Goal: Task Accomplishment & Management: Manage account settings

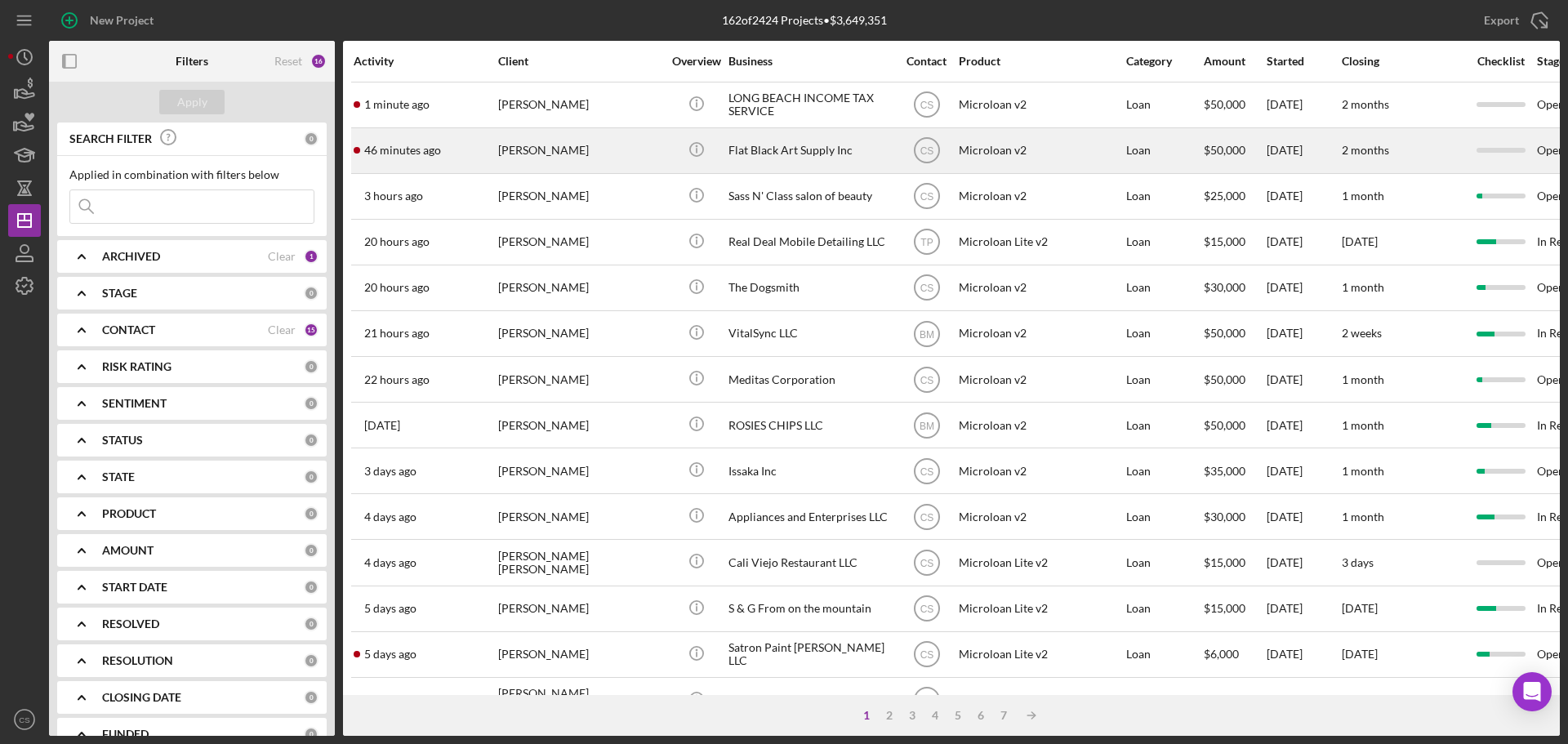
click at [454, 144] on div "46 minutes ago Tiffany Collins" at bounding box center [425, 151] width 143 height 43
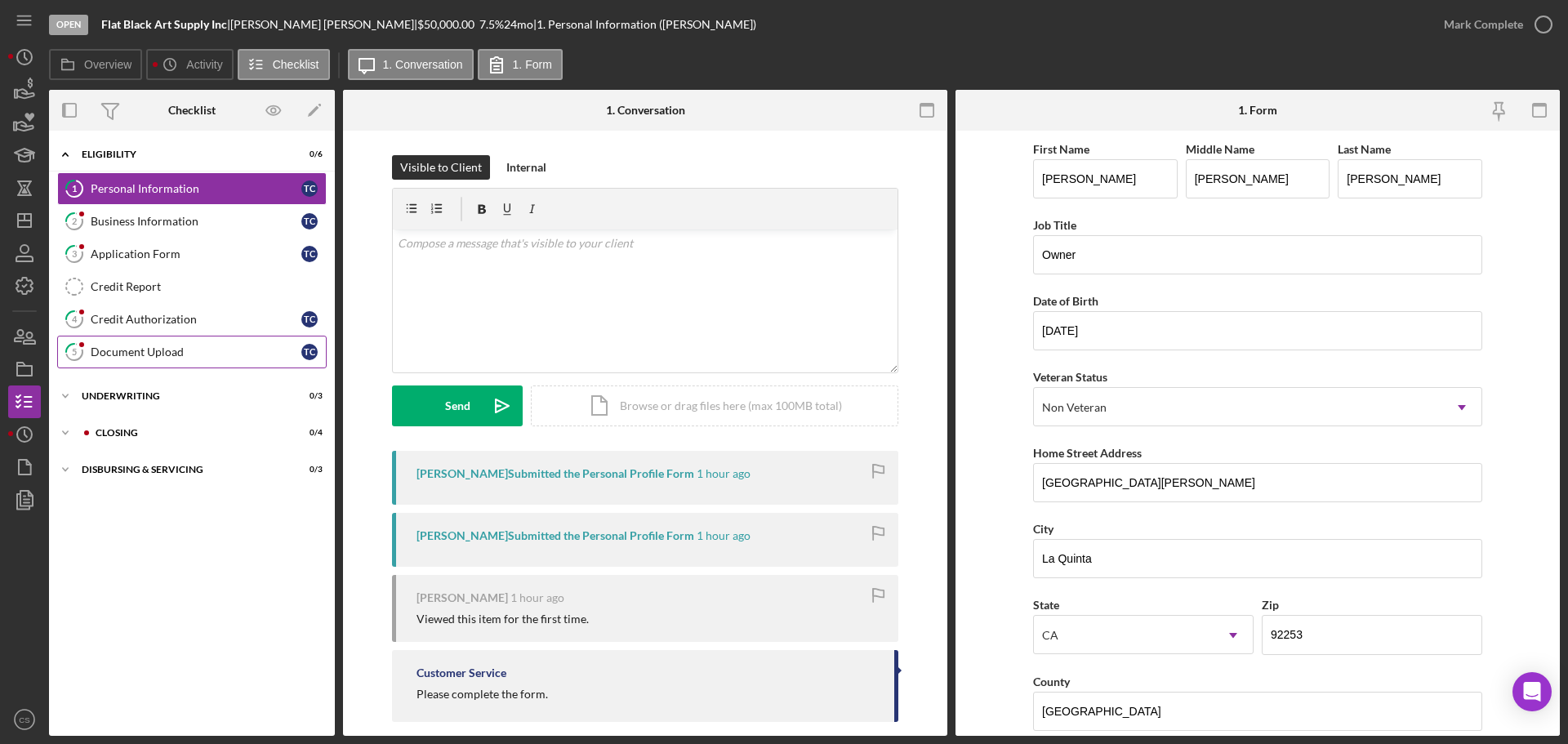
click at [191, 349] on div "Document Upload" at bounding box center [196, 352] width 210 height 13
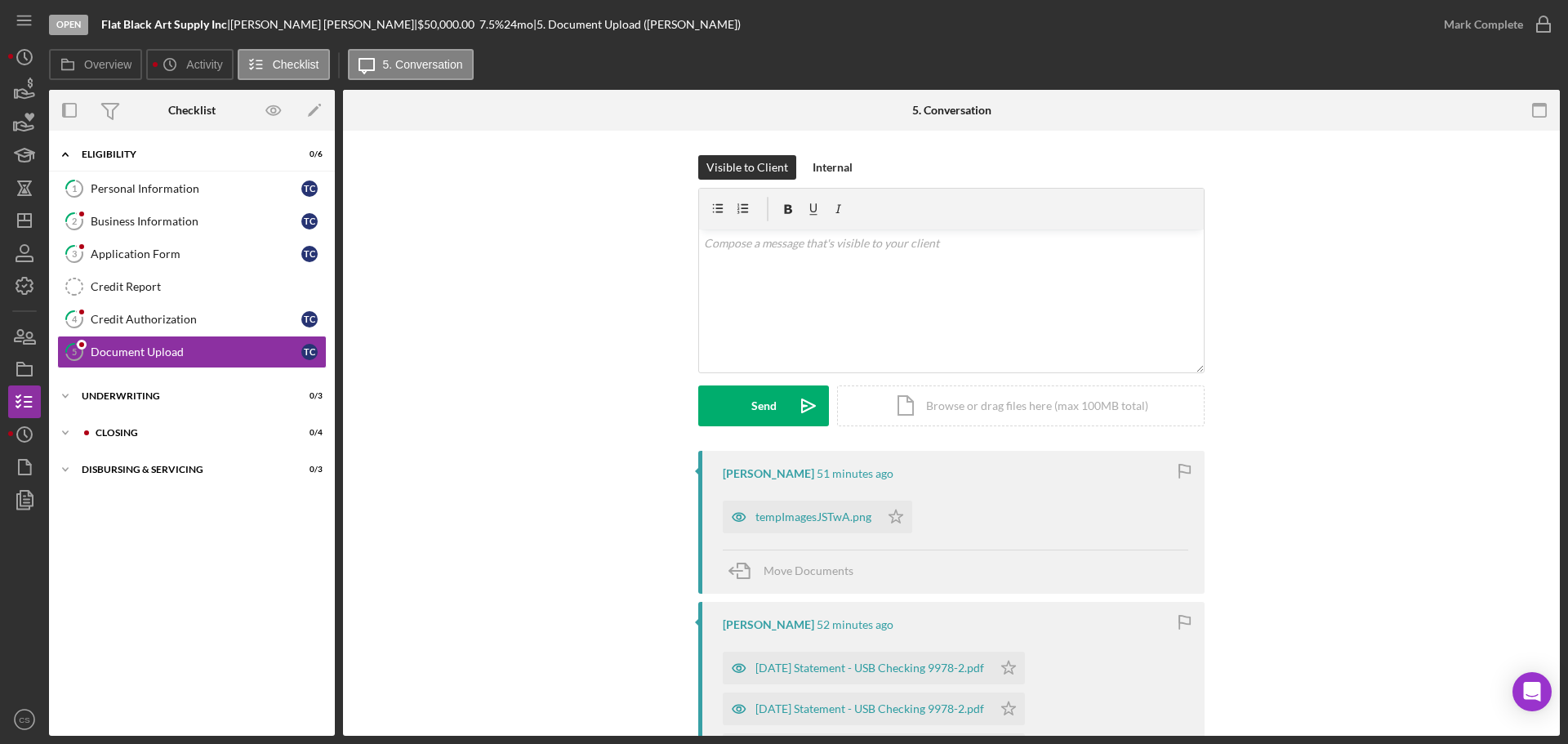
scroll to position [82, 0]
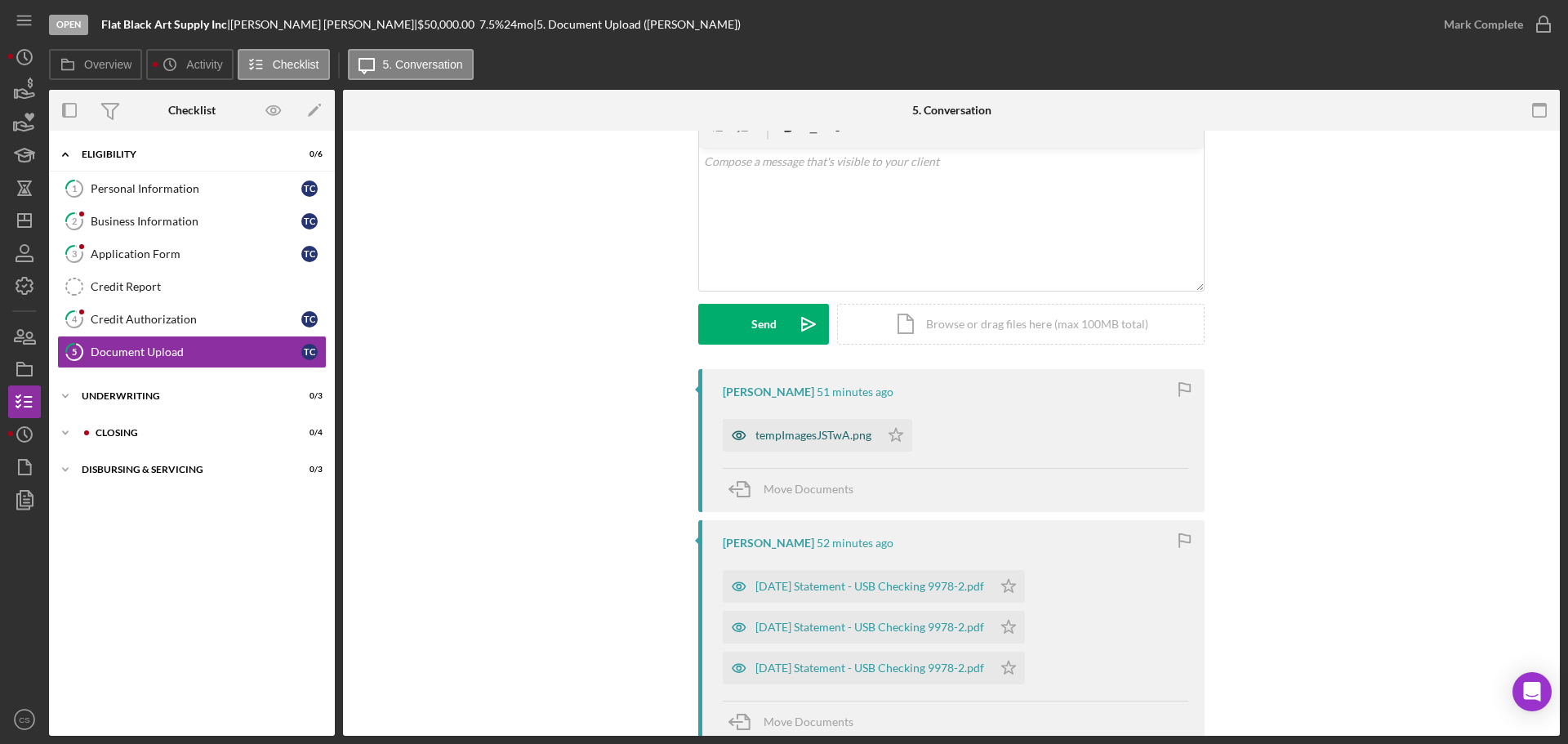
click at [812, 440] on div "tempImagesJSTwA.png" at bounding box center [813, 435] width 116 height 13
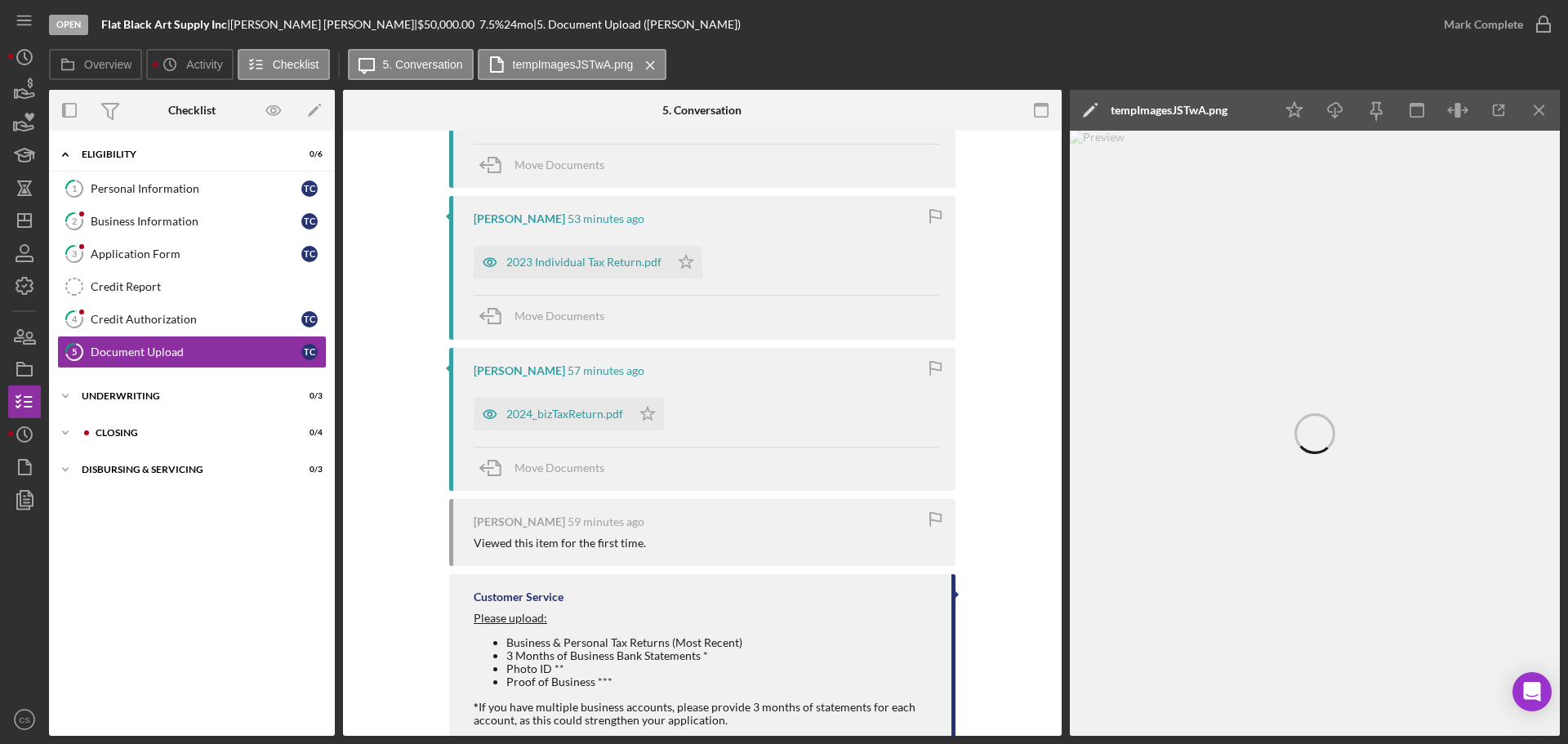
scroll to position [654, 0]
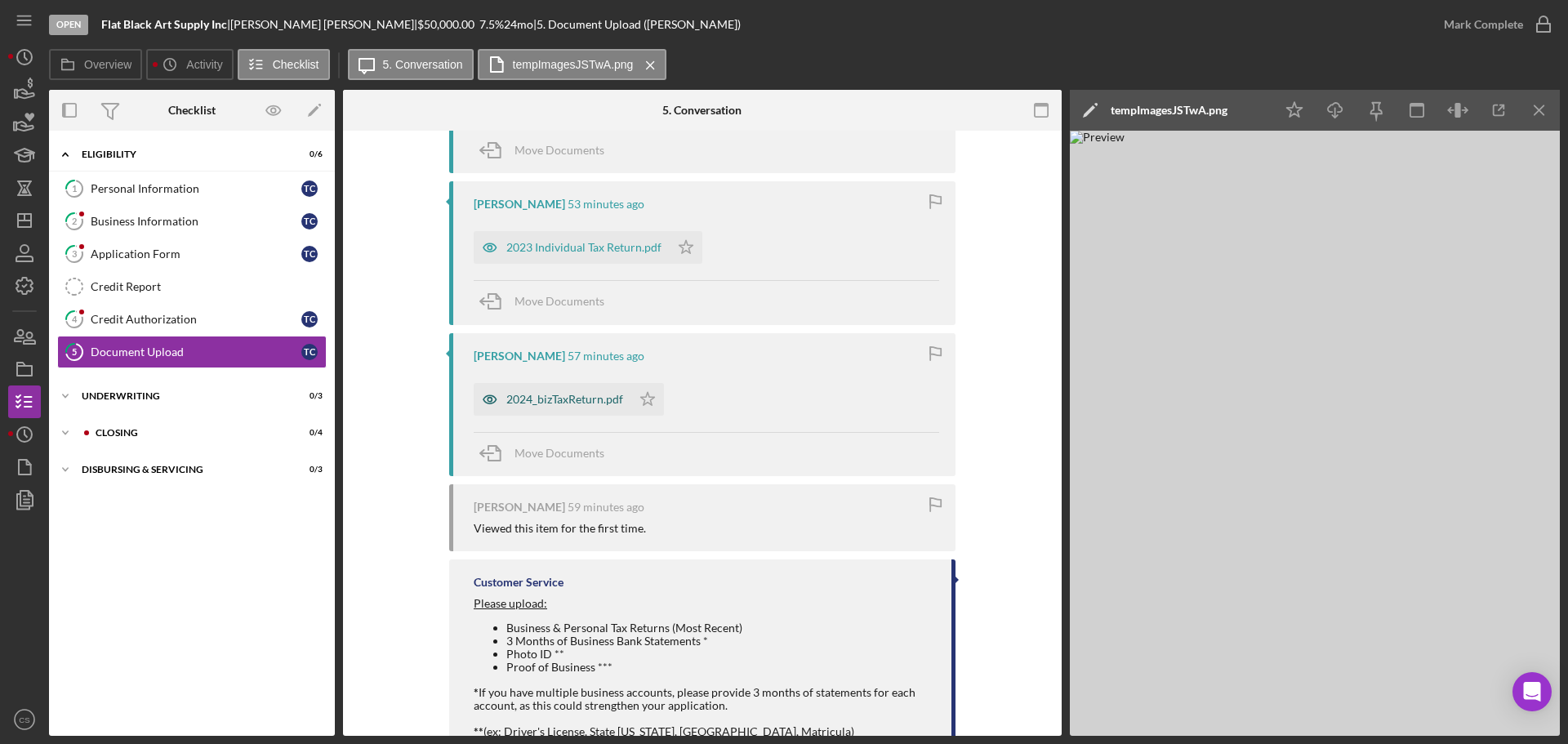
click at [561, 399] on div "2024_bizTaxReturn.pdf" at bounding box center [564, 400] width 117 height 13
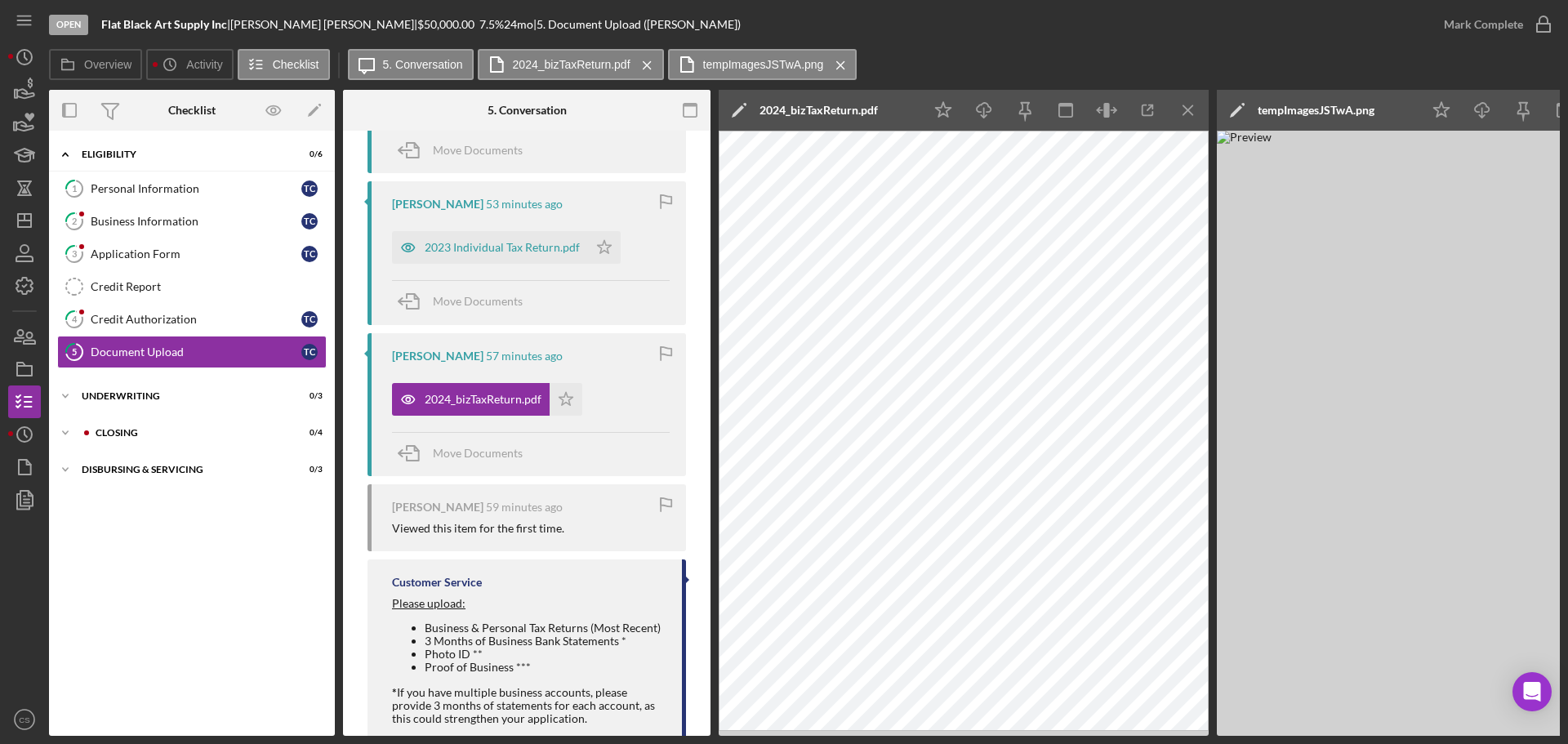
click at [254, 558] on div "Icon/Expander Eligibility 0 / 6 1 Personal Information T C 2 Business Informati…" at bounding box center [191, 433] width 286 height 589
click at [249, 247] on div "Application Form" at bounding box center [196, 254] width 210 height 13
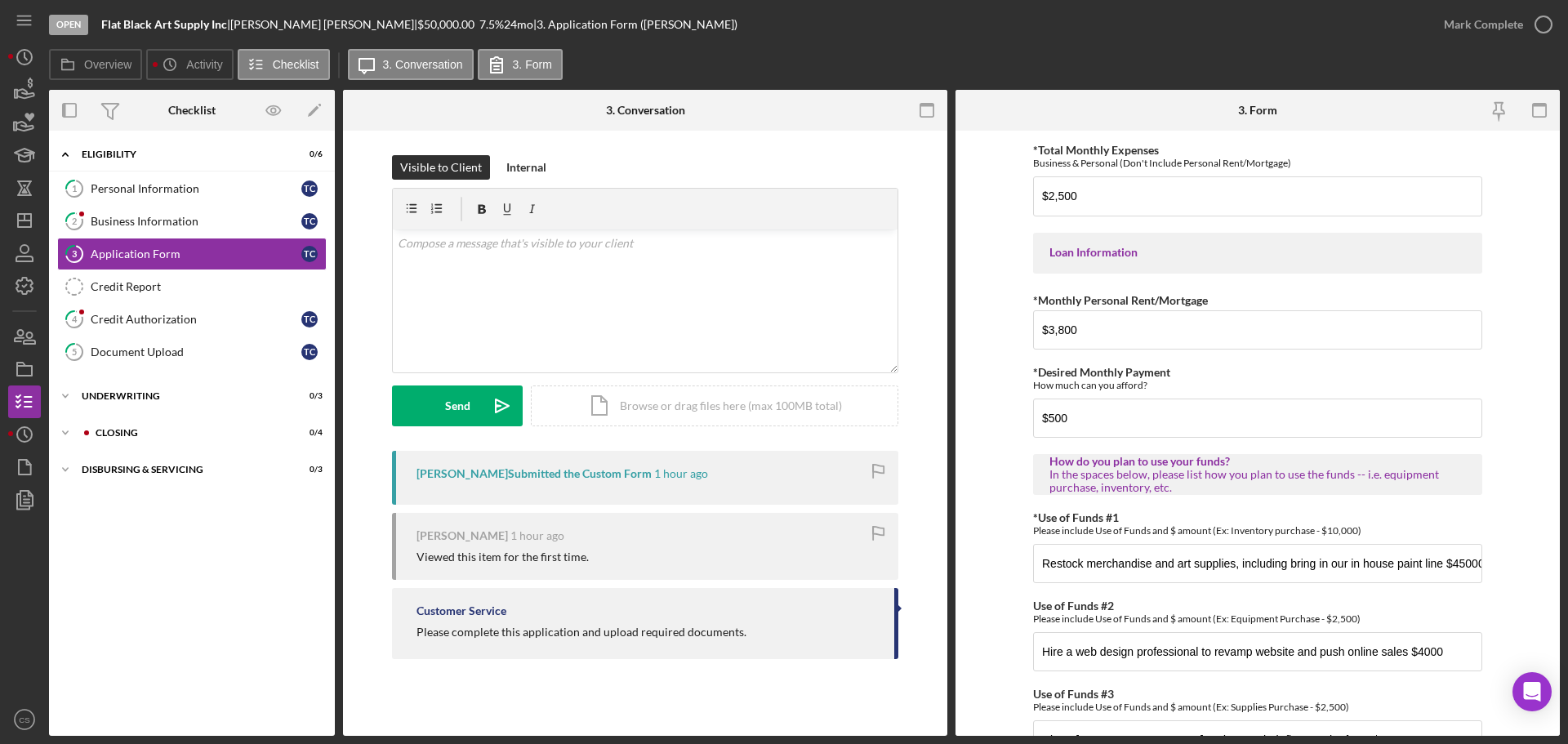
scroll to position [802, 0]
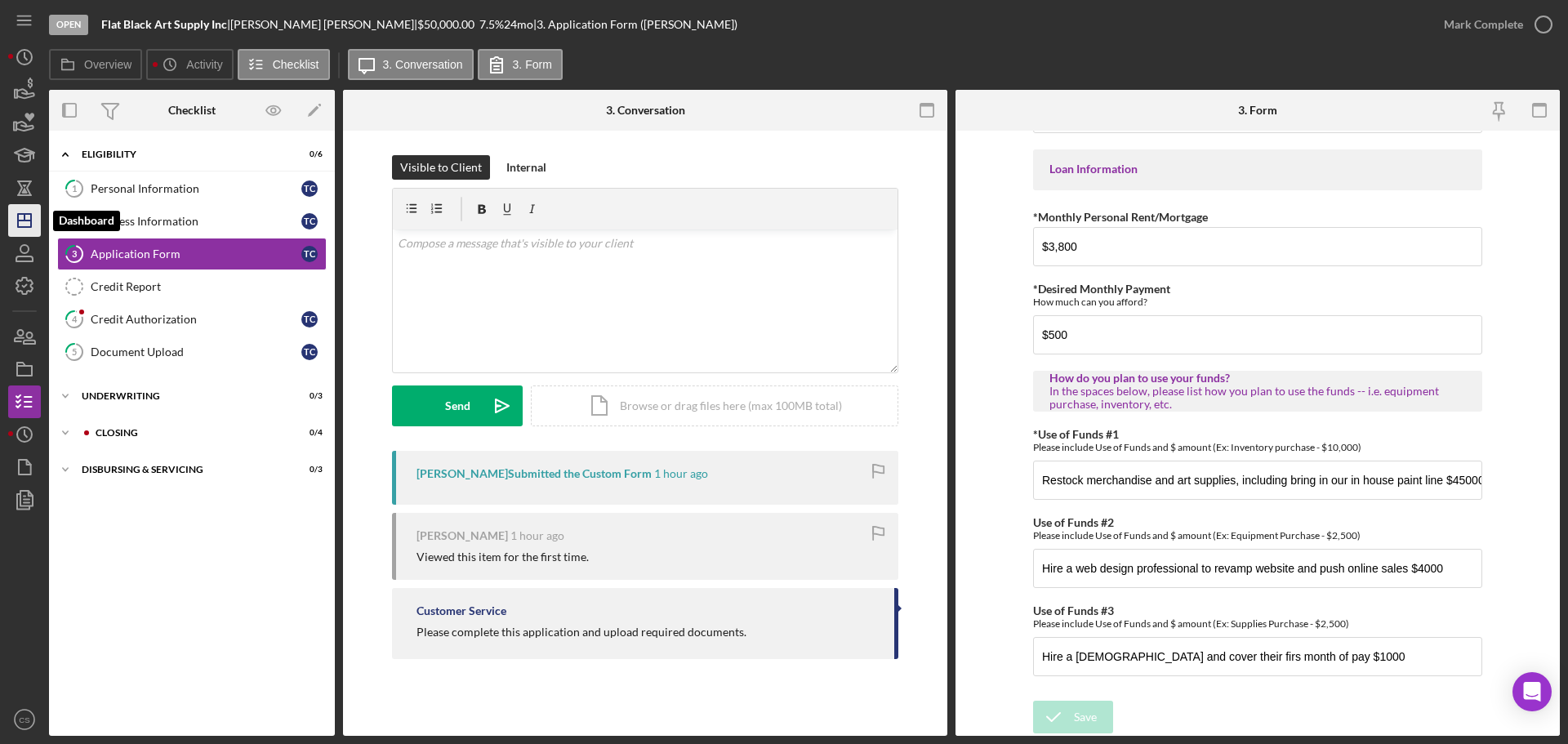
click at [31, 214] on polygon "button" at bounding box center [25, 220] width 13 height 13
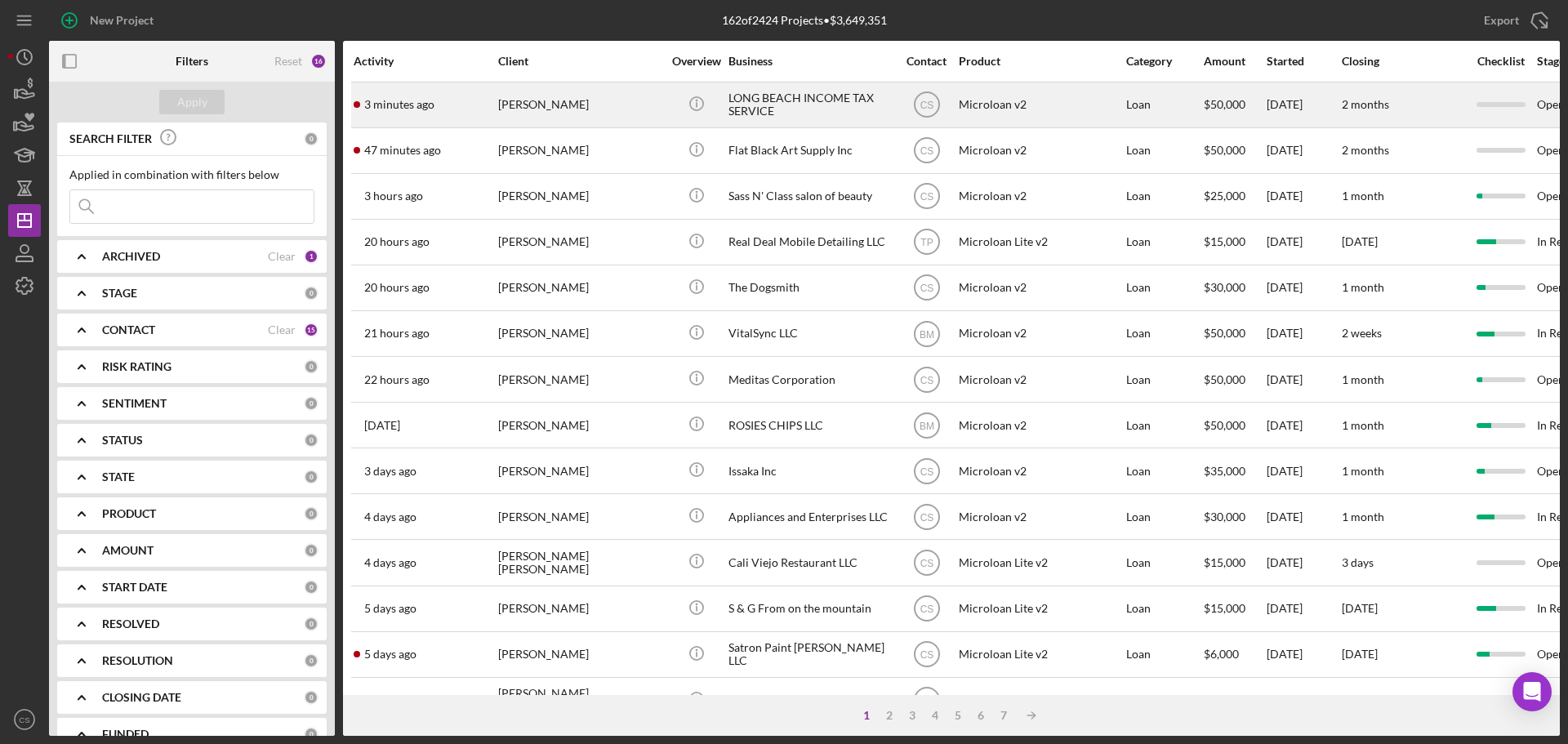
click at [635, 96] on div "[PERSON_NAME]" at bounding box center [580, 105] width 163 height 43
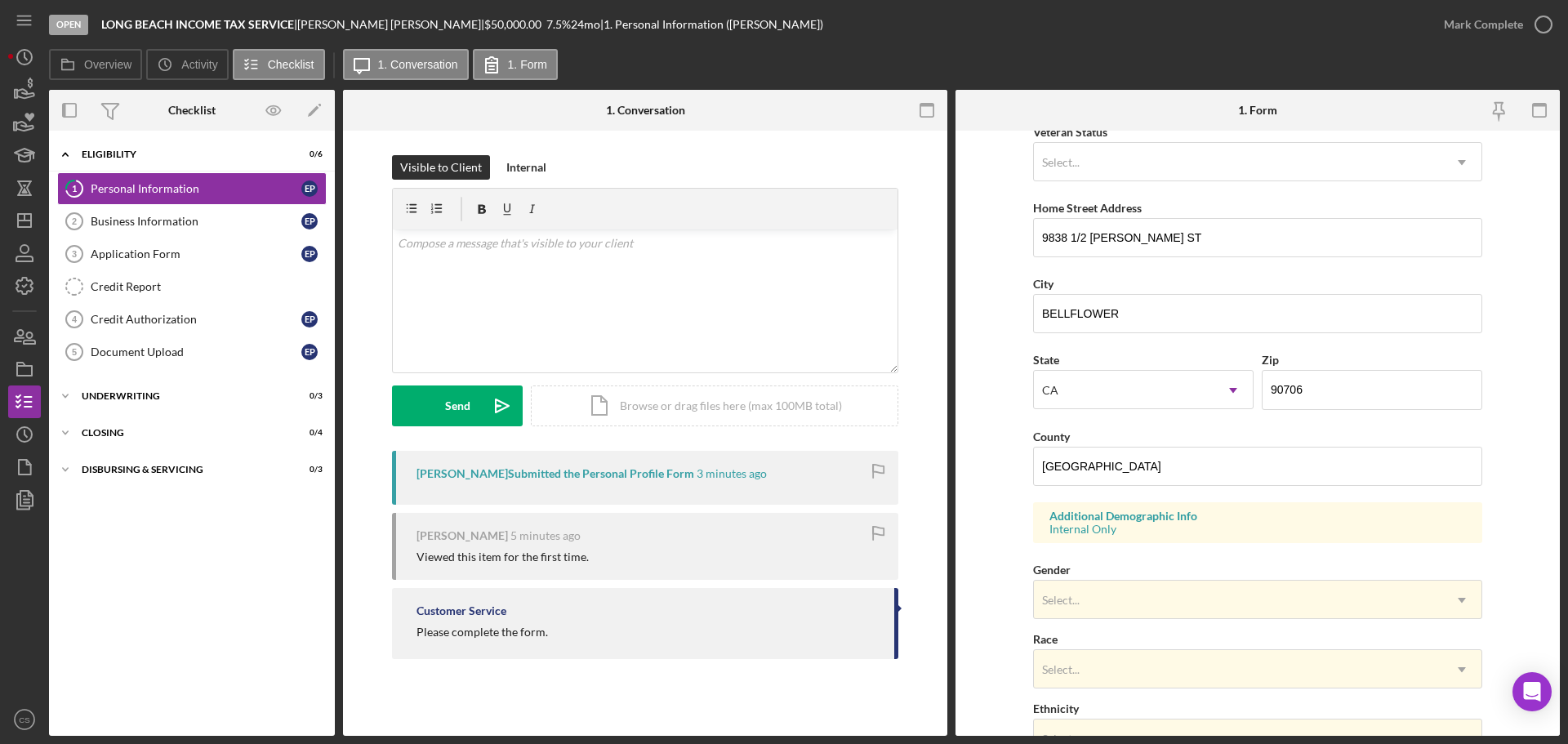
scroll to position [485, 0]
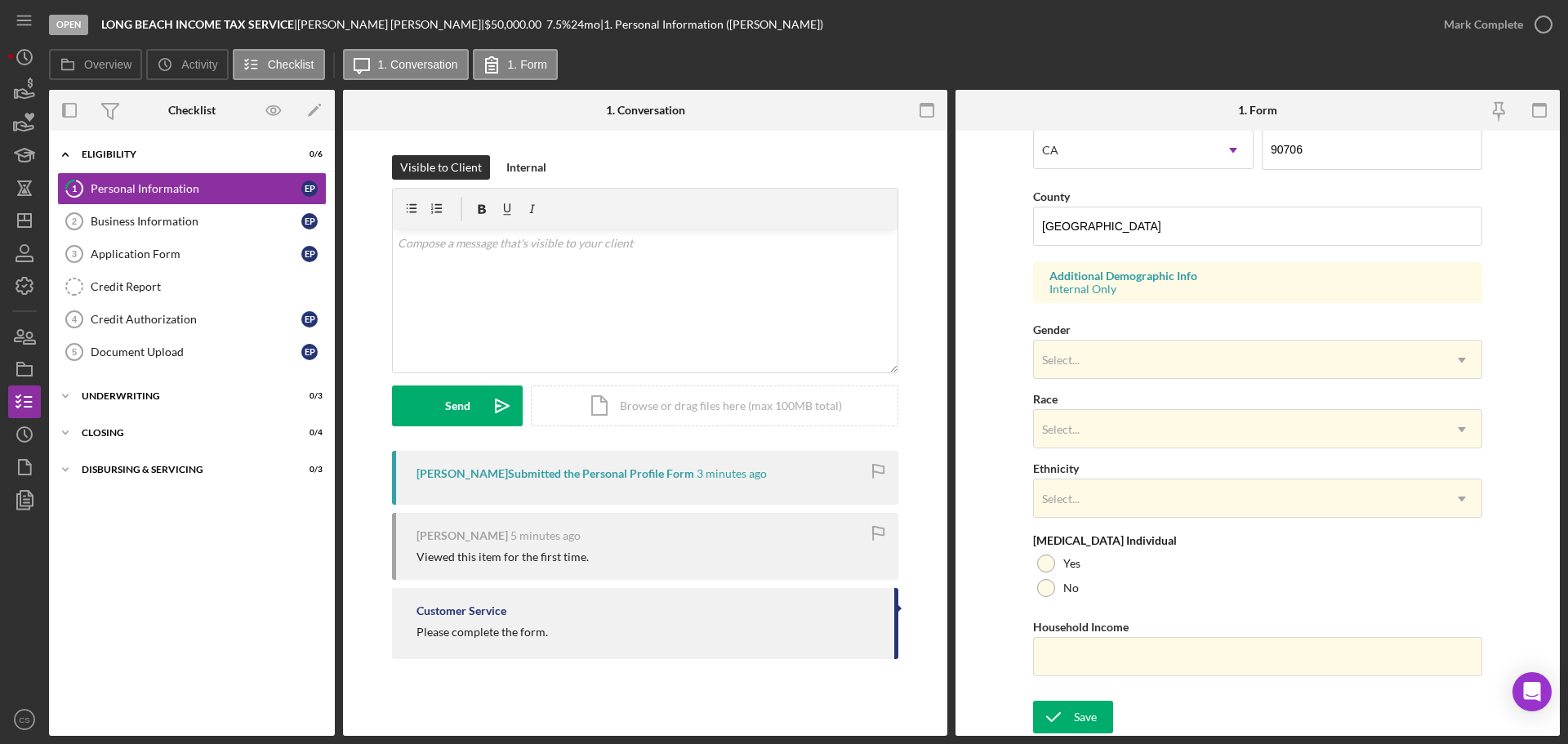
drag, startPoint x: 276, startPoint y: 561, endPoint x: 281, endPoint y: 553, distance: 9.4
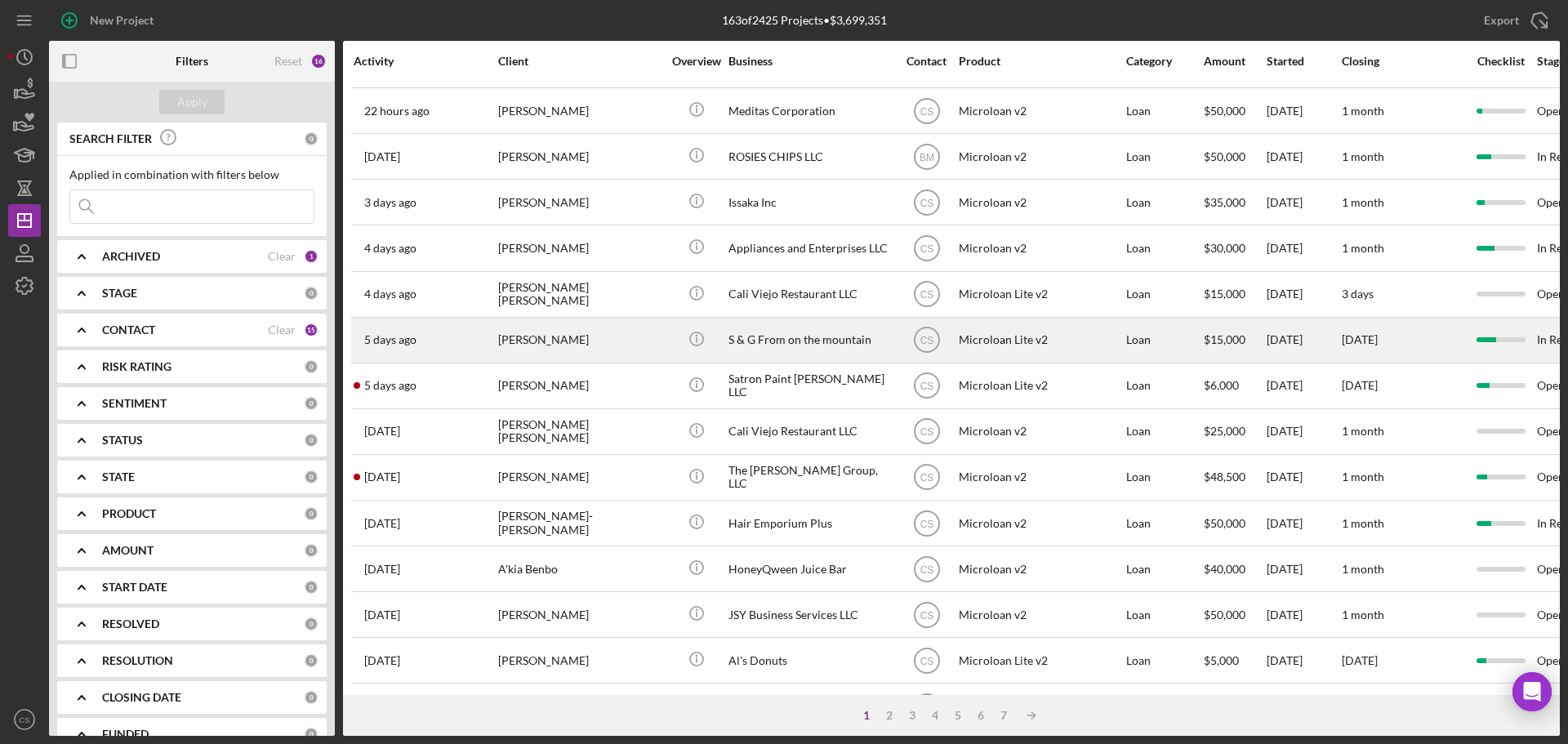
scroll to position [409, 0]
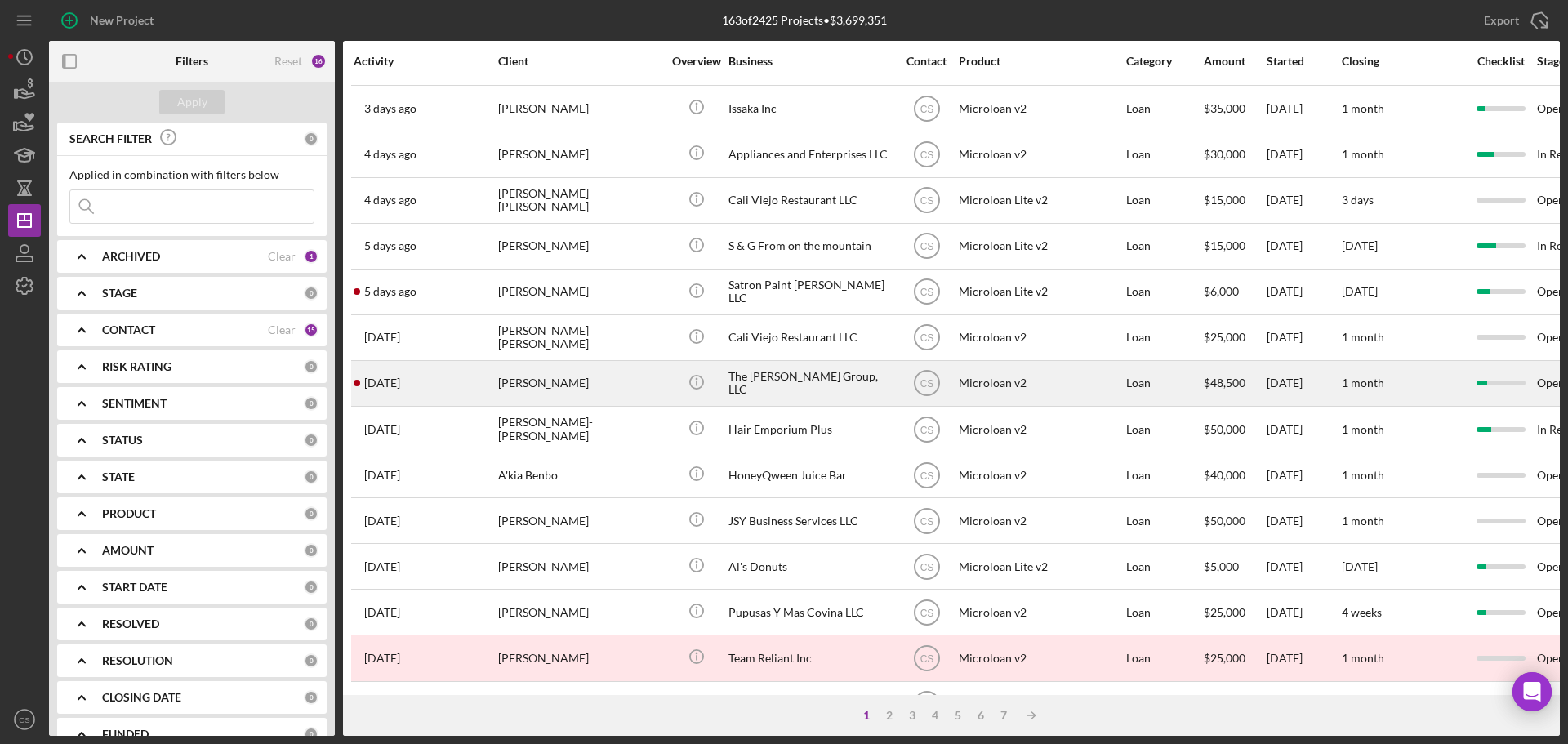
click at [622, 395] on div "[PERSON_NAME]" at bounding box center [580, 383] width 163 height 43
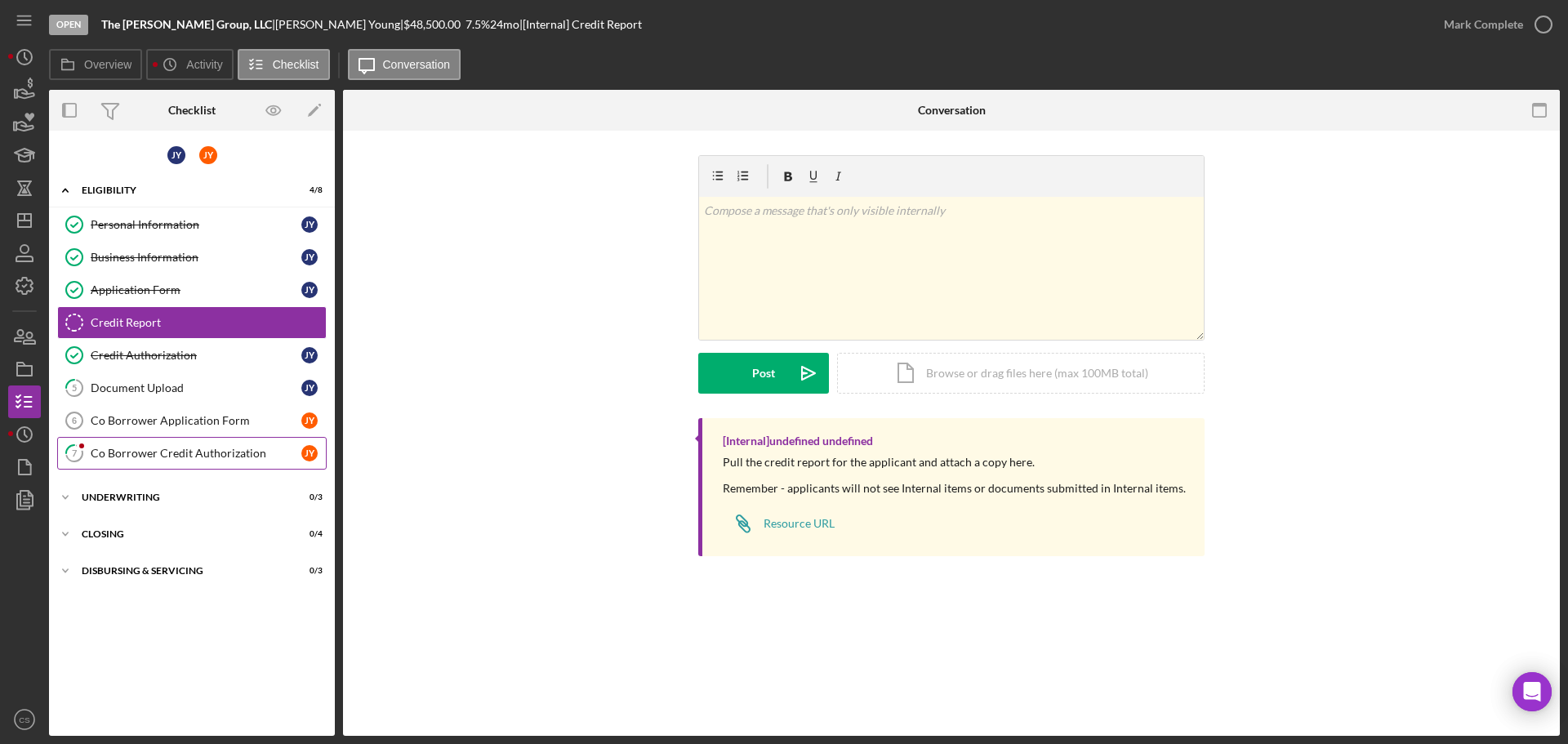
click at [209, 447] on div "Co Borrower Credit Authorization" at bounding box center [196, 454] width 210 height 13
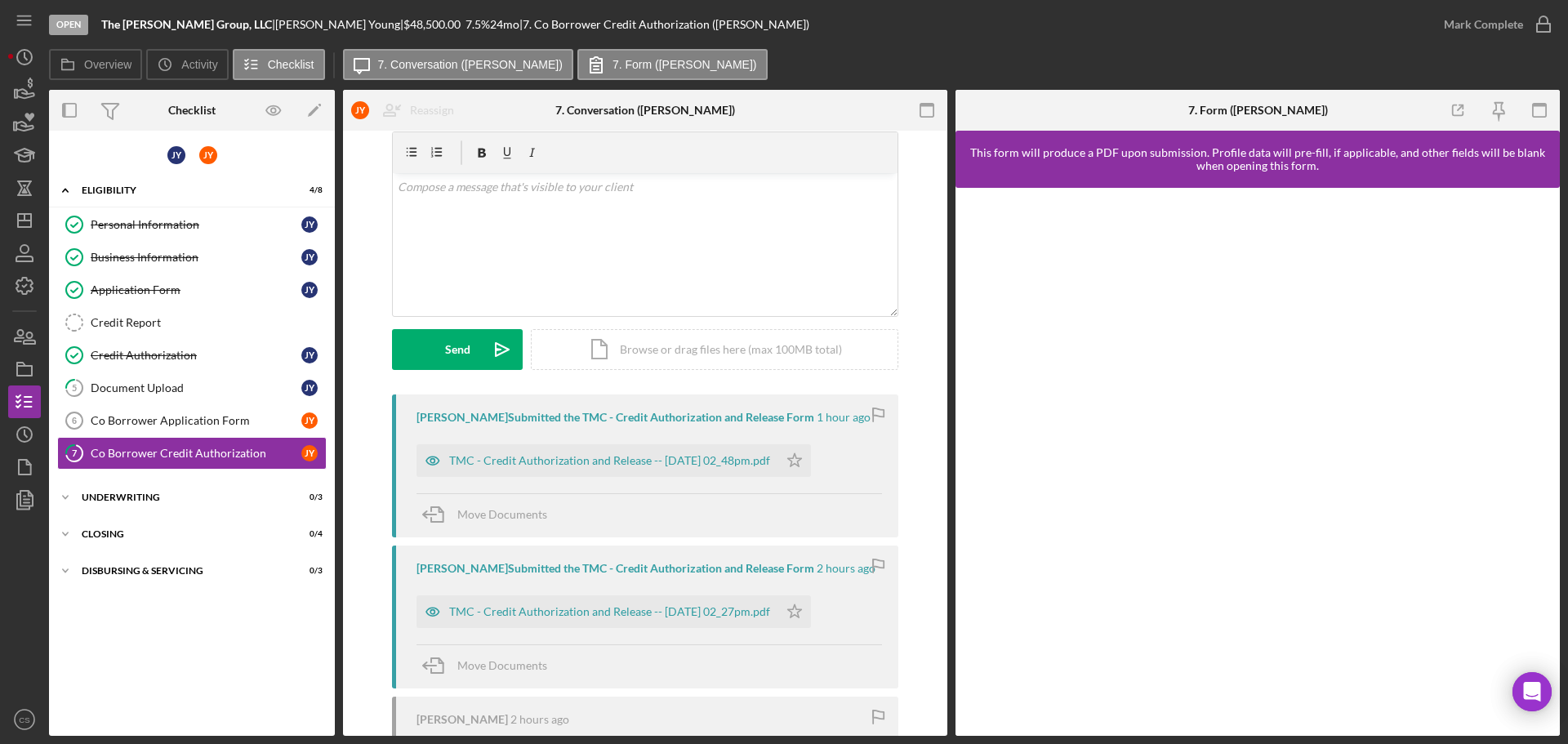
scroll to position [82, 0]
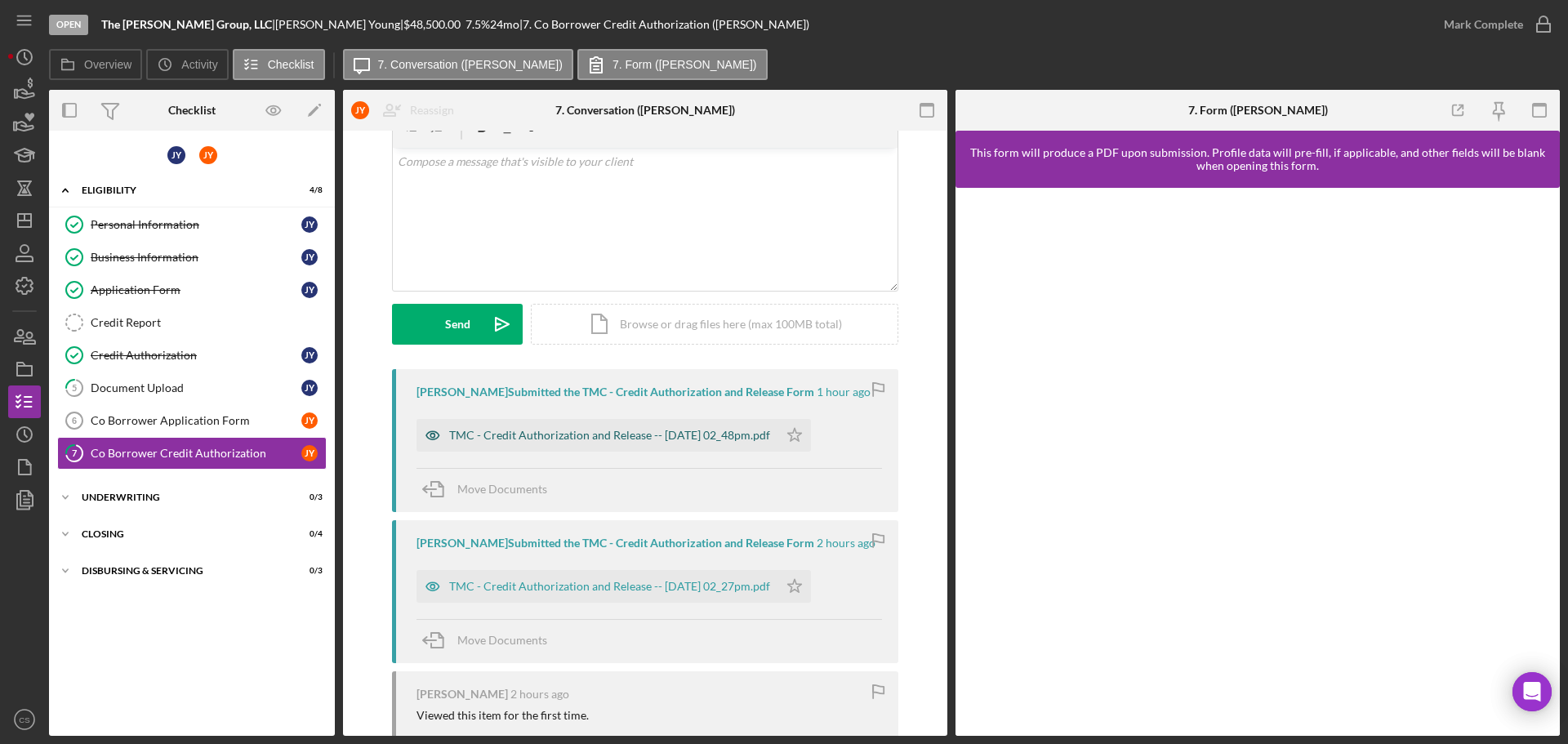
click at [599, 432] on div "TMC - Credit Authorization and Release -- [DATE] 02_48pm.pdf" at bounding box center [610, 435] width 321 height 13
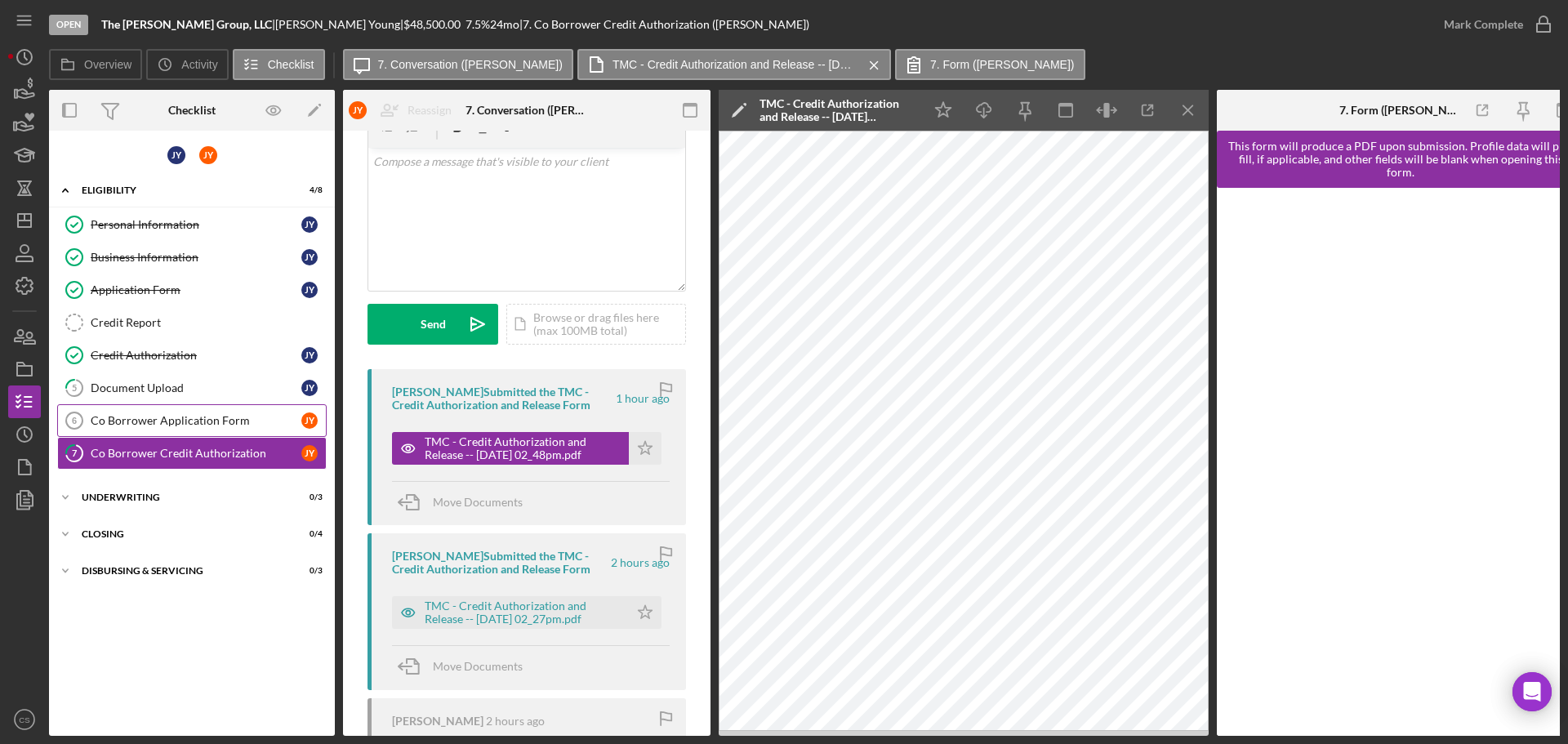
click at [210, 417] on div "Co Borrower Application Form" at bounding box center [196, 421] width 210 height 13
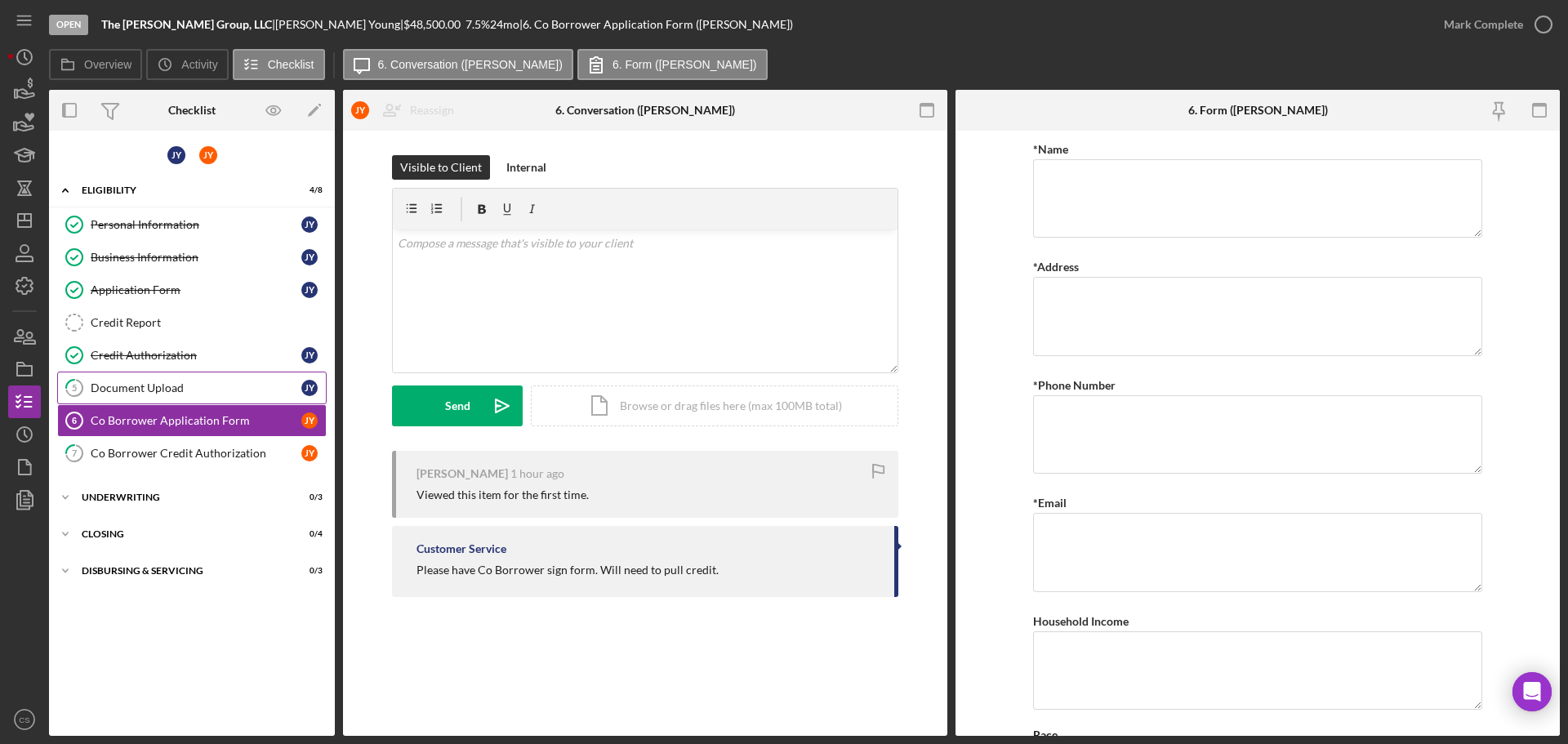
click at [225, 387] on div "Document Upload" at bounding box center [196, 388] width 210 height 13
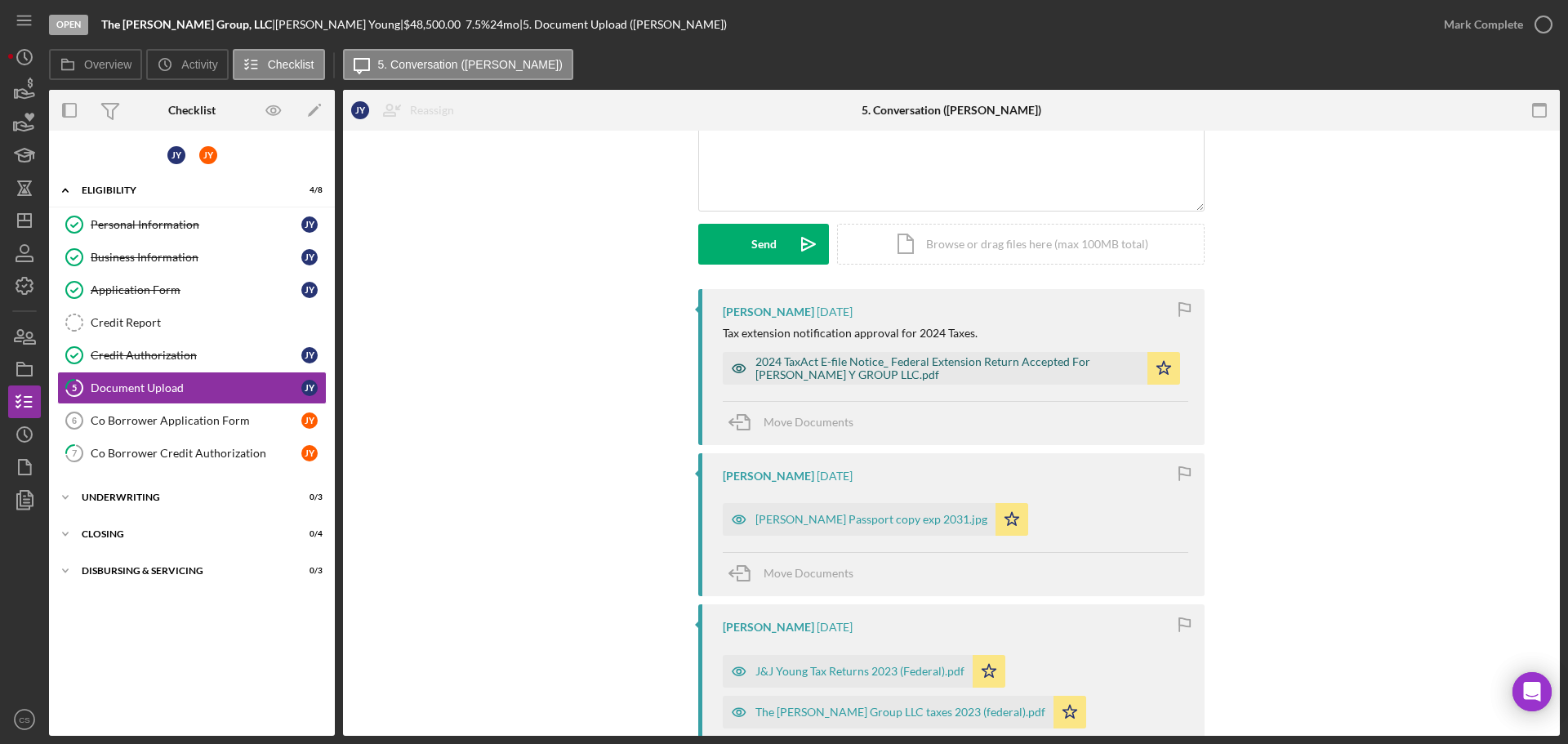
scroll to position [163, 0]
click at [186, 454] on div "Co Borrower Credit Authorization" at bounding box center [196, 454] width 210 height 13
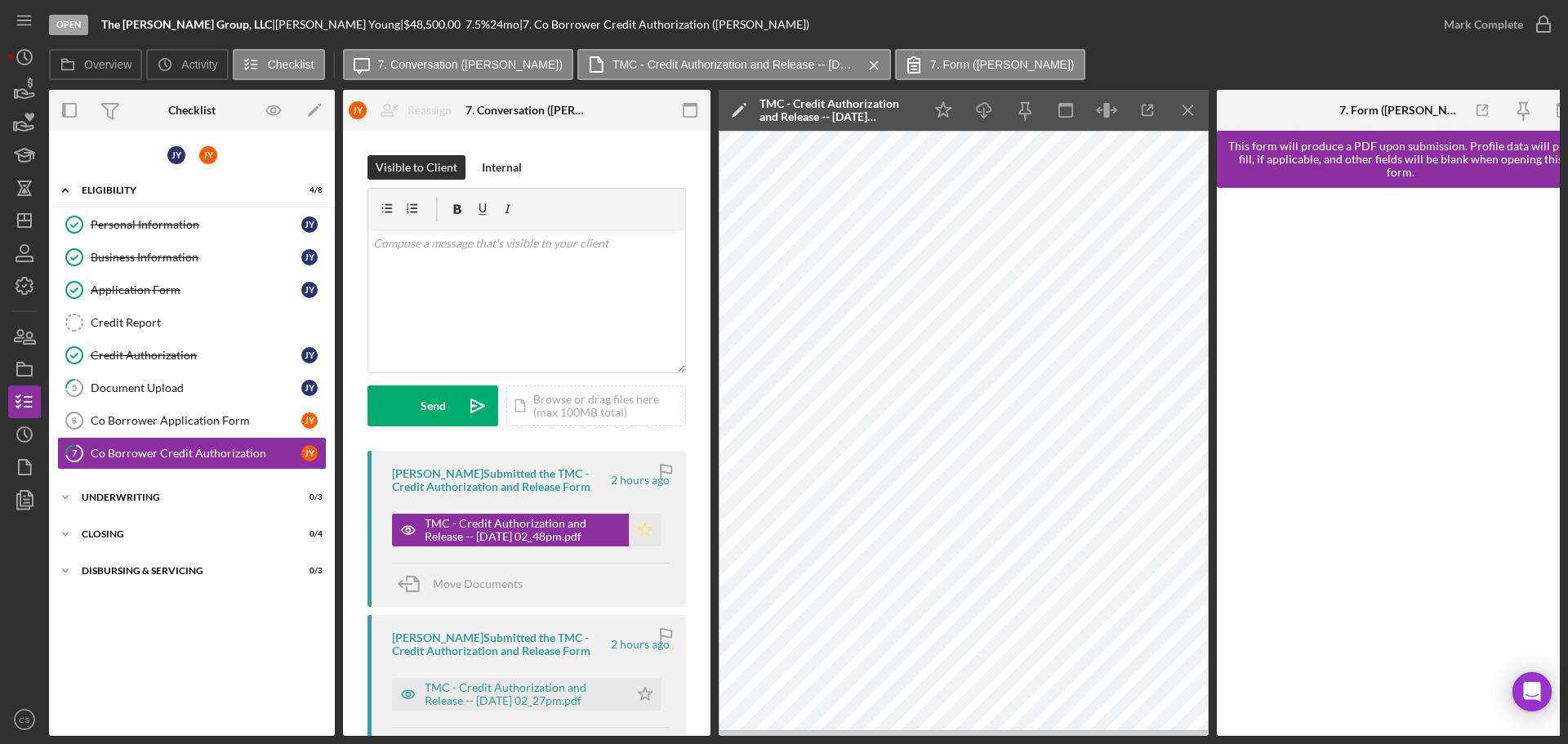
click at [653, 529] on icon "Icon/Star" at bounding box center [645, 530] width 33 height 33
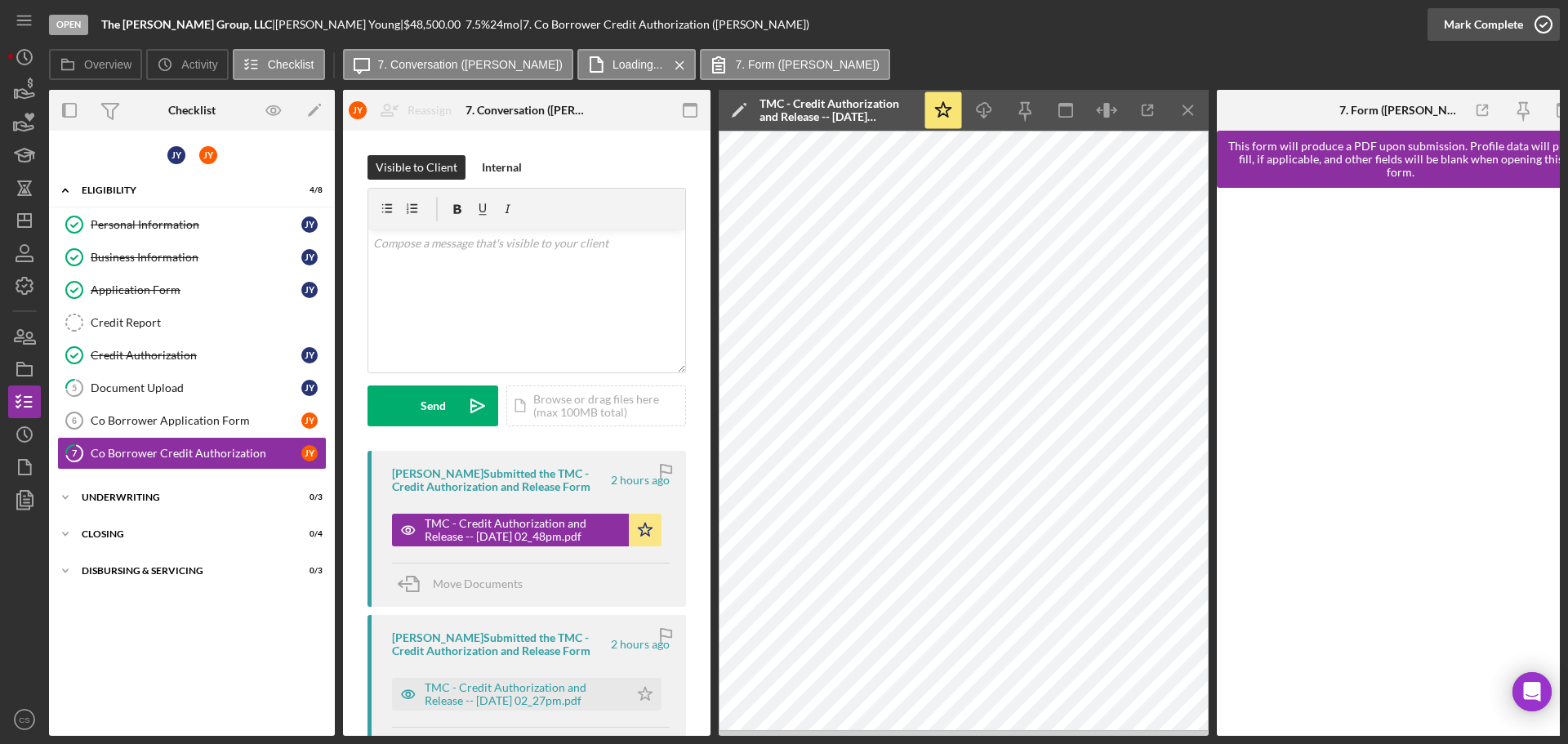
click at [1547, 21] on icon "button" at bounding box center [1543, 24] width 40 height 40
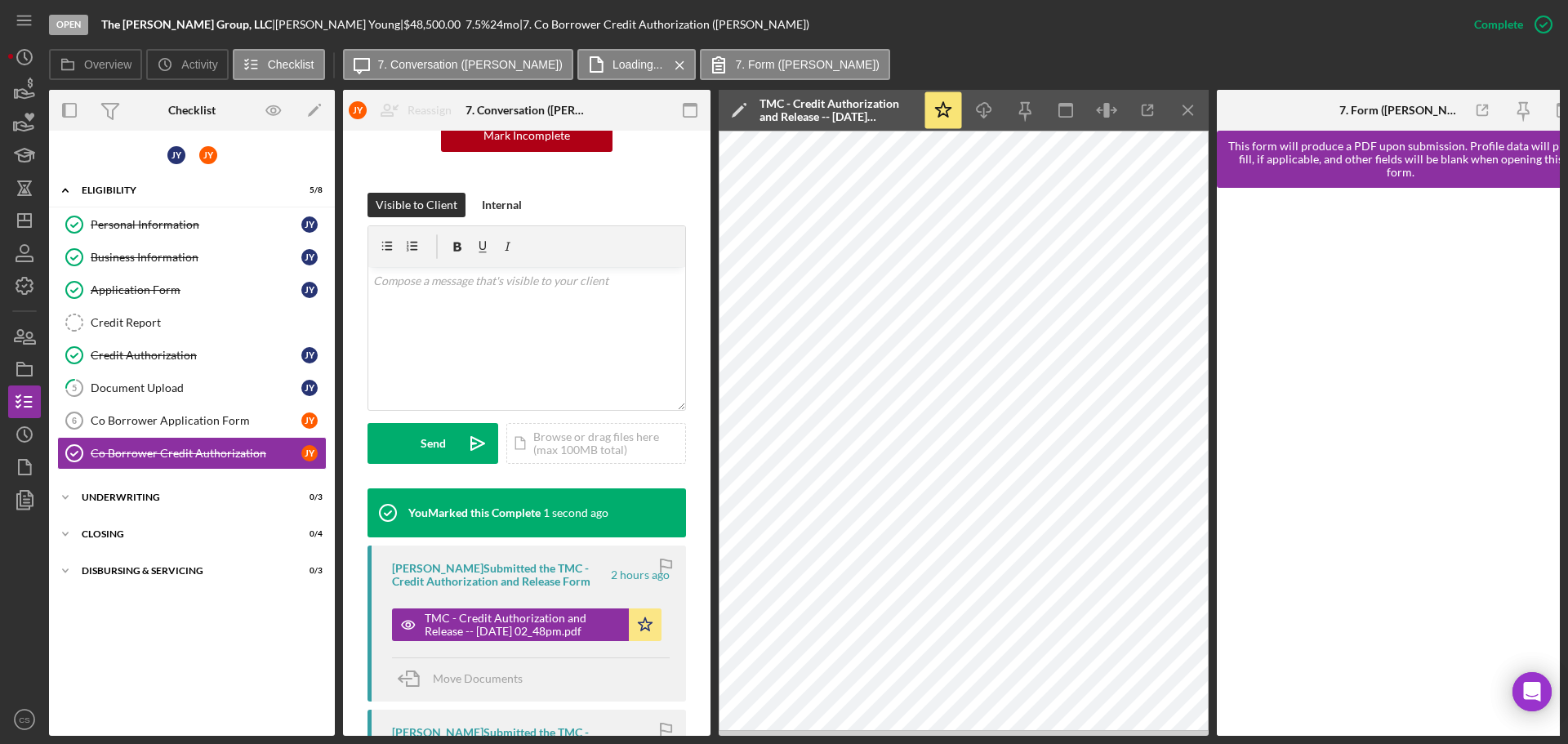
scroll to position [409, 0]
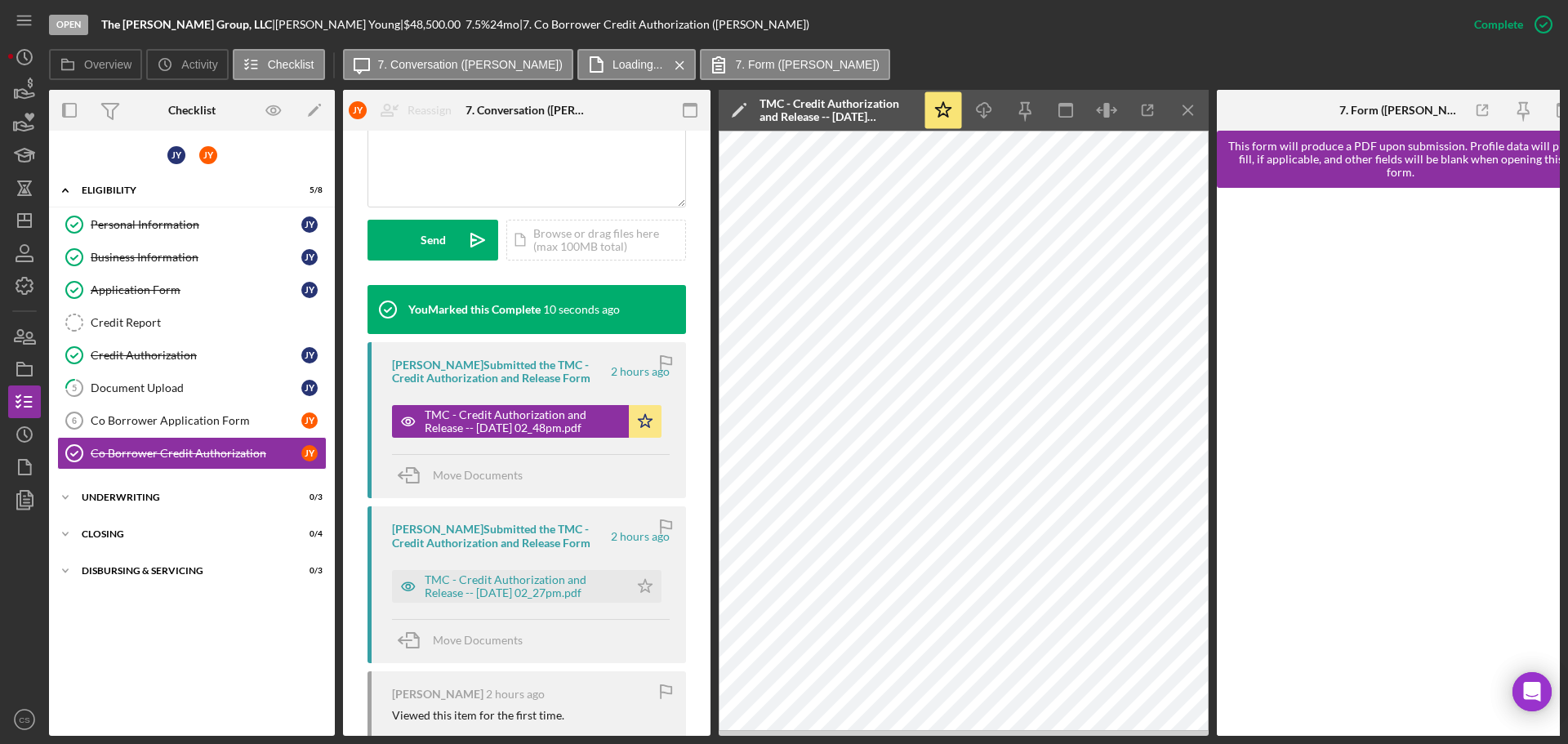
click at [919, 41] on div "Open The [PERSON_NAME] Group, LLC | [PERSON_NAME] | $48,500.00 7.5 % 24 mo | 7.…" at bounding box center [753, 24] width 1408 height 49
click at [1200, 108] on icon "Icon/Menu Close" at bounding box center [1189, 111] width 37 height 37
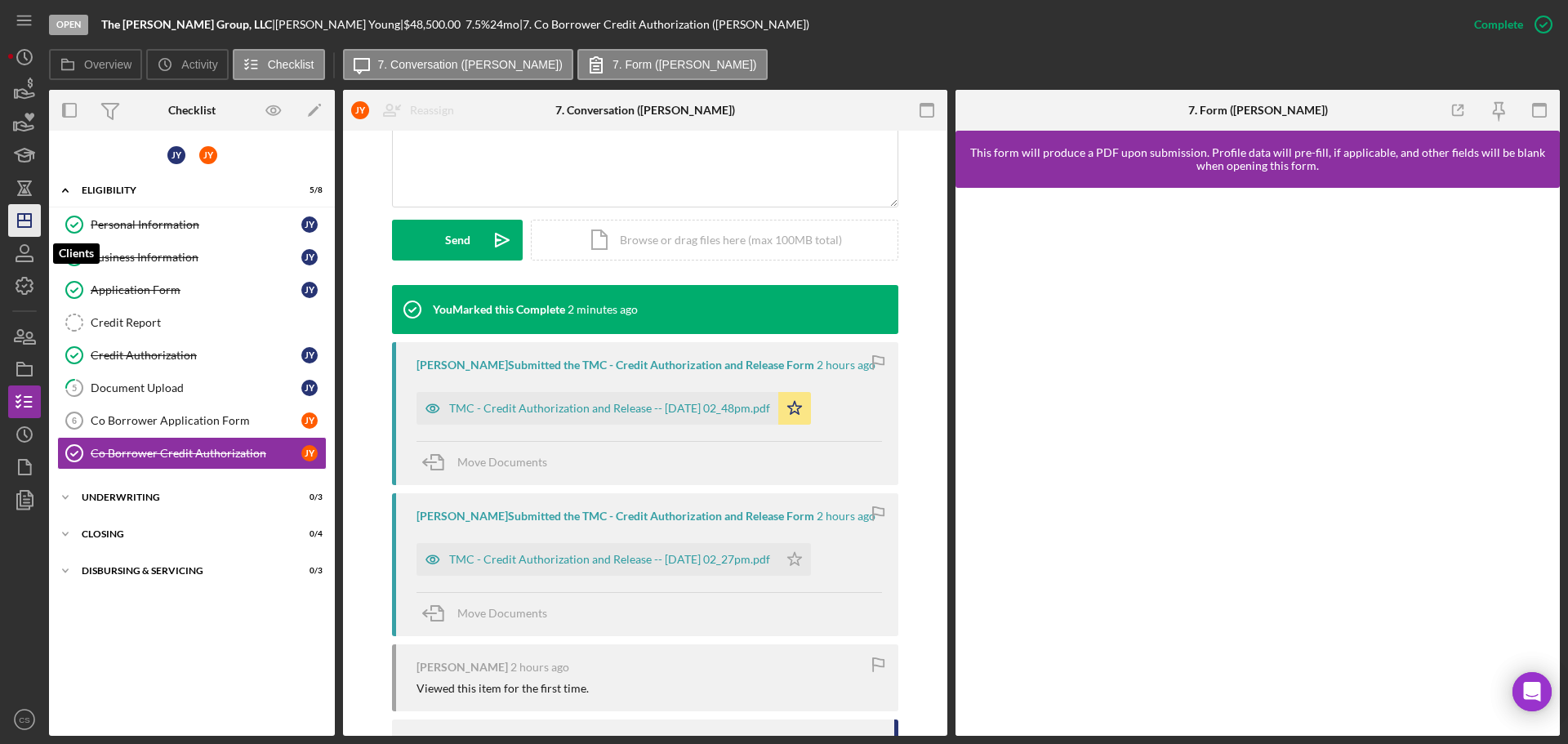
click at [28, 225] on icon "Icon/Dashboard" at bounding box center [24, 220] width 40 height 40
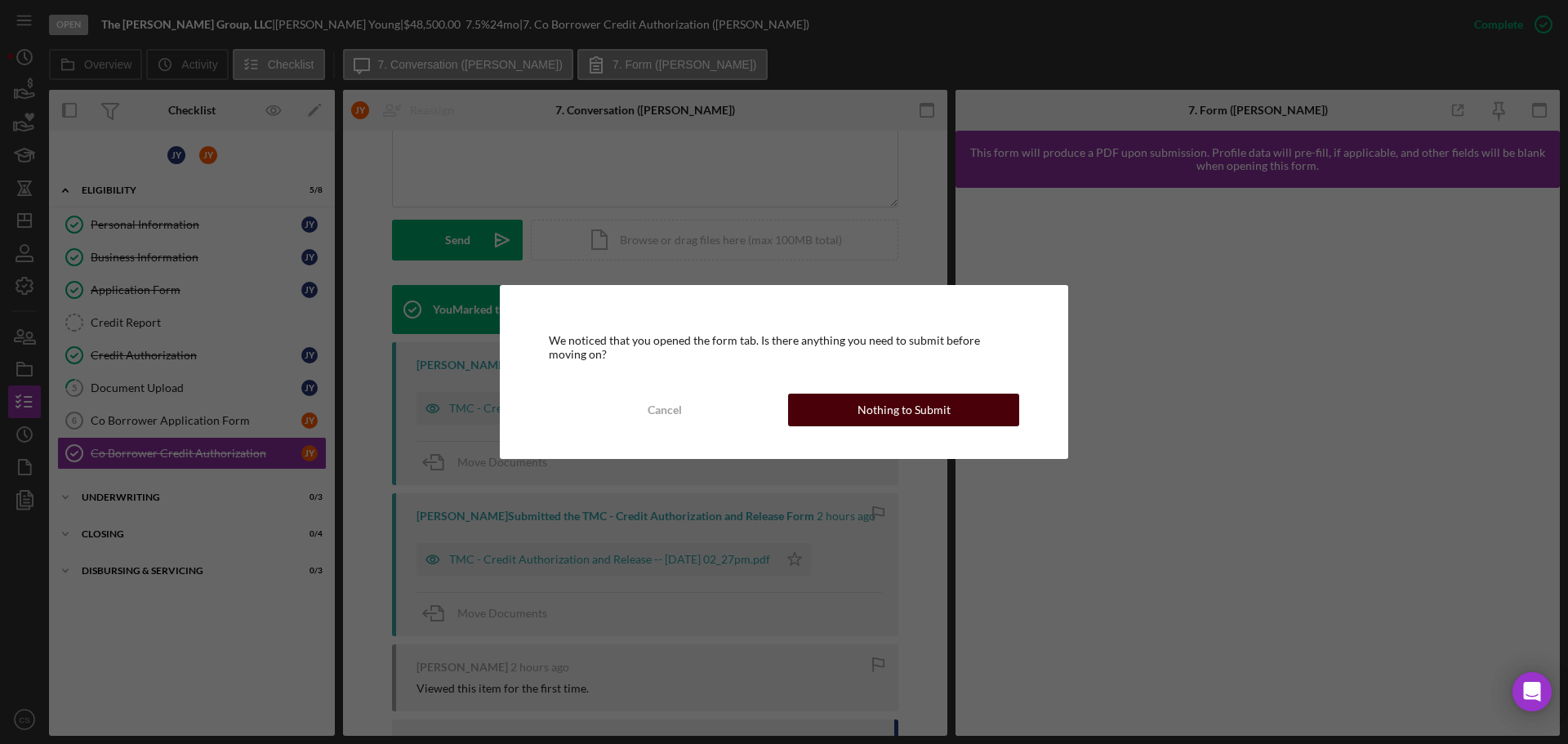
click at [850, 410] on button "Nothing to Submit" at bounding box center [903, 411] width 231 height 33
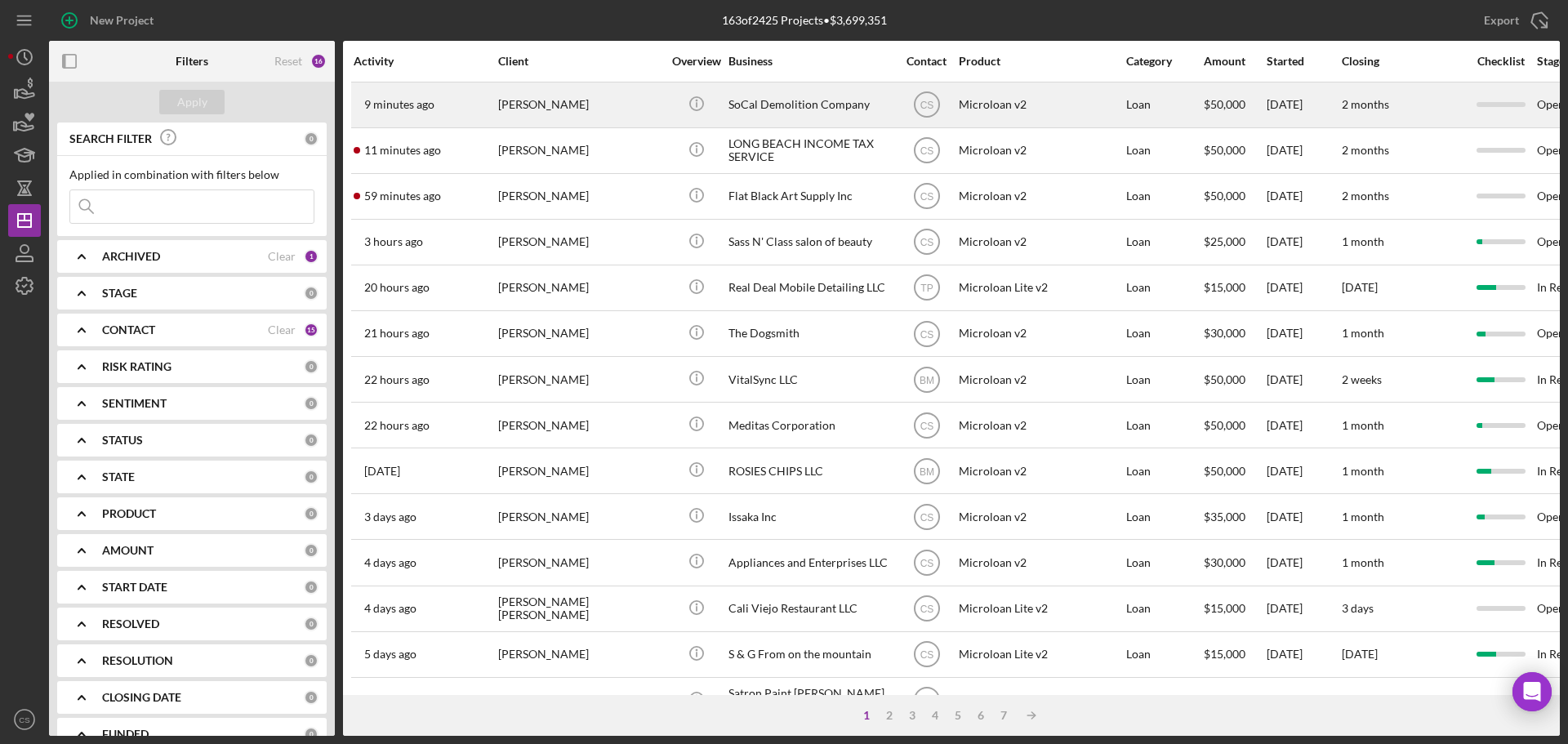
click at [639, 101] on div "[PERSON_NAME]" at bounding box center [580, 105] width 163 height 43
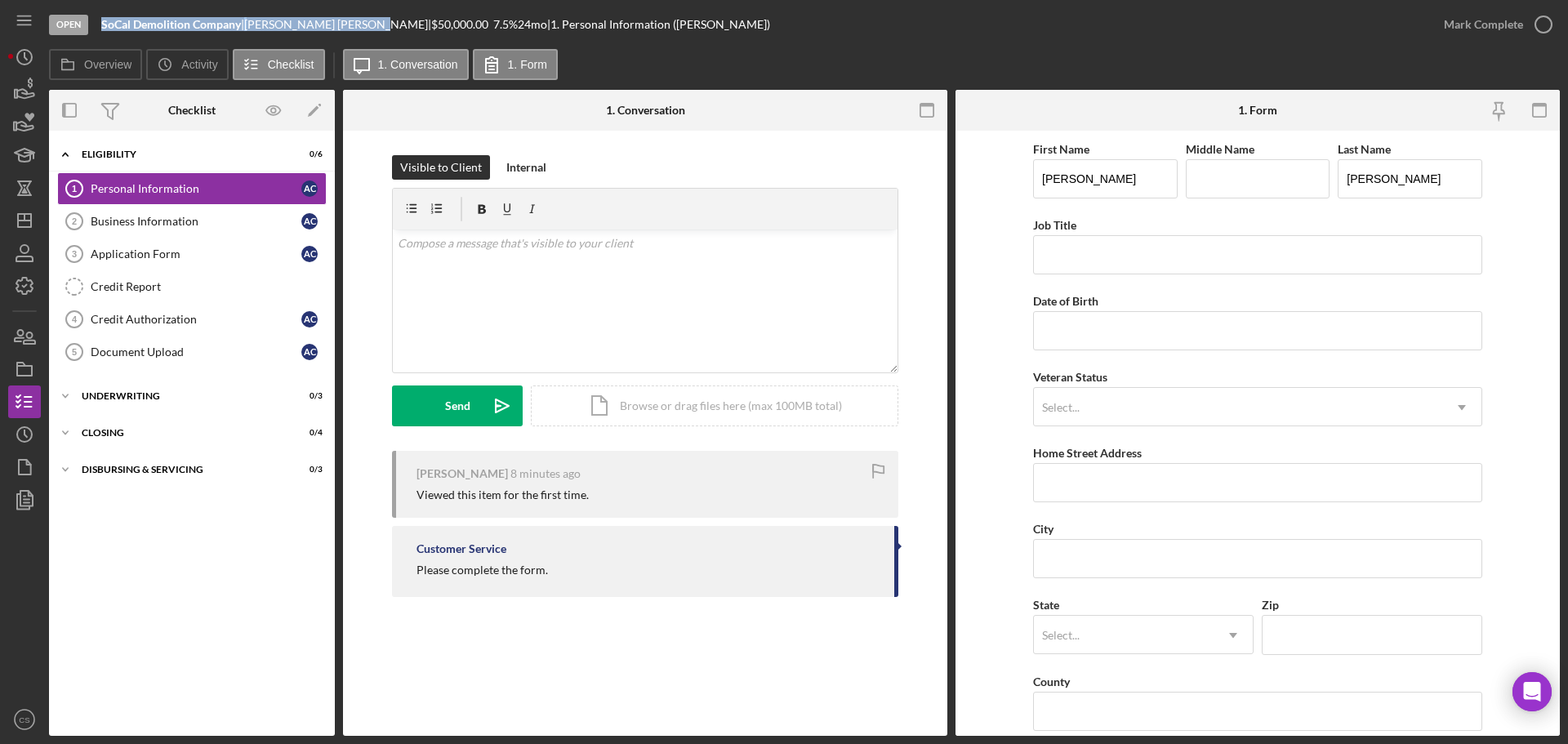
drag, startPoint x: 327, startPoint y: 30, endPoint x: 103, endPoint y: 24, distance: 224.1
click at [103, 24] on div "SoCal Demolition Company | [PERSON_NAME] | $50,000.00 7.5 % 24 mo | 1. Personal…" at bounding box center [435, 25] width 668 height 13
copy div "SoCal Demolition Company | [PERSON_NAME]"
click at [245, 565] on div "Icon/Expander Eligibility 0 / 6 Personal Information 1 Personal Information A C…" at bounding box center [191, 433] width 286 height 589
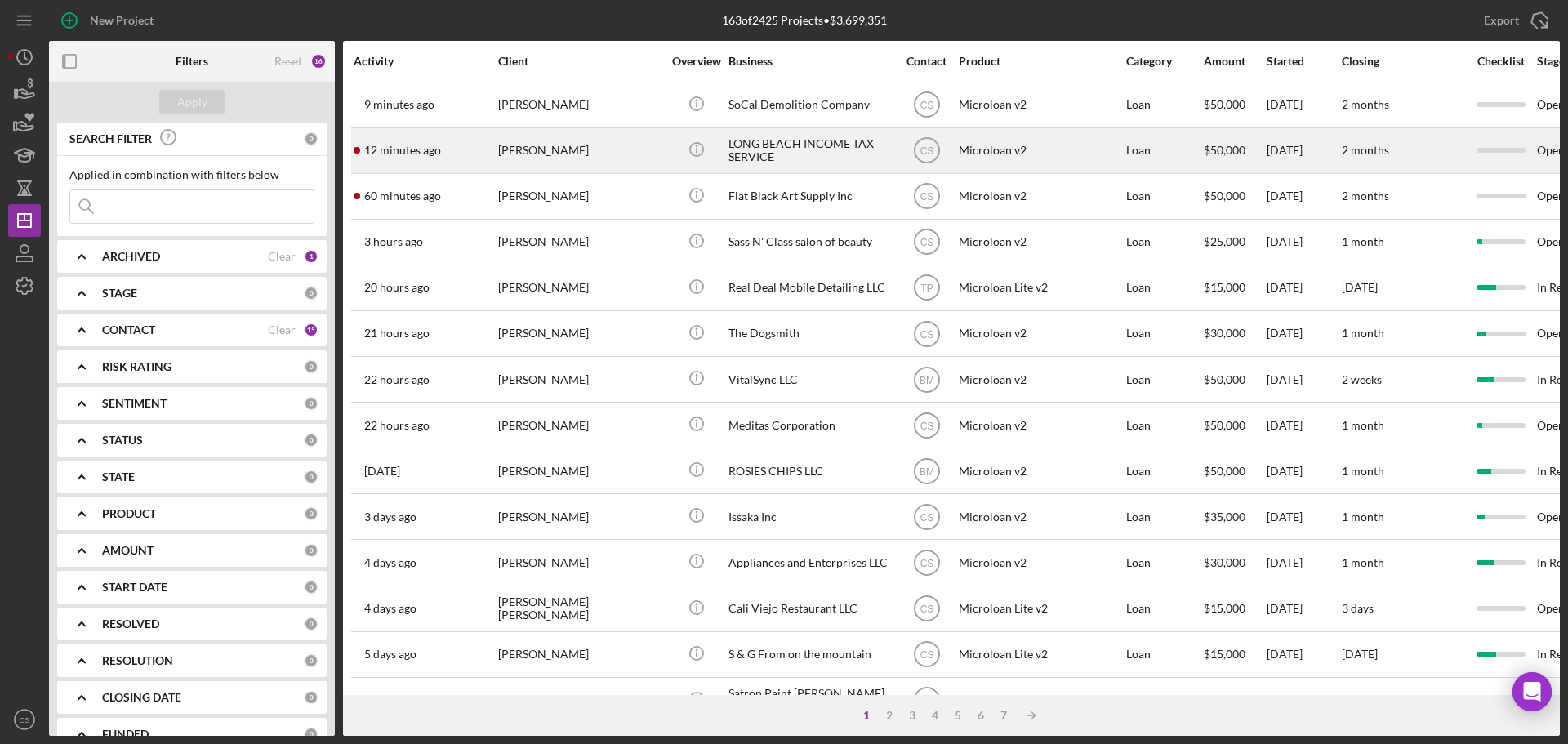
click at [650, 153] on div "[PERSON_NAME]" at bounding box center [580, 151] width 163 height 43
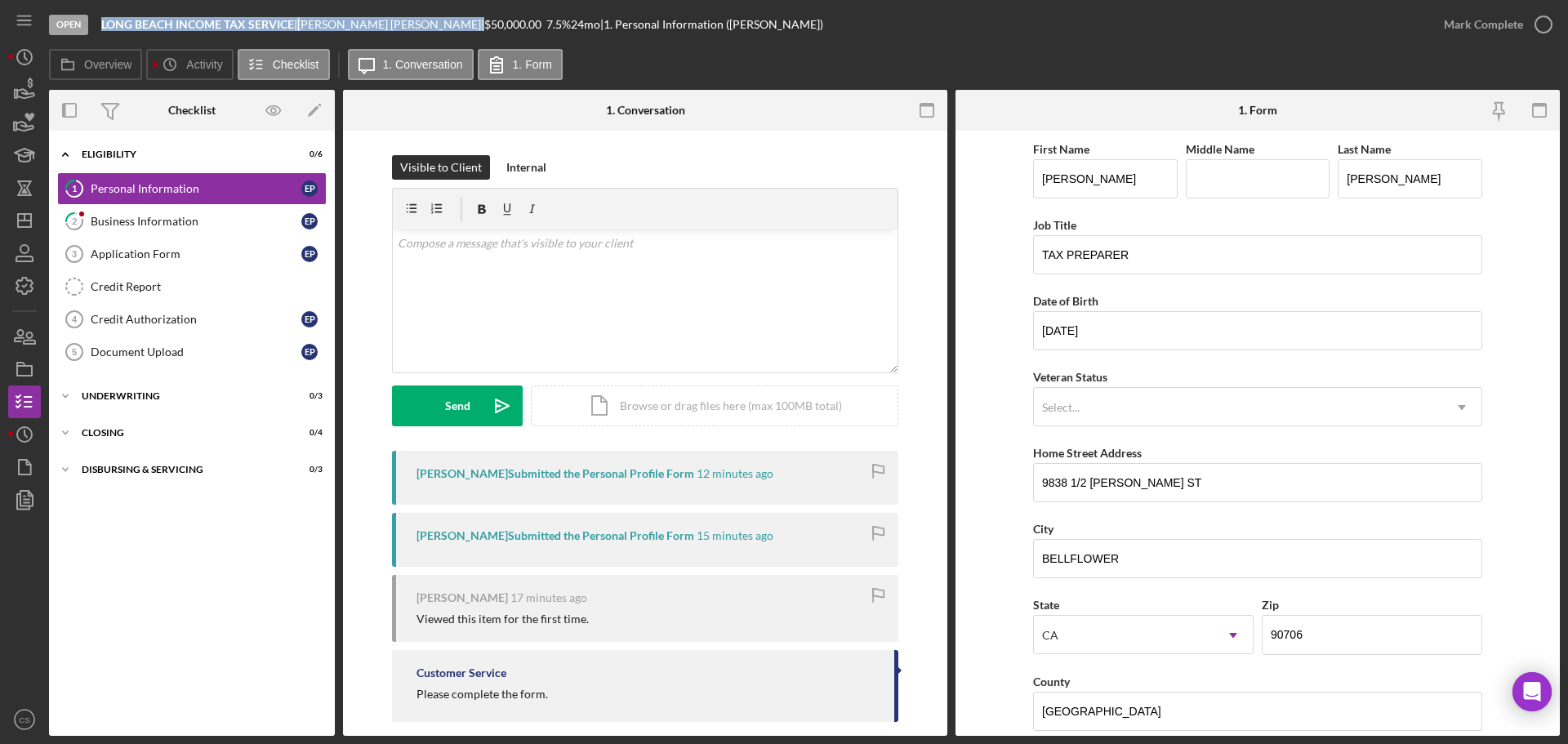
drag, startPoint x: 417, startPoint y: 18, endPoint x: 102, endPoint y: 21, distance: 315.0
click at [102, 21] on div "LONG BEACH INCOME TAX SERVICE | [PERSON_NAME] | $50,000.00 7.5 % 24 mo | 1. Per…" at bounding box center [462, 25] width 722 height 13
copy div "LONG BEACH INCOME TAX SERVICE | [PERSON_NAME]"
click at [167, 211] on link "2 Business Information E P" at bounding box center [192, 221] width 270 height 33
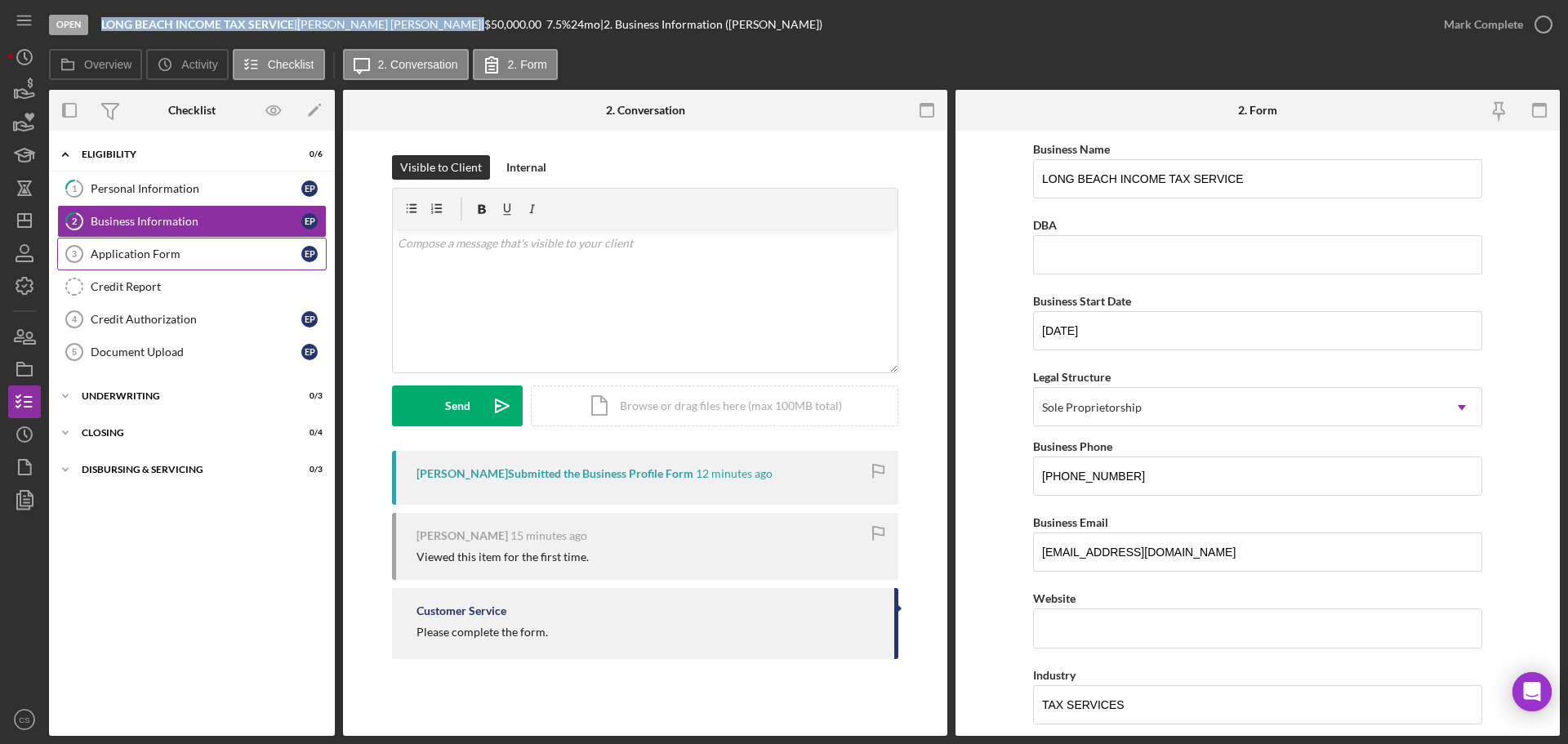
click at [169, 254] on div "Application Form" at bounding box center [196, 254] width 210 height 13
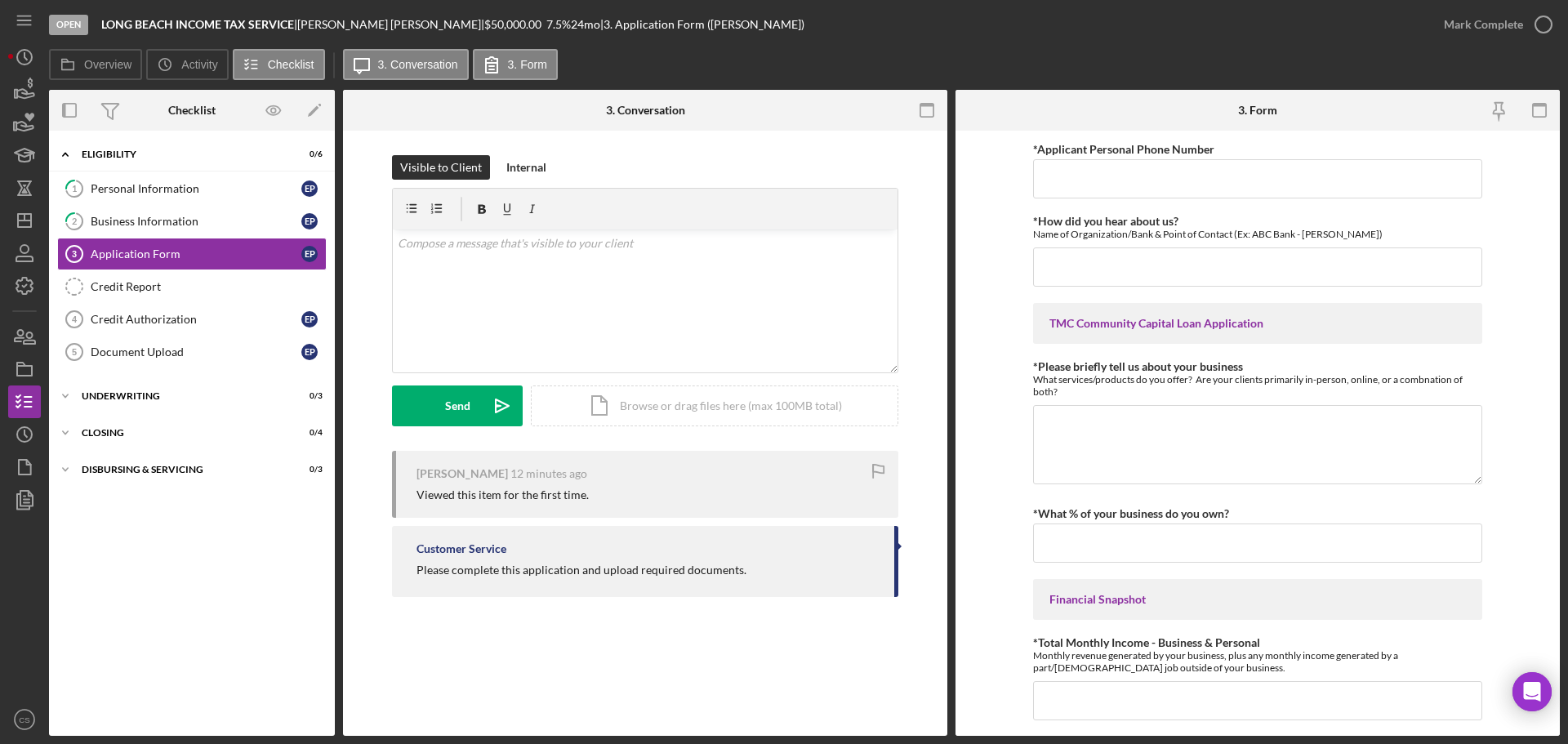
click at [171, 613] on div "Icon/Expander Eligibility 0 / 6 1 Personal Information E P 2 Business Informati…" at bounding box center [191, 433] width 286 height 589
drag, startPoint x: 178, startPoint y: 594, endPoint x: 181, endPoint y: 583, distance: 11.4
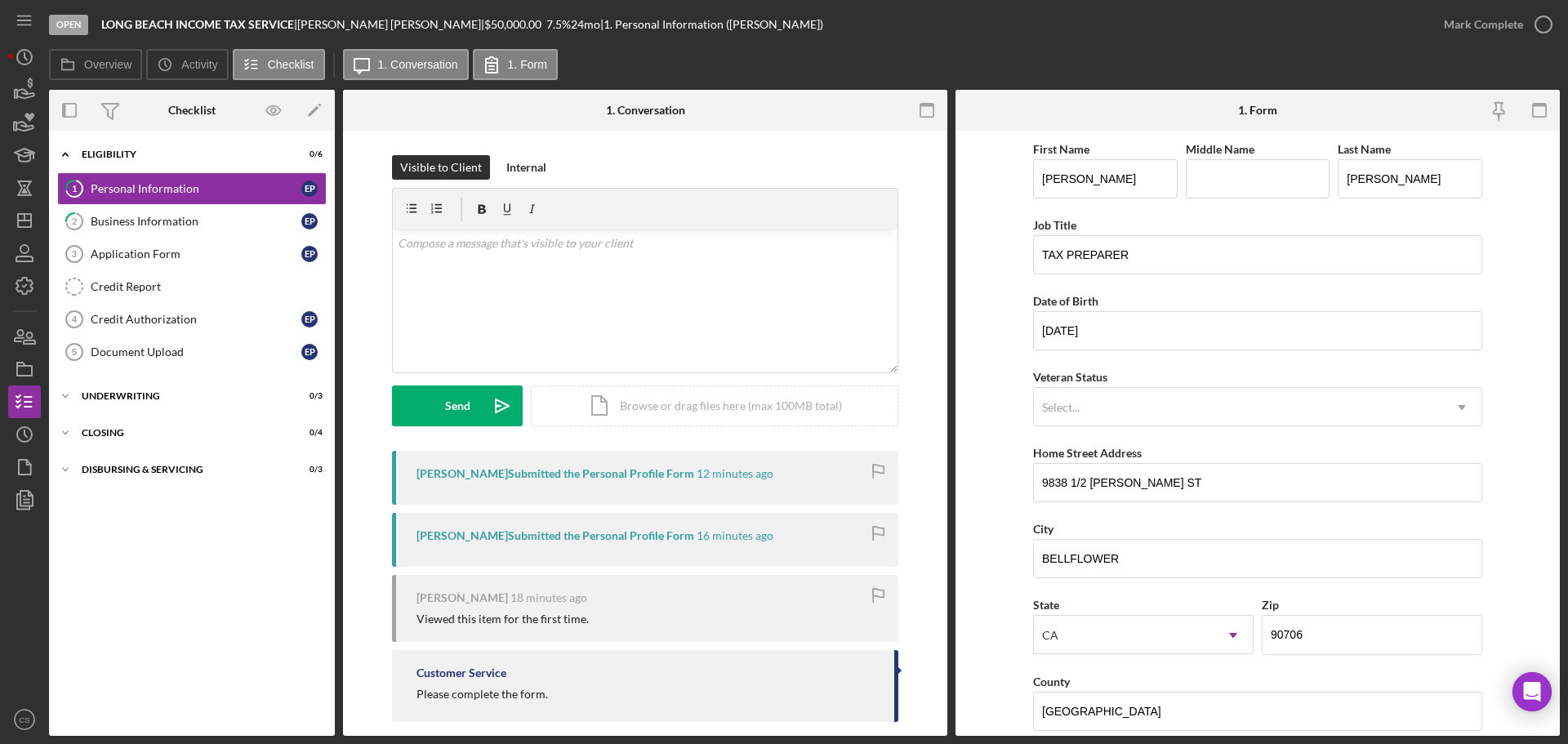
drag, startPoint x: 206, startPoint y: 553, endPoint x: 208, endPoint y: 544, distance: 9.2
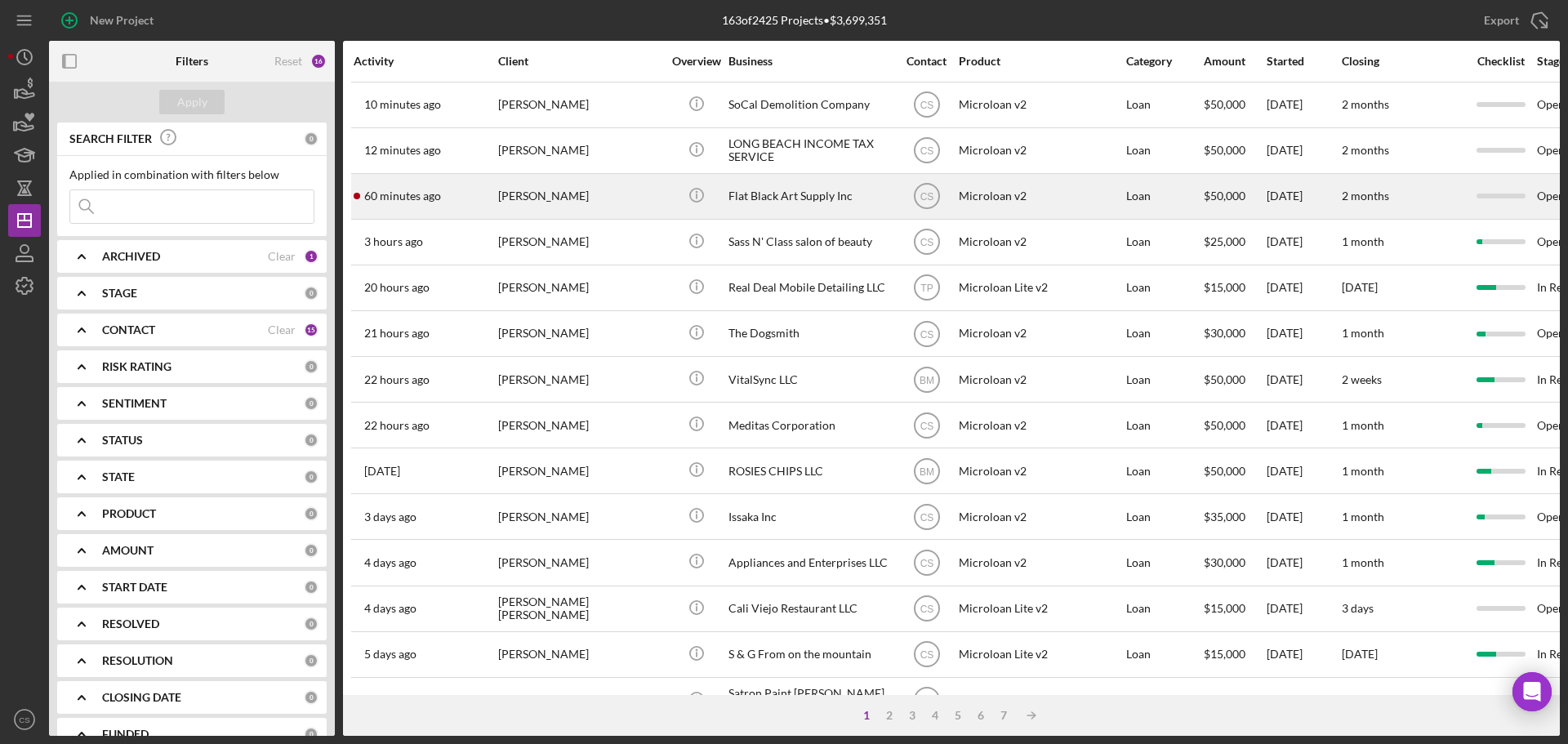
click at [651, 192] on div "[PERSON_NAME]" at bounding box center [580, 196] width 163 height 43
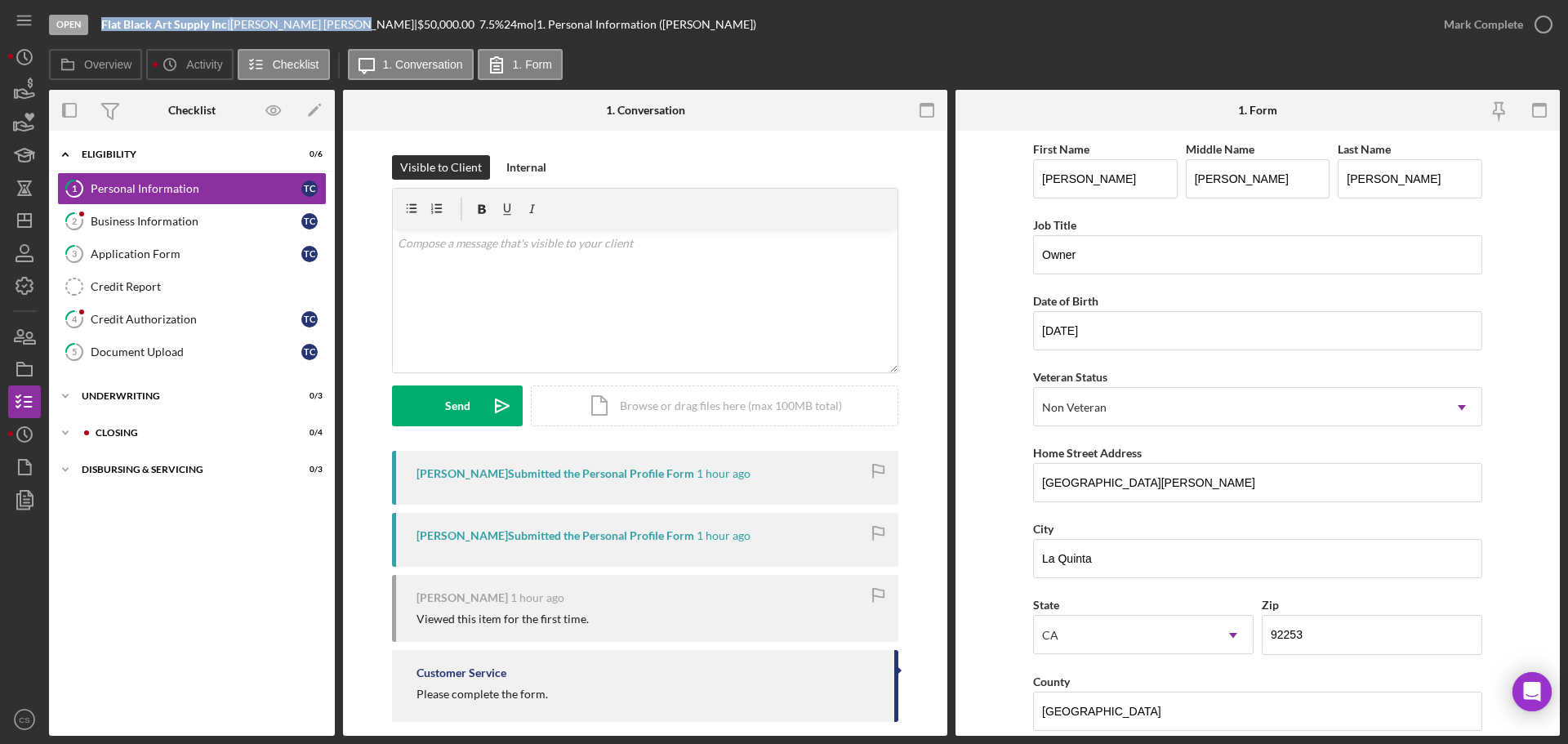
drag, startPoint x: 310, startPoint y: 27, endPoint x: 103, endPoint y: 21, distance: 207.1
click at [103, 21] on div "Flat Black Art Supply Inc | [PERSON_NAME] | $50,000.00 7.5 % 24 mo | 1. Persona…" at bounding box center [428, 25] width 655 height 13
copy div "Flat Black Art Supply Inc | [PERSON_NAME]"
click at [232, 251] on div "Application Form" at bounding box center [196, 254] width 210 height 13
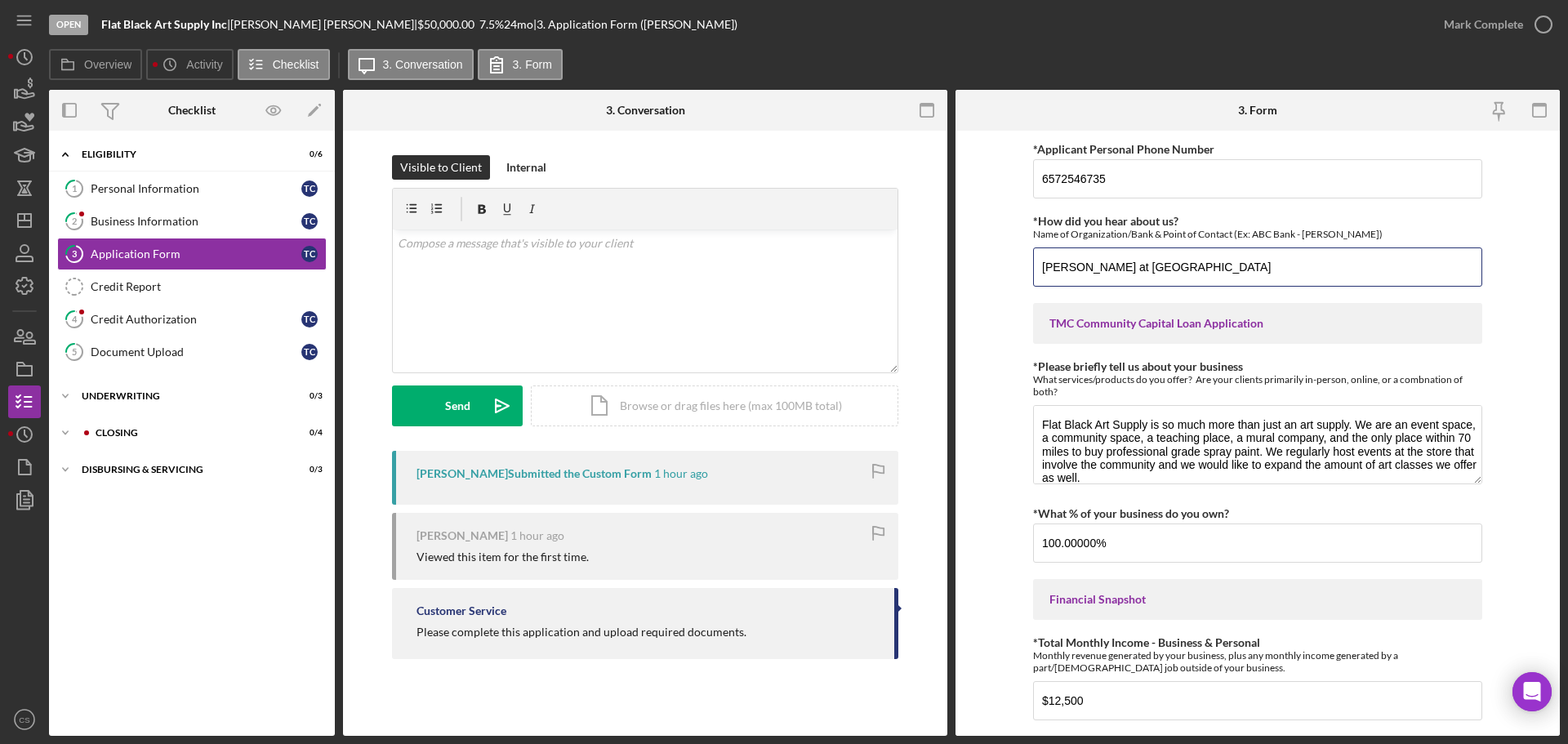
drag, startPoint x: 1291, startPoint y: 264, endPoint x: 908, endPoint y: 262, distance: 383.0
click at [908, 262] on div "Overview Internal Workflow Stage Open Icon/Dropdown Arrow Archive (can unarchiv…" at bounding box center [803, 413] width 1510 height 647
click at [1307, 274] on input "[PERSON_NAME] at [GEOGRAPHIC_DATA]" at bounding box center [1257, 266] width 449 height 39
drag, startPoint x: 1096, startPoint y: 263, endPoint x: 901, endPoint y: 262, distance: 195.0
click at [901, 262] on div "Overview Internal Workflow Stage Open Icon/Dropdown Arrow Archive (can unarchiv…" at bounding box center [803, 413] width 1510 height 647
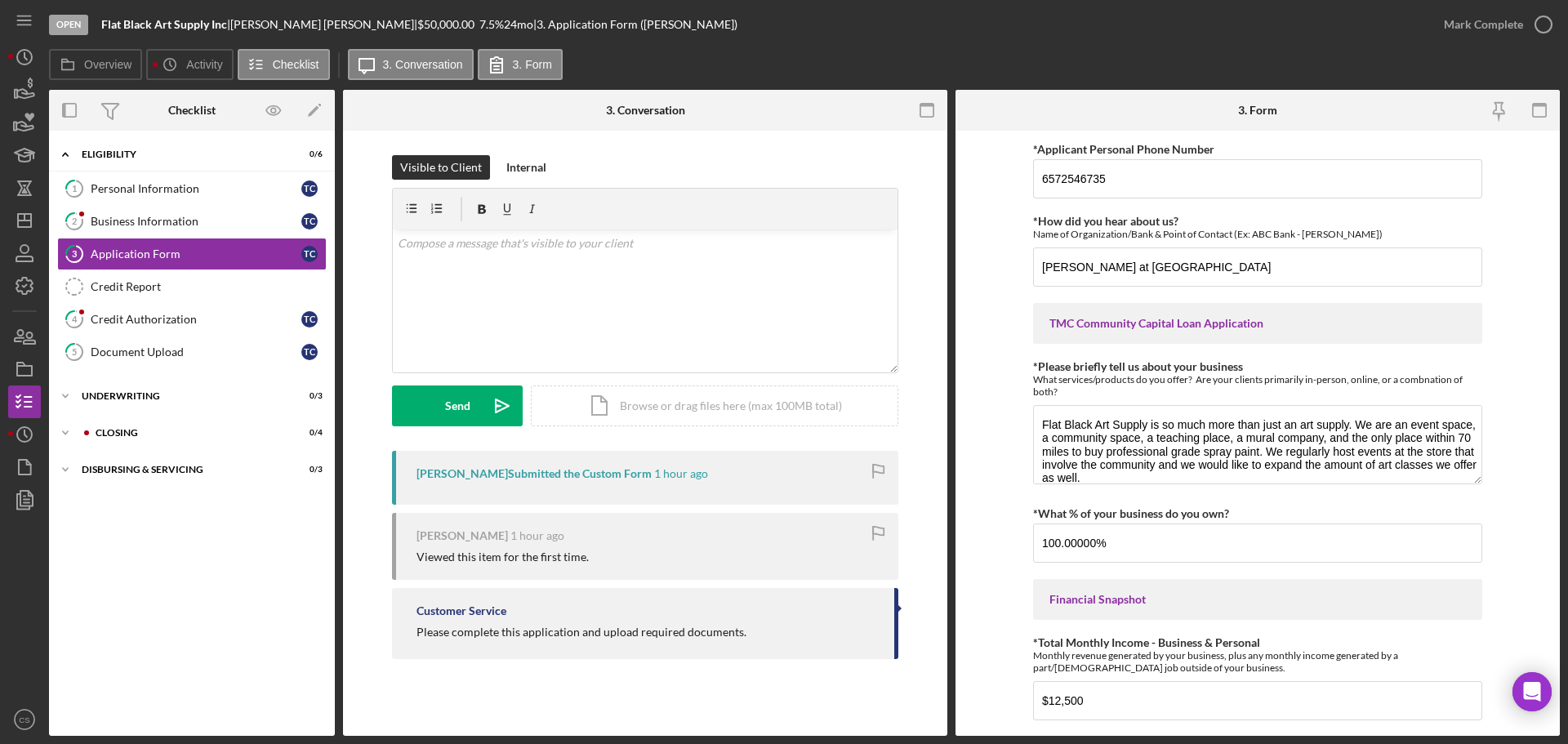
click at [174, 568] on div "Icon/Expander Eligibility 0 / 6 1 Personal Information T C 2 Business Informati…" at bounding box center [191, 433] width 286 height 589
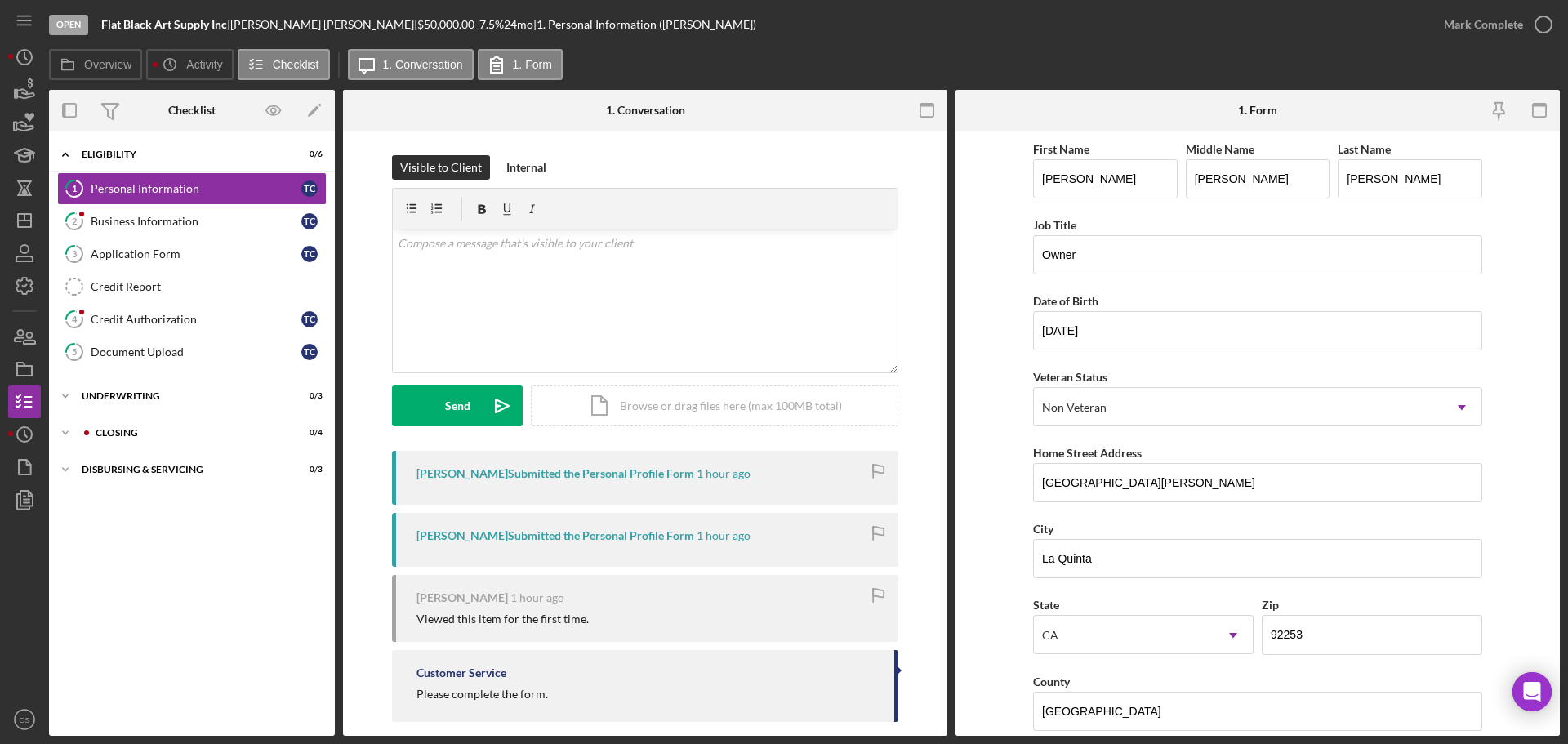
drag, startPoint x: 171, startPoint y: 592, endPoint x: 179, endPoint y: 588, distance: 8.9
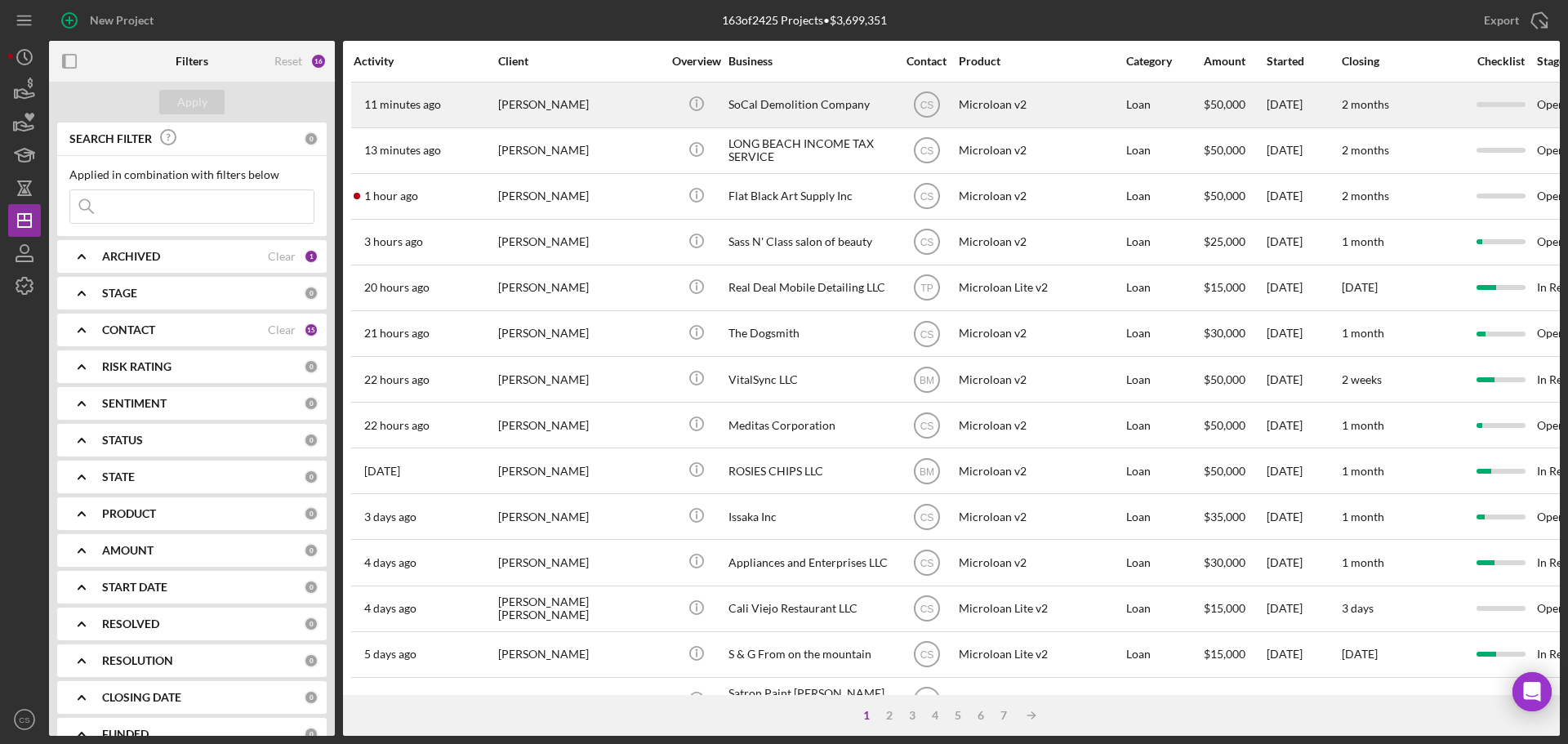
click at [646, 114] on div "[PERSON_NAME]" at bounding box center [580, 105] width 163 height 43
click at [588, 102] on div "[PERSON_NAME]" at bounding box center [580, 105] width 163 height 43
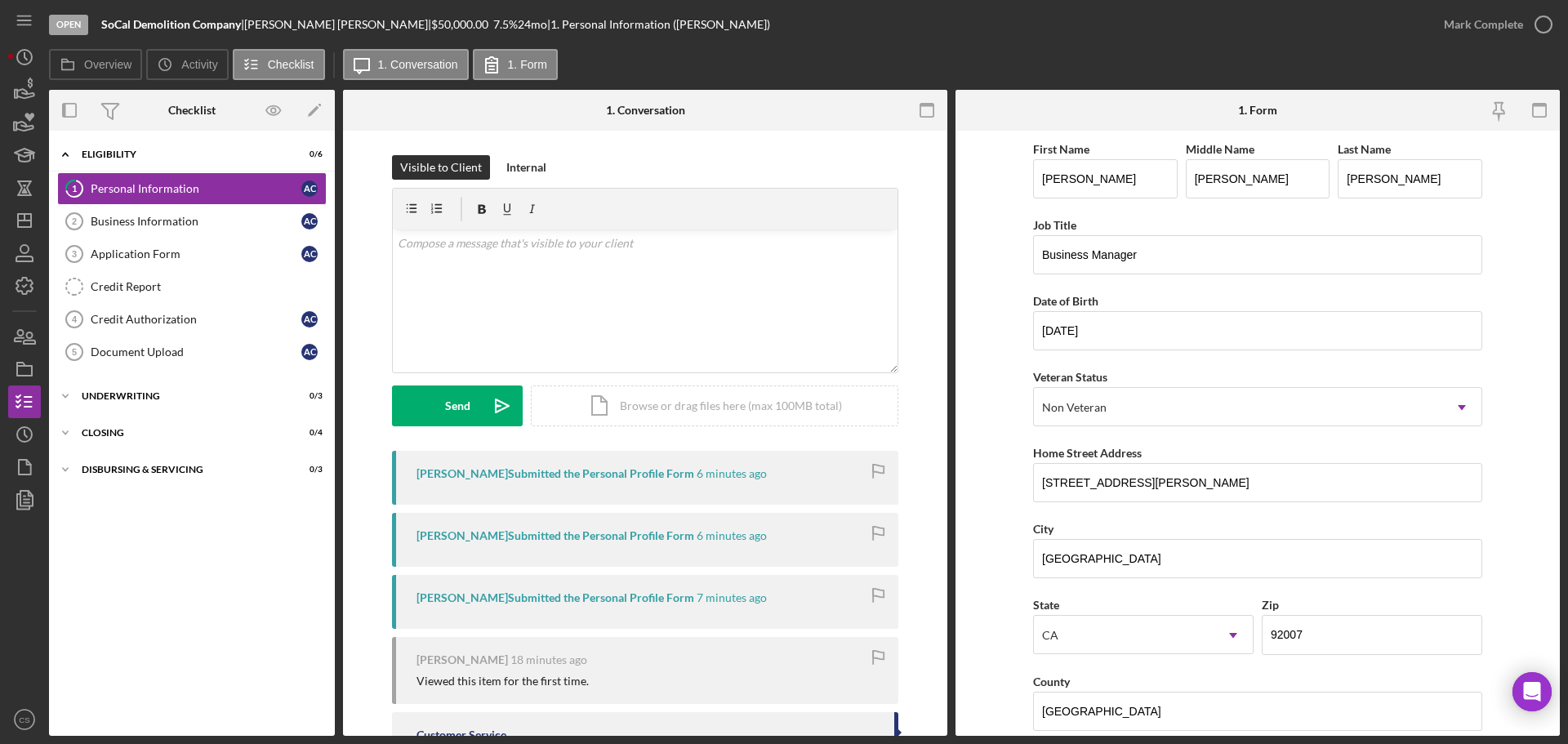
click at [1239, 53] on div "Overview Icon/History Activity Checklist Icon/Message 1. Conversation 1. Form" at bounding box center [803, 65] width 1510 height 33
click at [174, 342] on link "Document Upload 5 Document Upload A C" at bounding box center [192, 353] width 270 height 33
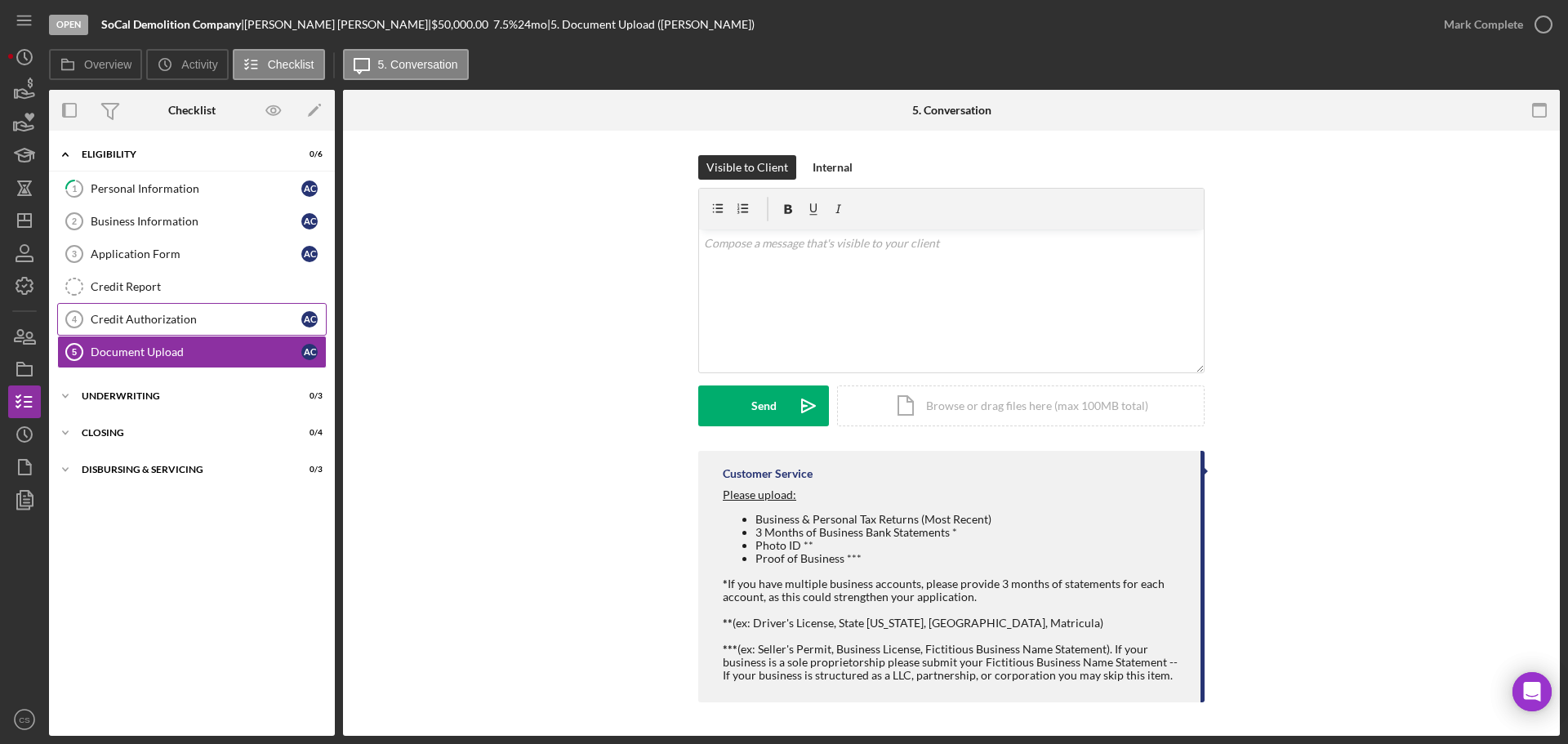
click at [187, 314] on div "Credit Authorization" at bounding box center [196, 320] width 210 height 13
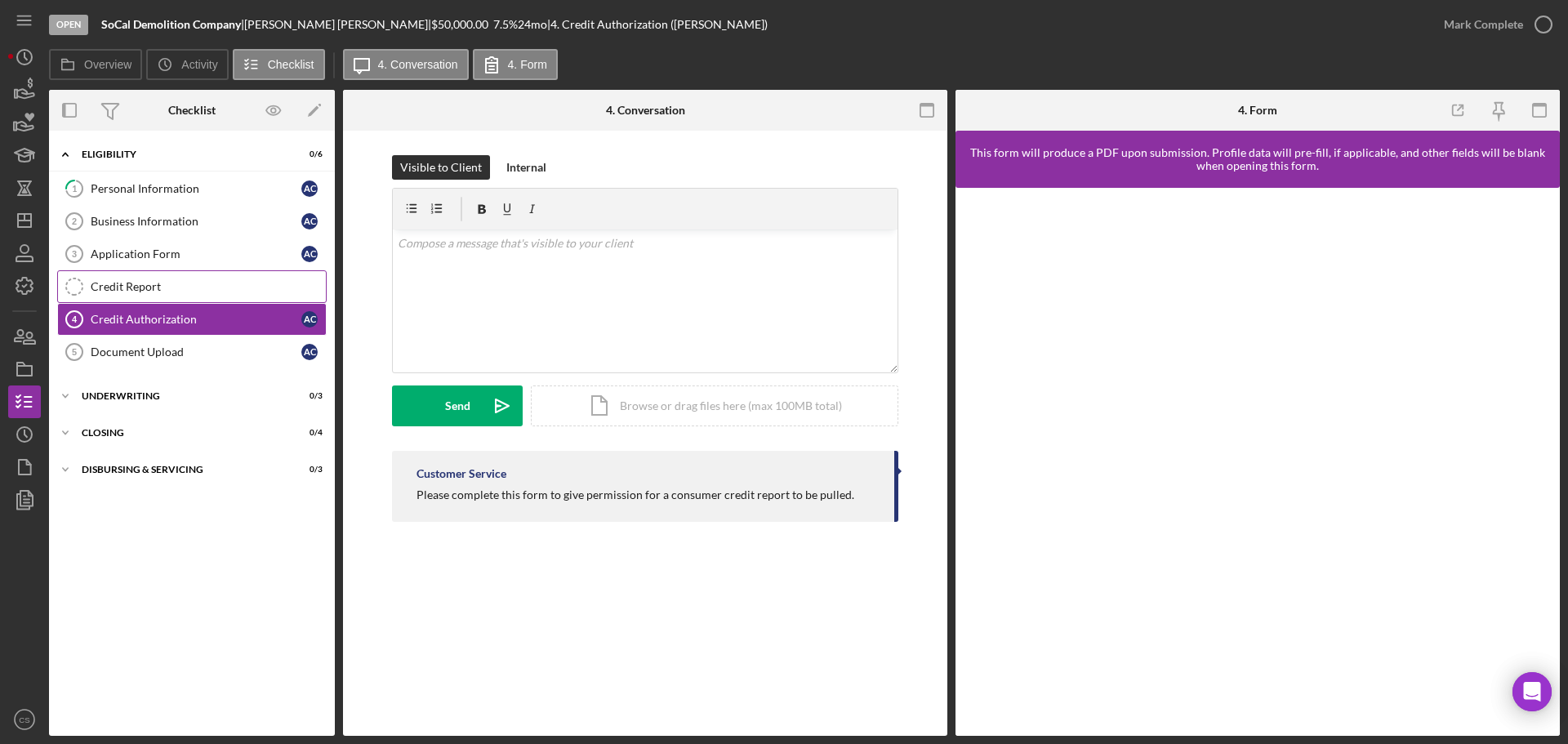
click at [194, 277] on link "Credit Report Credit Report" at bounding box center [192, 287] width 270 height 33
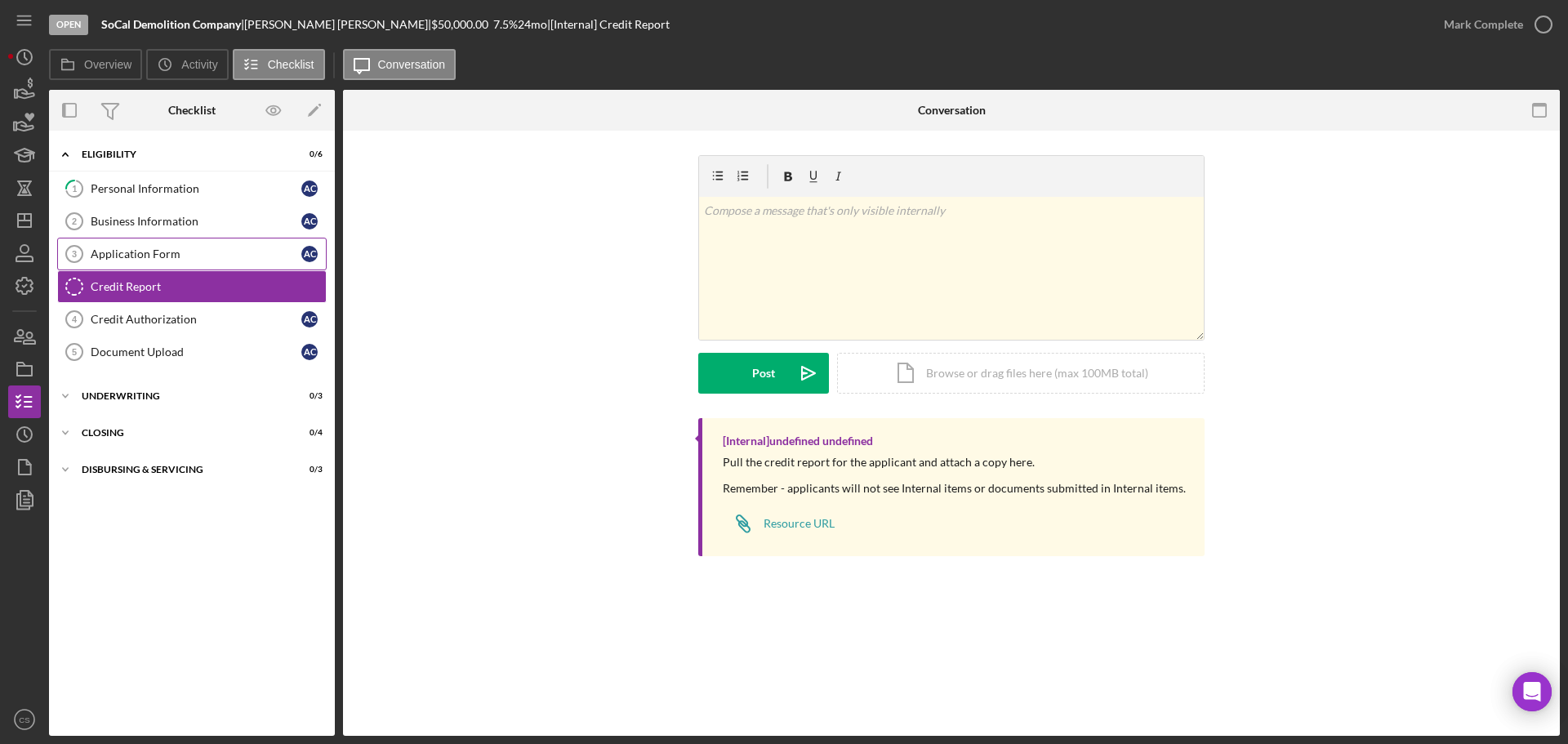
click at [197, 254] on div "Application Form" at bounding box center [196, 254] width 210 height 13
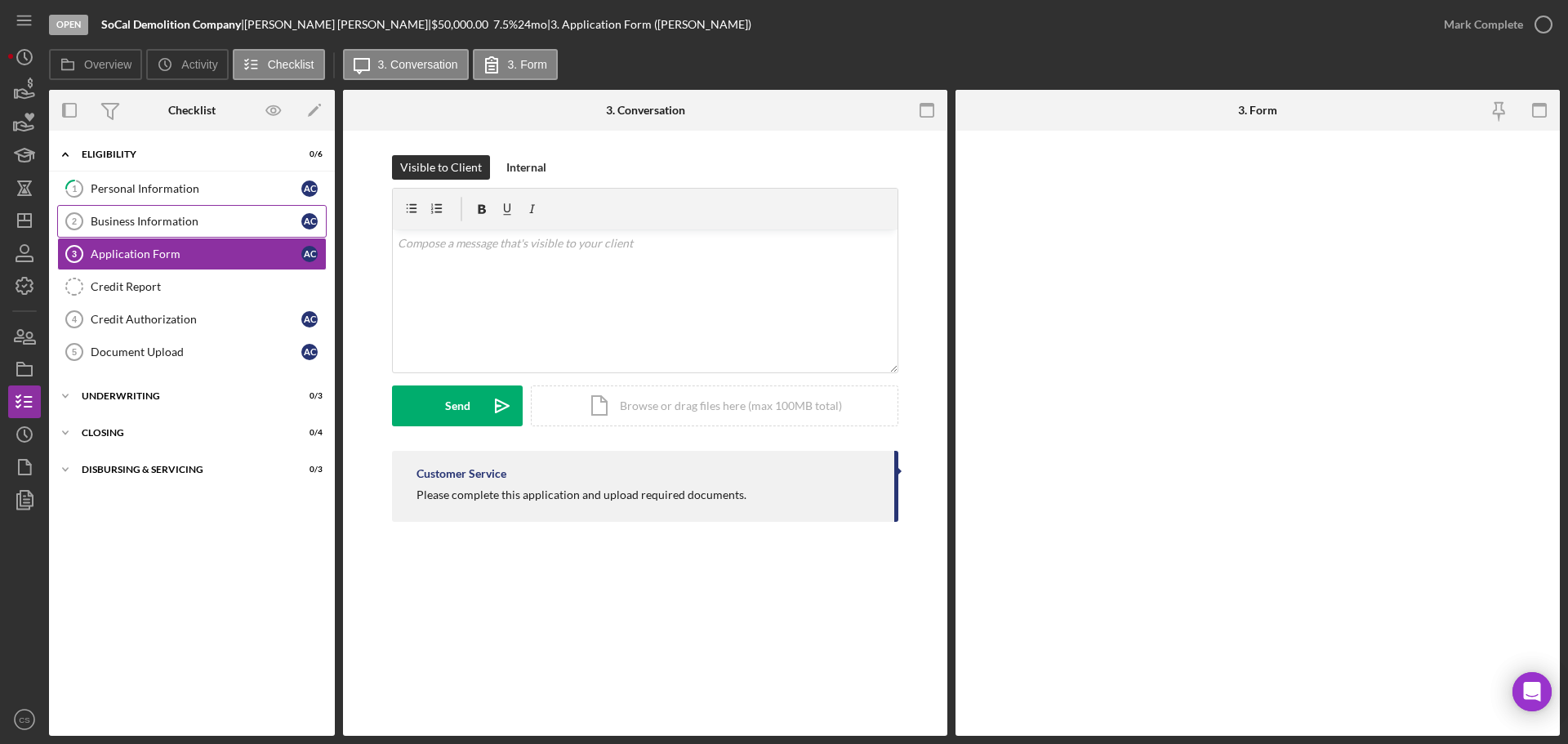
click at [203, 229] on link "Business Information 2 Business Information A C" at bounding box center [192, 221] width 270 height 33
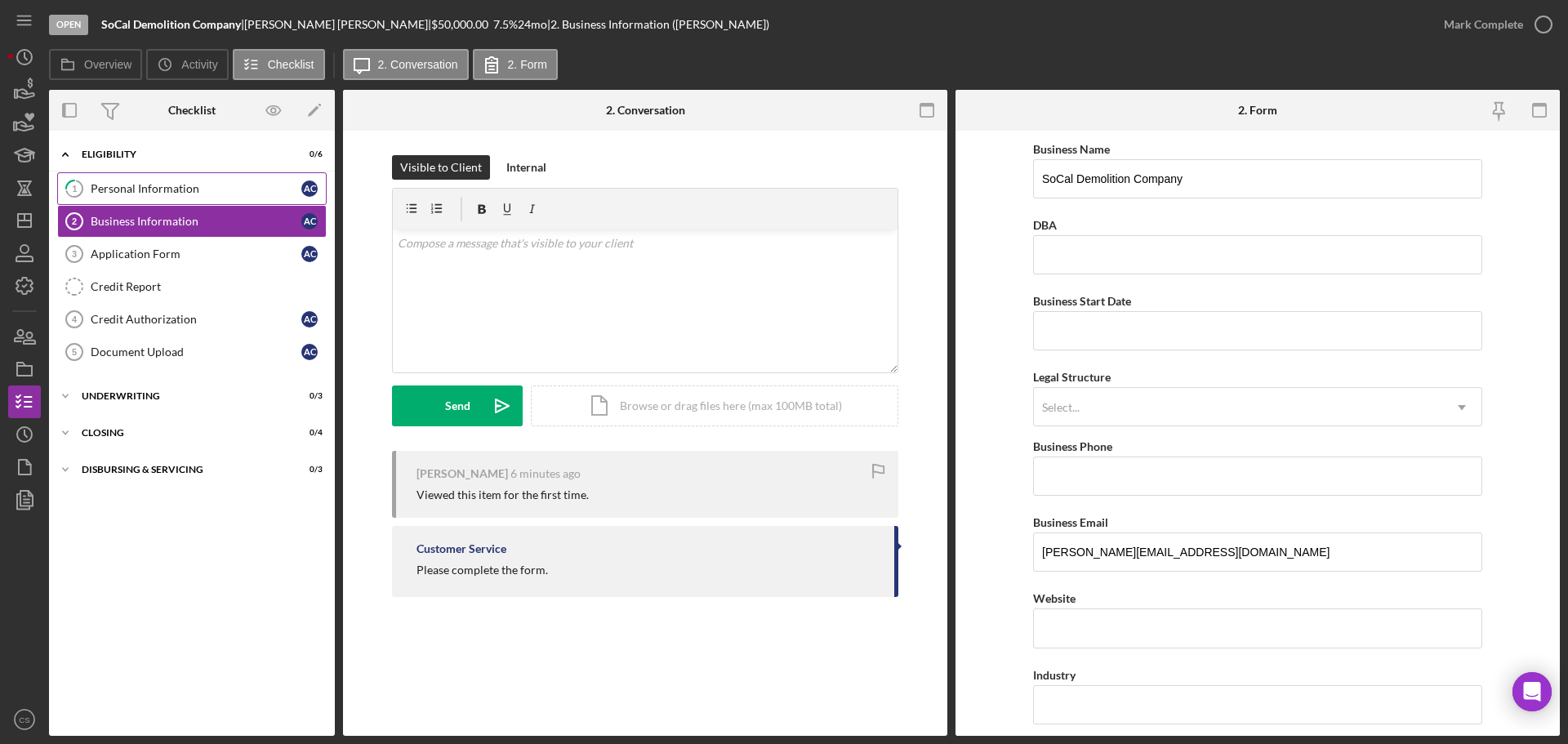
click at [212, 188] on div "Personal Information" at bounding box center [196, 188] width 210 height 13
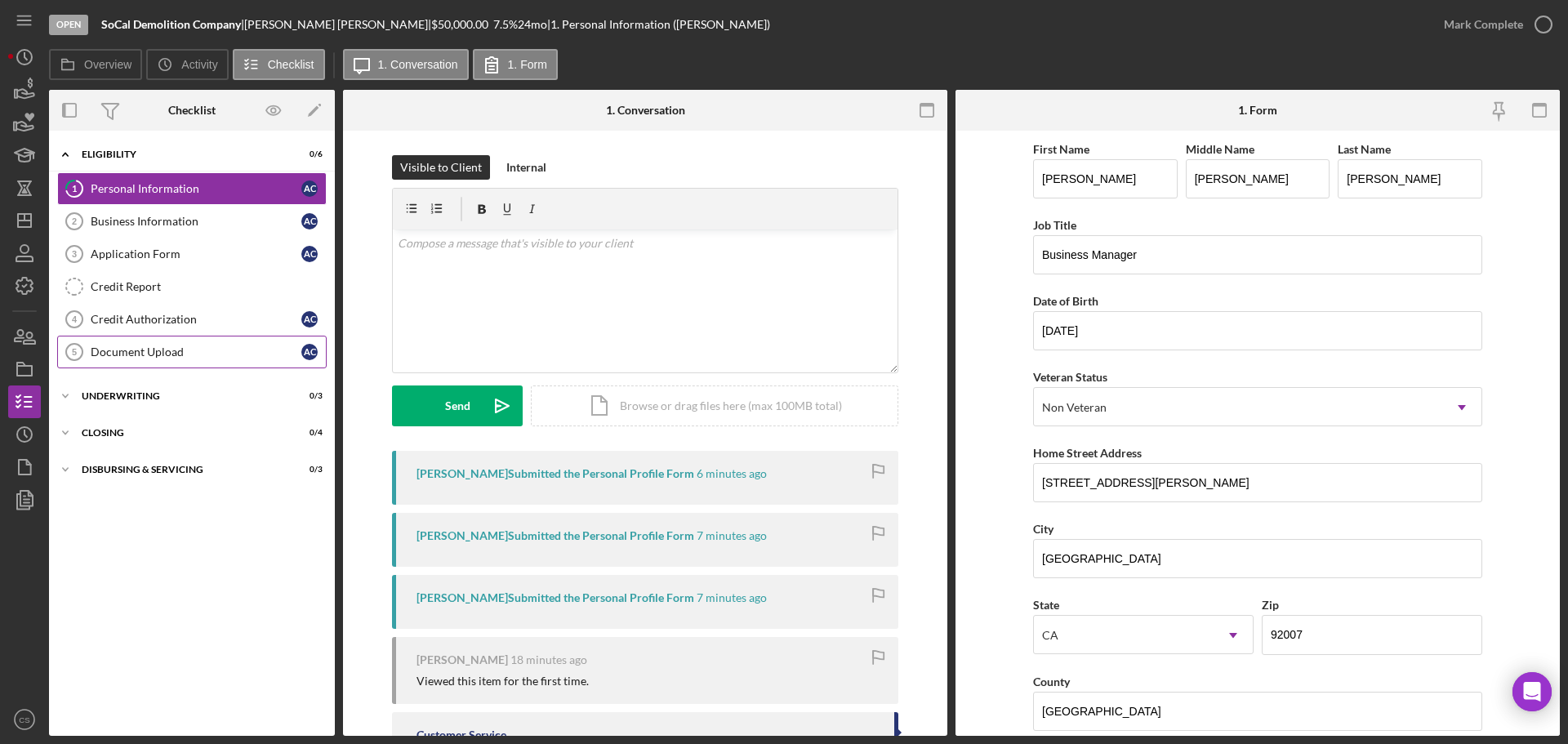
click at [198, 353] on div "Document Upload" at bounding box center [196, 352] width 210 height 13
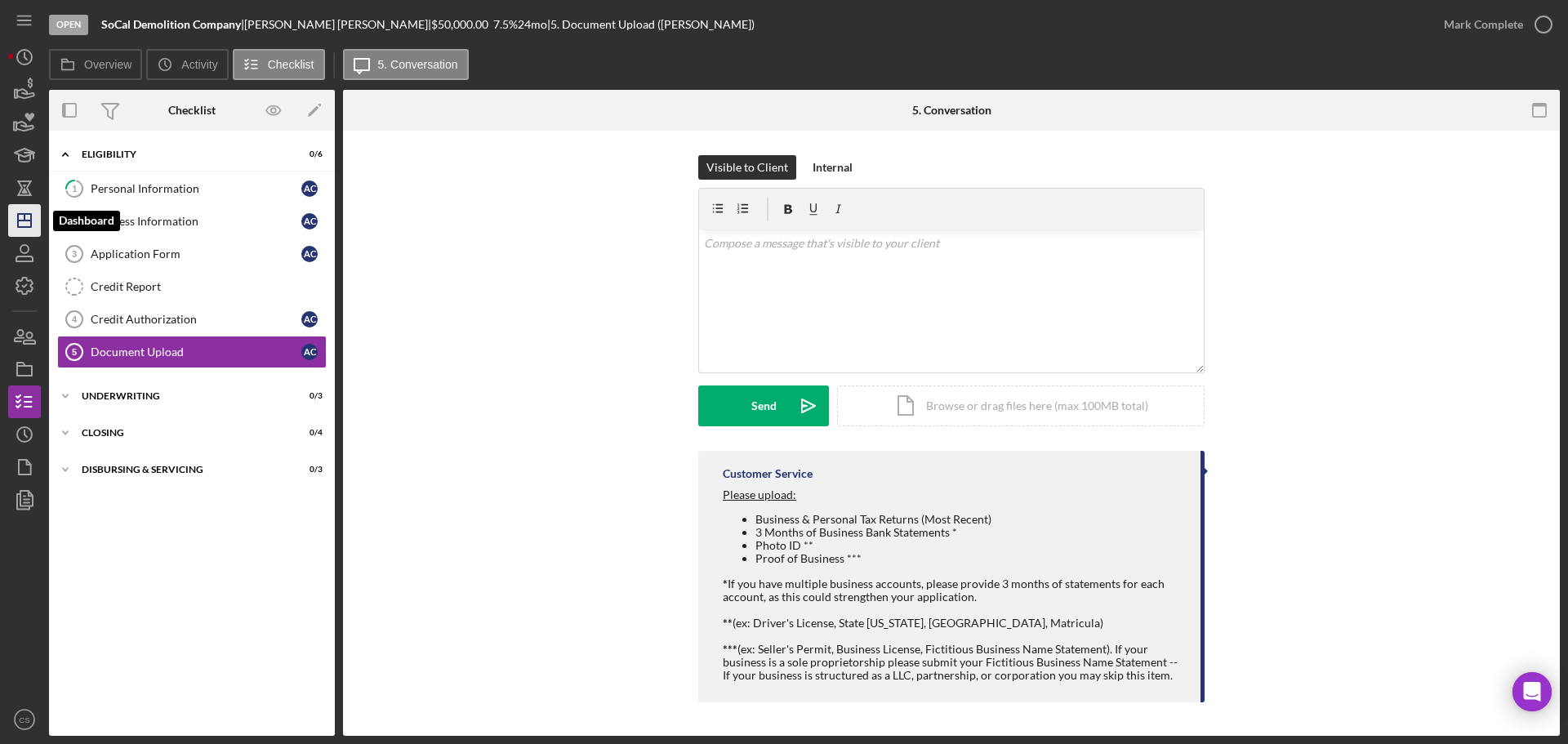
click at [28, 231] on icon "Icon/Dashboard" at bounding box center [24, 220] width 40 height 40
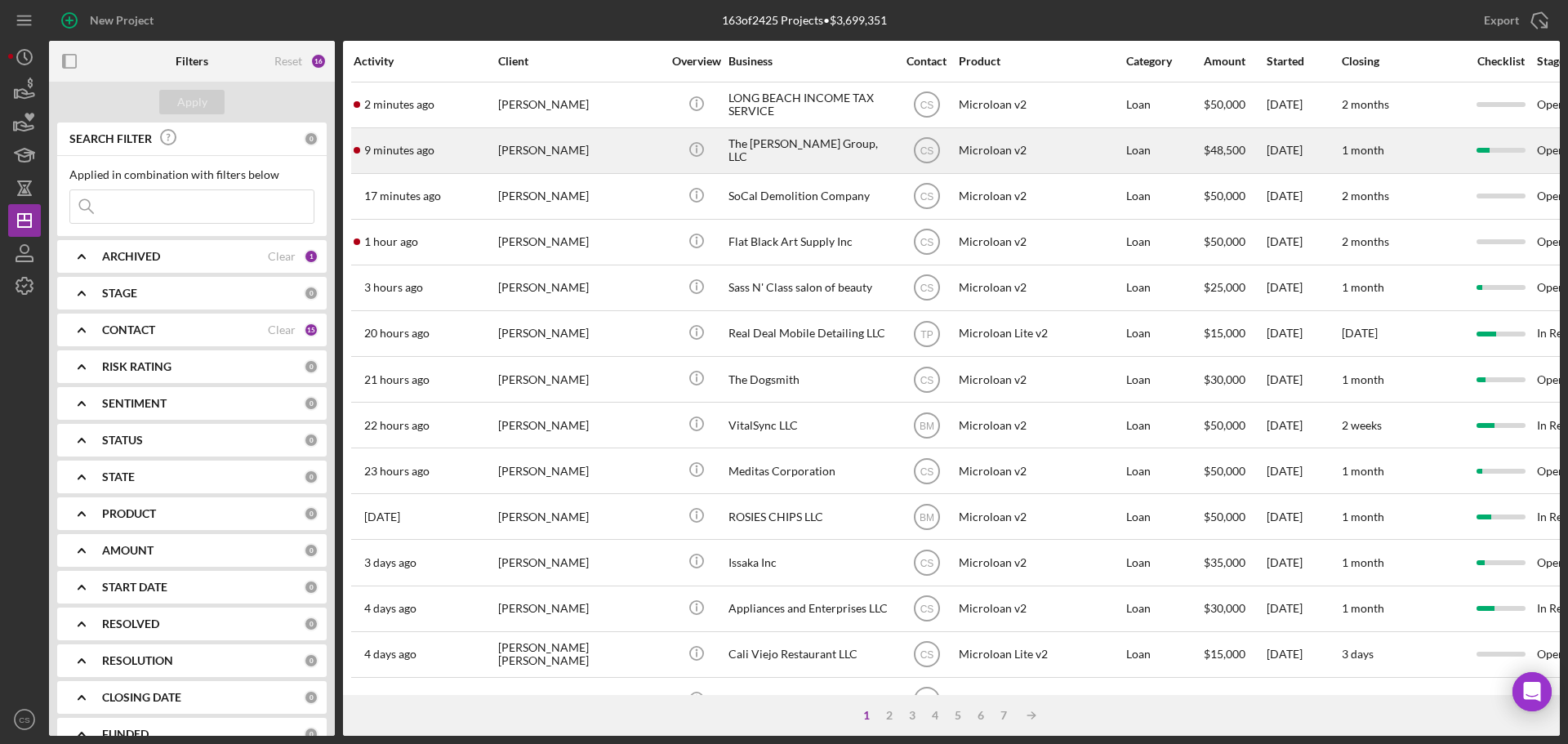
click at [637, 153] on div "[PERSON_NAME]" at bounding box center [580, 151] width 163 height 43
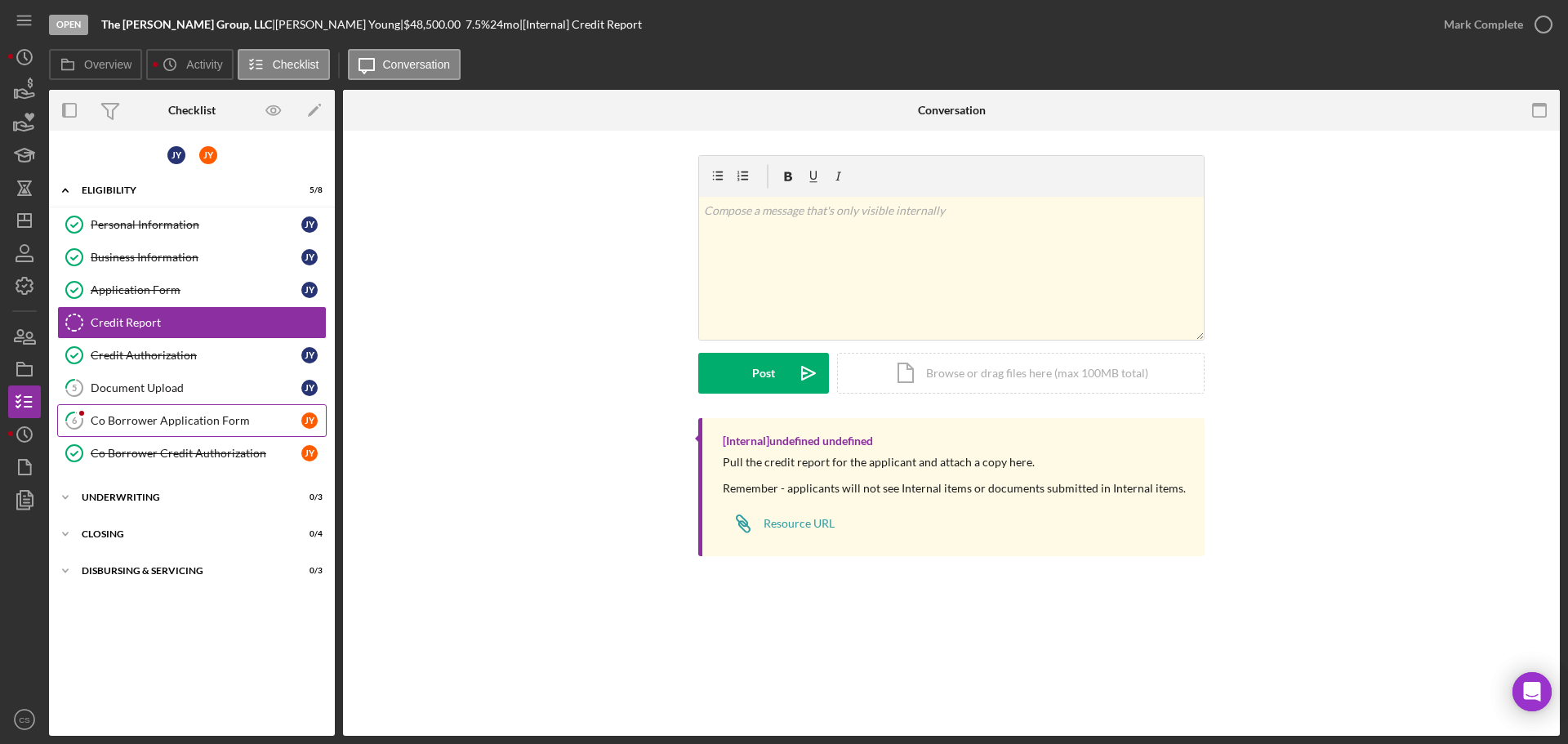
click at [204, 416] on div "Co Borrower Application Form" at bounding box center [196, 421] width 210 height 13
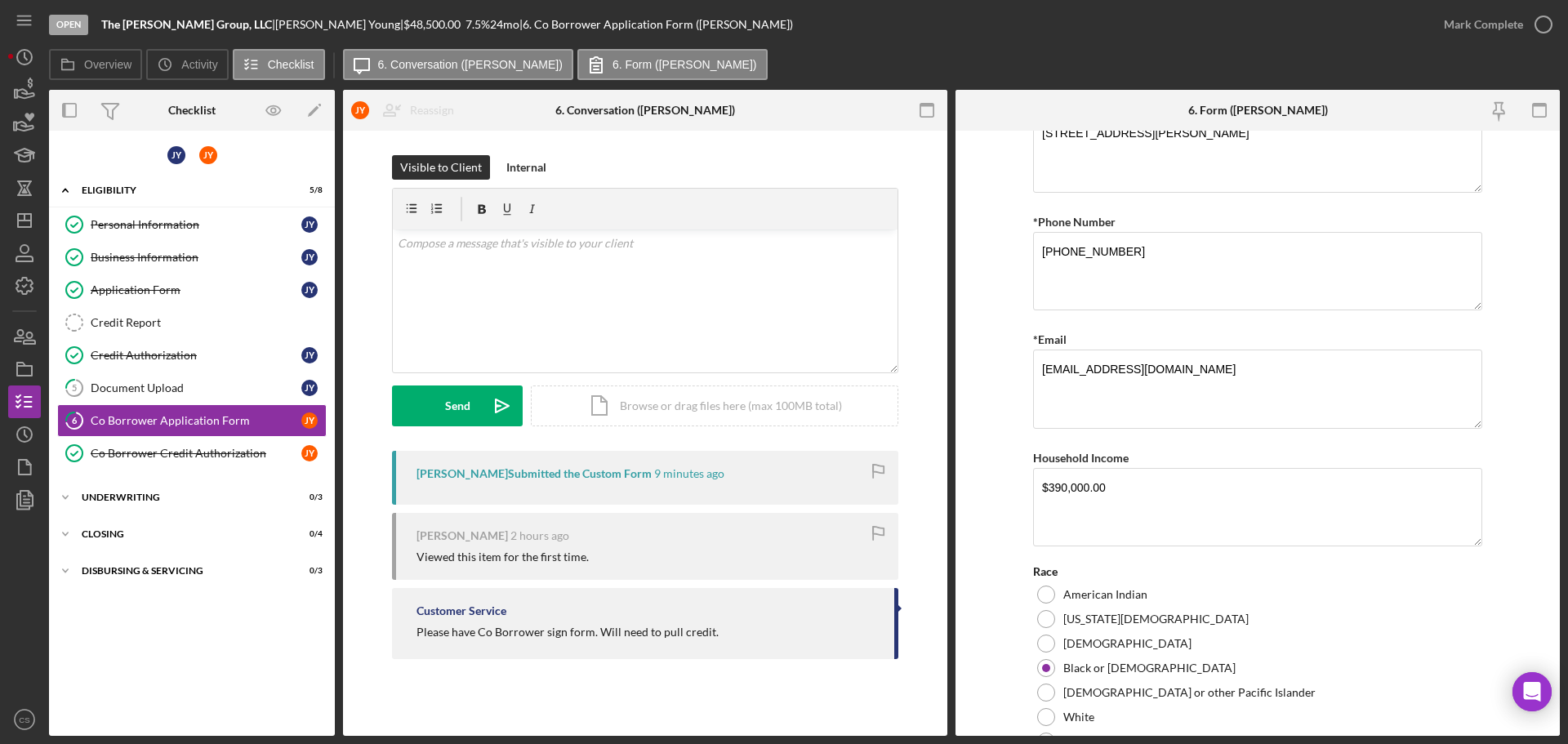
scroll to position [266, 0]
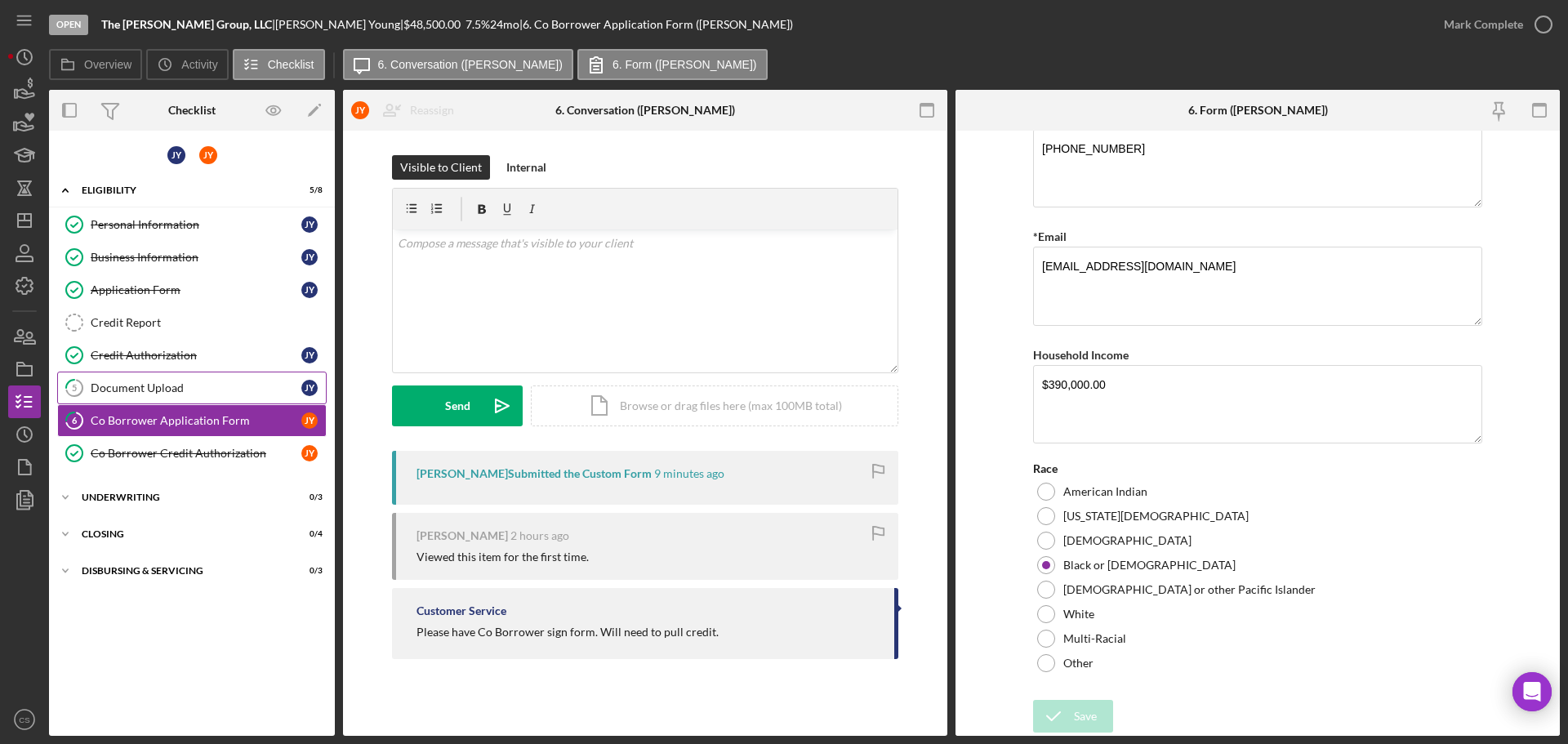
click at [179, 385] on div "Document Upload" at bounding box center [196, 388] width 210 height 13
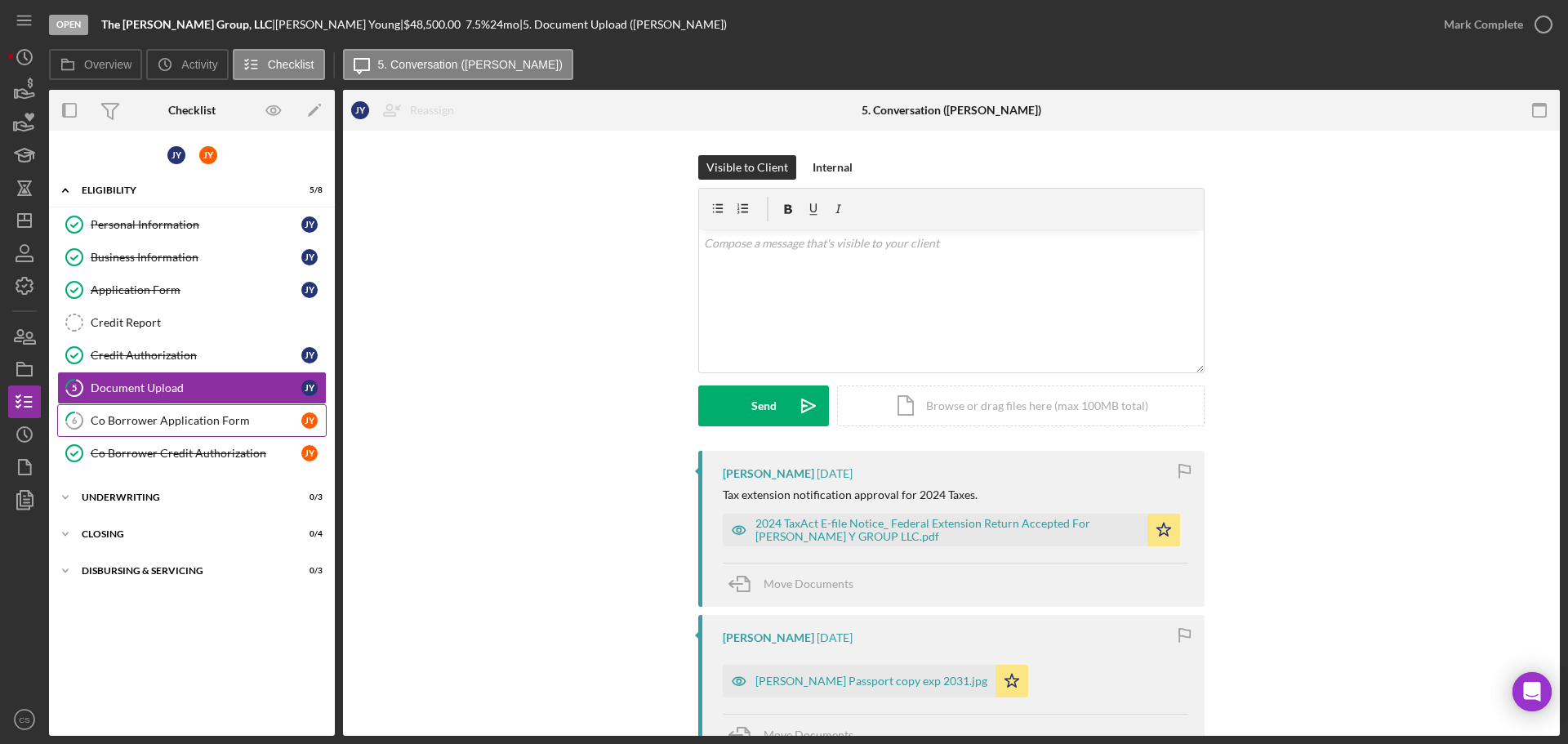
click at [207, 428] on link "6 Co Borrower Application Form J Y" at bounding box center [192, 421] width 270 height 33
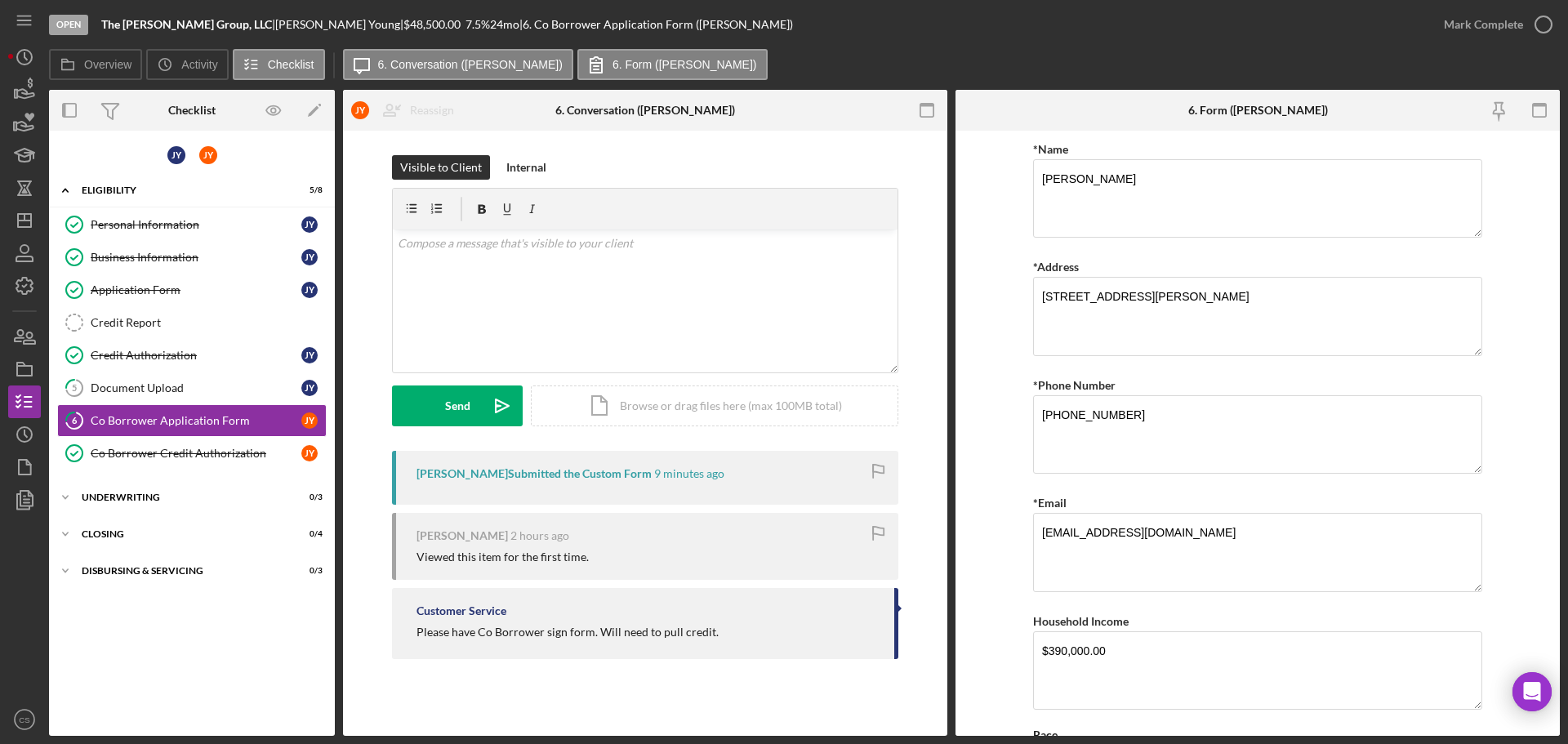
click at [920, 305] on div "Visible to Client Internal v Color teal Color pink Remove color Add row above A…" at bounding box center [644, 303] width 555 height 296
click at [187, 423] on div "Co Borrower Application Form" at bounding box center [196, 421] width 210 height 13
click at [974, 379] on form "*Name [PERSON_NAME] *Address [STREET_ADDRESS][PERSON_NAME] *Phone Number [PHONE…" at bounding box center [1258, 433] width 604 height 605
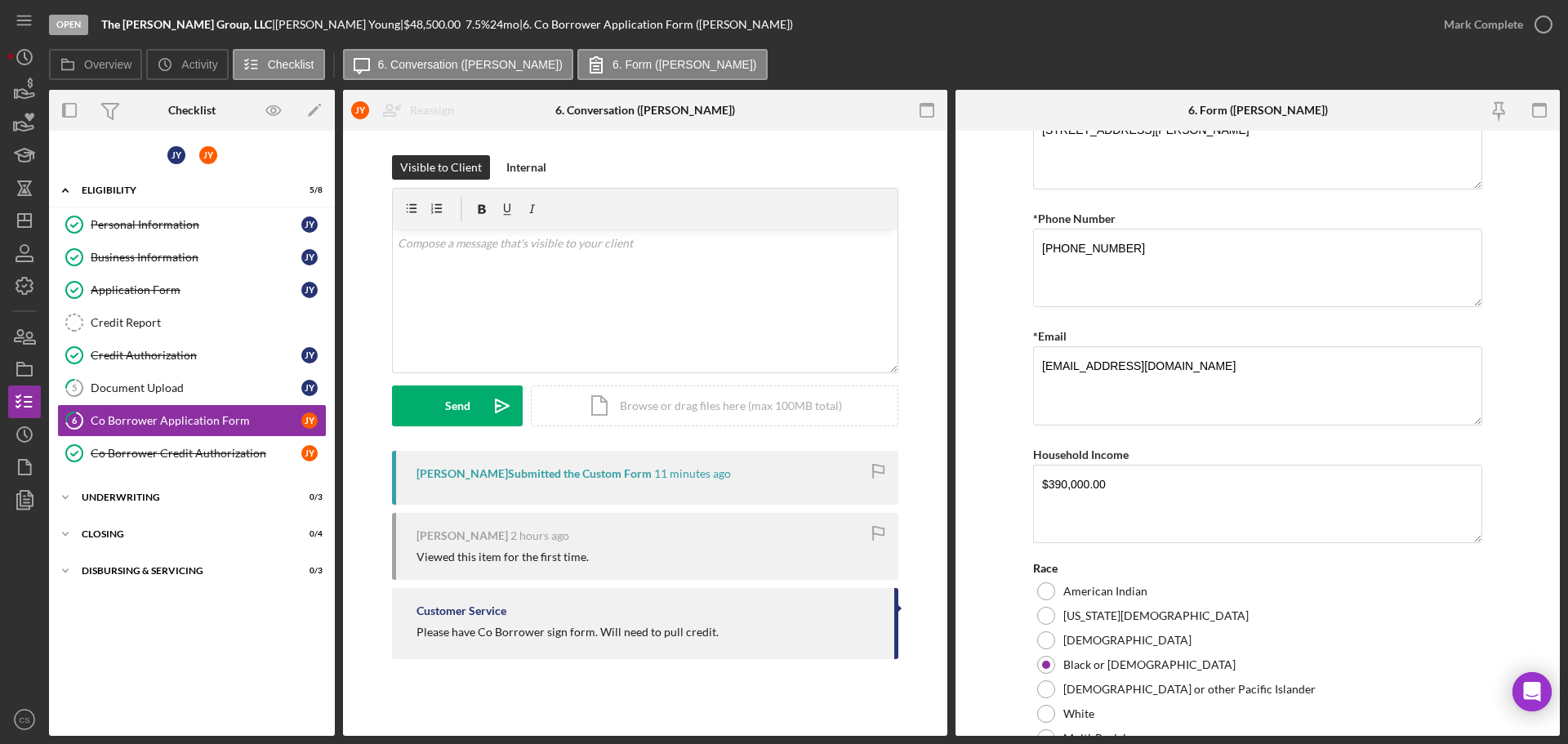
scroll to position [266, 0]
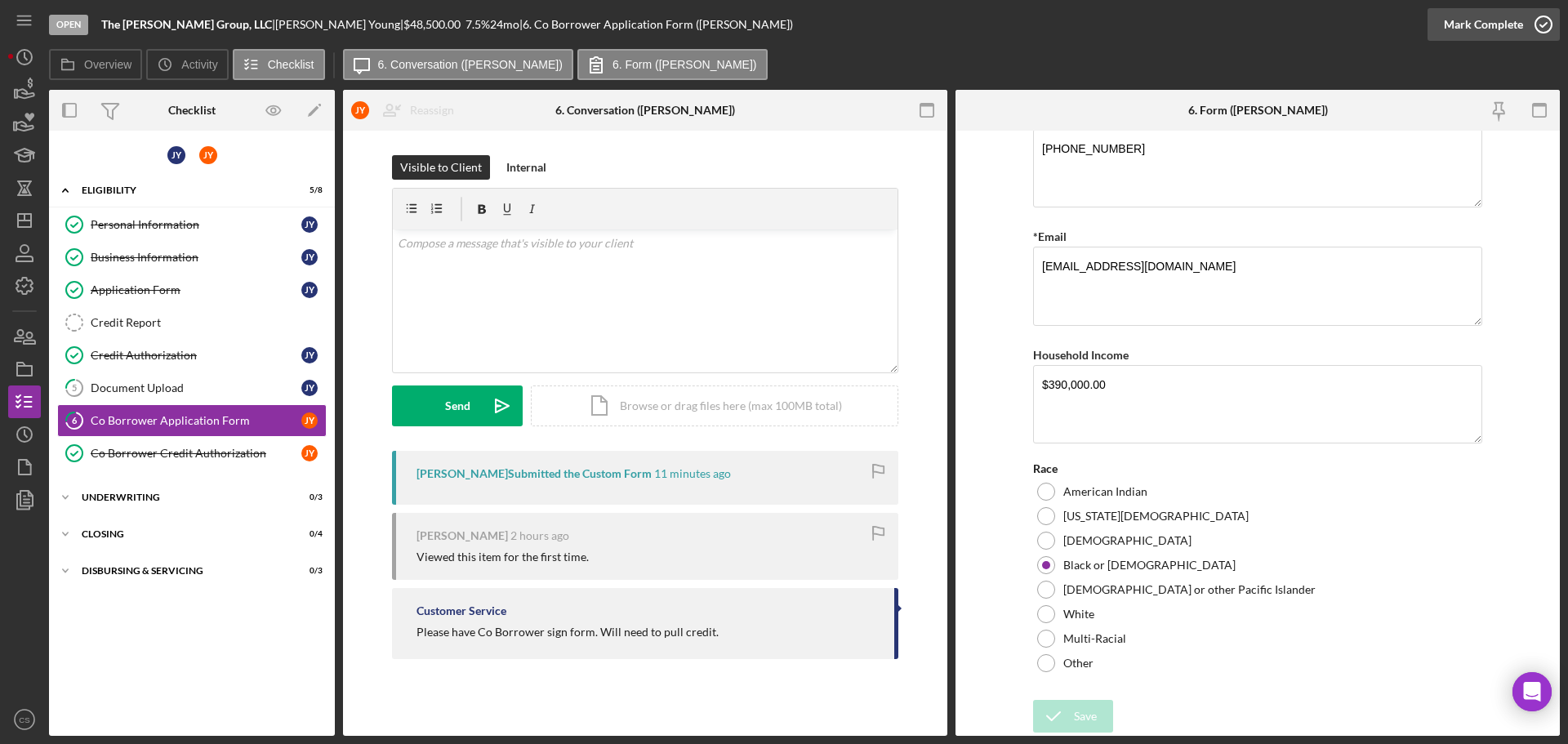
click at [1518, 23] on div "Mark Complete" at bounding box center [1483, 25] width 79 height 33
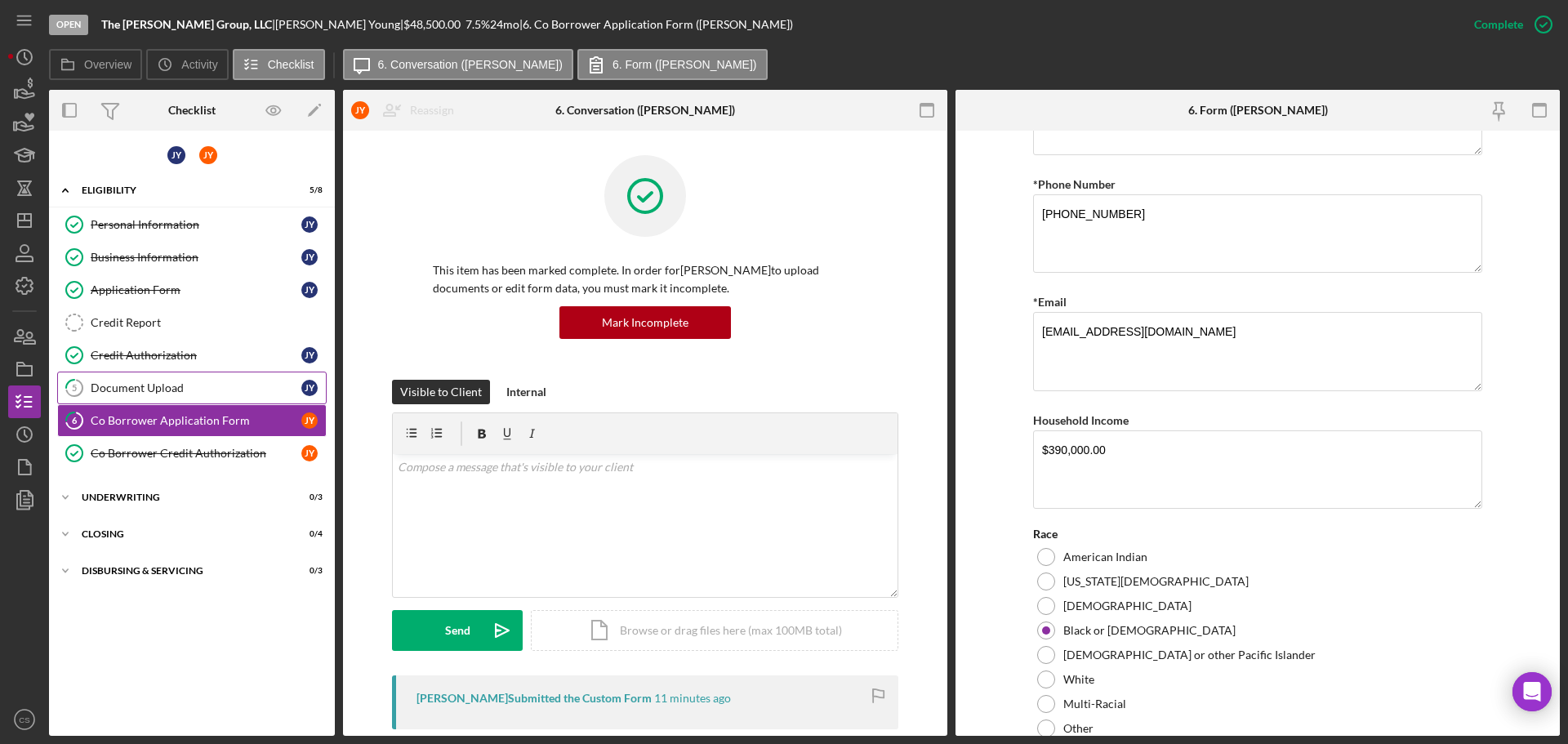
scroll to position [332, 0]
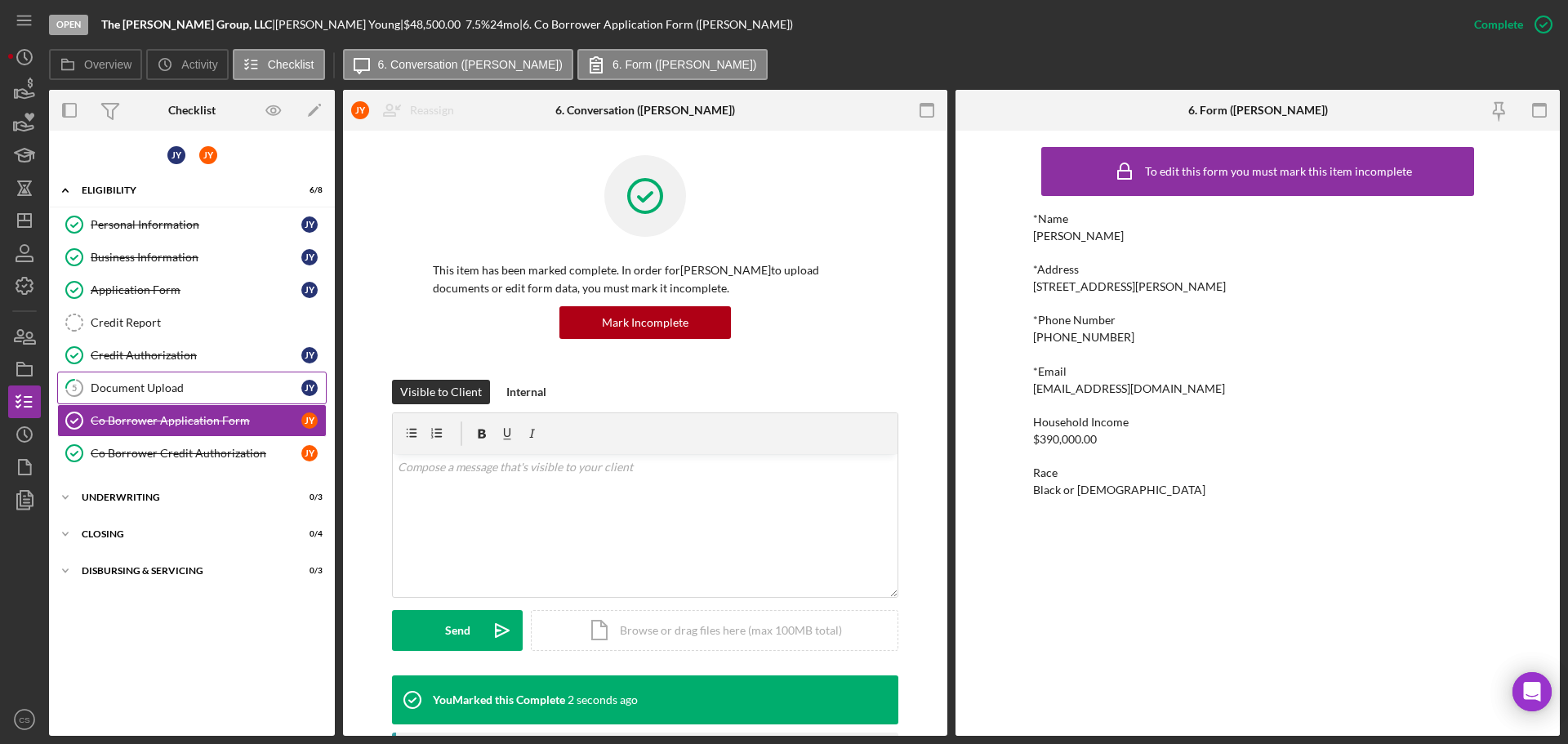
click at [171, 387] on div "Document Upload" at bounding box center [196, 388] width 210 height 13
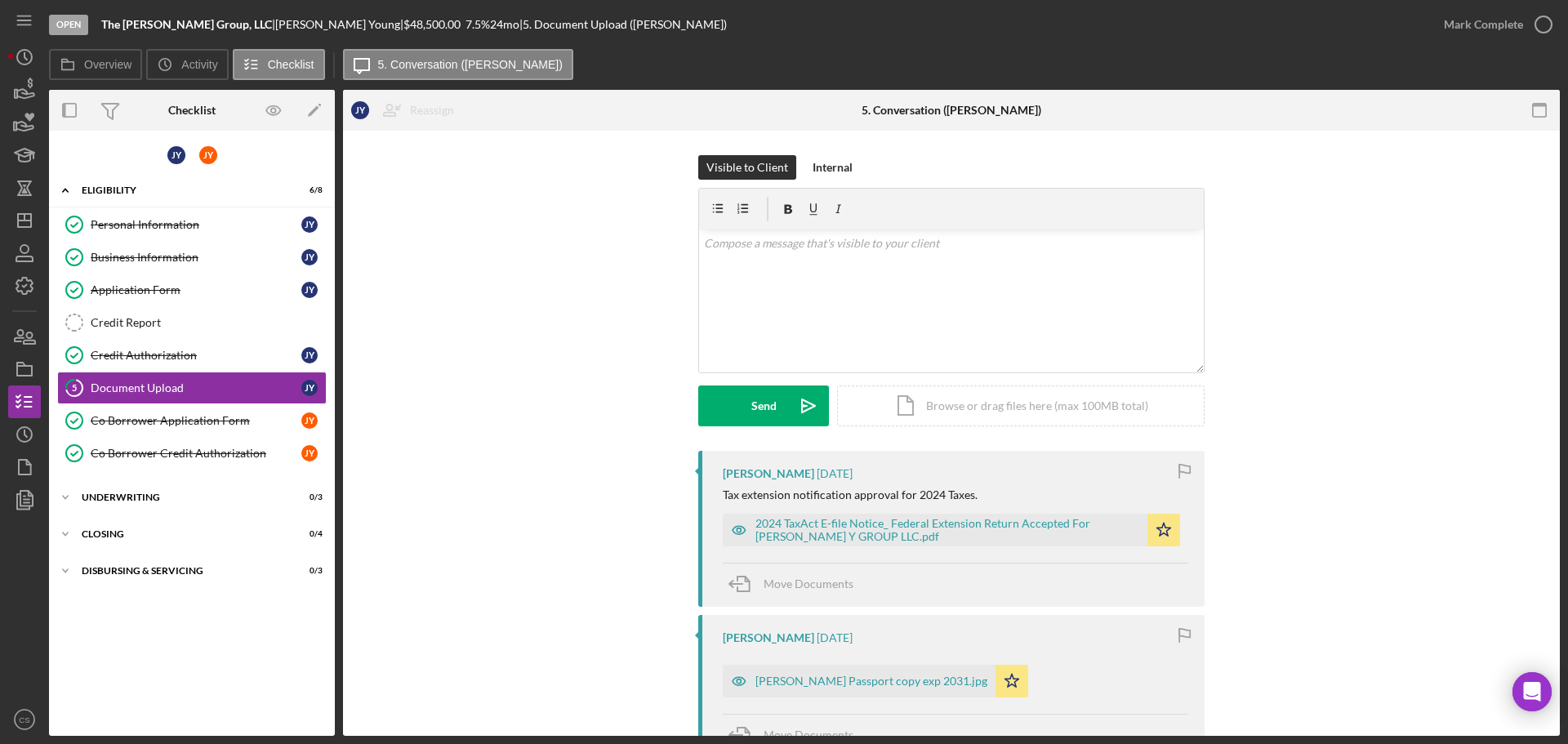
click at [514, 367] on div "Visible to Client Internal v Color teal Color pink Remove color Add row above A…" at bounding box center [951, 303] width 1168 height 296
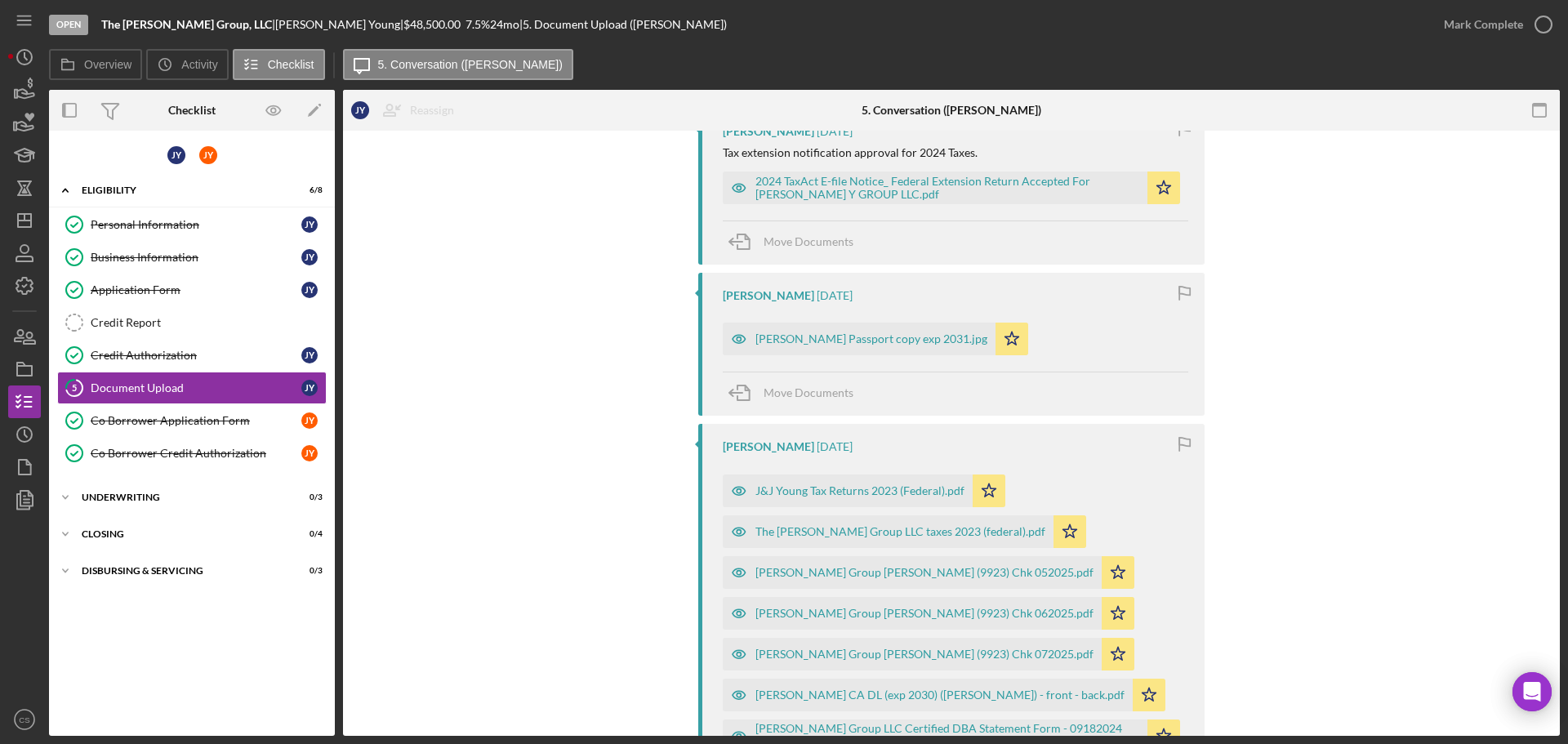
scroll to position [490, 0]
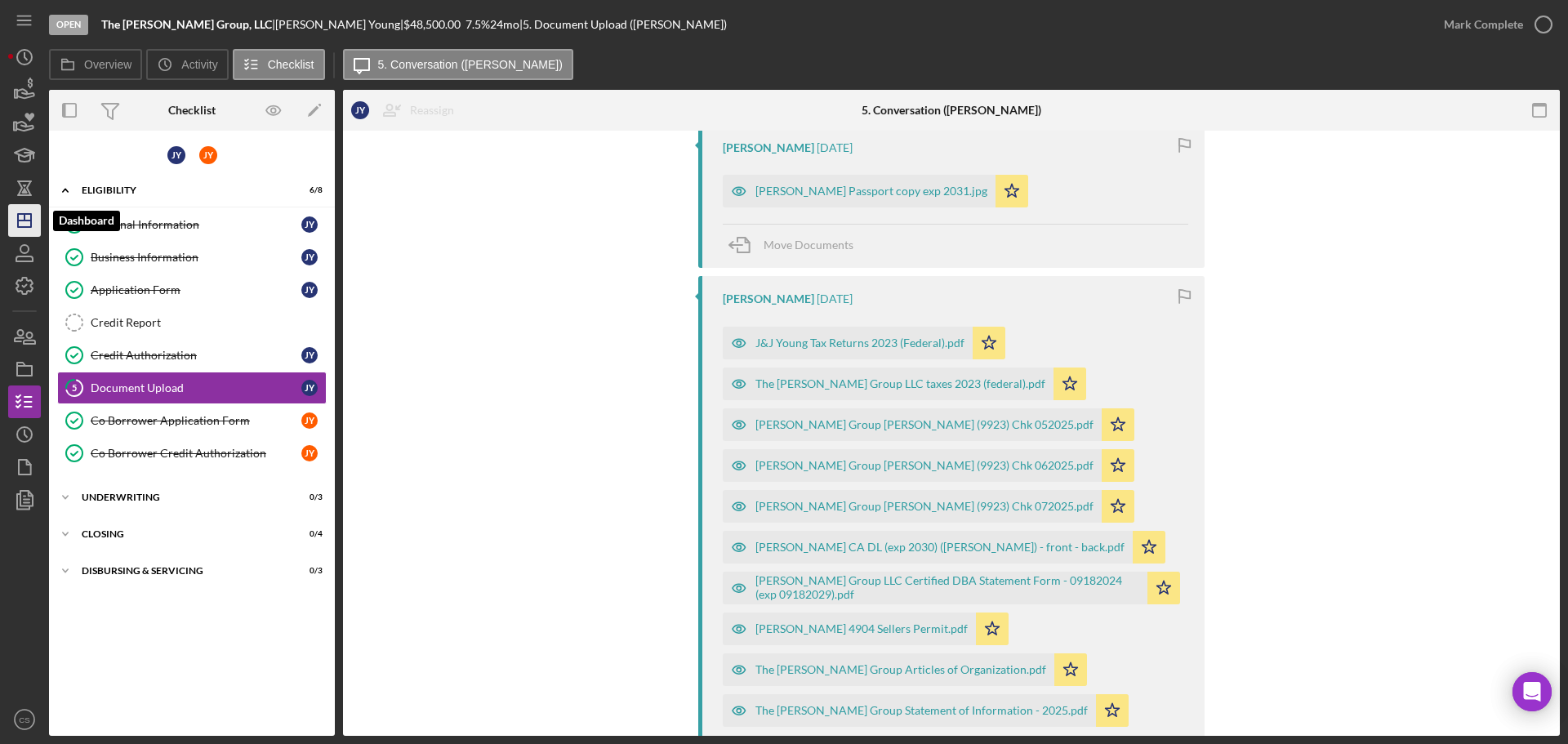
click at [31, 225] on polygon "button" at bounding box center [25, 220] width 13 height 13
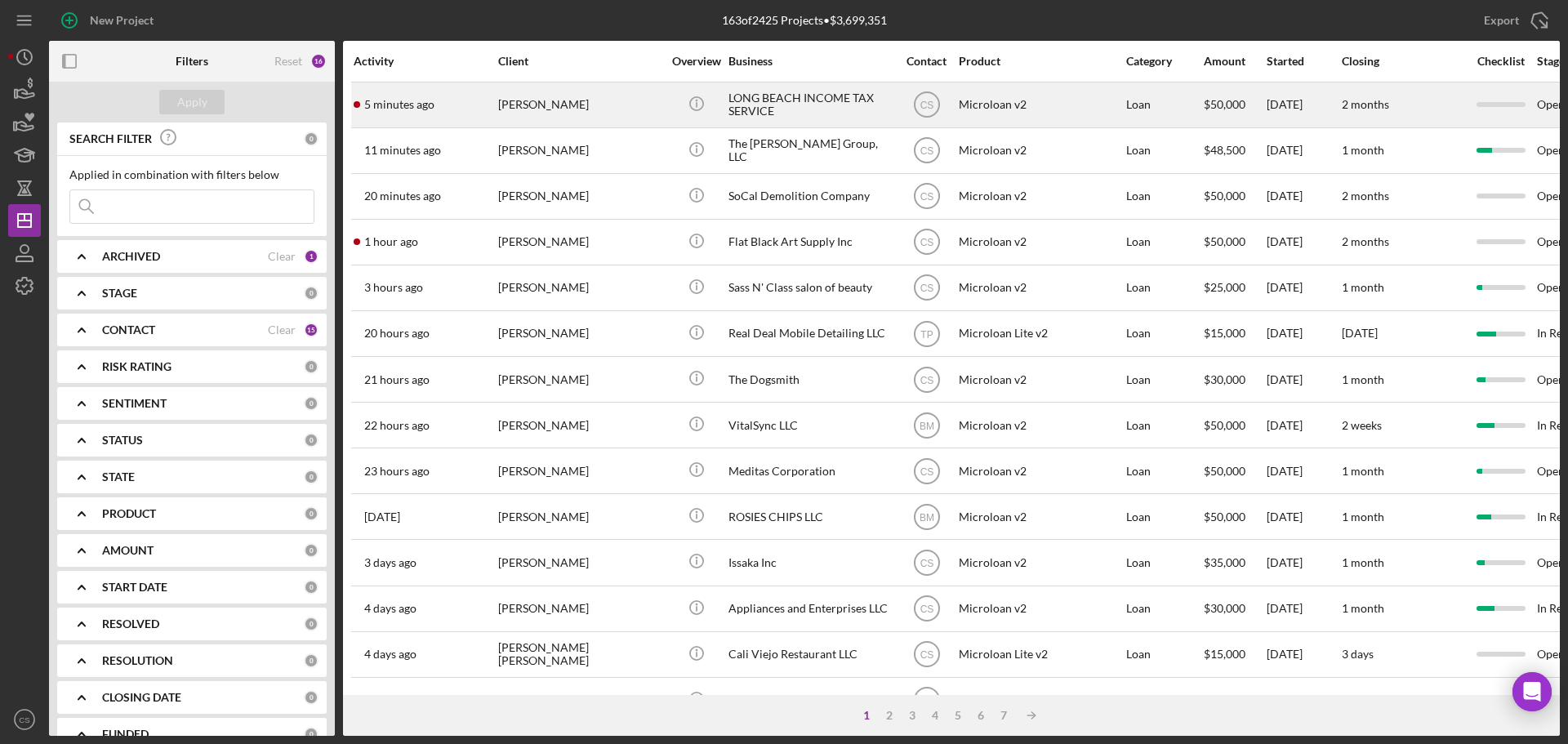
click at [646, 104] on div "[PERSON_NAME]" at bounding box center [580, 105] width 163 height 43
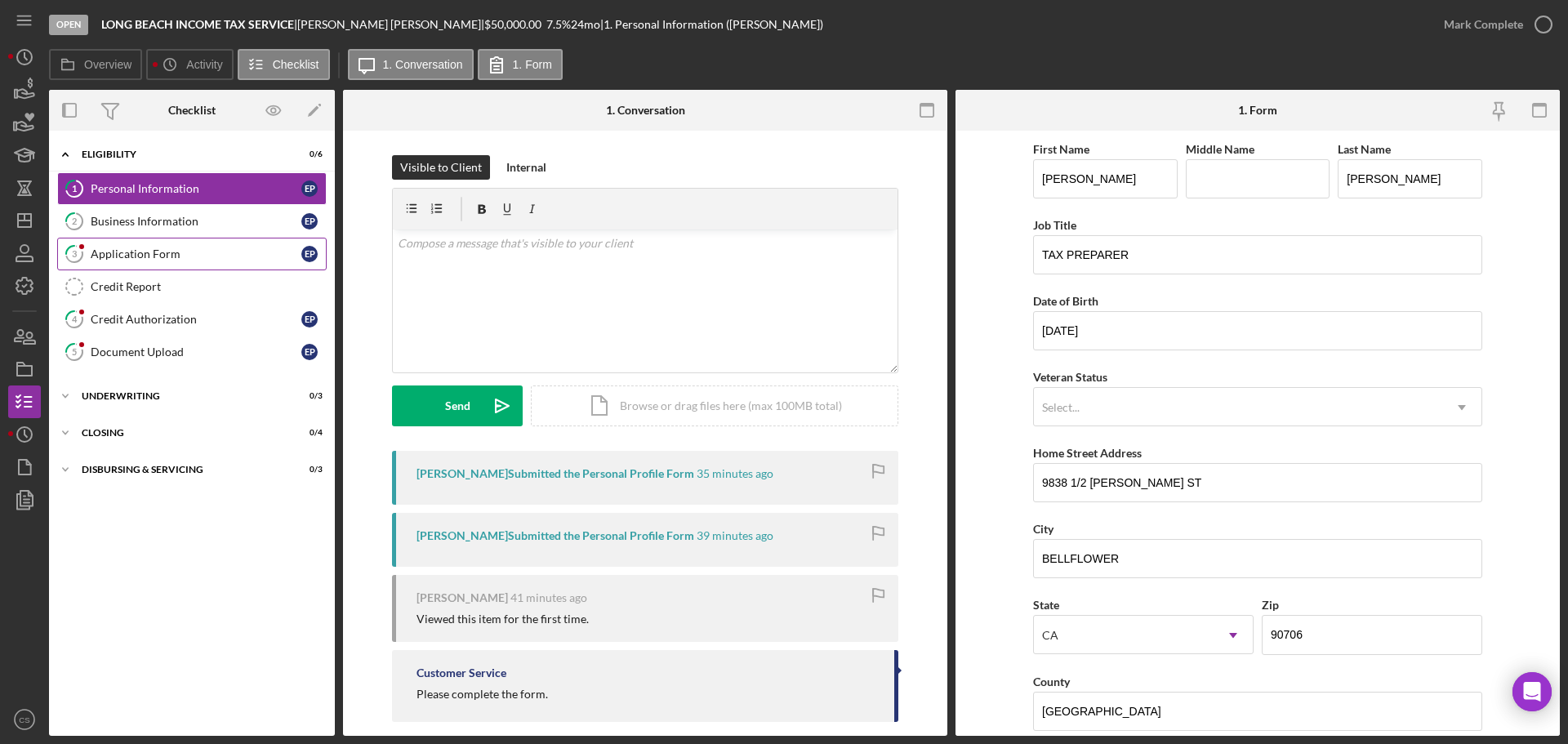
click at [175, 256] on div "Application Form" at bounding box center [196, 254] width 210 height 13
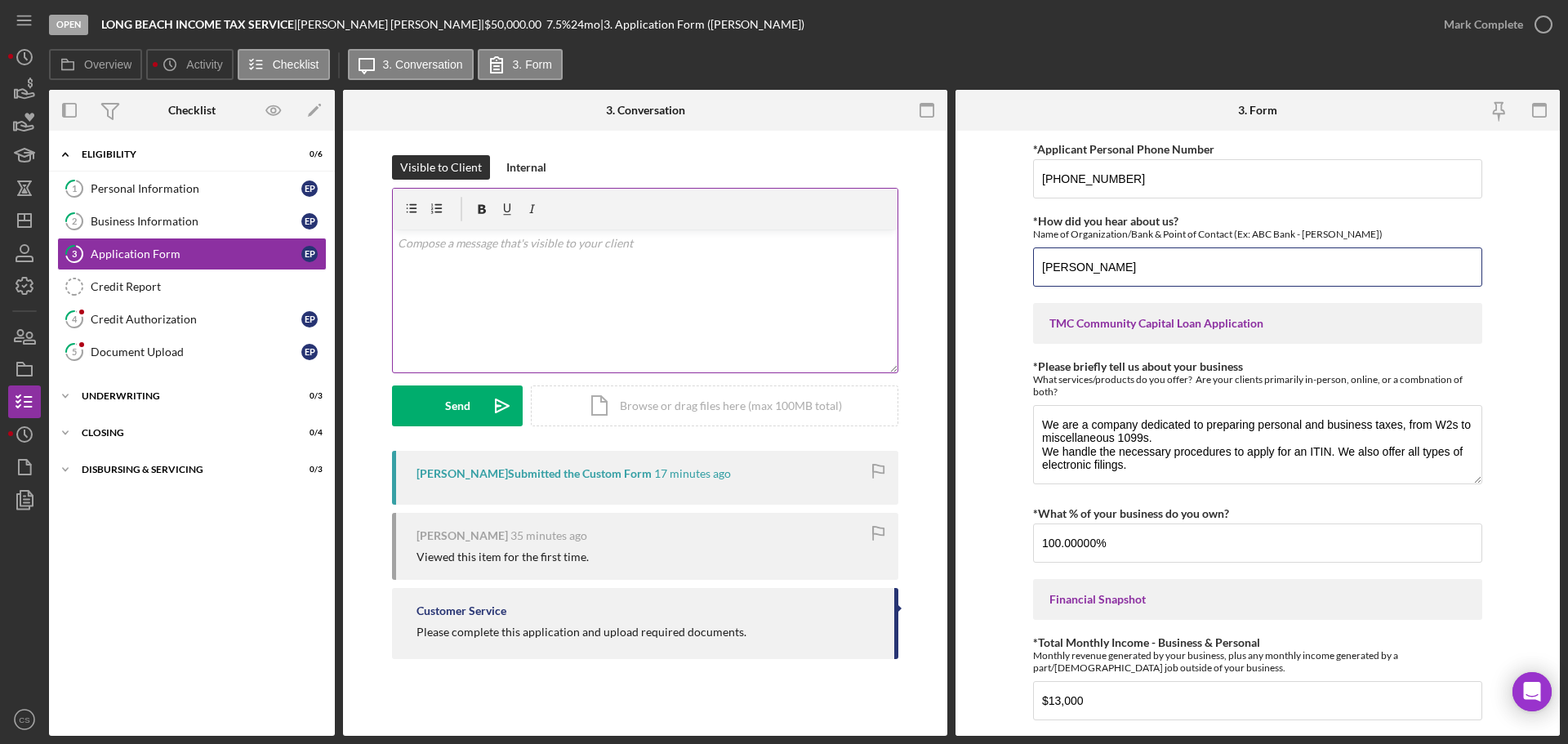
drag, startPoint x: 1253, startPoint y: 270, endPoint x: 683, endPoint y: 292, distance: 570.4
click at [683, 292] on div "Overview Internal Workflow Stage Open Icon/Dropdown Arrow Archive (can unarchiv…" at bounding box center [803, 413] width 1510 height 647
click at [995, 399] on form "*Applicant Personal Phone Number [PHONE_NUMBER] *How did you hear about us? Nam…" at bounding box center [1258, 433] width 604 height 605
click at [198, 188] on div "Personal Information" at bounding box center [196, 188] width 210 height 13
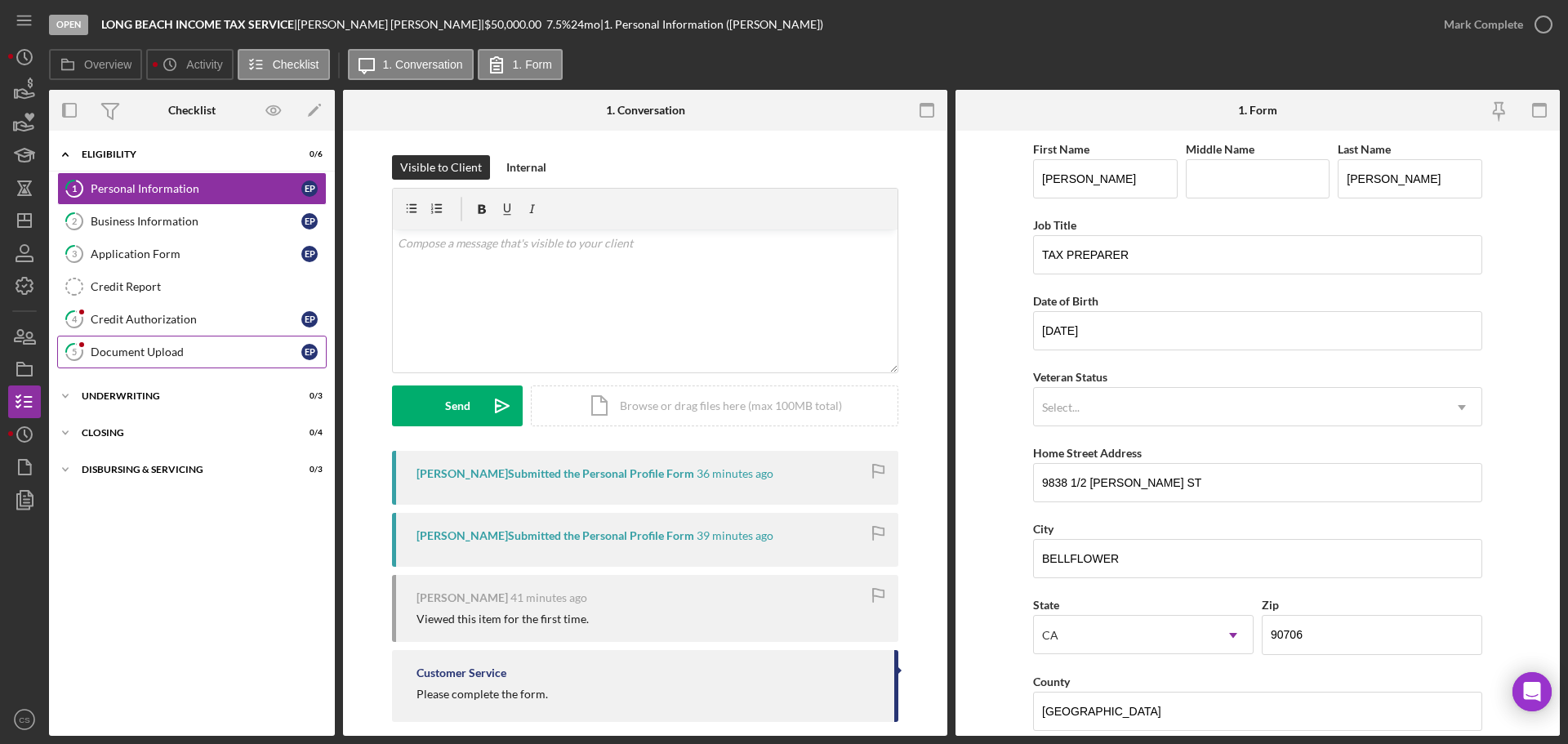
click at [194, 355] on div "Document Upload" at bounding box center [196, 352] width 210 height 13
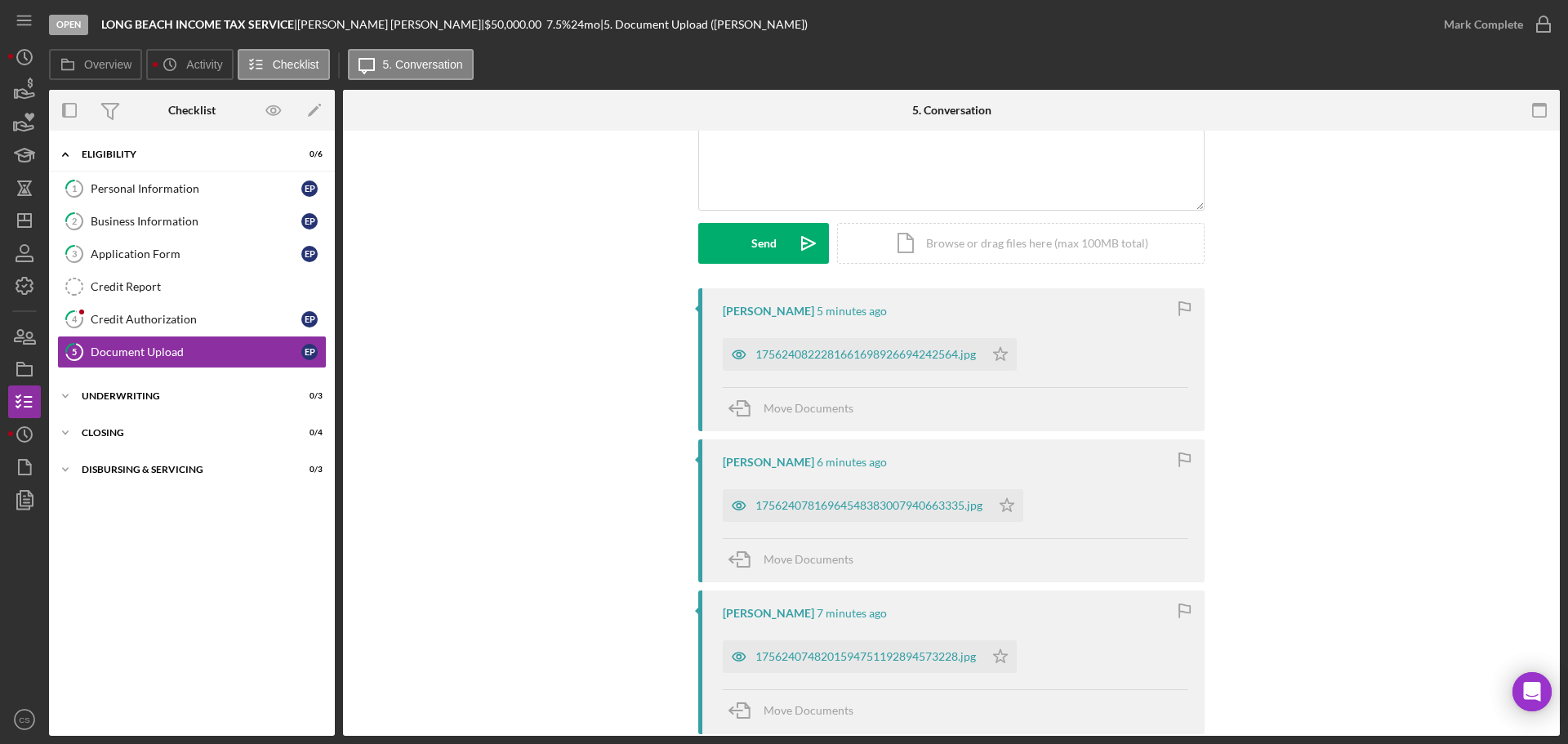
scroll to position [163, 0]
click at [805, 355] on div "1756240822281661698926694242564.jpg" at bounding box center [866, 354] width 220 height 13
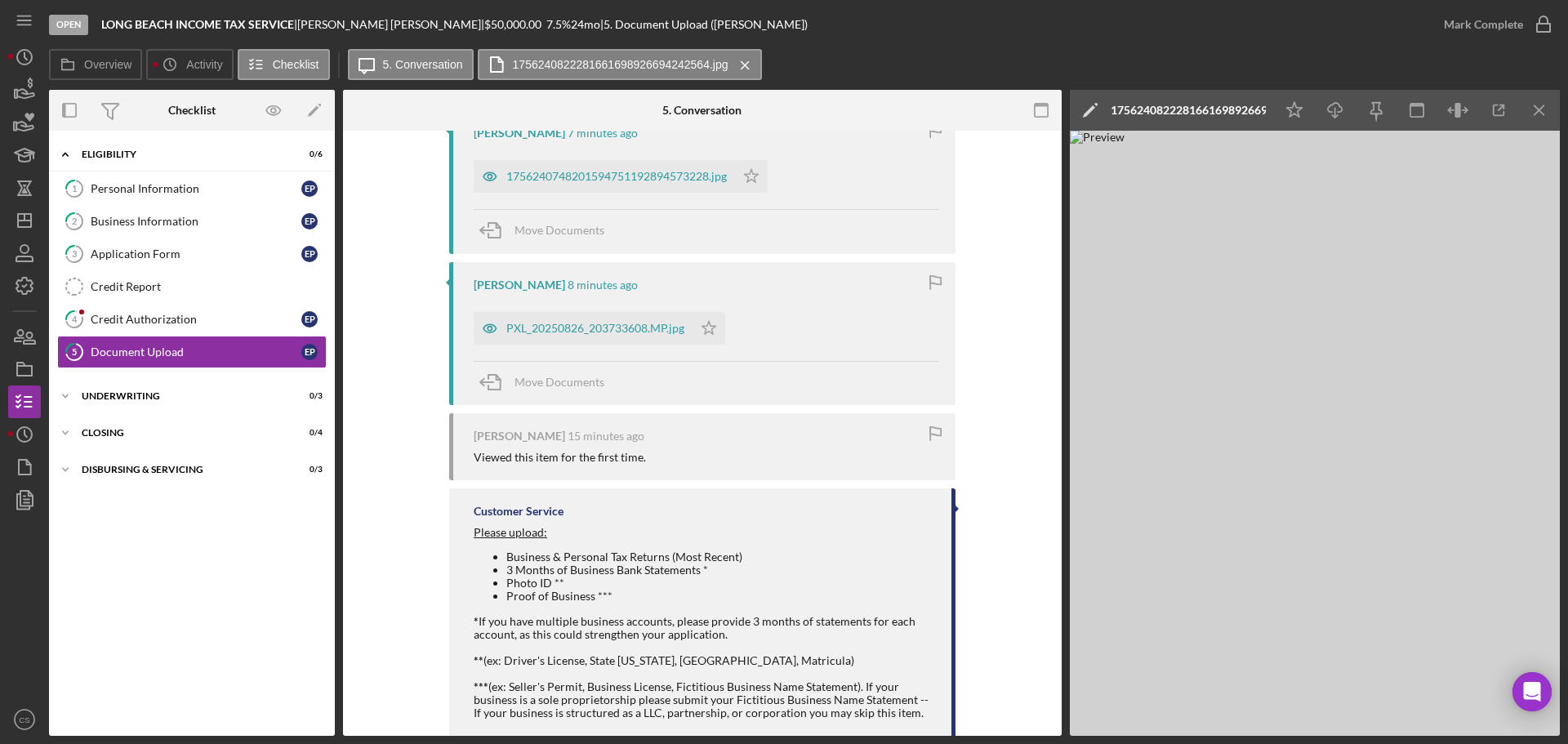
scroll to position [680, 0]
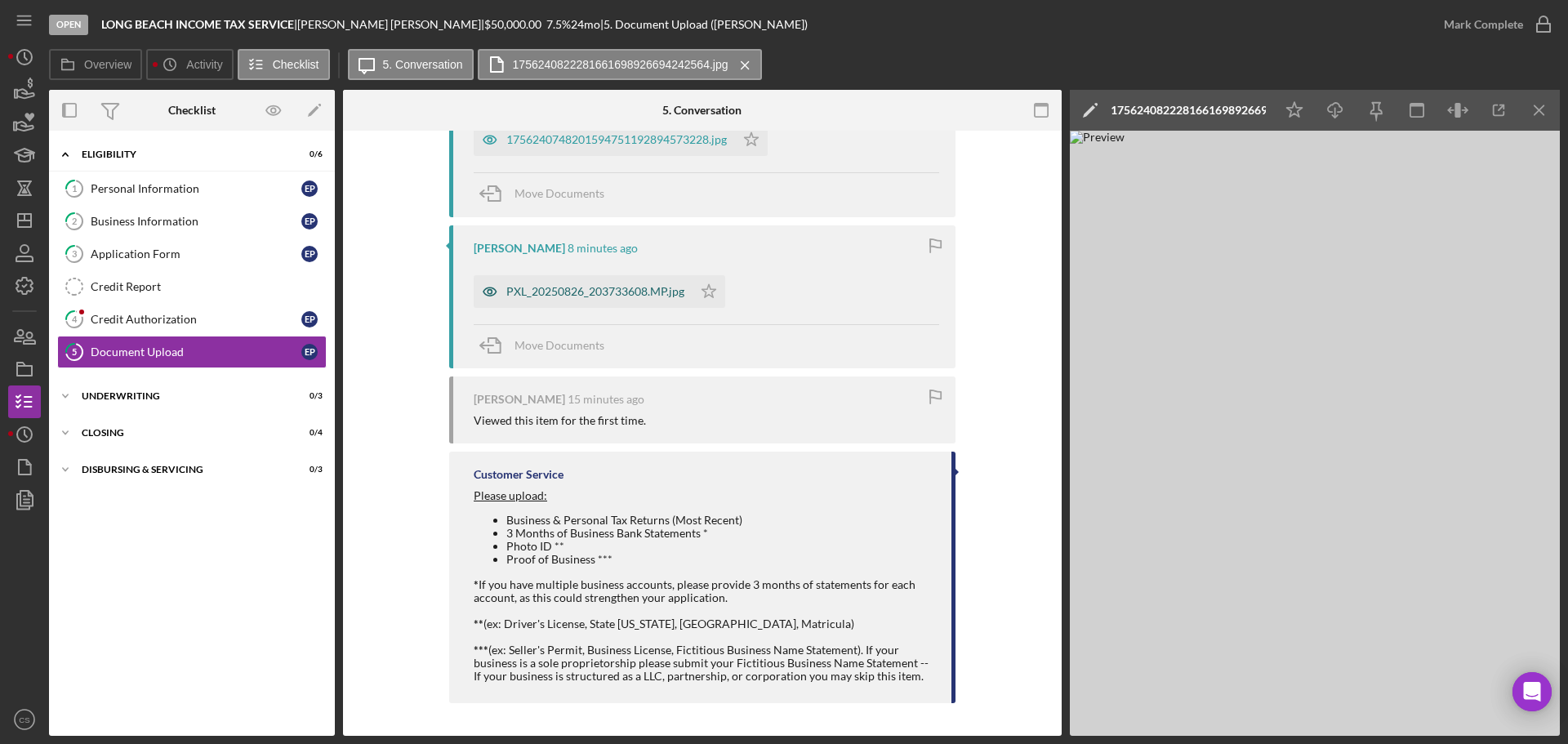
click at [561, 292] on div "PXL_20250826_203733608.MP.jpg" at bounding box center [595, 291] width 178 height 13
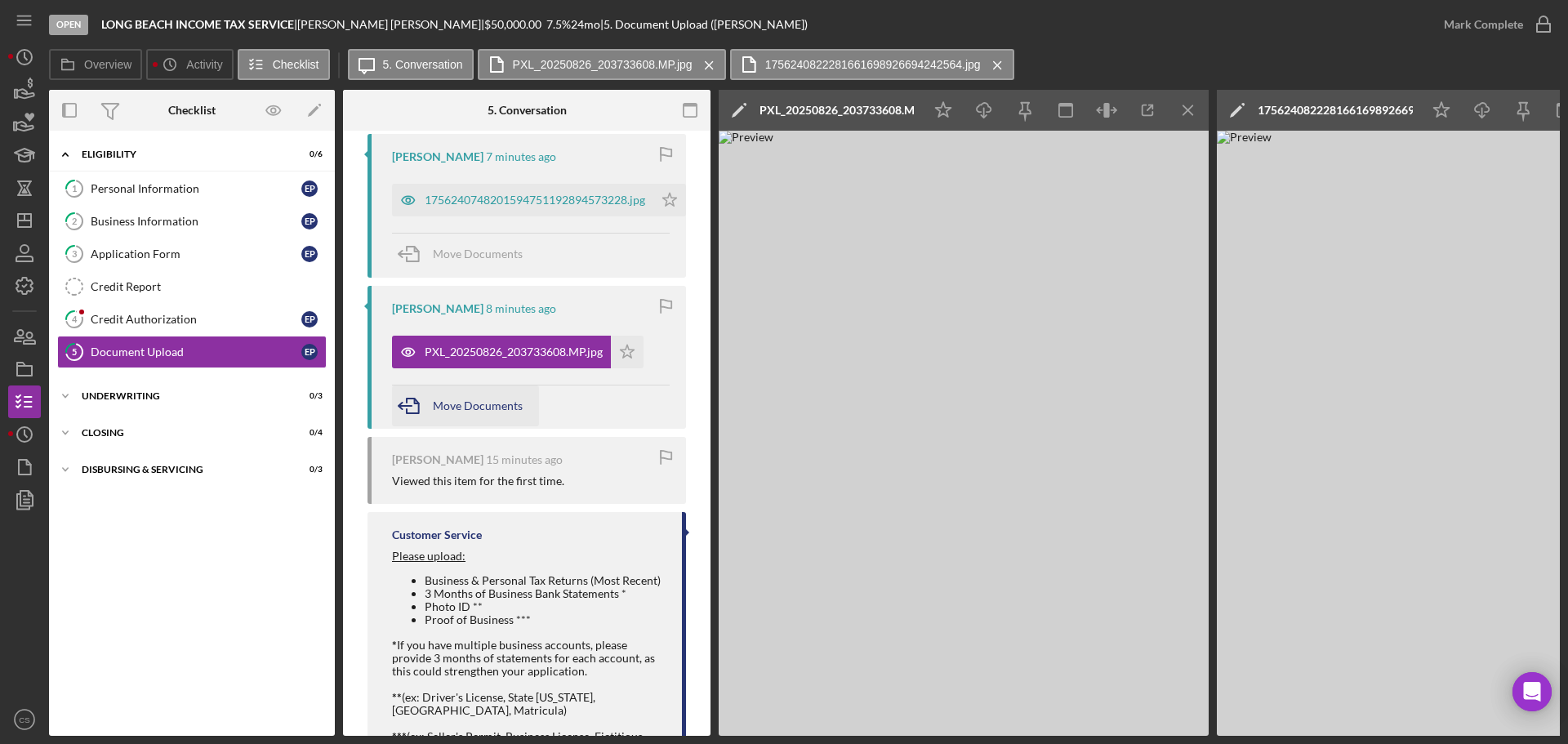
scroll to position [516, 0]
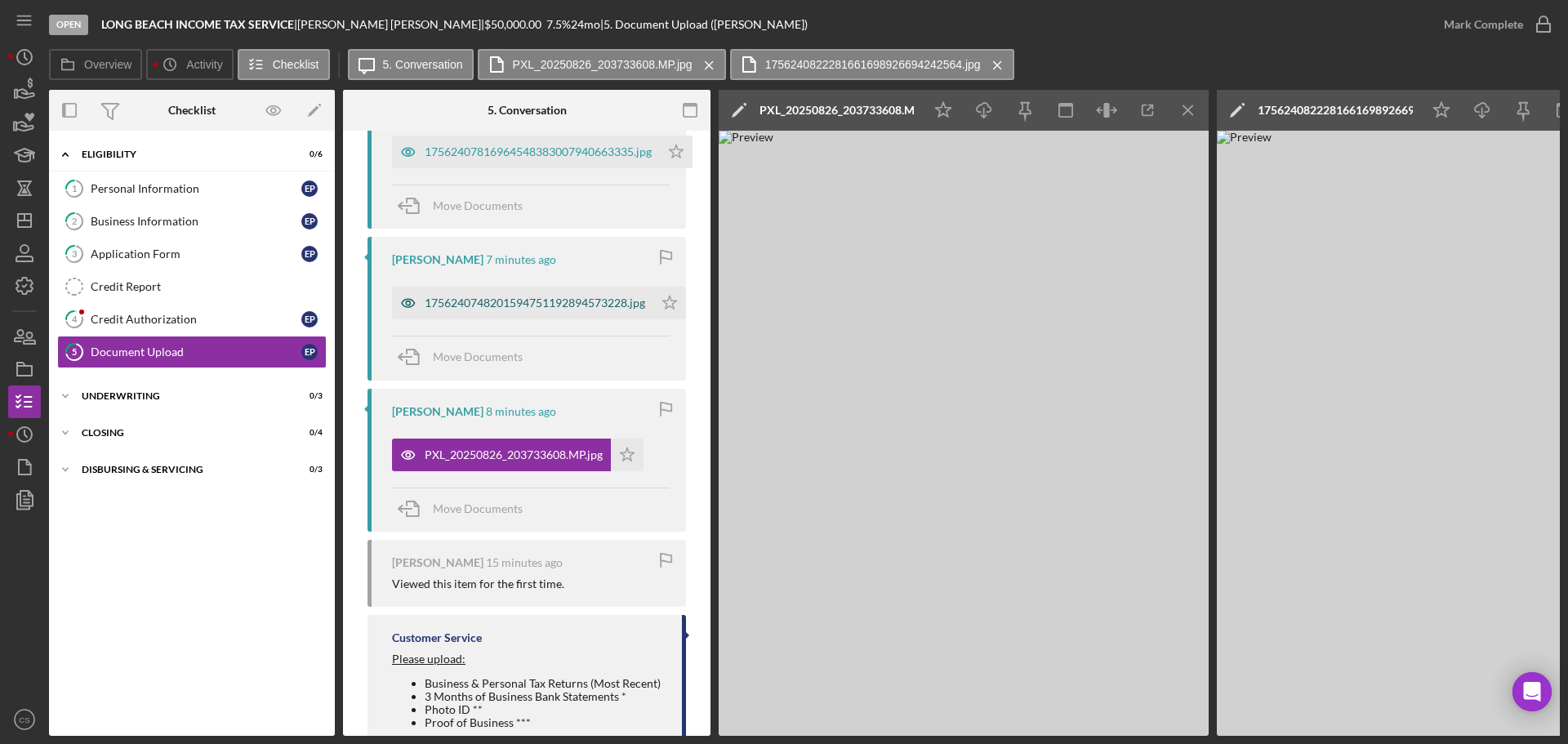
click at [498, 299] on div "1756240748201594751192894573228.jpg" at bounding box center [534, 303] width 220 height 13
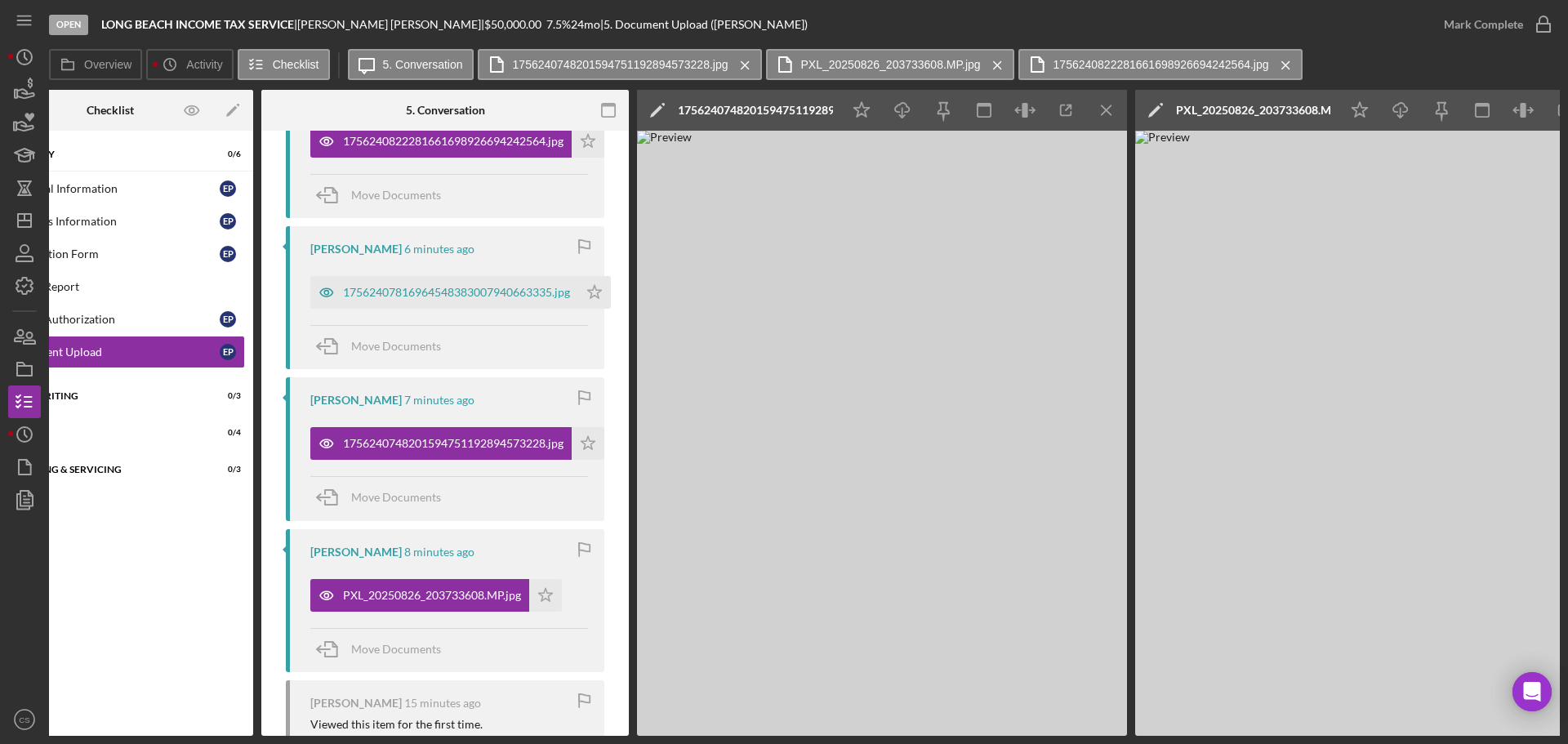
scroll to position [107, 0]
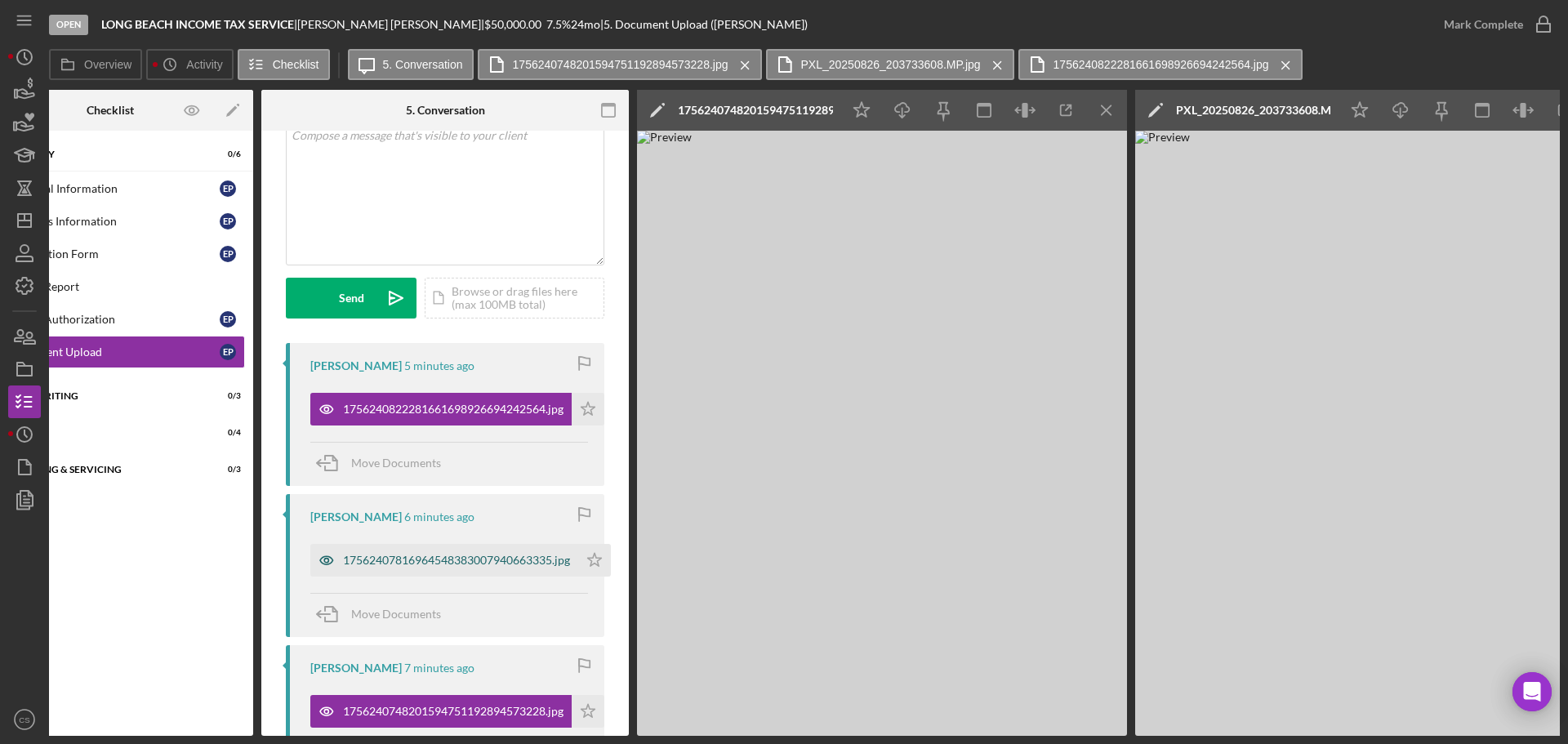
click at [425, 552] on div "17562407816964548383007940663335.jpg" at bounding box center [444, 560] width 268 height 33
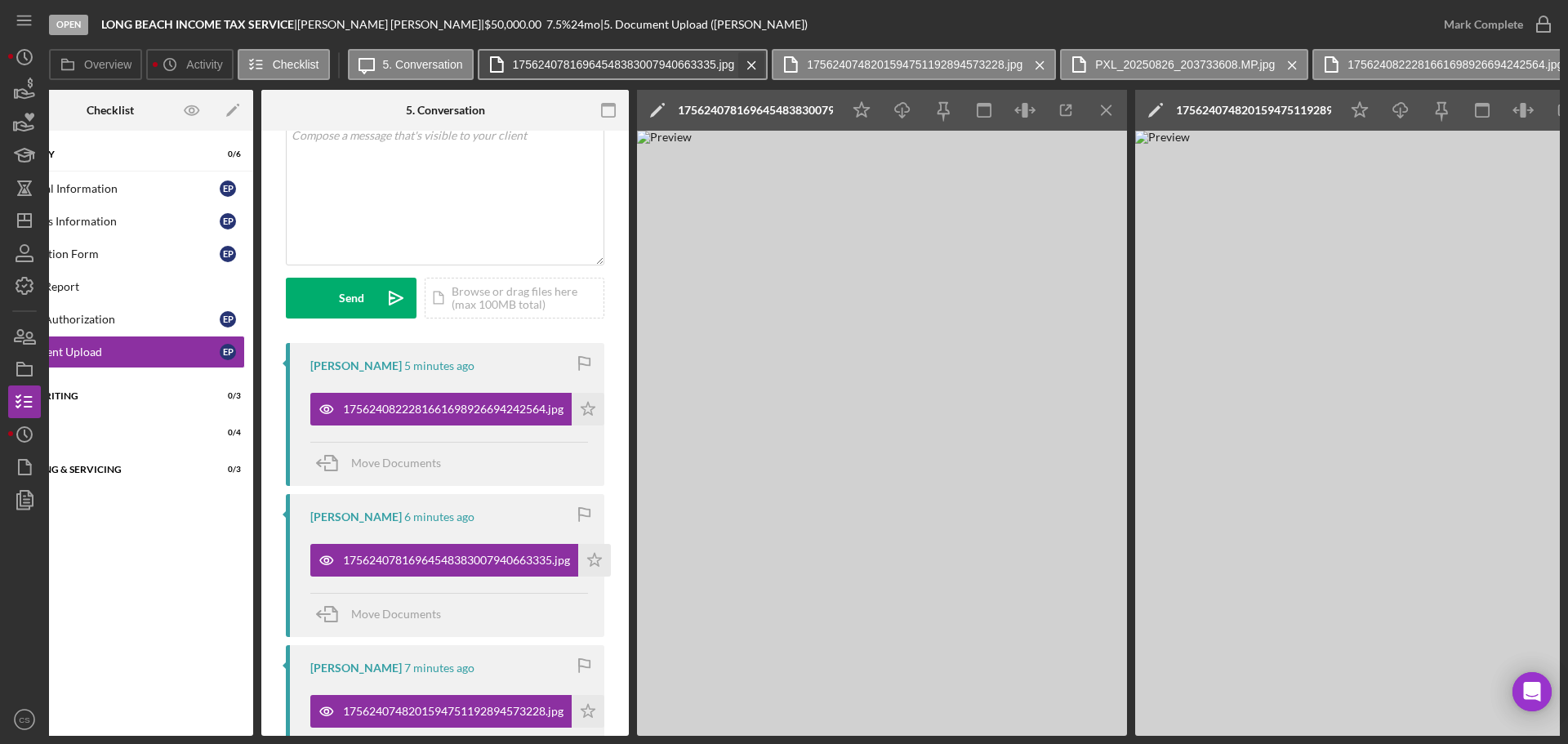
click at [749, 62] on g at bounding box center [751, 65] width 7 height 7
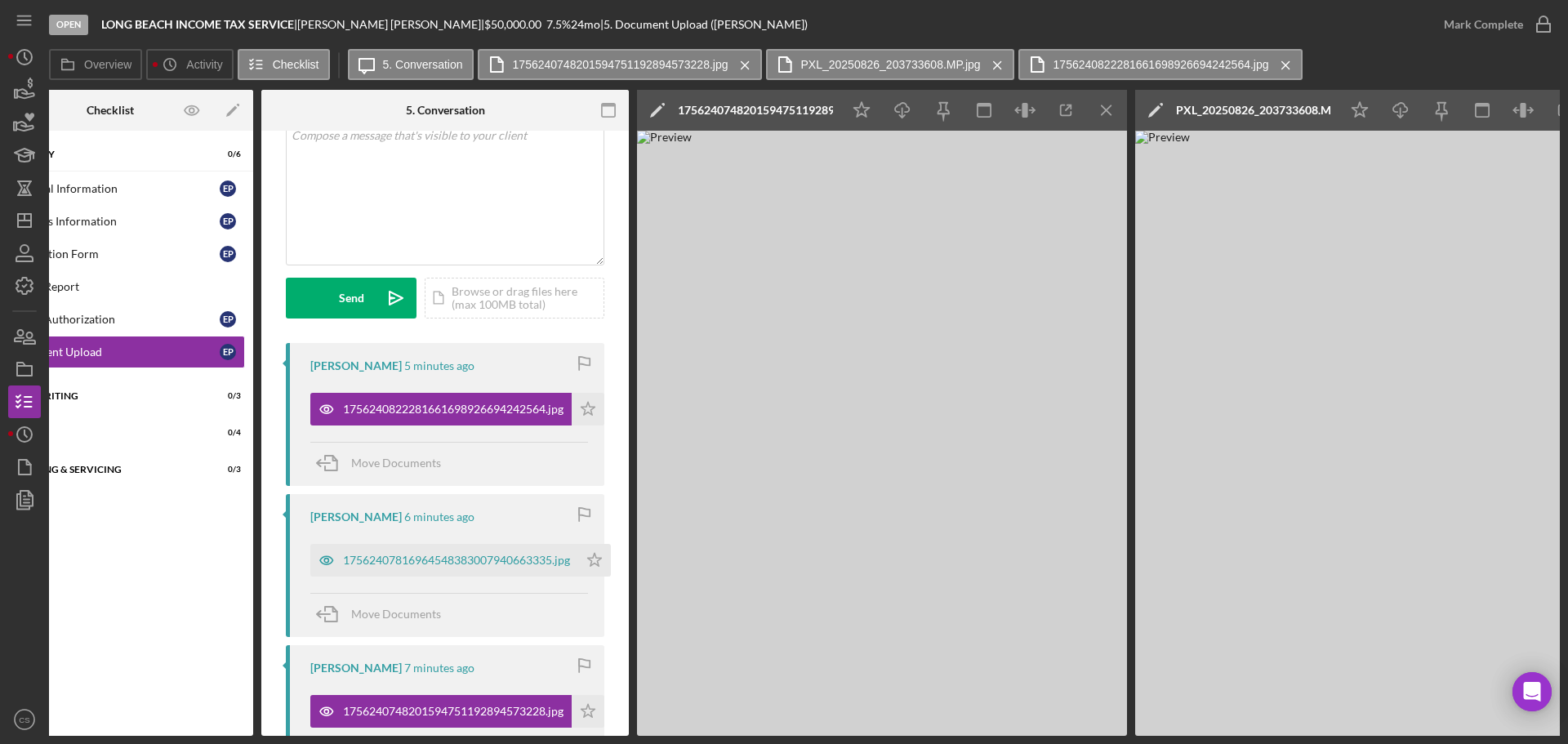
click at [749, 62] on icon "Icon/Menu Close" at bounding box center [745, 65] width 28 height 40
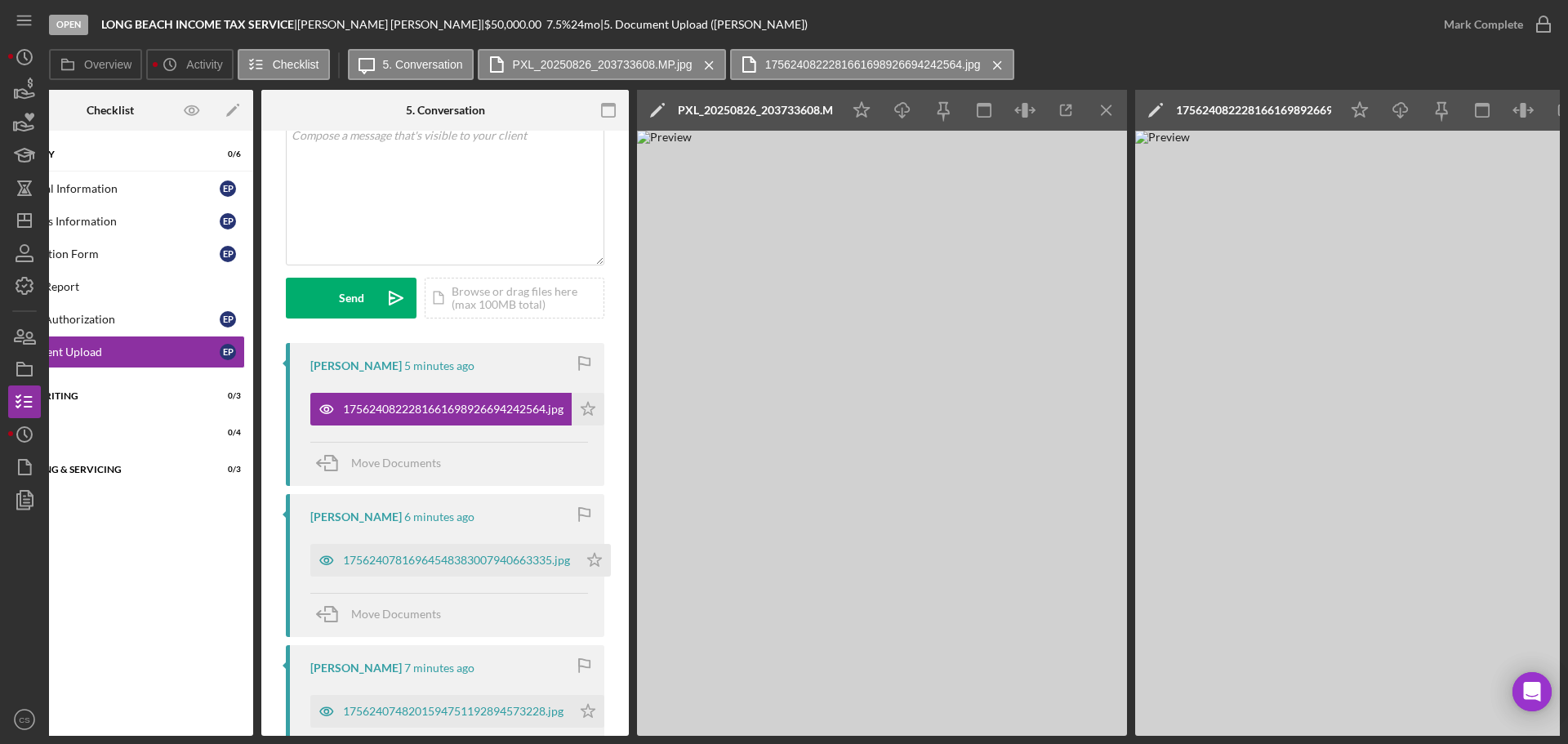
click at [749, 62] on icon at bounding box center [748, 64] width 40 height 40
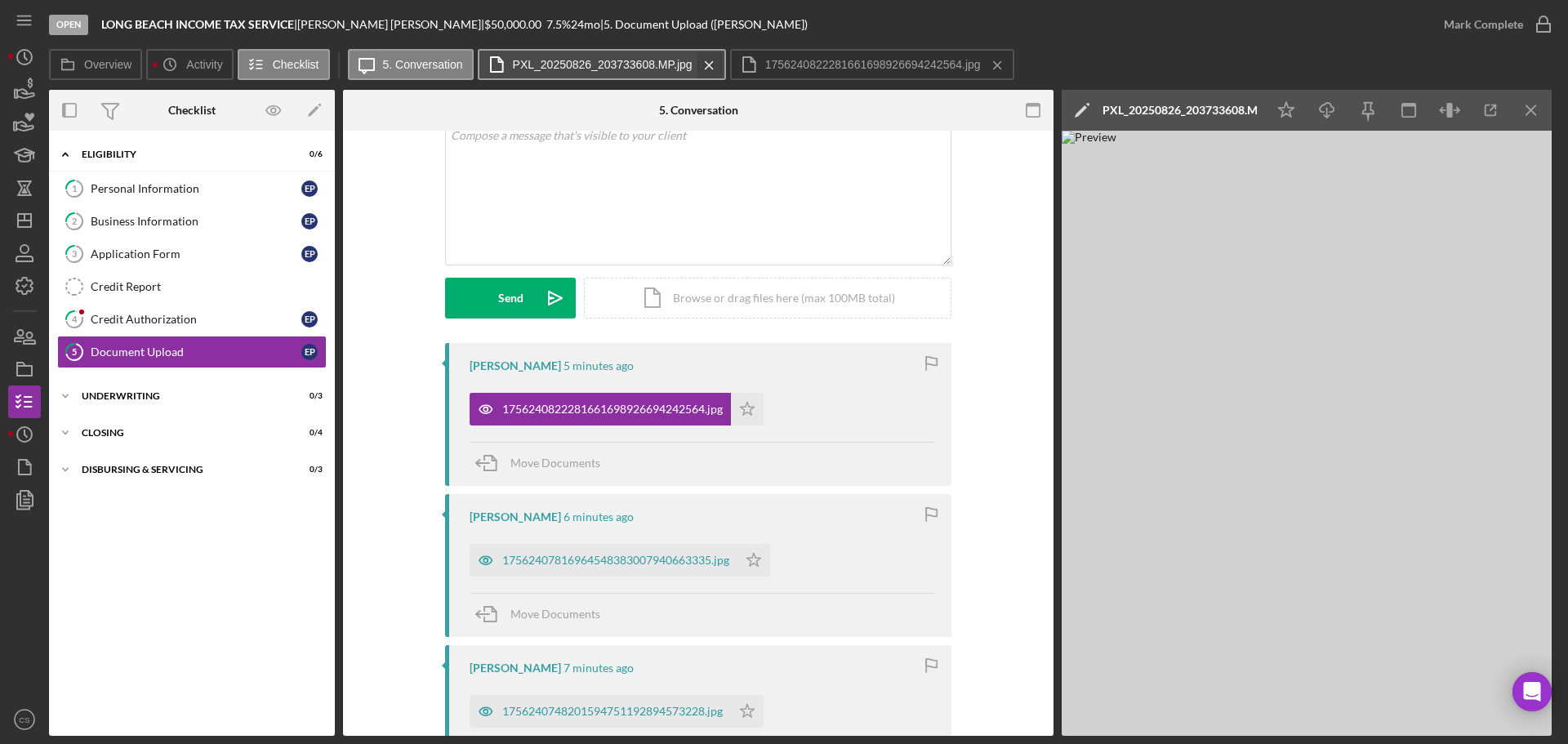
click at [712, 66] on icon "Icon/Menu Close" at bounding box center [709, 65] width 28 height 40
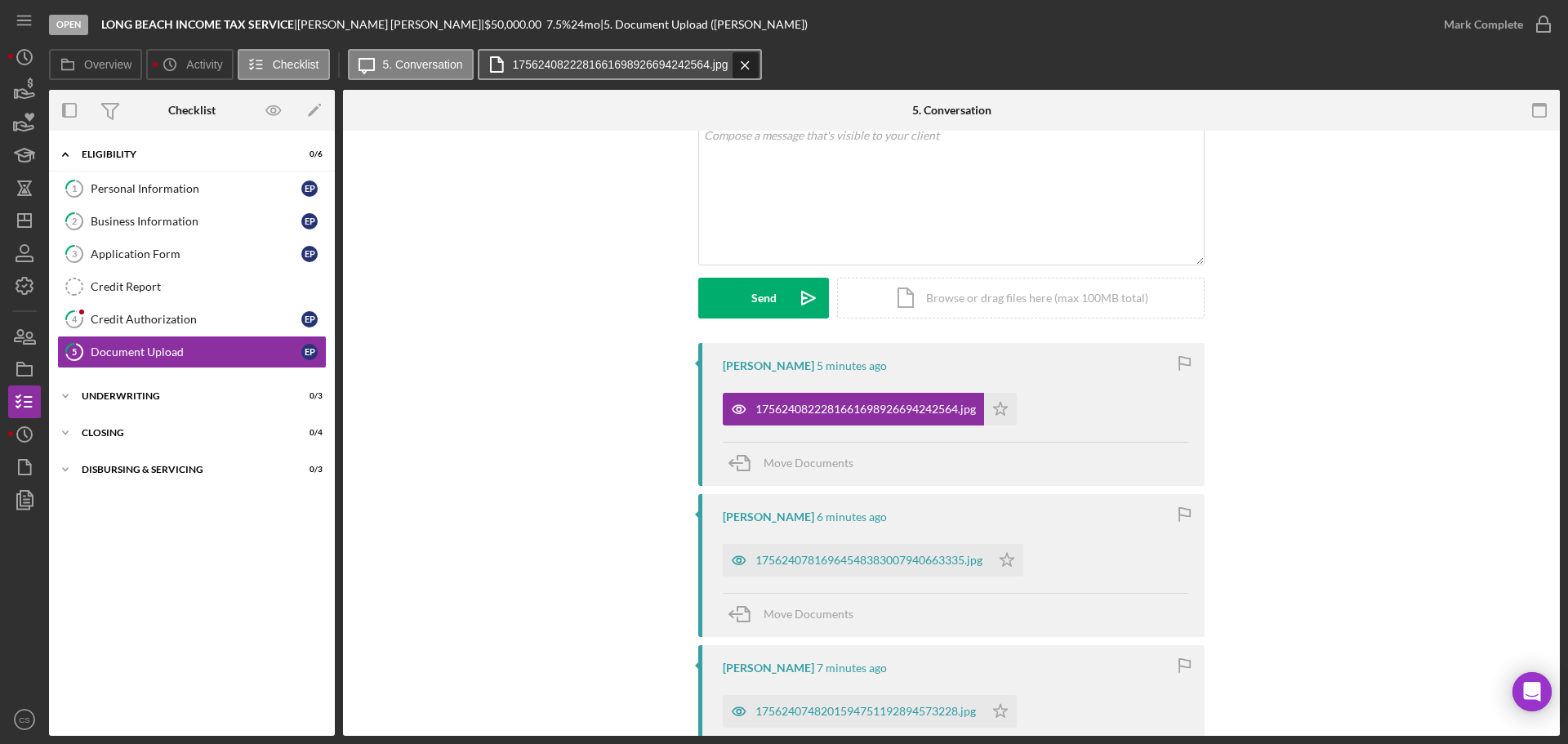
click at [752, 62] on icon "Icon/Menu Close" at bounding box center [745, 65] width 28 height 40
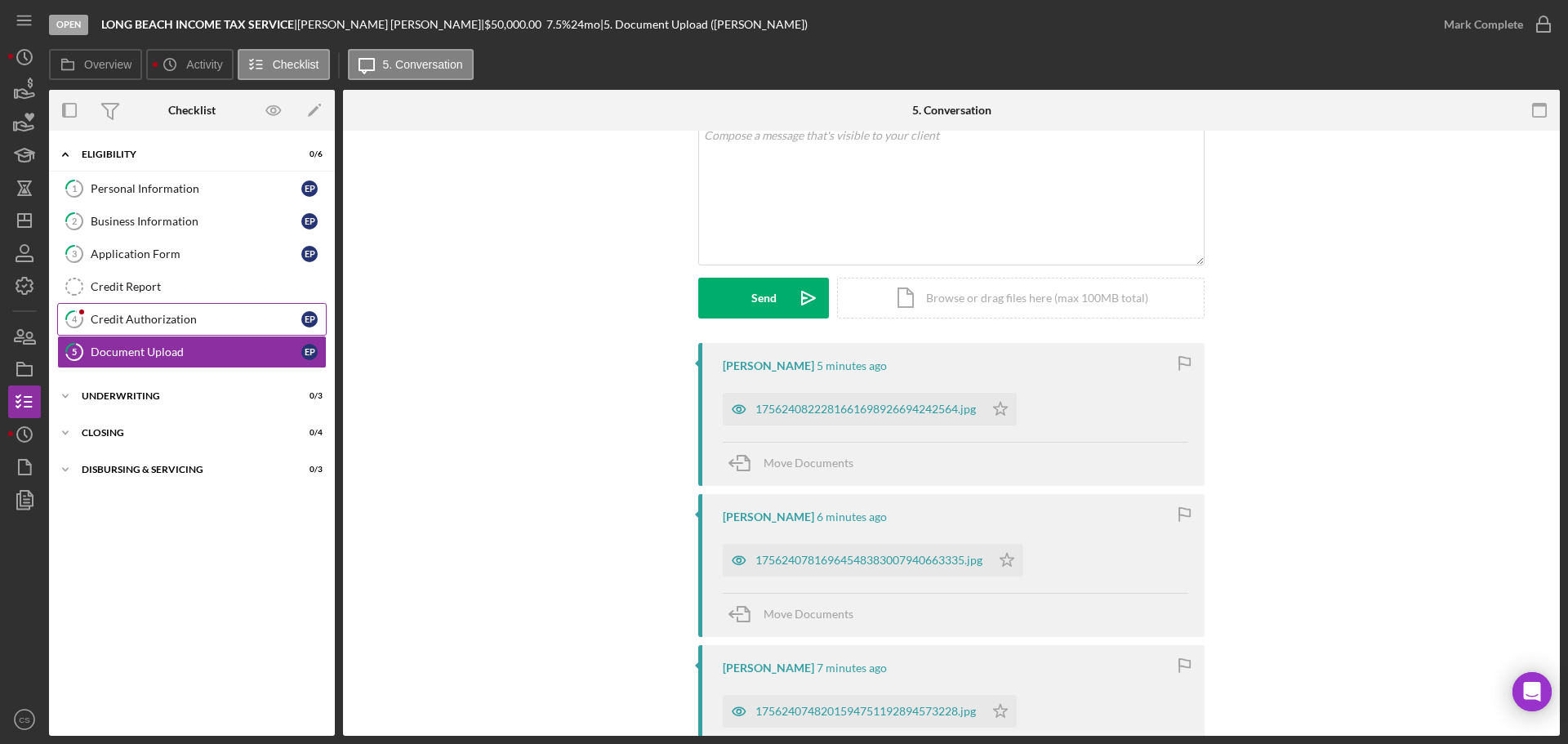
click at [187, 318] on div "Credit Authorization" at bounding box center [196, 320] width 210 height 13
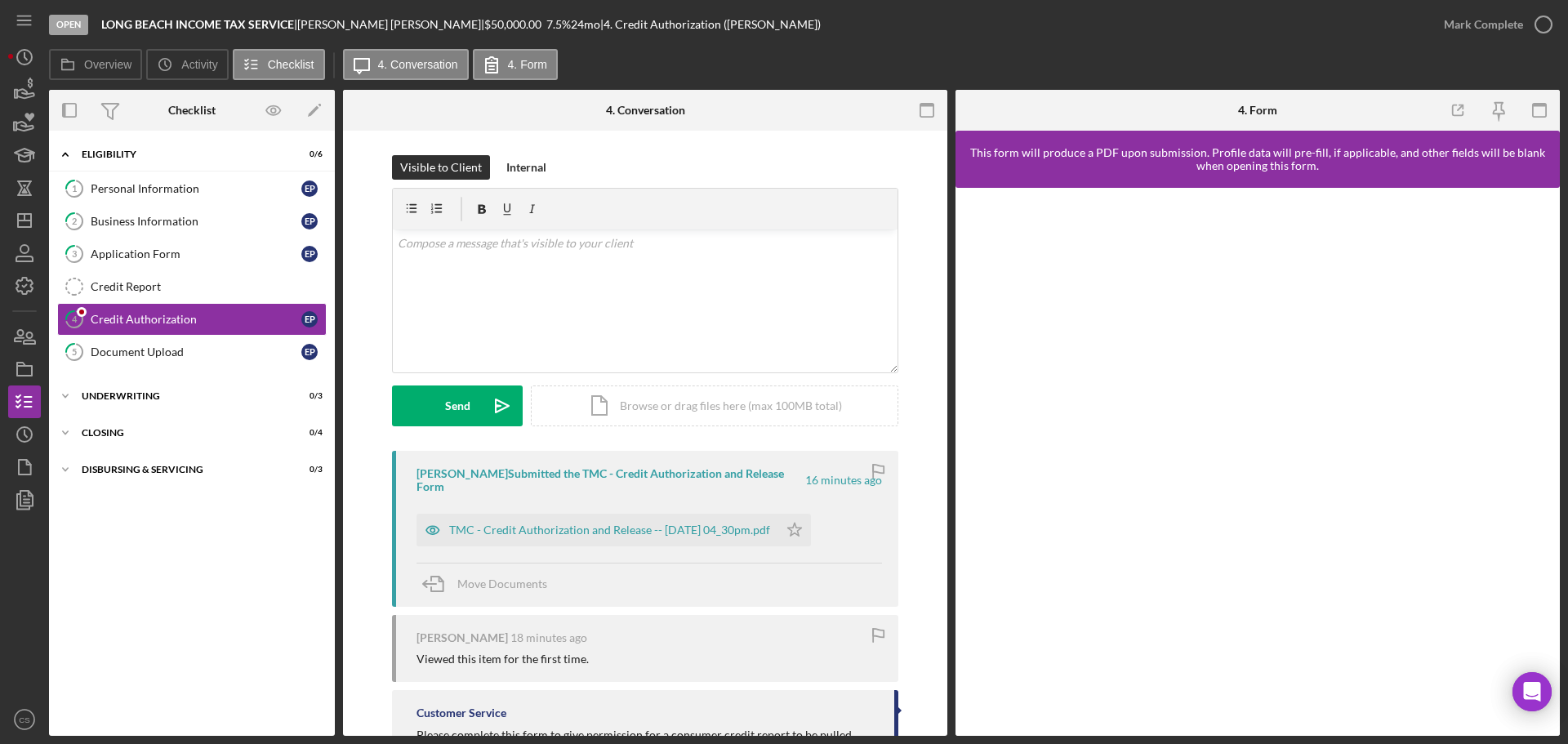
click at [221, 565] on div "Icon/Expander Eligibility 0 / 6 1 Personal Information E P 2 Business Informati…" at bounding box center [191, 433] width 286 height 589
click at [185, 254] on div "Application Form" at bounding box center [196, 254] width 210 height 13
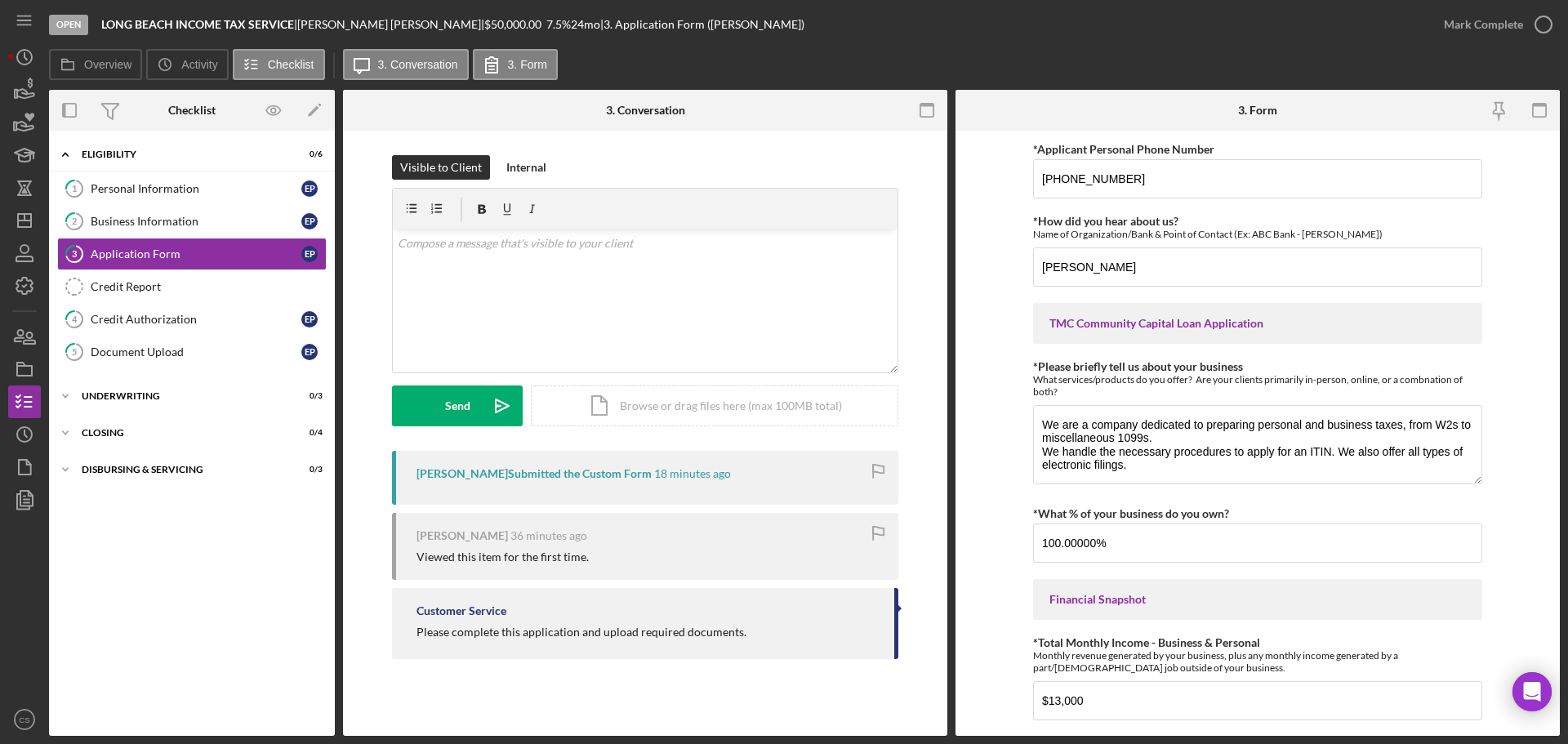
scroll to position [163, 0]
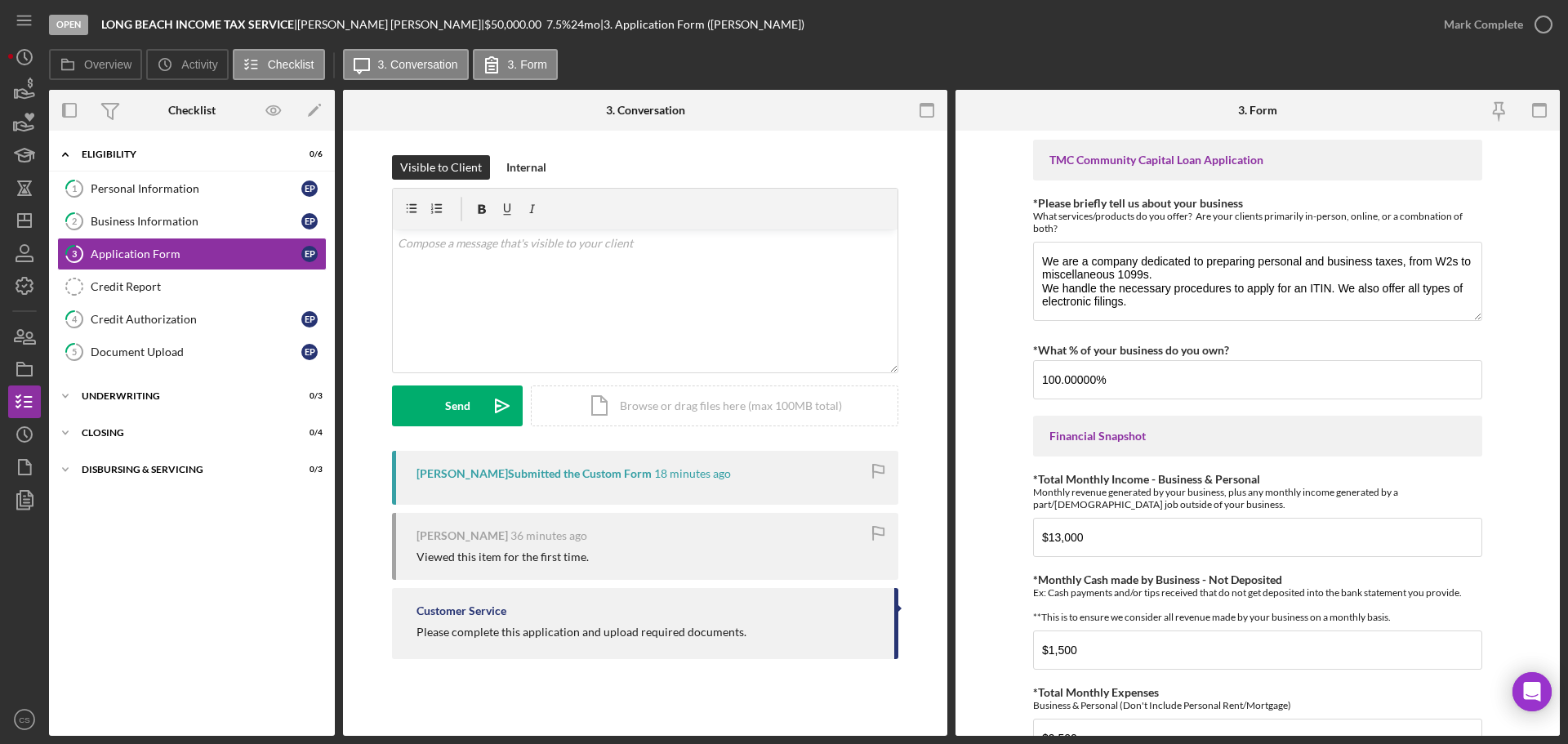
click at [1002, 376] on form "*Applicant Personal Phone Number [PHONE_NUMBER] *How did you hear about us? Nam…" at bounding box center [1258, 433] width 604 height 605
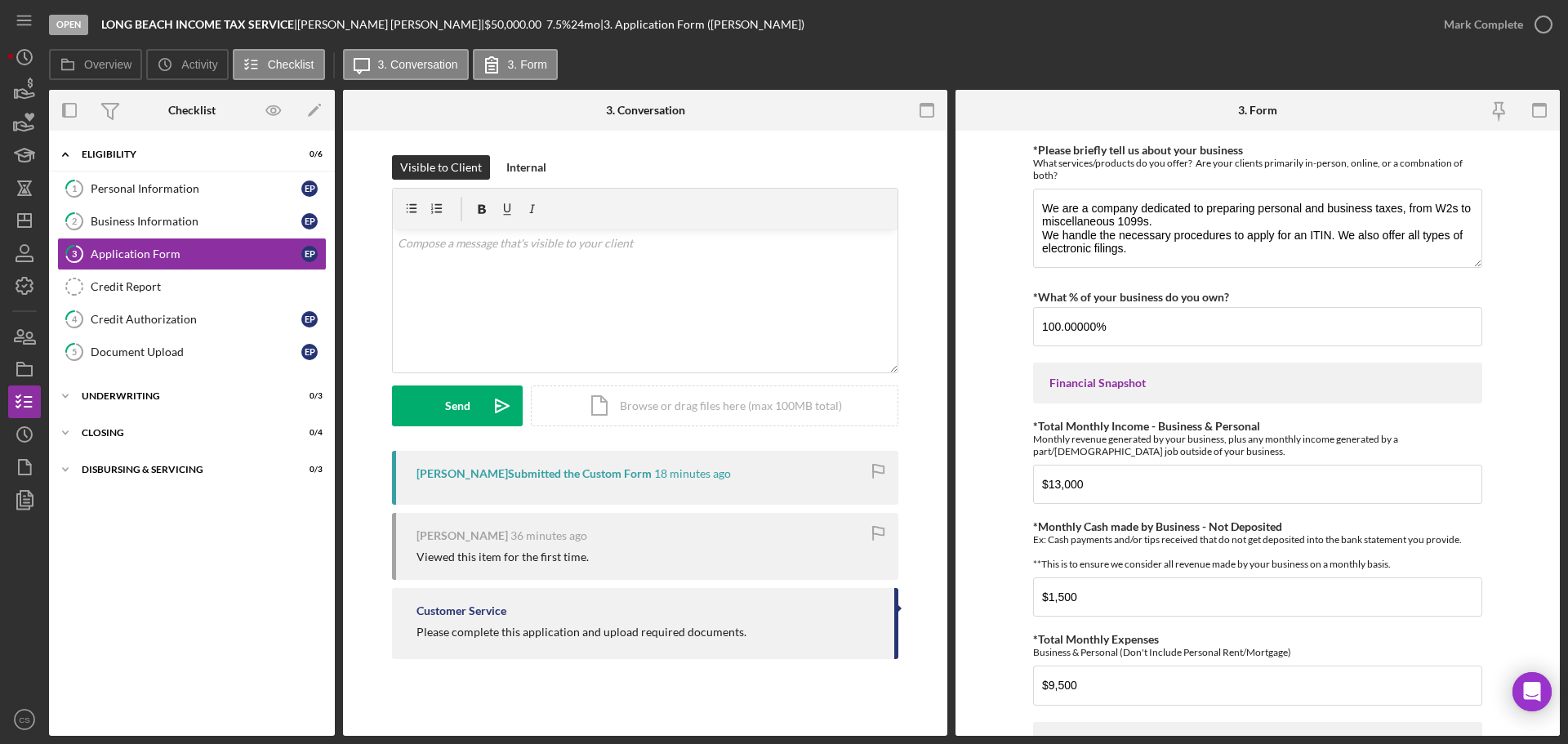
scroll to position [327, 0]
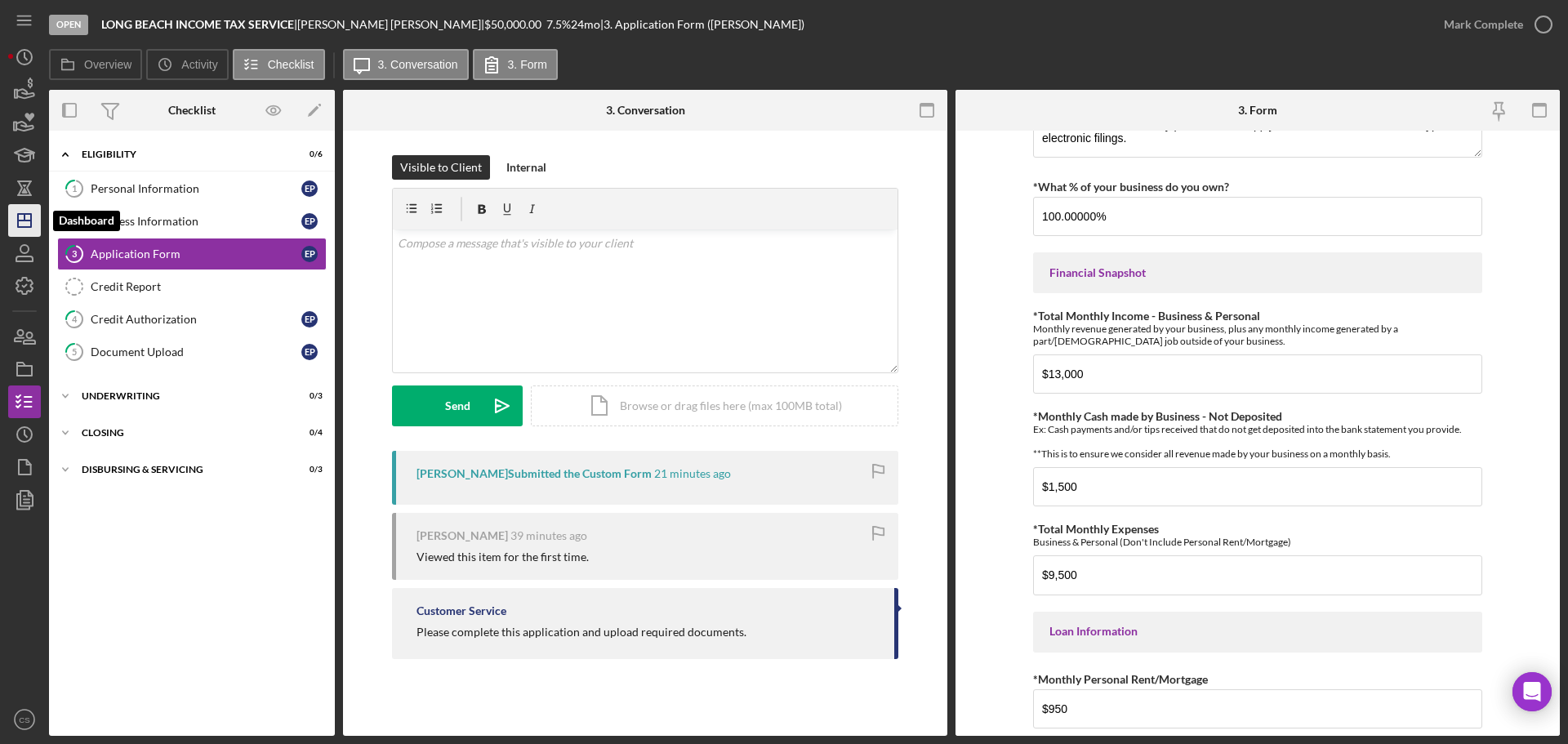
click at [25, 218] on line "button" at bounding box center [25, 217] width 0 height 6
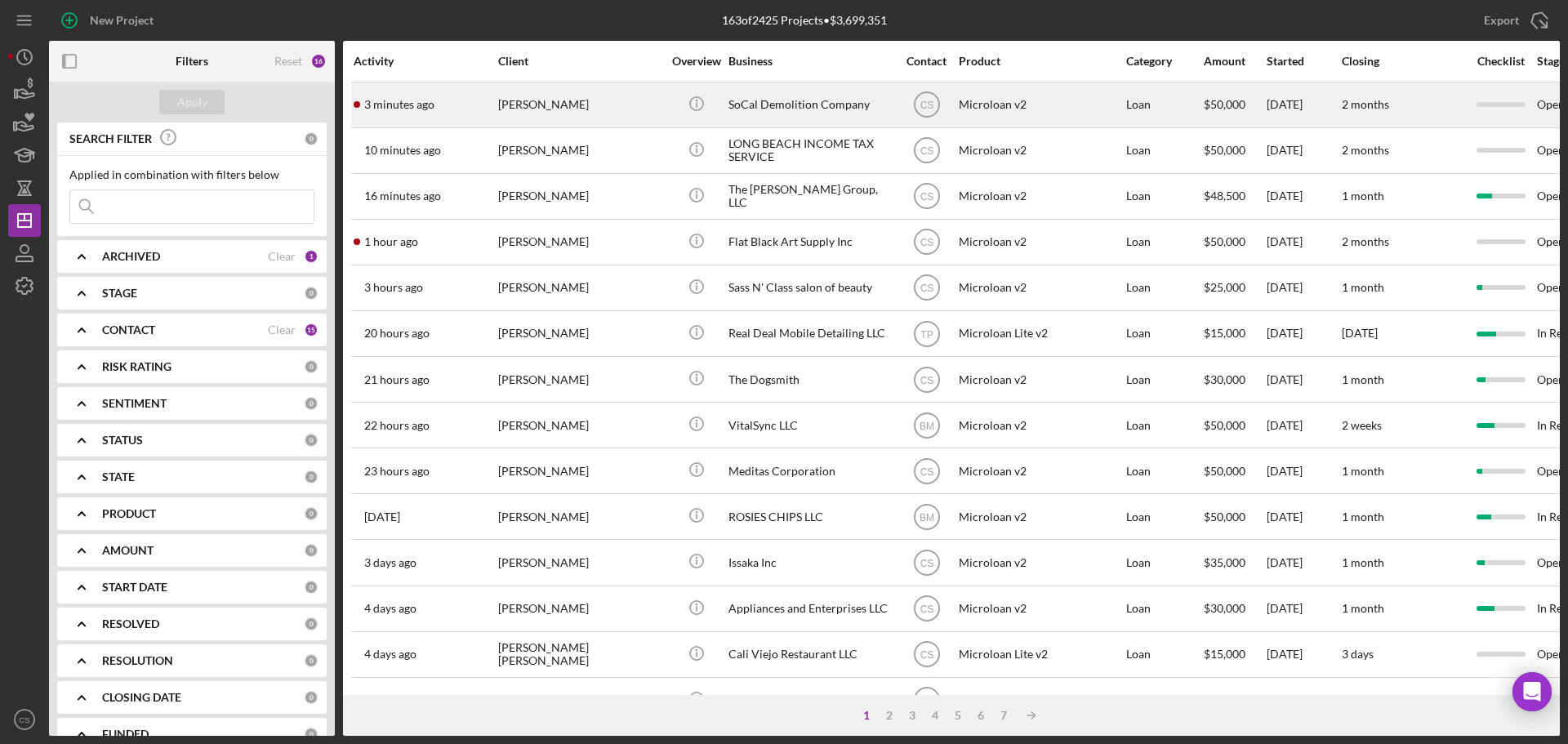
click at [621, 115] on div "[PERSON_NAME]" at bounding box center [580, 105] width 163 height 43
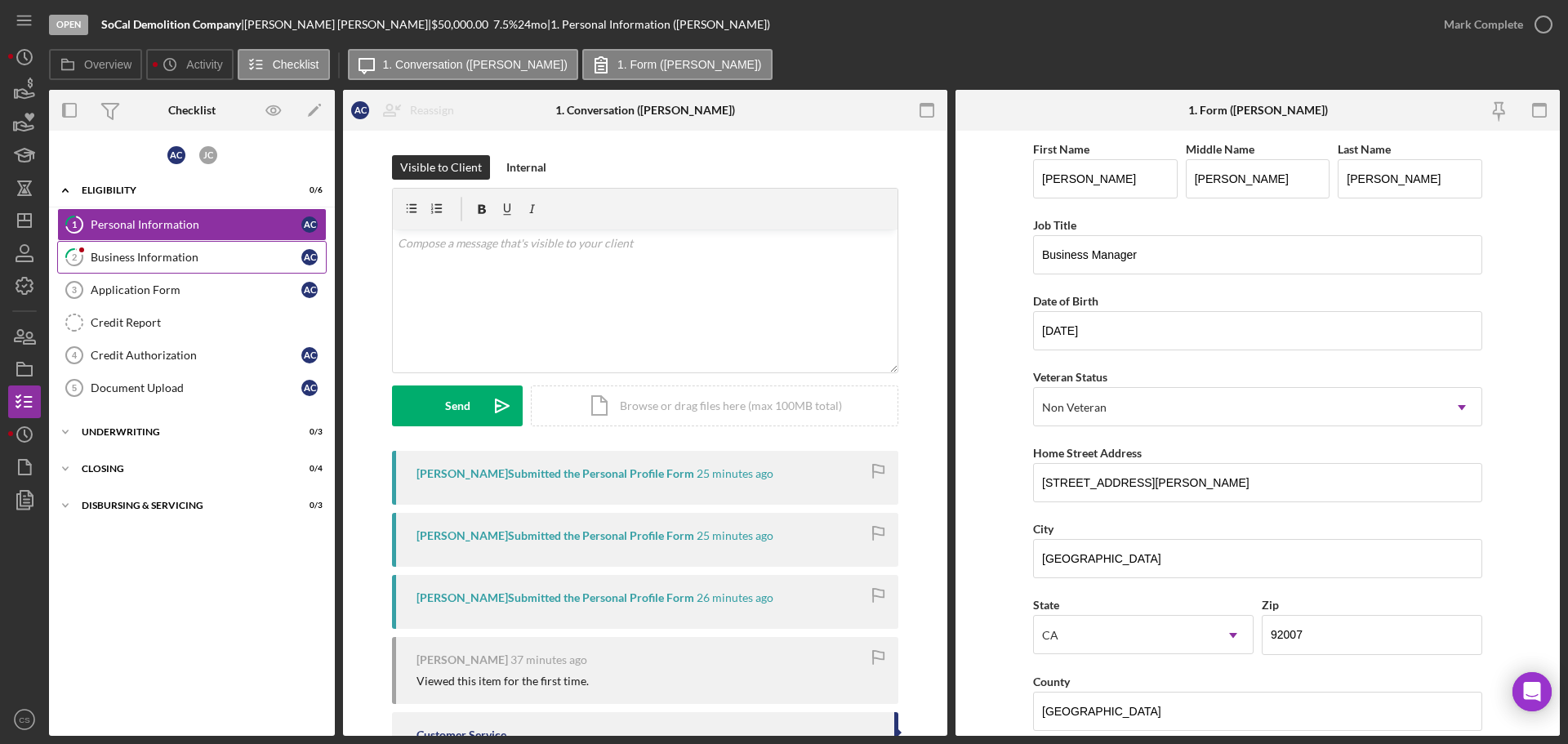
click at [207, 262] on div "Business Information" at bounding box center [196, 257] width 210 height 13
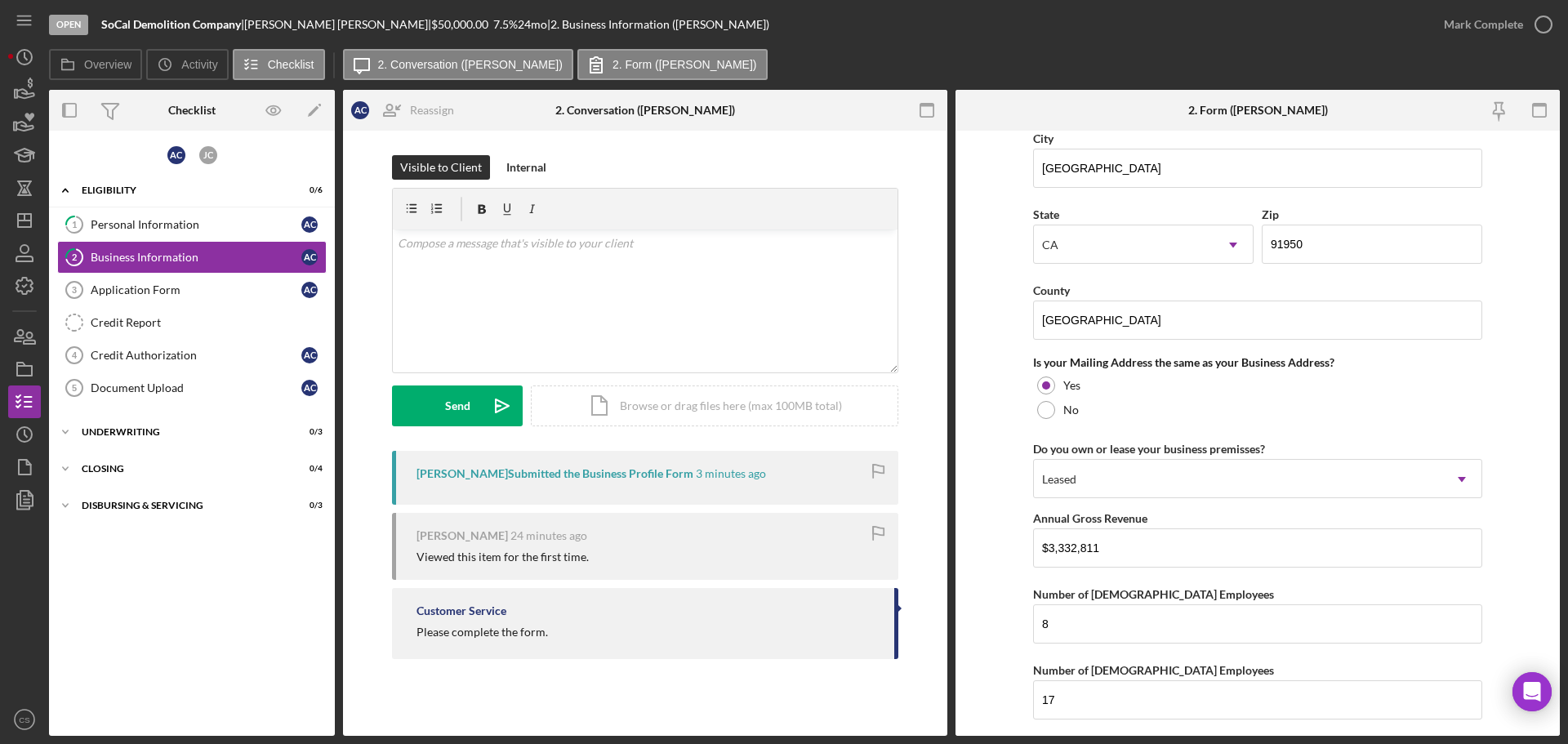
scroll to position [1423, 0]
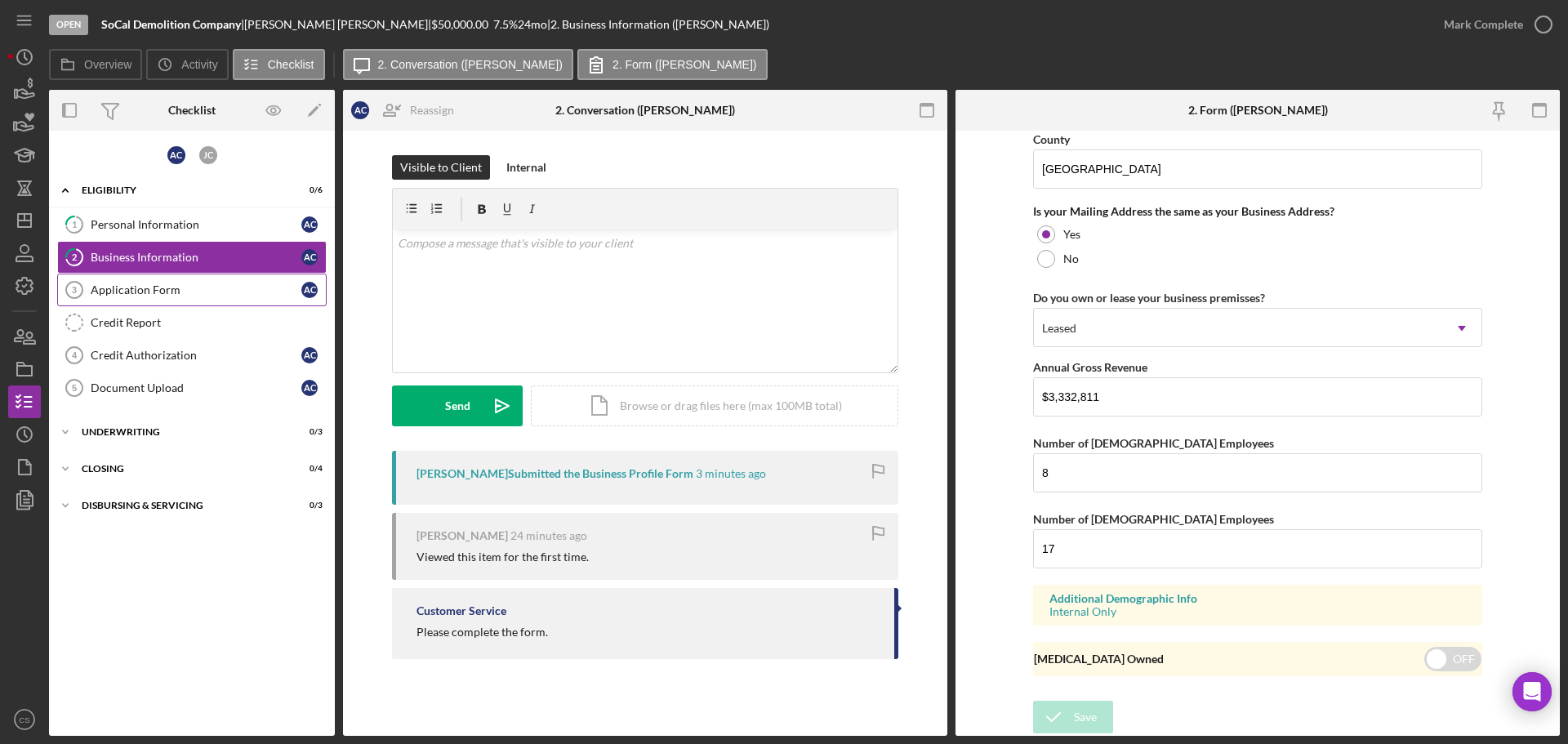
click at [156, 292] on div "Application Form" at bounding box center [196, 290] width 210 height 13
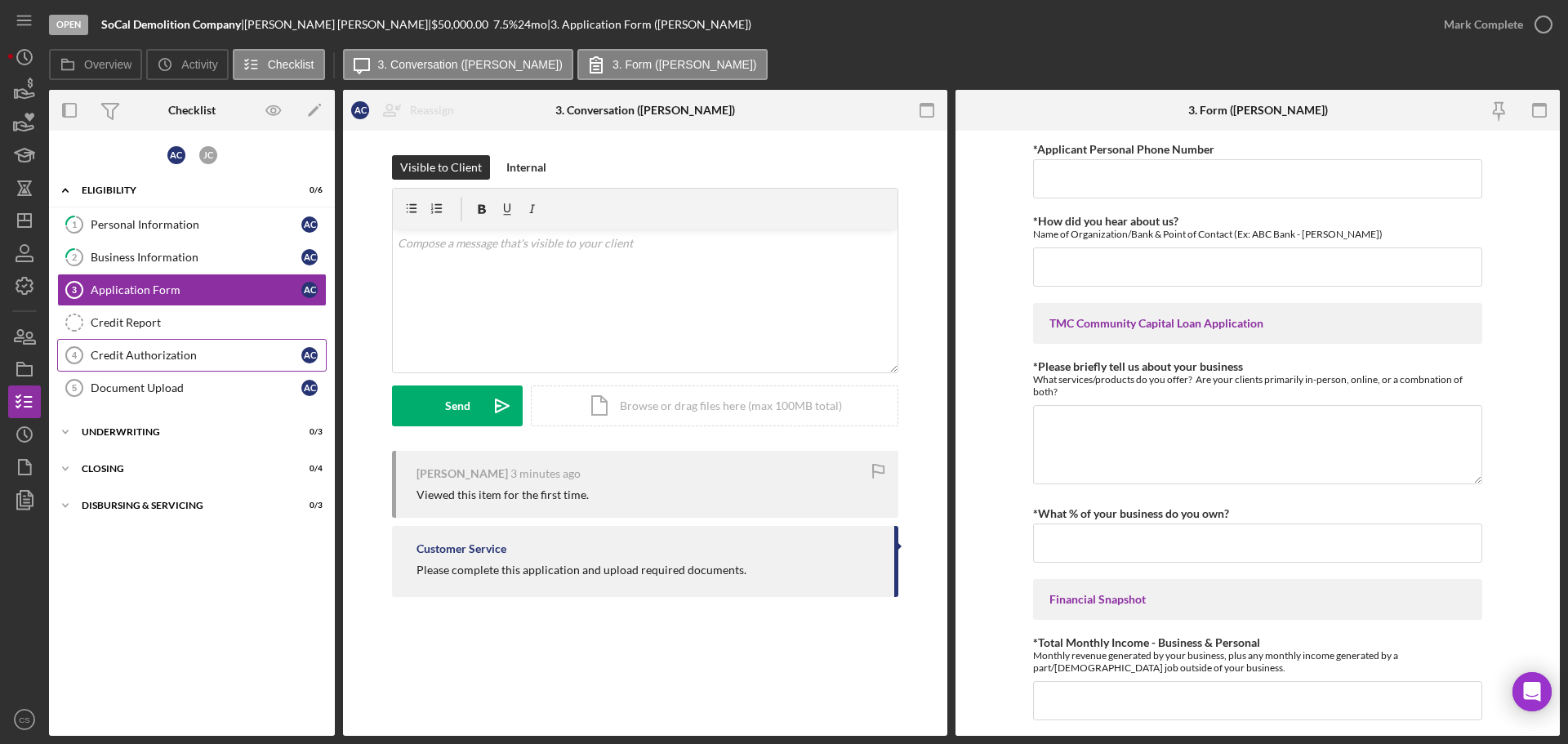
click at [177, 356] on div "Credit Authorization" at bounding box center [196, 355] width 210 height 13
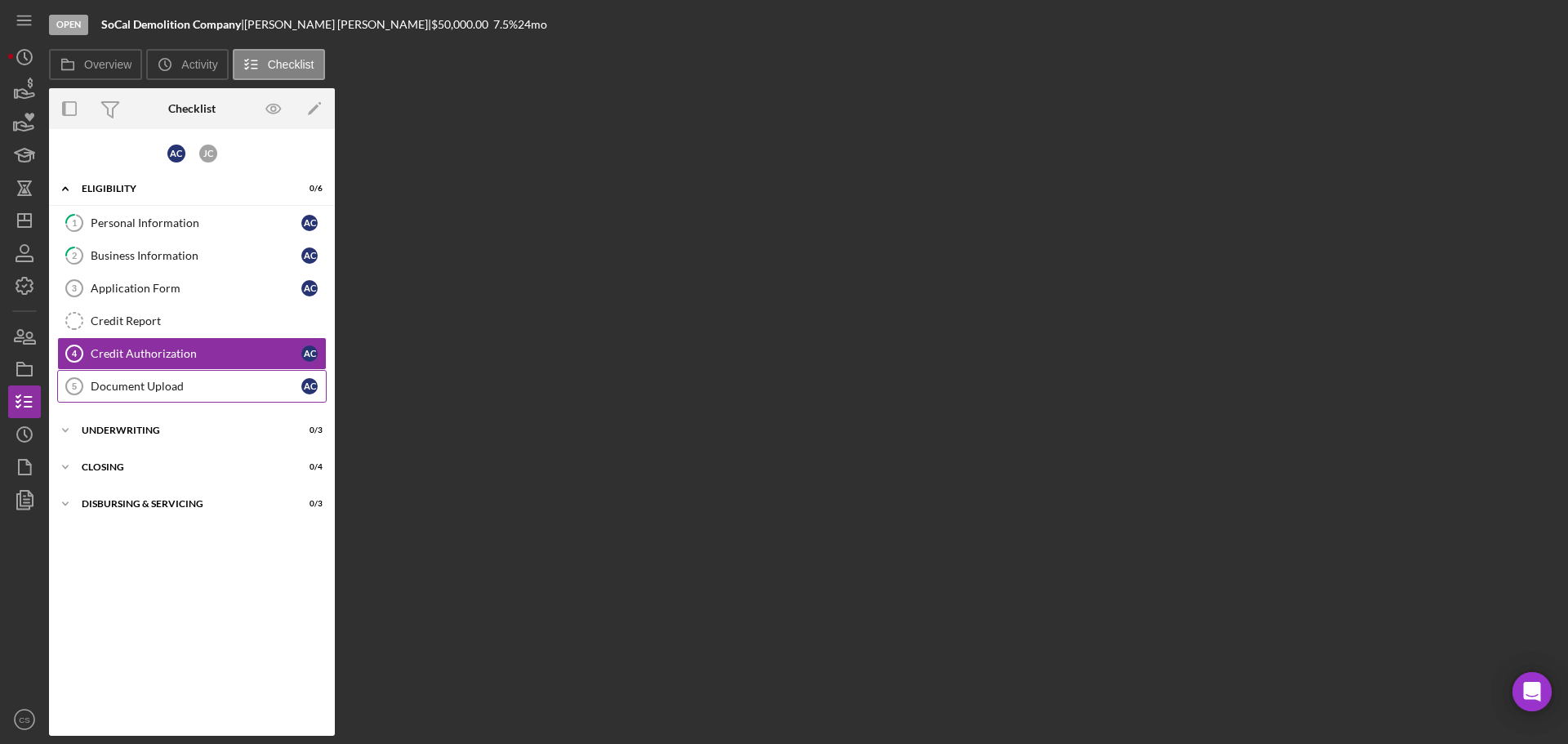
click at [174, 384] on div "Document Upload" at bounding box center [196, 387] width 210 height 13
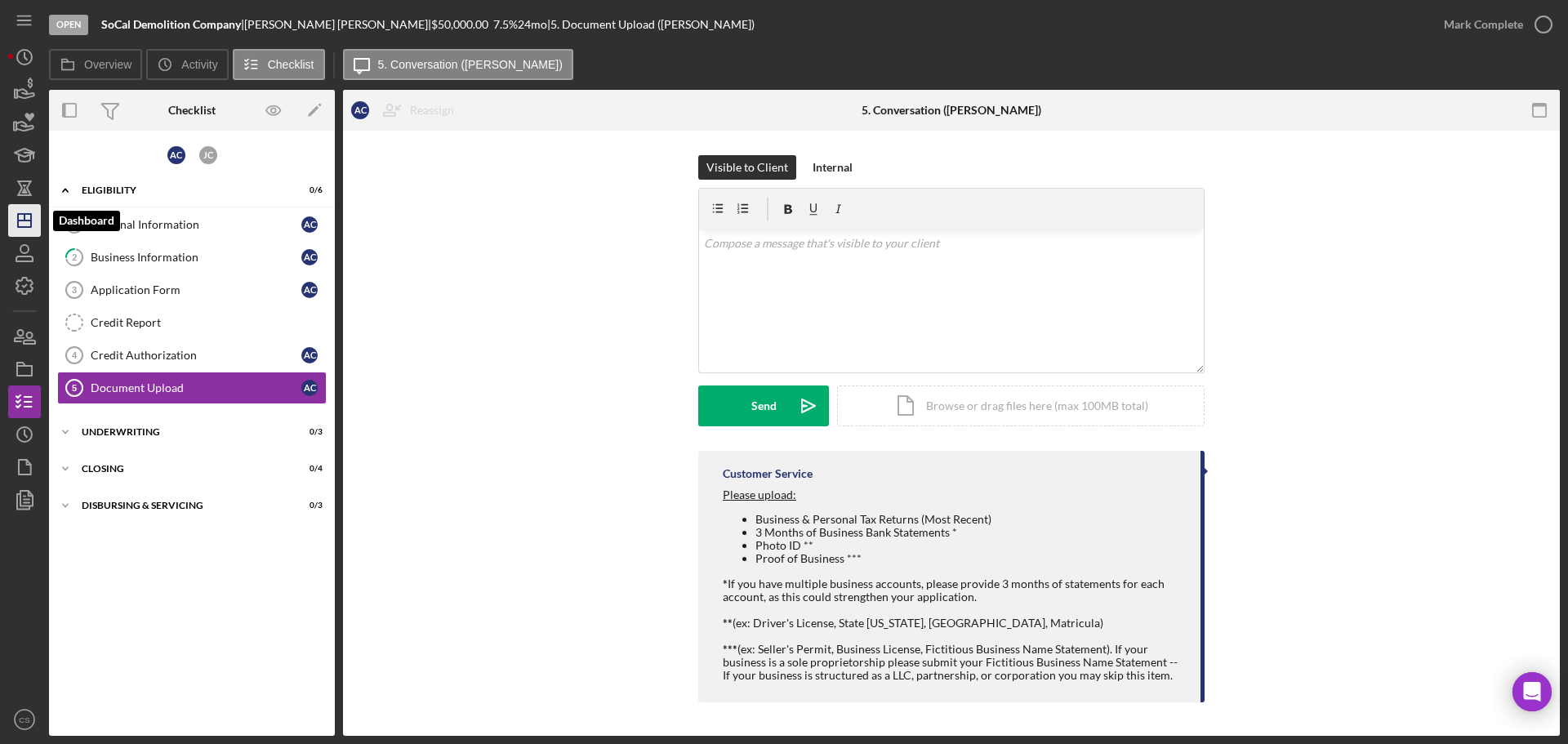
click at [23, 227] on polygon "button" at bounding box center [25, 220] width 13 height 13
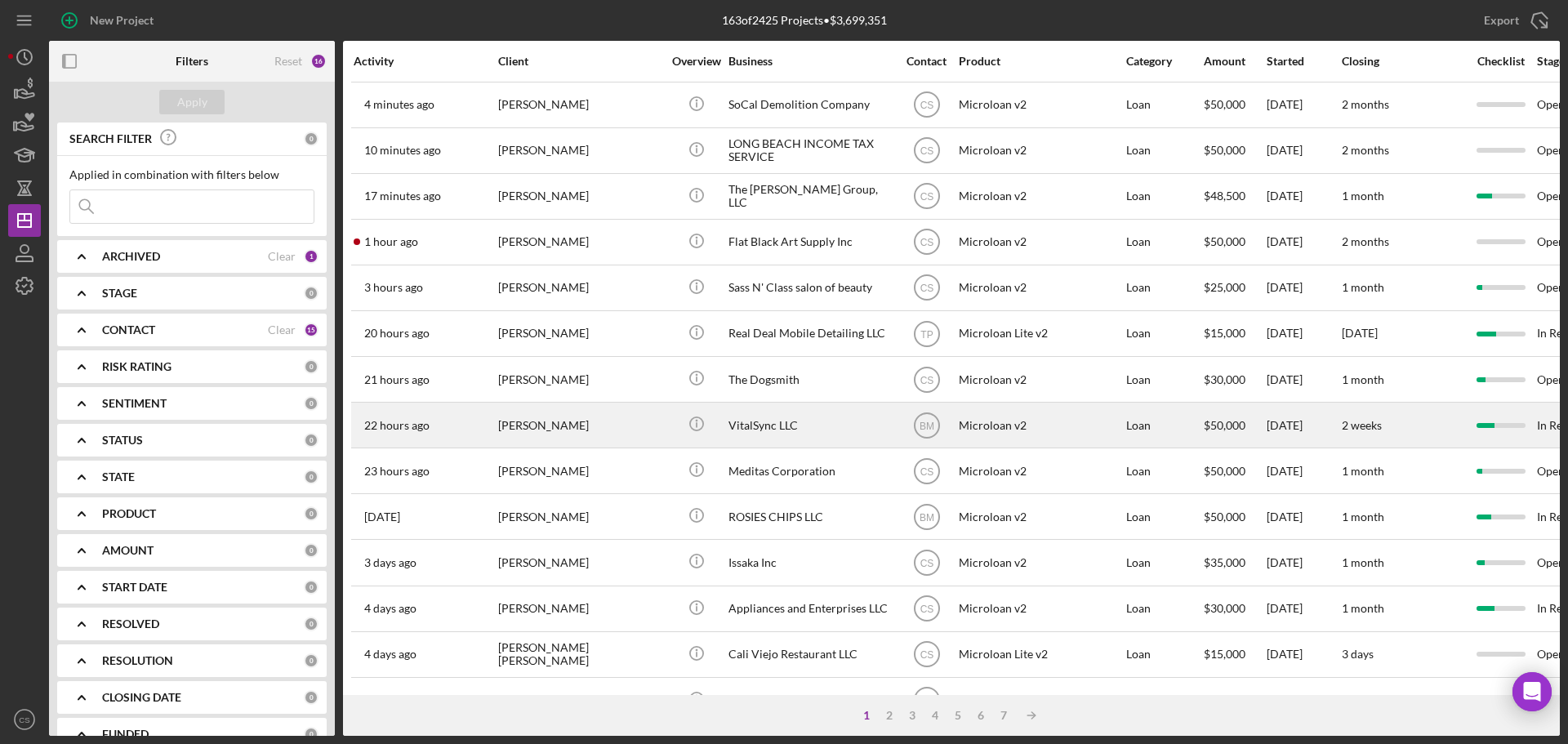
click at [654, 424] on div "[PERSON_NAME]" at bounding box center [580, 424] width 163 height 43
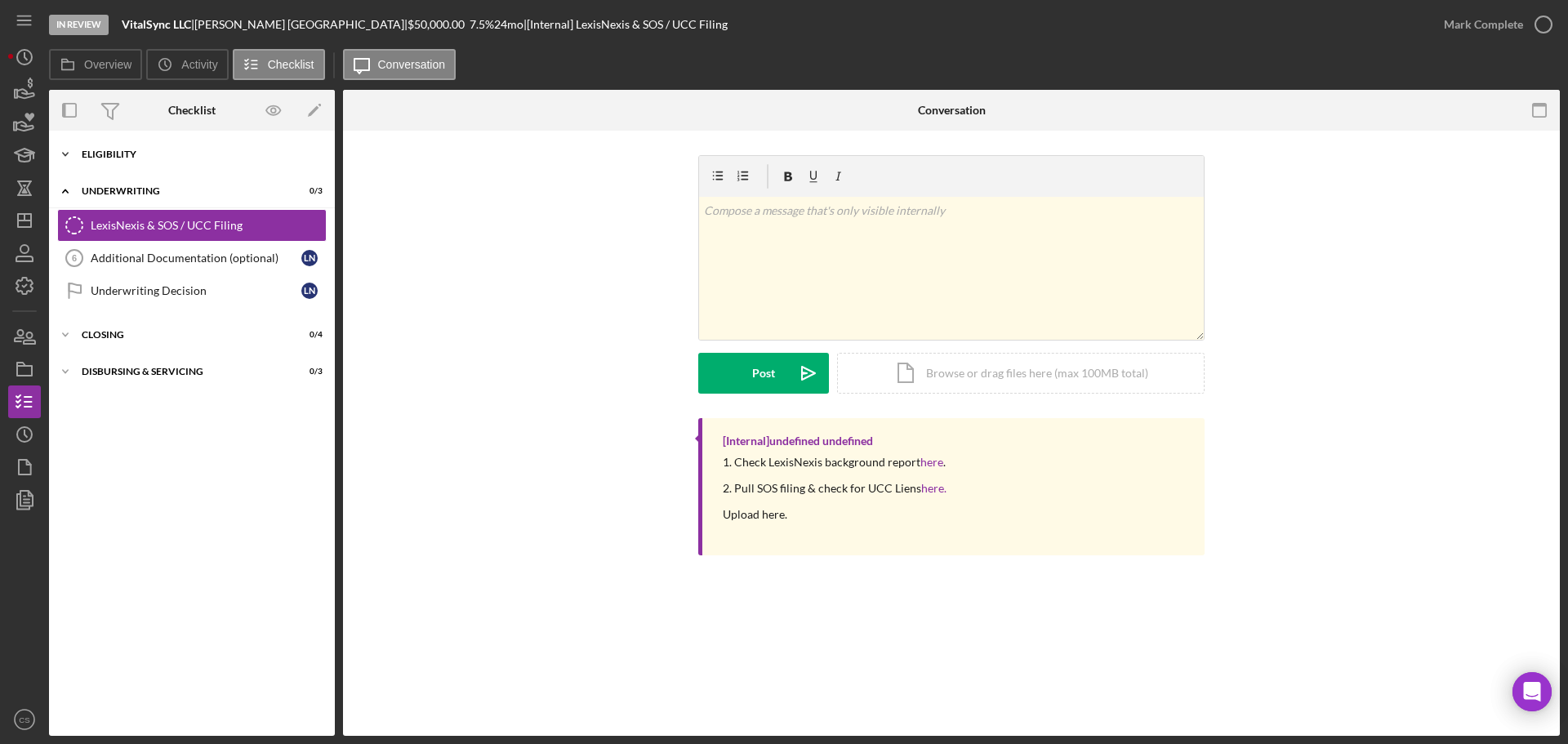
click at [185, 155] on div "Eligibility" at bounding box center [197, 154] width 232 height 10
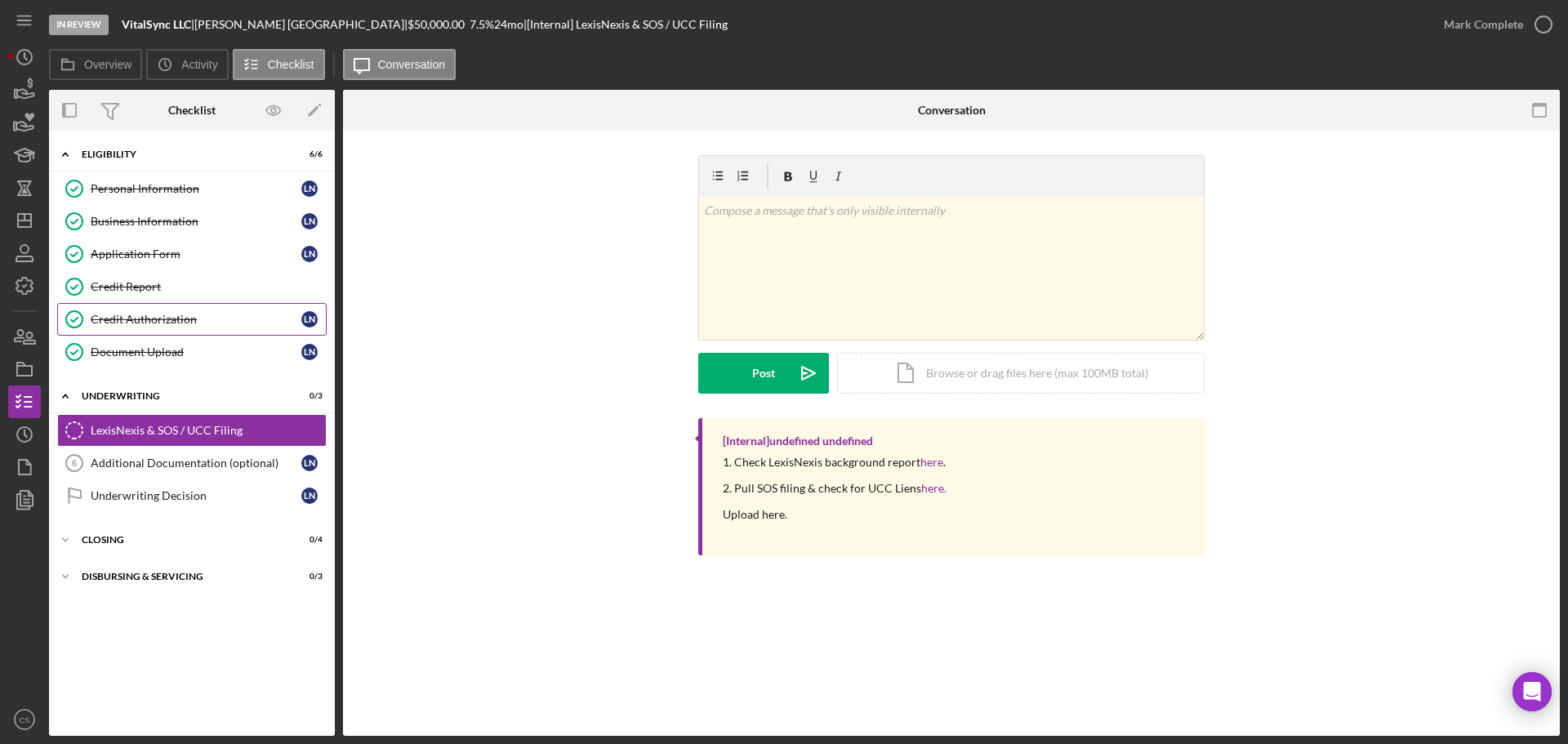
click at [200, 320] on div "Credit Authorization" at bounding box center [196, 320] width 210 height 13
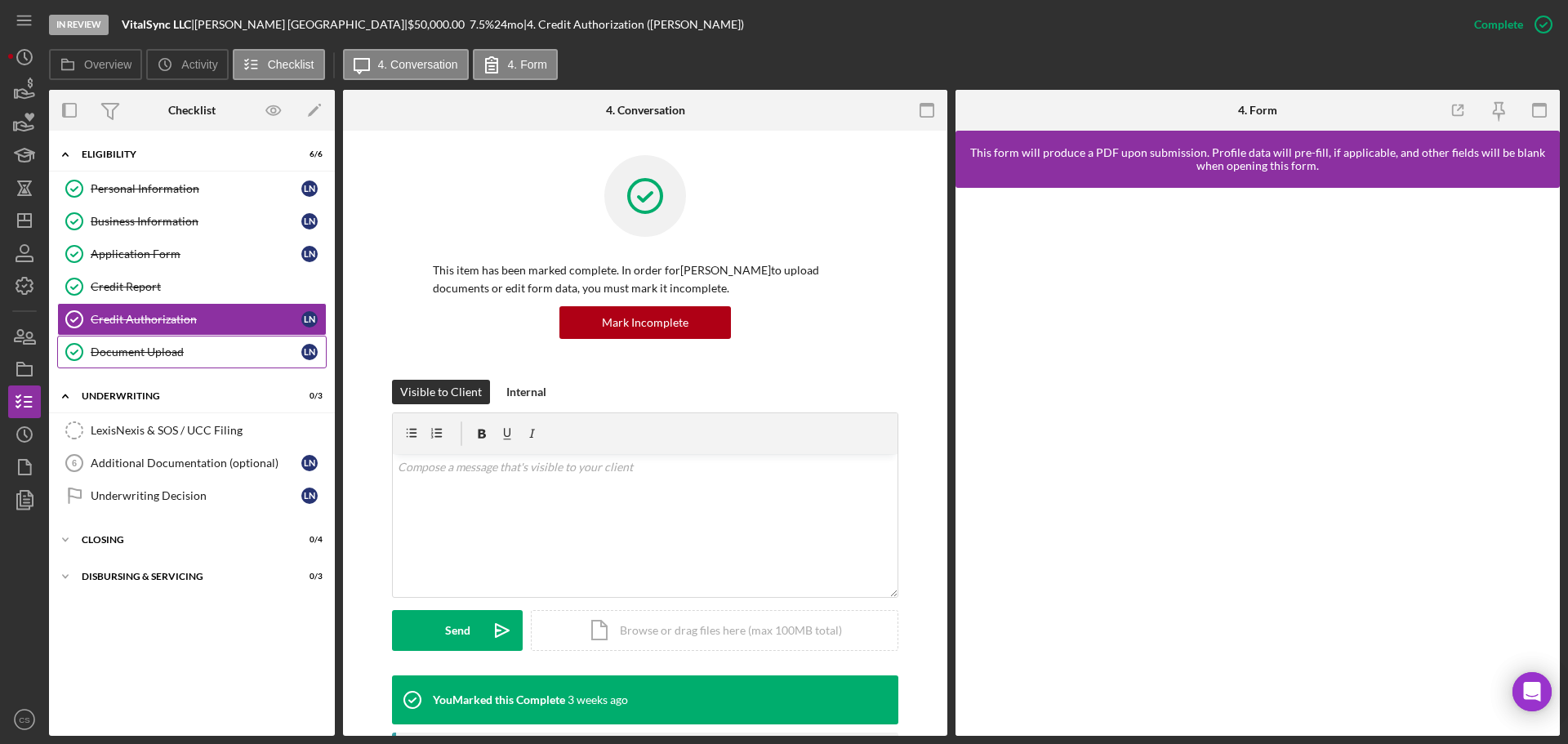
click at [201, 349] on div "Document Upload" at bounding box center [196, 352] width 210 height 13
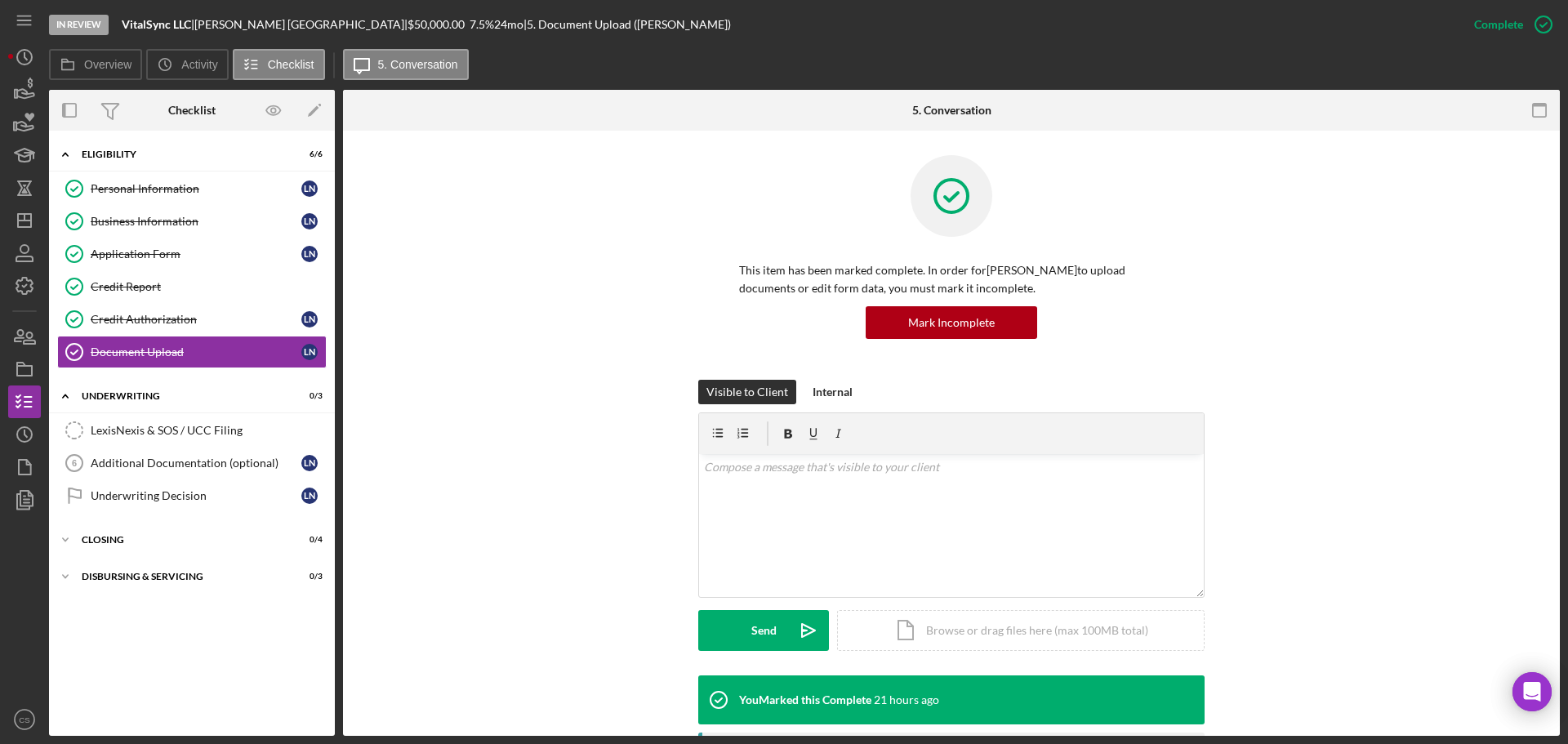
click at [184, 626] on div "Icon/Expander Eligibility 6 / 6 Personal Information Personal Information L N B…" at bounding box center [191, 433] width 286 height 589
drag, startPoint x: 184, startPoint y: 626, endPoint x: 184, endPoint y: 614, distance: 12.0
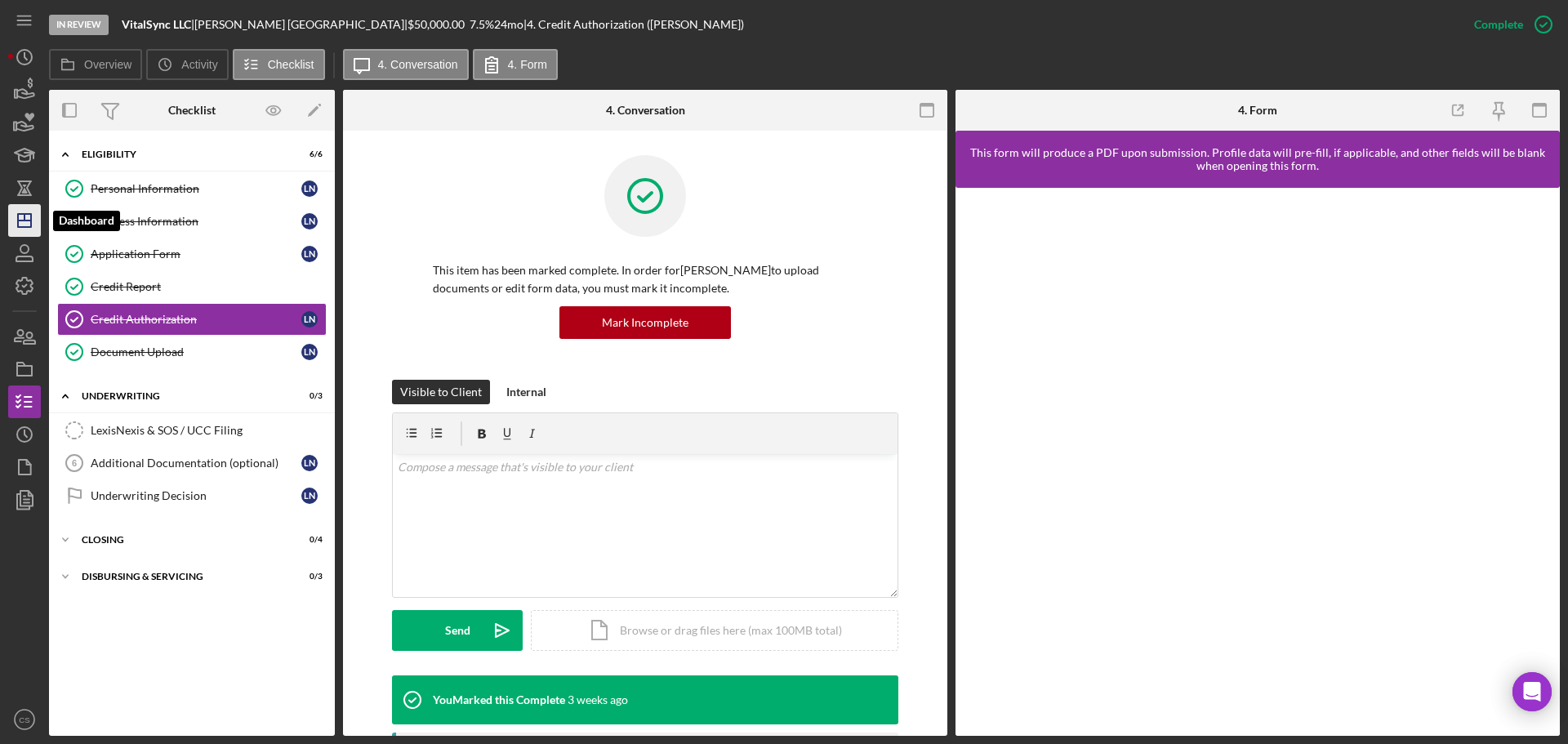
click at [18, 226] on polygon "button" at bounding box center [25, 220] width 13 height 13
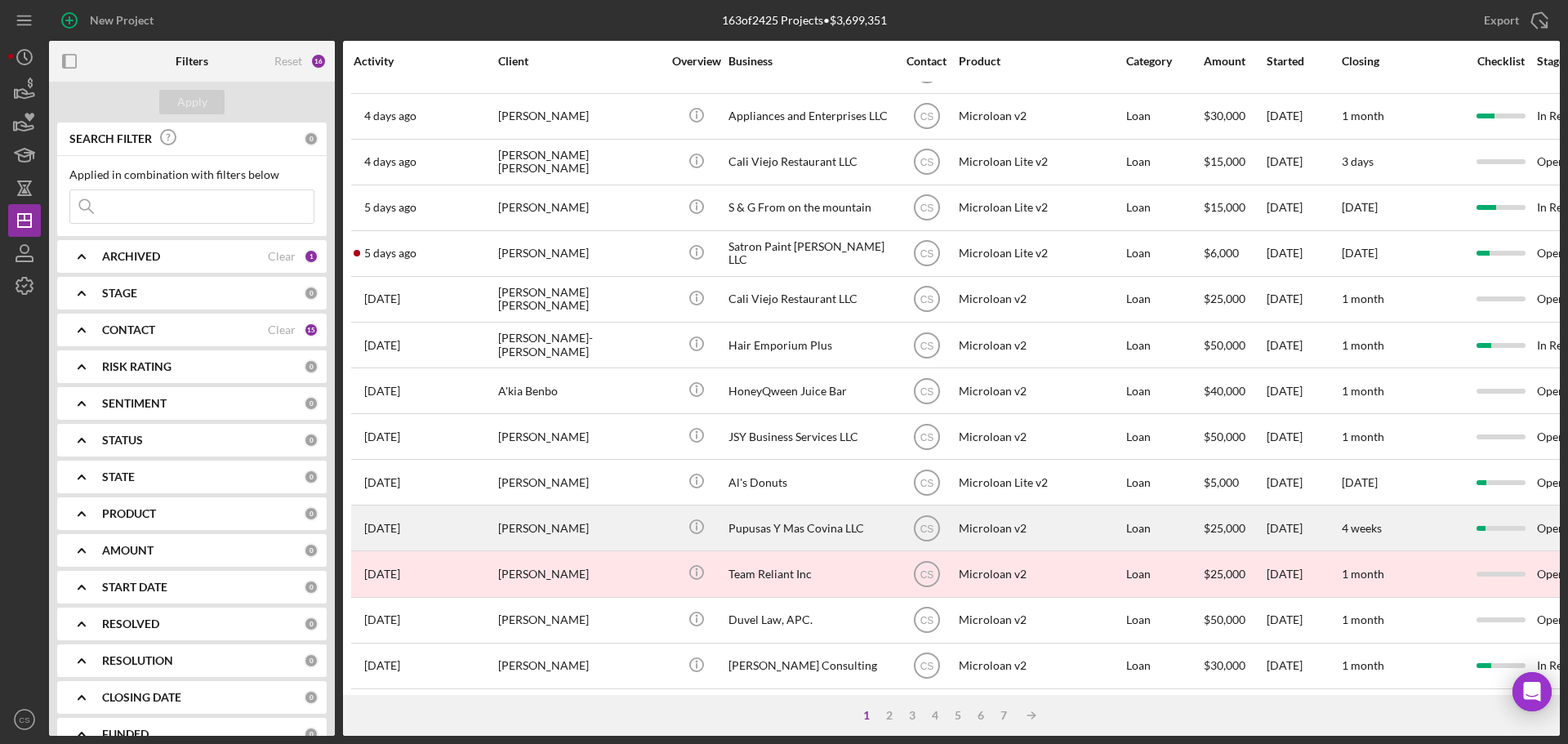
scroll to position [553, 0]
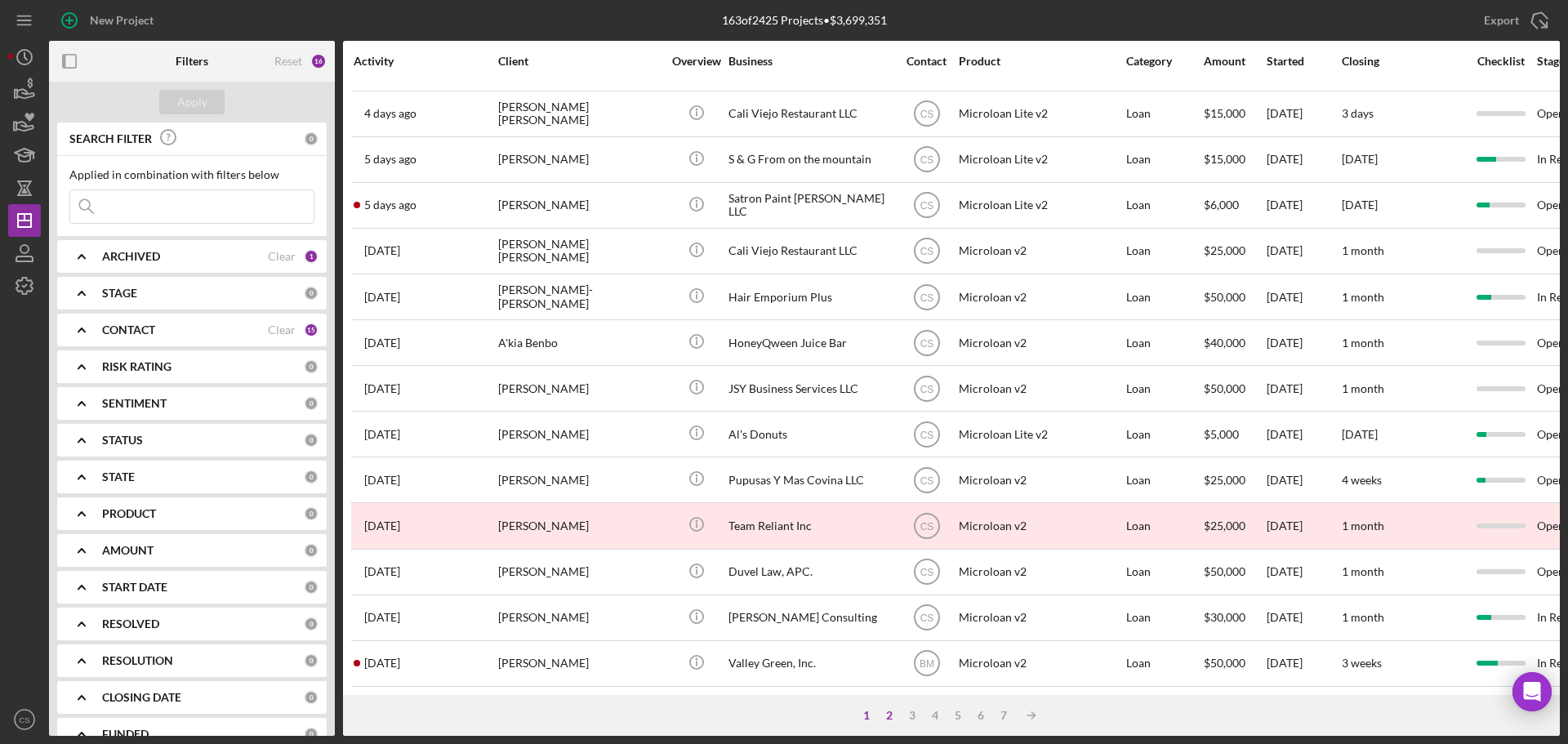
click at [882, 720] on div "2" at bounding box center [889, 716] width 23 height 13
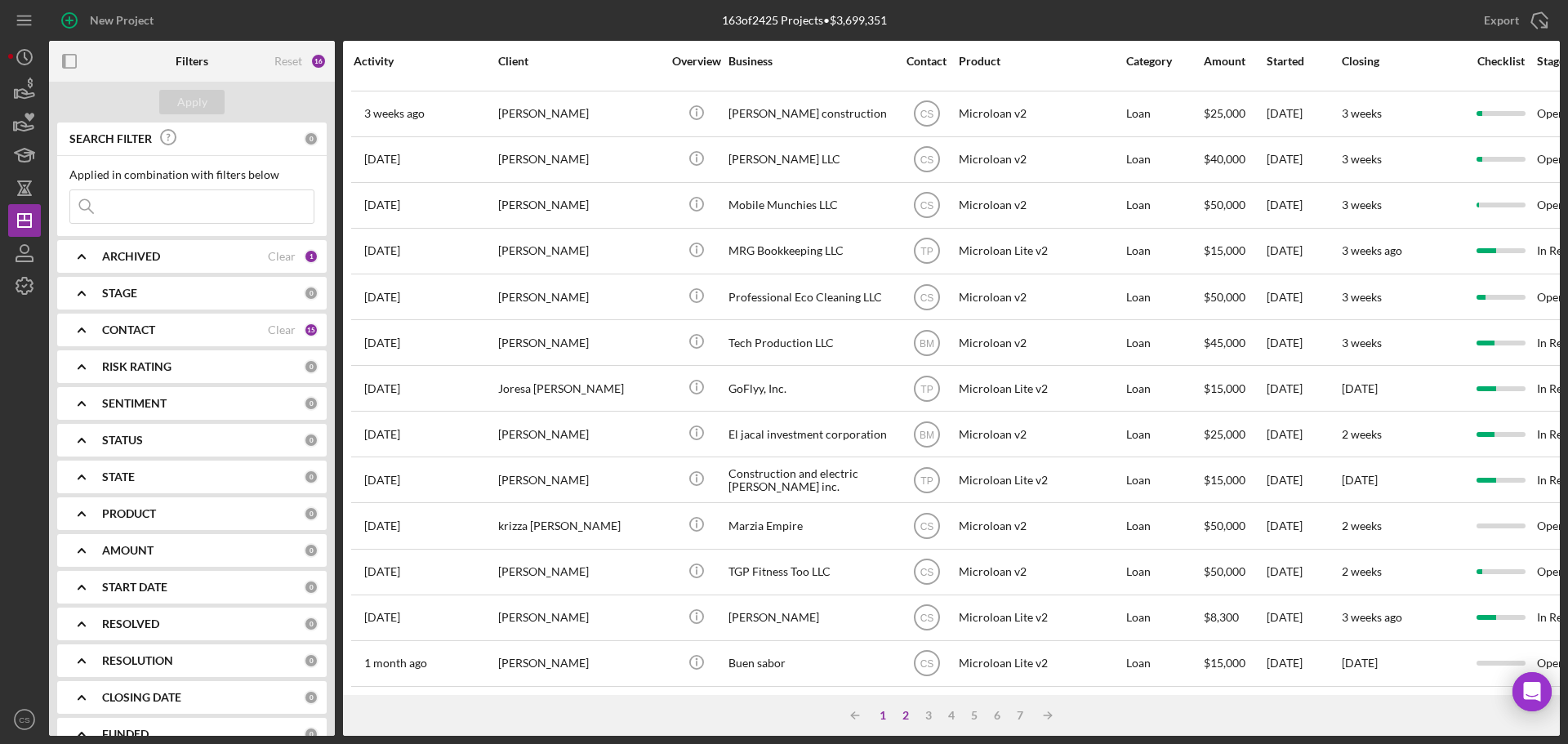
click at [882, 714] on div "1" at bounding box center [882, 716] width 23 height 13
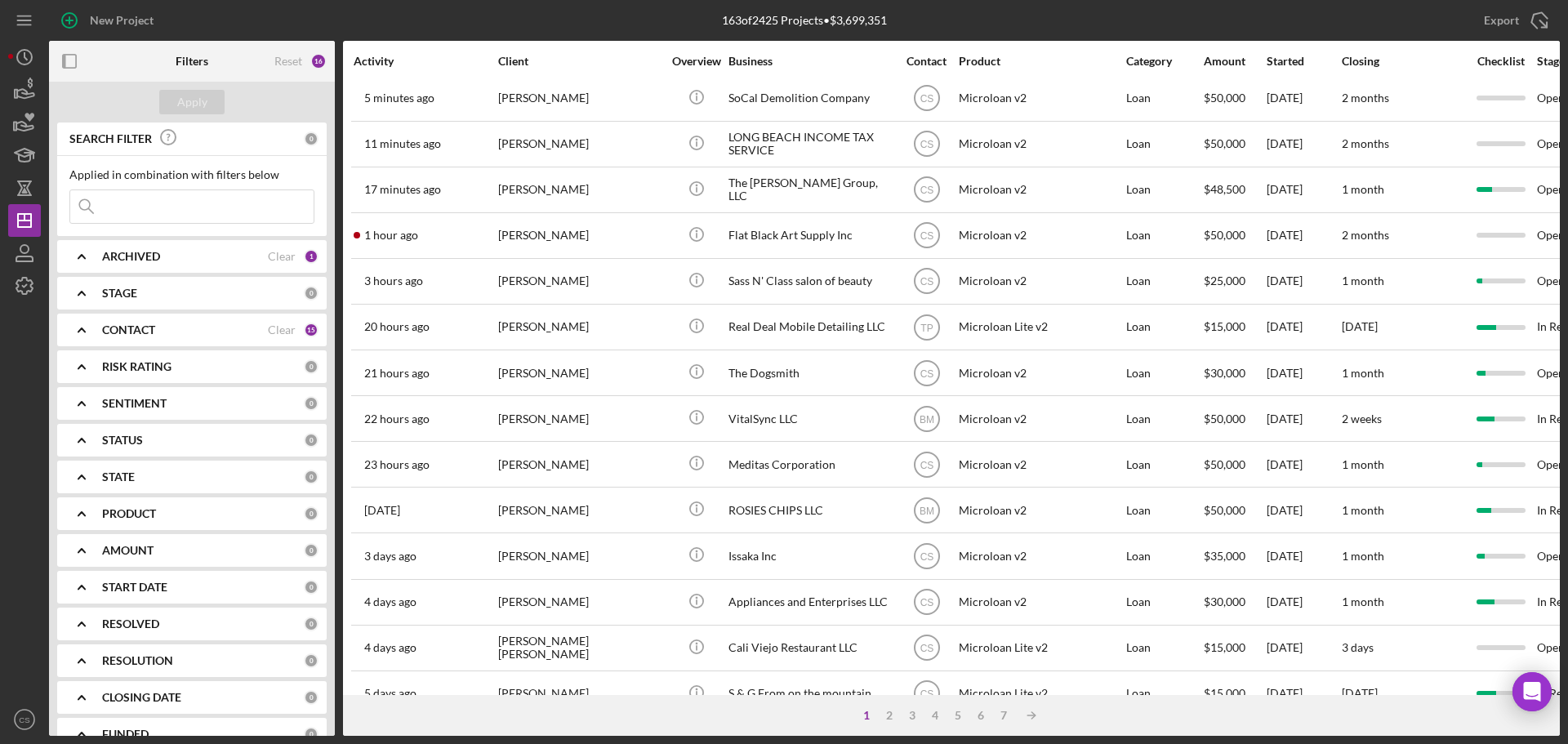
scroll to position [0, 0]
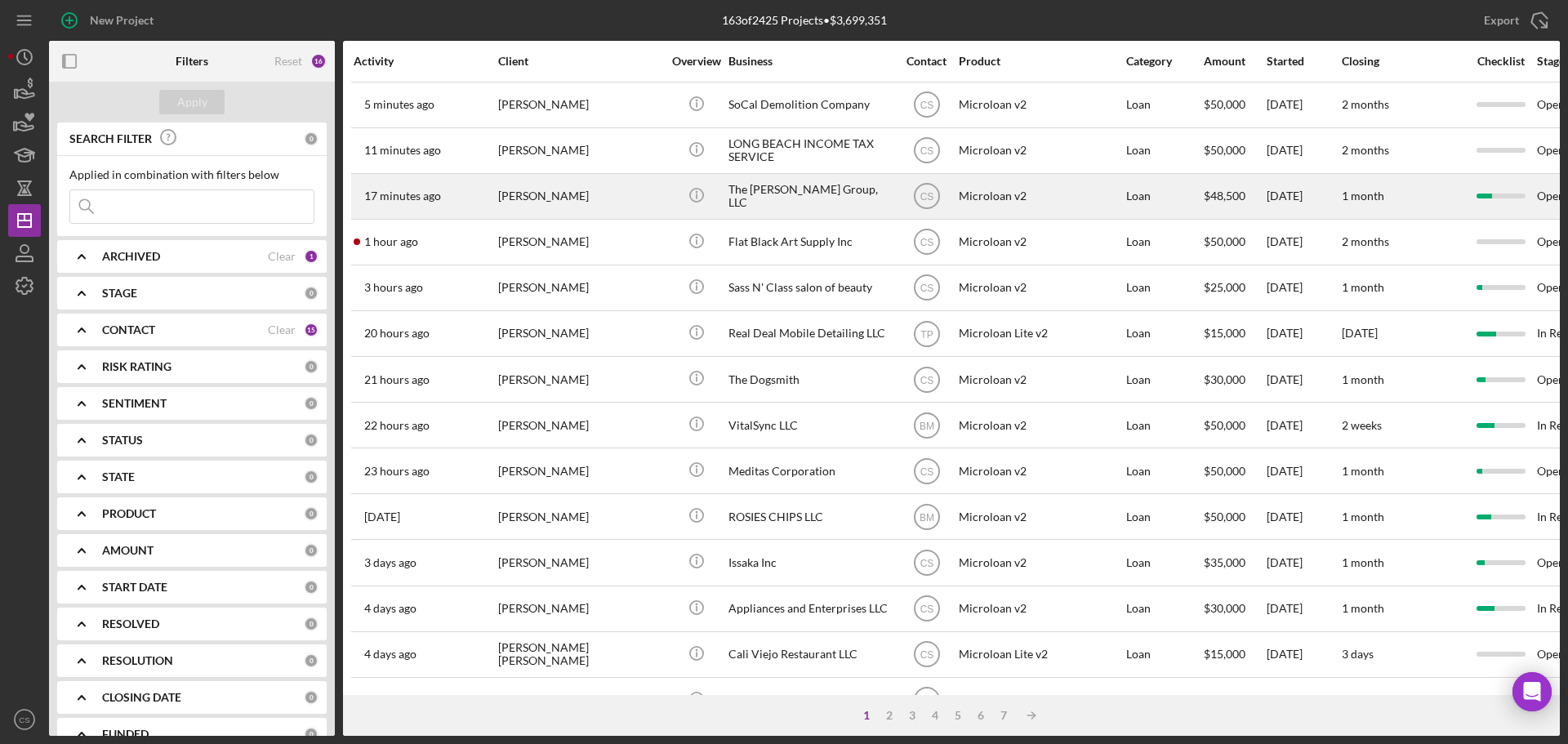
click at [617, 217] on div "[PERSON_NAME]" at bounding box center [580, 196] width 163 height 43
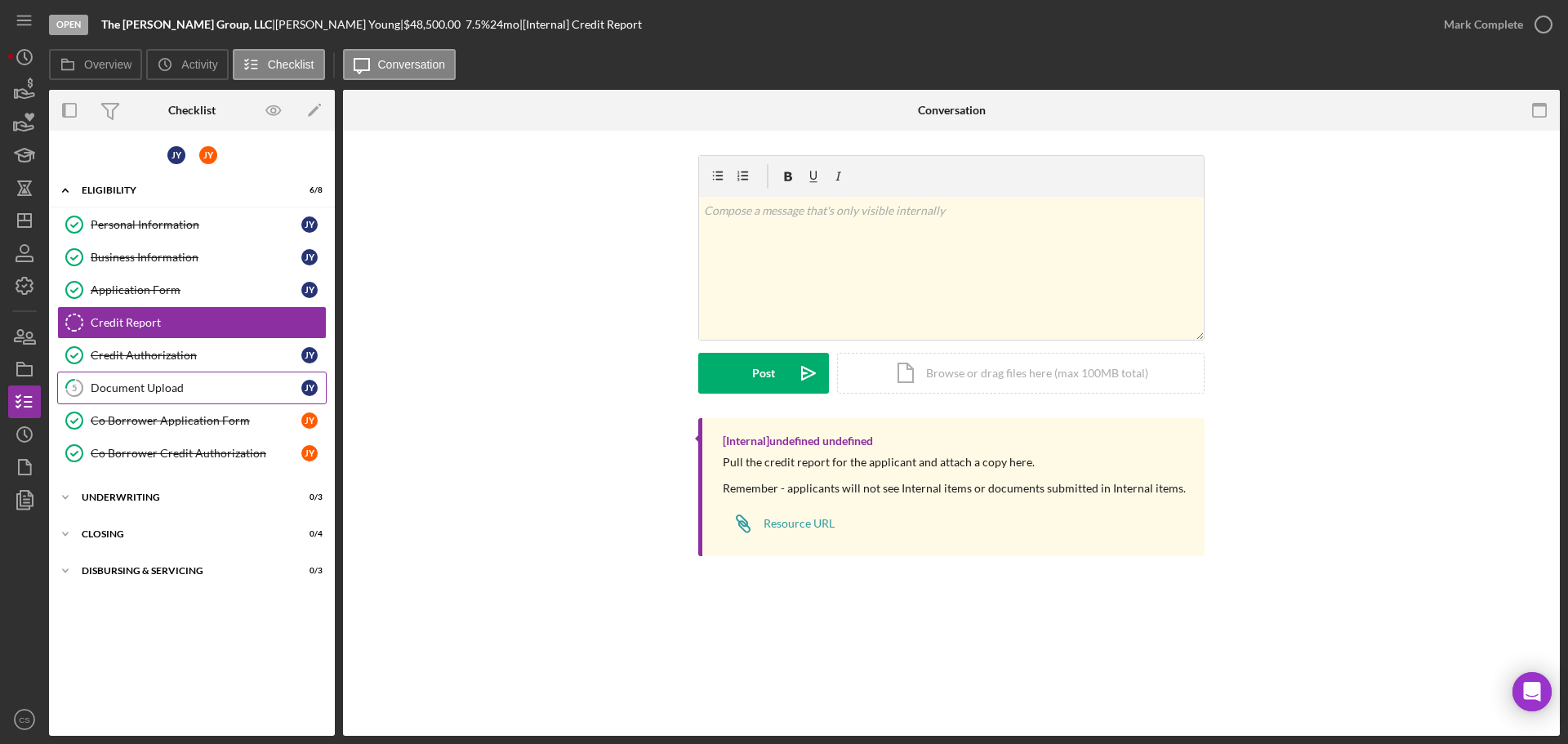
click at [218, 382] on div "Document Upload" at bounding box center [196, 388] width 210 height 13
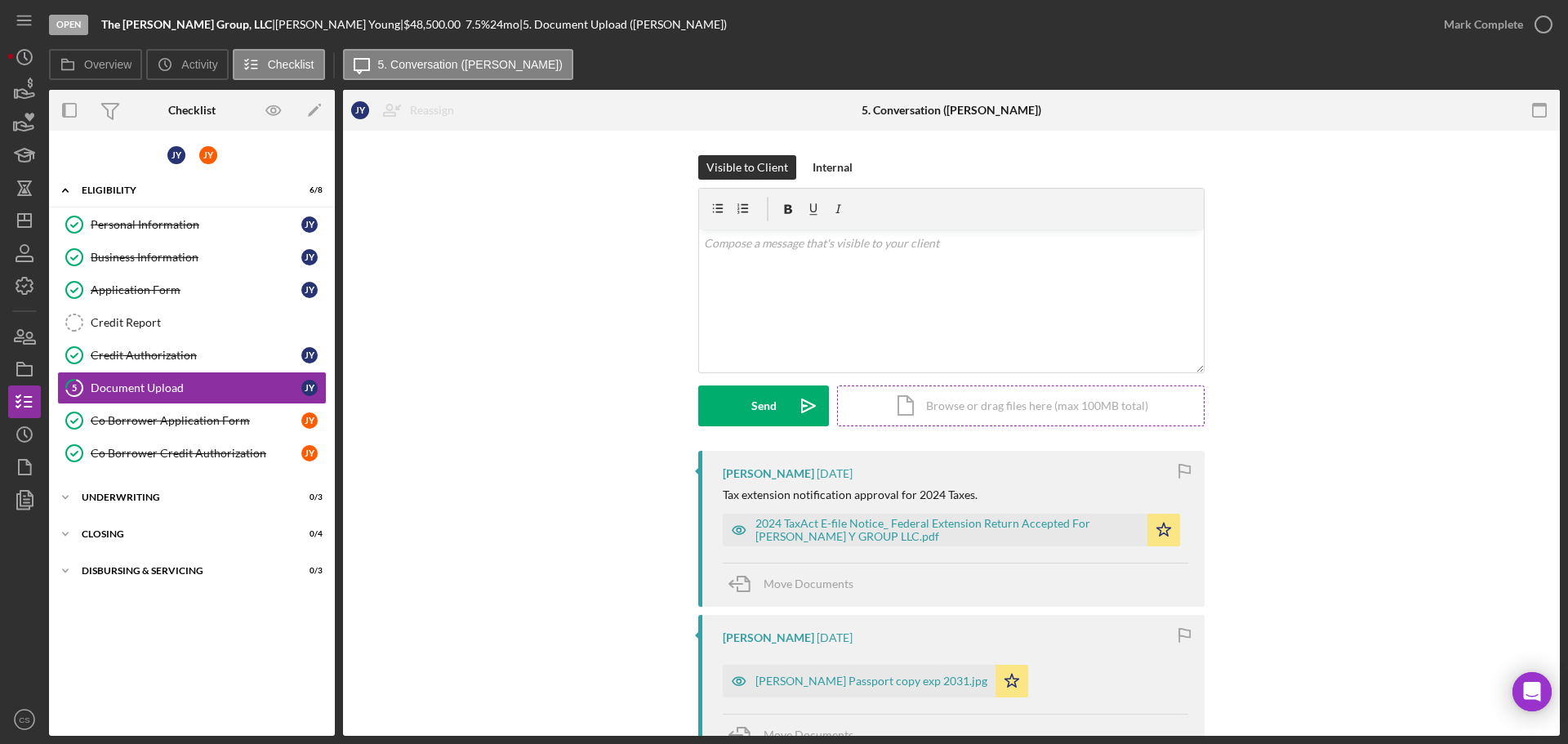
click at [929, 414] on div "Icon/Document Browse or drag files here (max 100MB total) Tap to choose files o…" at bounding box center [1021, 406] width 367 height 40
click at [598, 441] on div "Visible to Client Internal v Color teal Color pink Remove color Add row above A…" at bounding box center [951, 303] width 1168 height 296
click at [727, 411] on button "Upload Icon/Upload" at bounding box center [763, 406] width 130 height 40
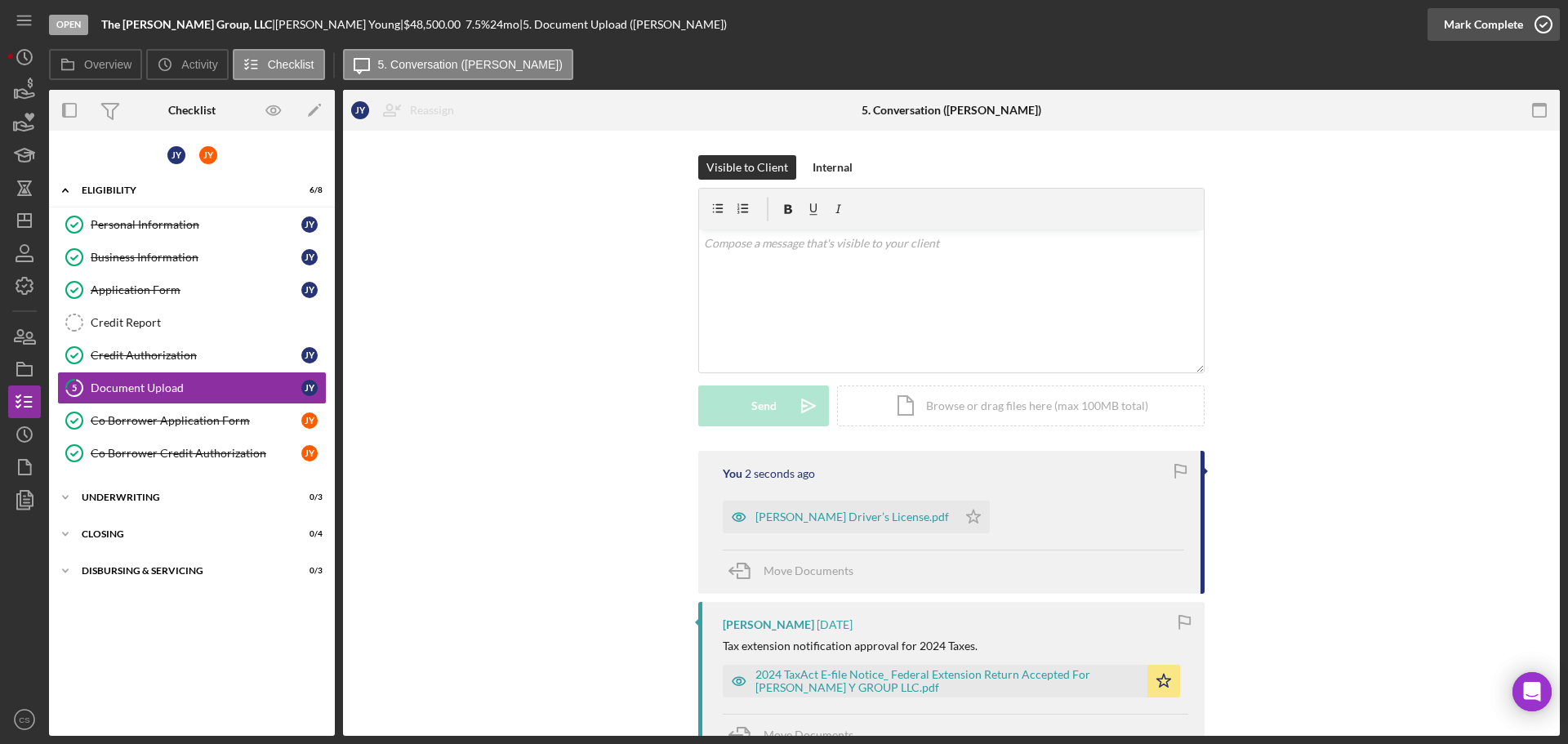
click at [1539, 22] on icon "button" at bounding box center [1543, 24] width 40 height 40
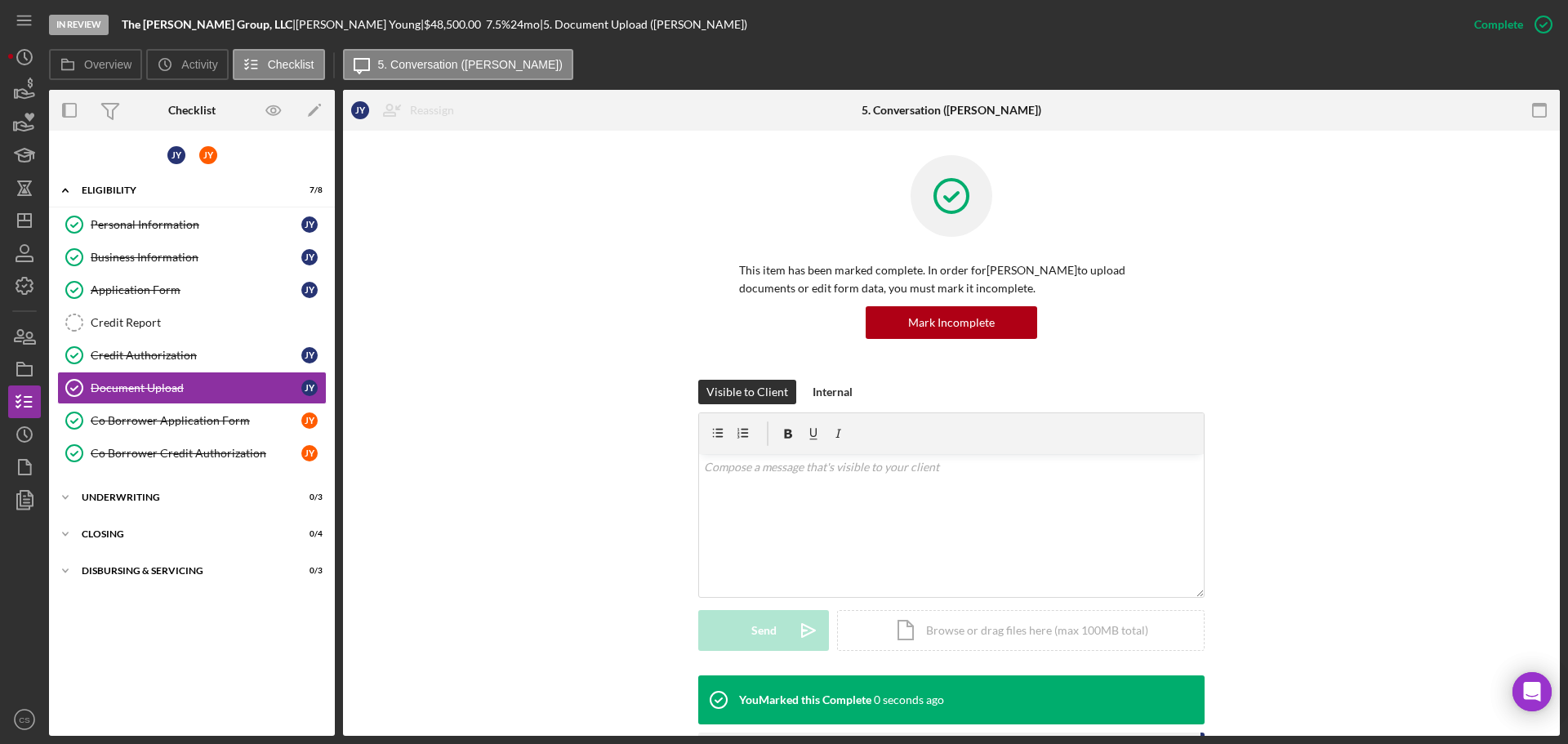
click at [475, 411] on div "Visible to Client Internal v Color teal Color pink Remove color Add row above A…" at bounding box center [951, 528] width 1168 height 296
click at [196, 352] on div "Credit Authorization" at bounding box center [196, 355] width 210 height 13
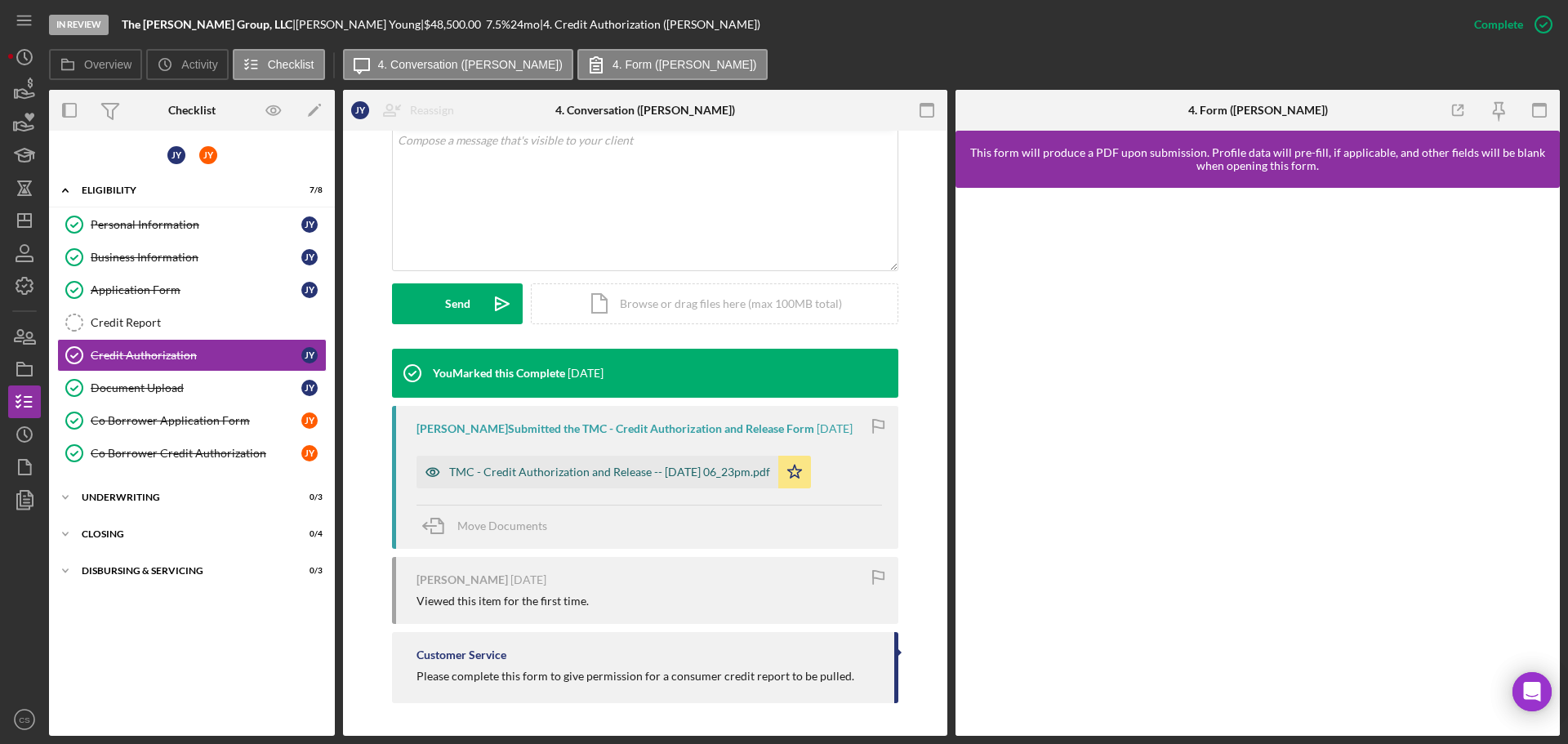
click at [574, 468] on div "TMC - Credit Authorization and Release -- [DATE] 06_23pm.pdf" at bounding box center [610, 472] width 321 height 13
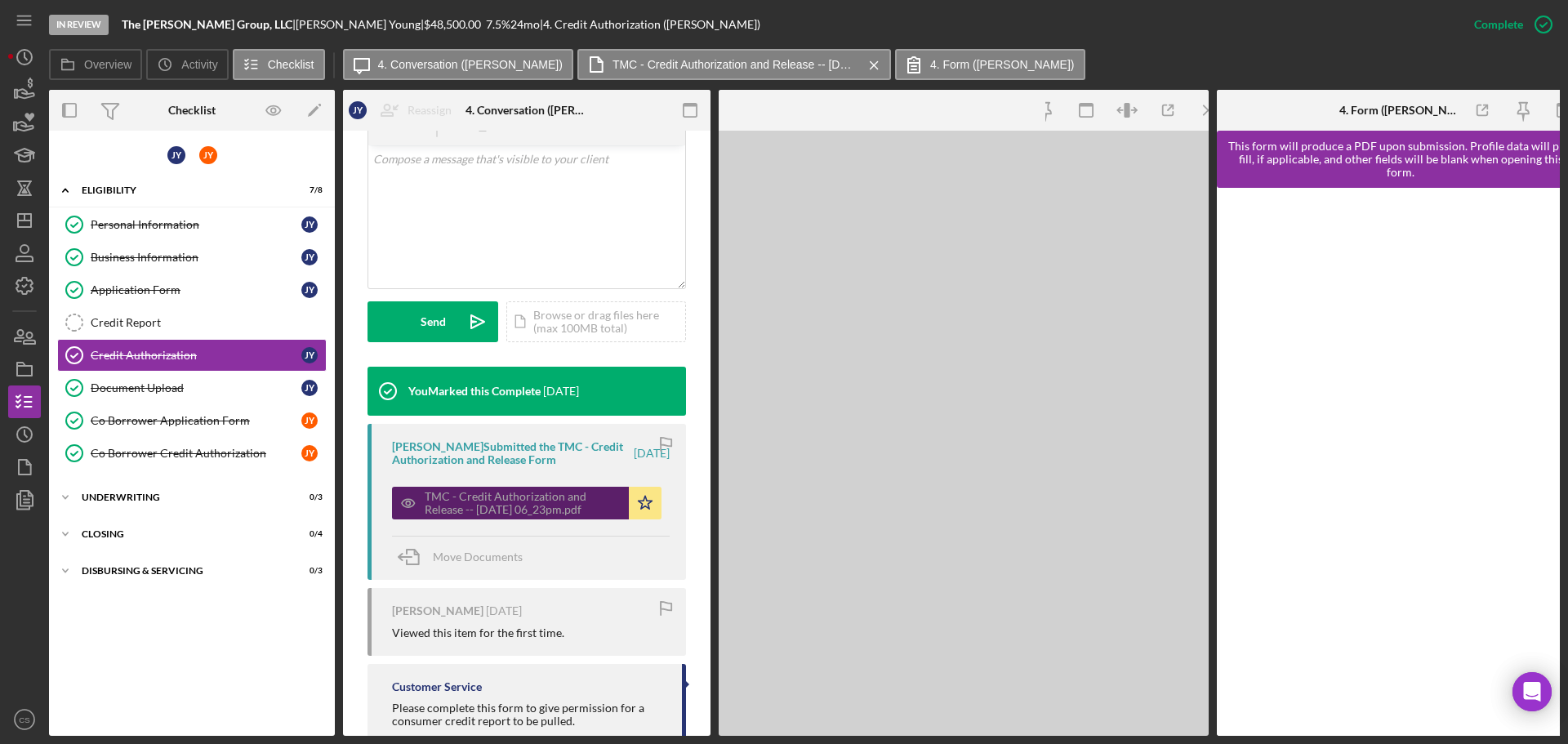
scroll to position [345, 0]
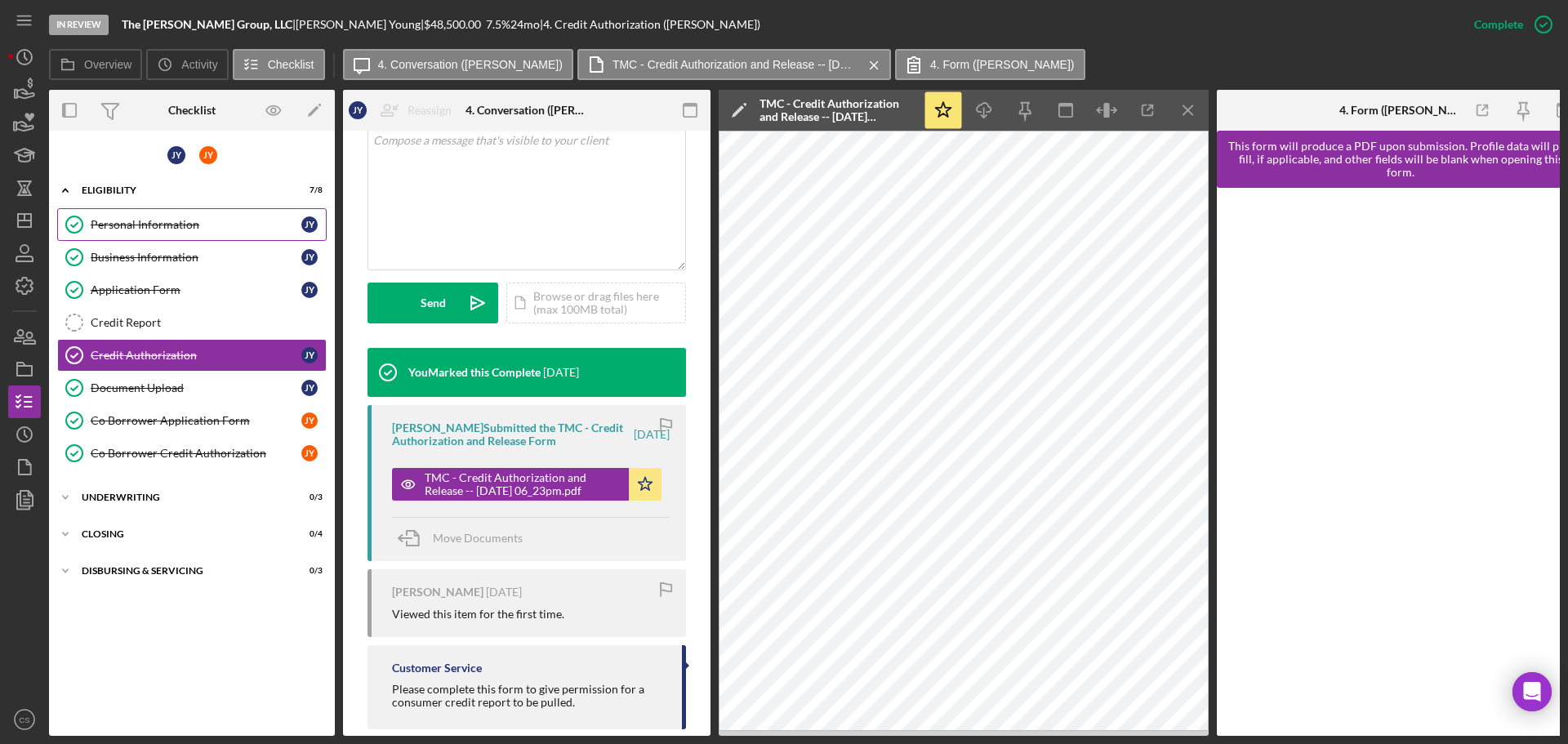
click at [140, 220] on div "Personal Information" at bounding box center [196, 224] width 210 height 13
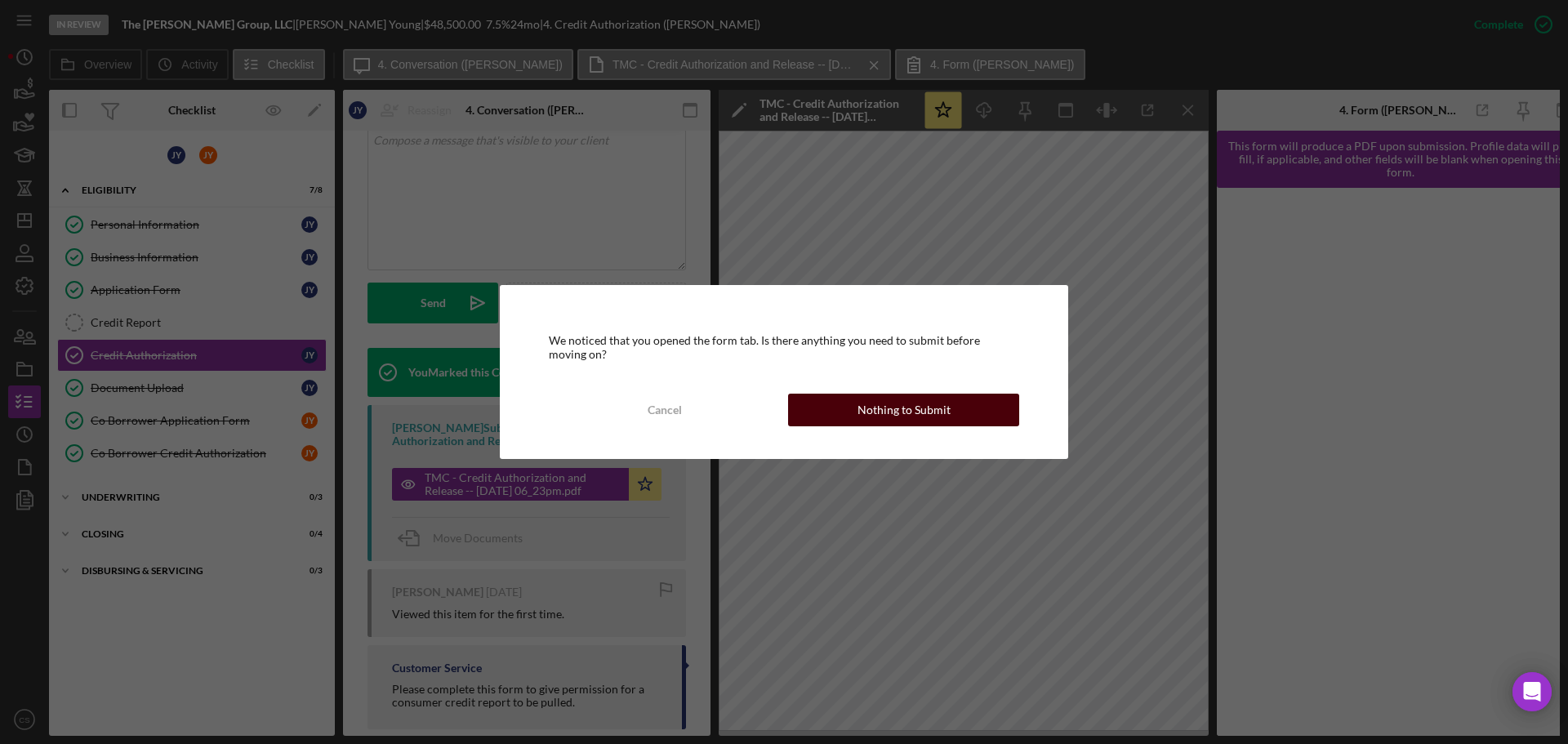
click at [849, 407] on button "Nothing to Submit" at bounding box center [903, 411] width 231 height 33
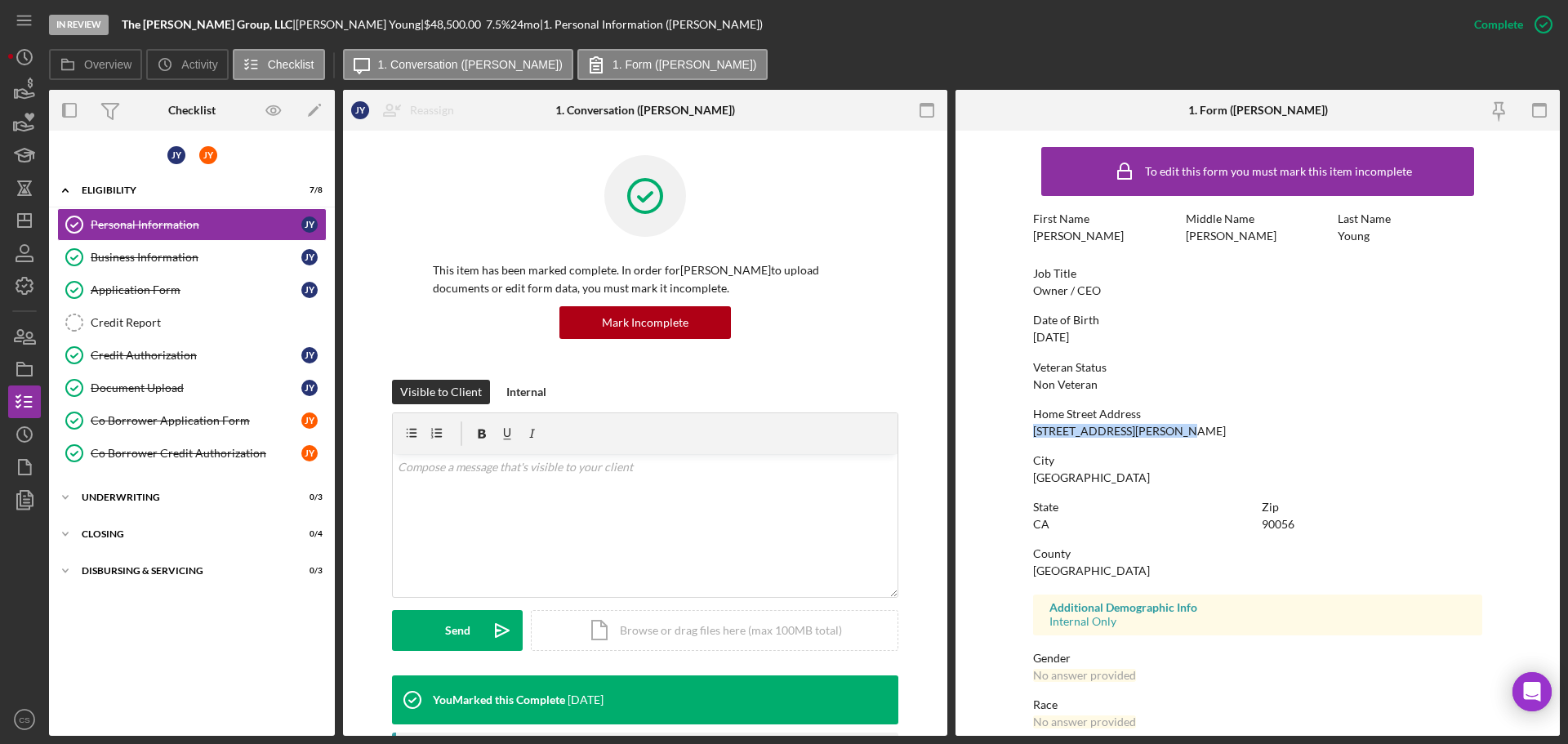
drag, startPoint x: 1166, startPoint y: 427, endPoint x: 1030, endPoint y: 433, distance: 136.1
click at [1030, 433] on form "To edit this form you must mark this item incomplete First Name [PERSON_NAME] M…" at bounding box center [1258, 433] width 604 height 605
copy div "[STREET_ADDRESS][PERSON_NAME]"
drag, startPoint x: 1072, startPoint y: 481, endPoint x: 1002, endPoint y: 486, distance: 70.2
click at [1002, 486] on form "To edit this form you must mark this item incomplete First Name [PERSON_NAME] M…" at bounding box center [1258, 433] width 604 height 605
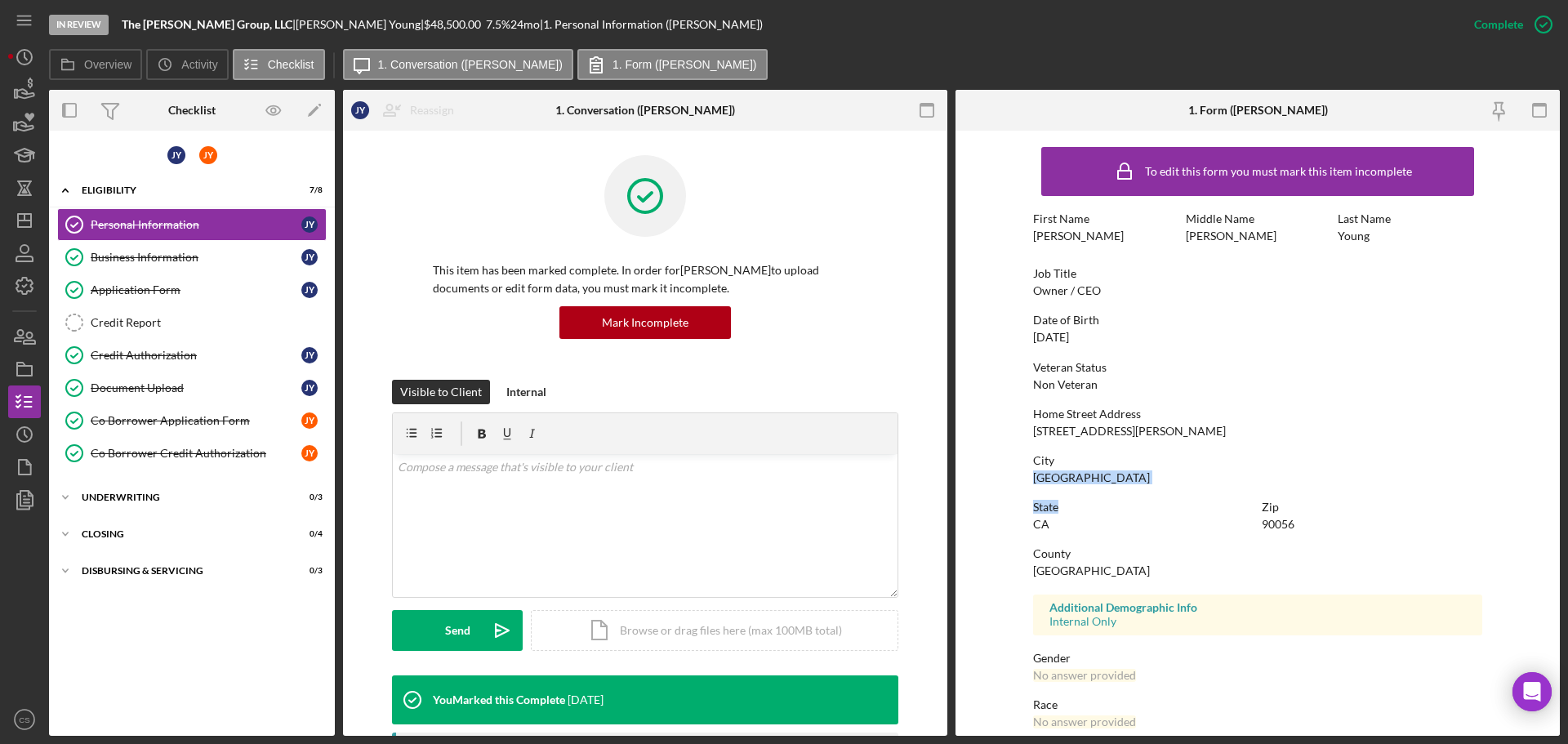
drag, startPoint x: 1031, startPoint y: 482, endPoint x: 1110, endPoint y: 485, distance: 79.1
click at [1110, 485] on div "To edit this form you must mark this item incomplete First Name [PERSON_NAME] M…" at bounding box center [1257, 512] width 449 height 746
click at [1106, 481] on div "City [GEOGRAPHIC_DATA]" at bounding box center [1257, 469] width 449 height 30
click at [1092, 472] on div "City [GEOGRAPHIC_DATA]" at bounding box center [1257, 469] width 449 height 30
drag, startPoint x: 1089, startPoint y: 479, endPoint x: 1021, endPoint y: 483, distance: 68.1
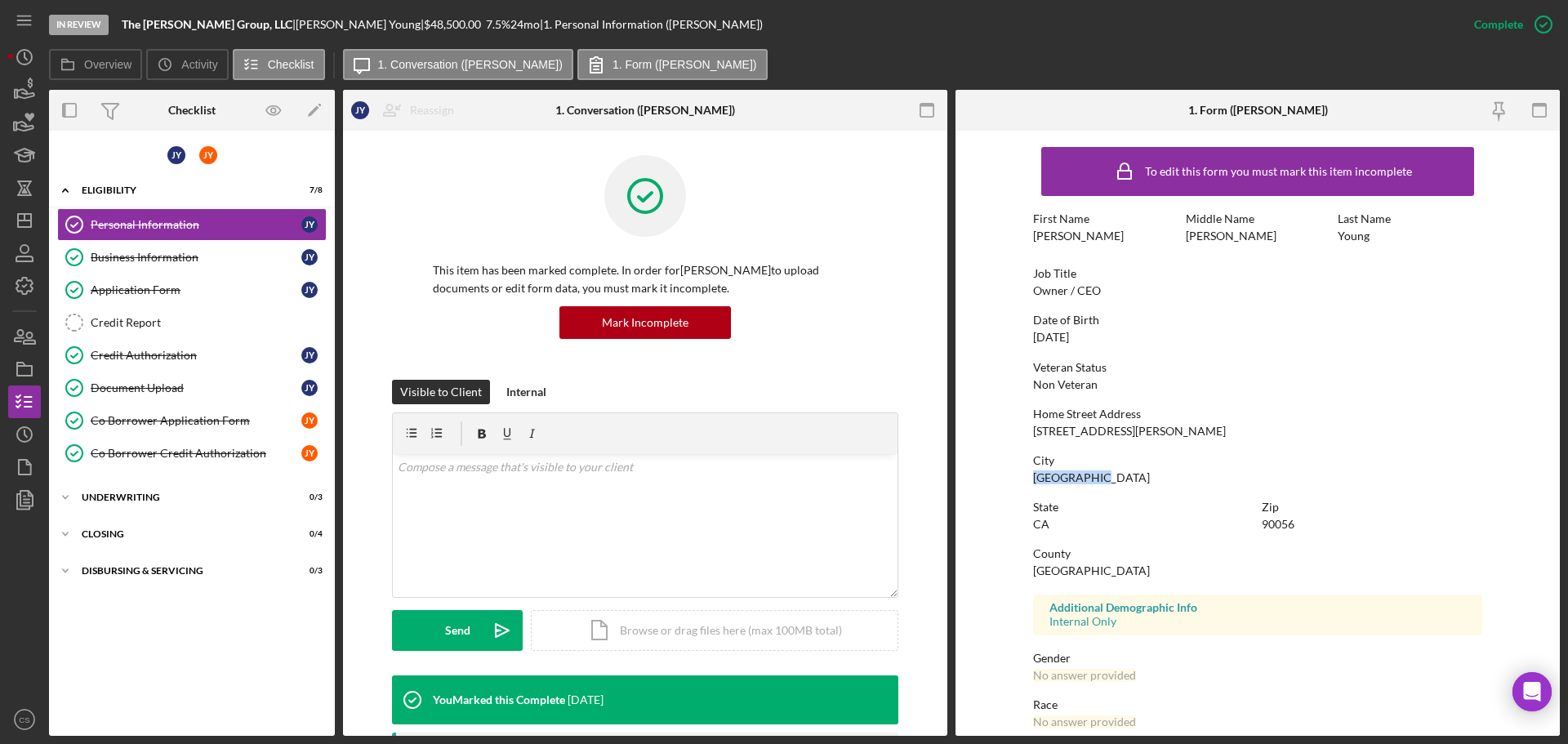
click at [1021, 483] on form "To edit this form you must mark this item incomplete First Name [PERSON_NAME] M…" at bounding box center [1258, 433] width 604 height 605
copy div "[GEOGRAPHIC_DATA]"
drag, startPoint x: 1271, startPoint y: 511, endPoint x: 1281, endPoint y: 525, distance: 17.2
click at [1281, 525] on div "90056" at bounding box center [1278, 524] width 33 height 13
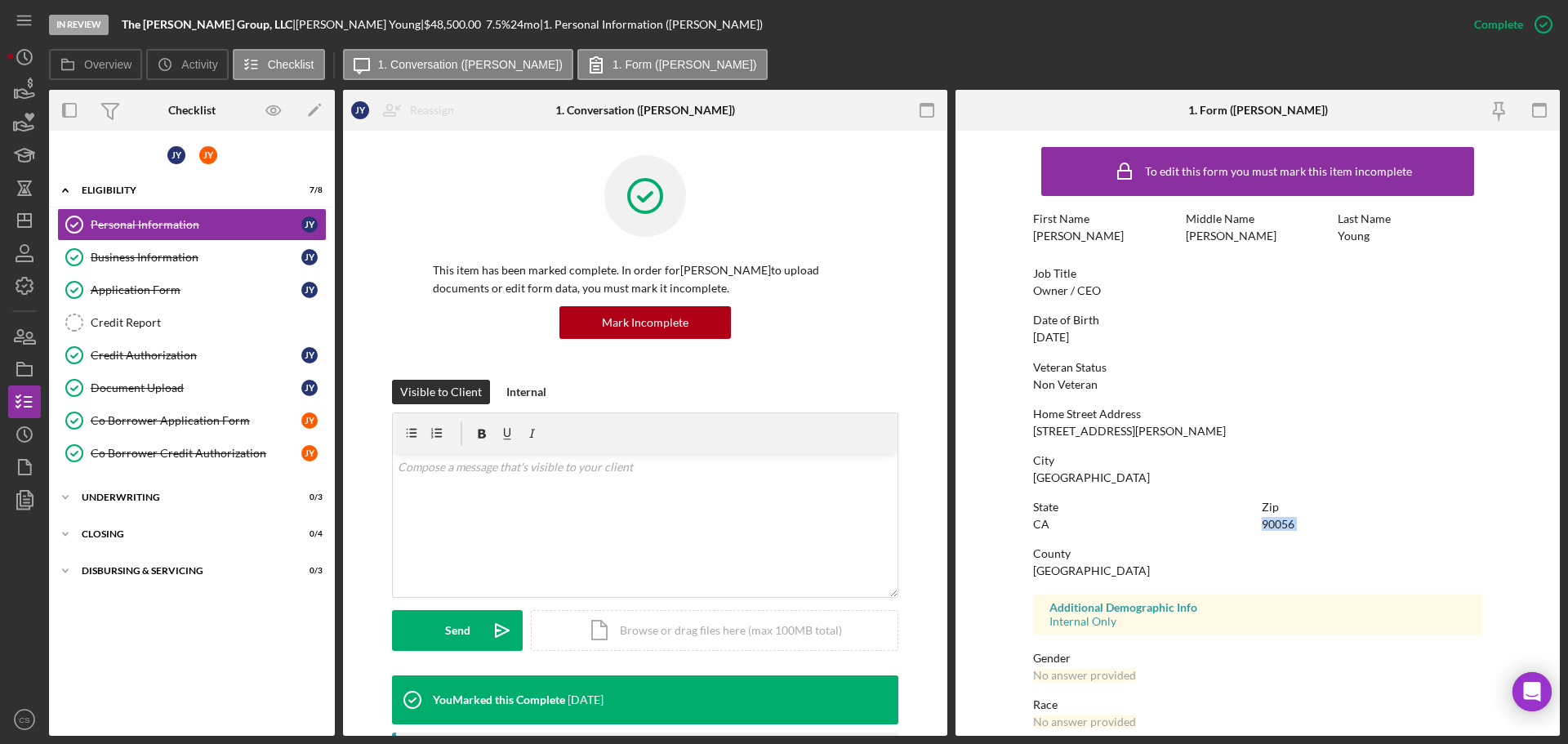
click at [1281, 525] on div "90056" at bounding box center [1278, 524] width 33 height 13
copy div "90056"
drag, startPoint x: 1090, startPoint y: 336, endPoint x: 1011, endPoint y: 337, distance: 79.0
click at [1011, 337] on form "To edit this form you must mark this item incomplete First Name [PERSON_NAME] M…" at bounding box center [1258, 433] width 604 height 605
copy div "[DATE]"
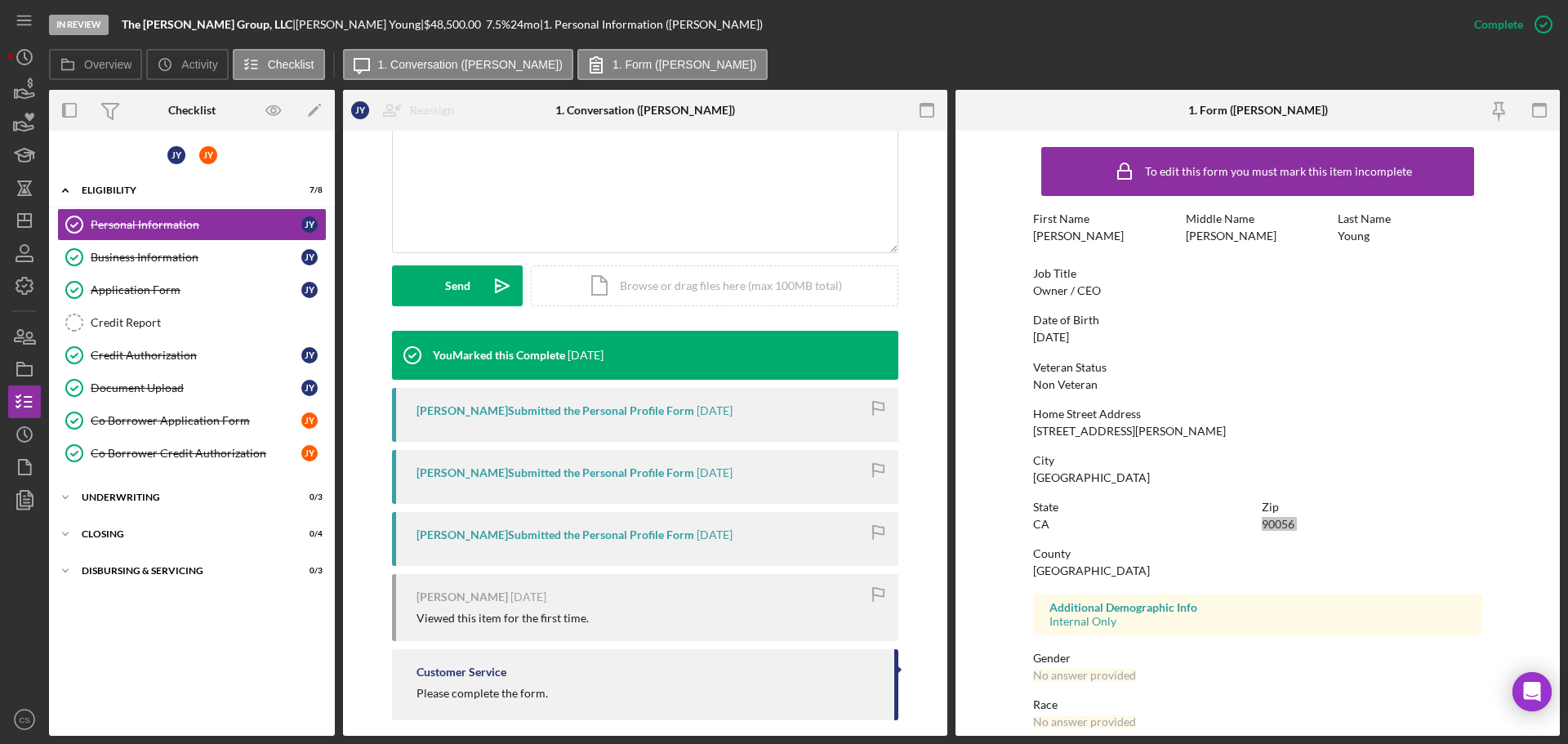
scroll to position [362, 0]
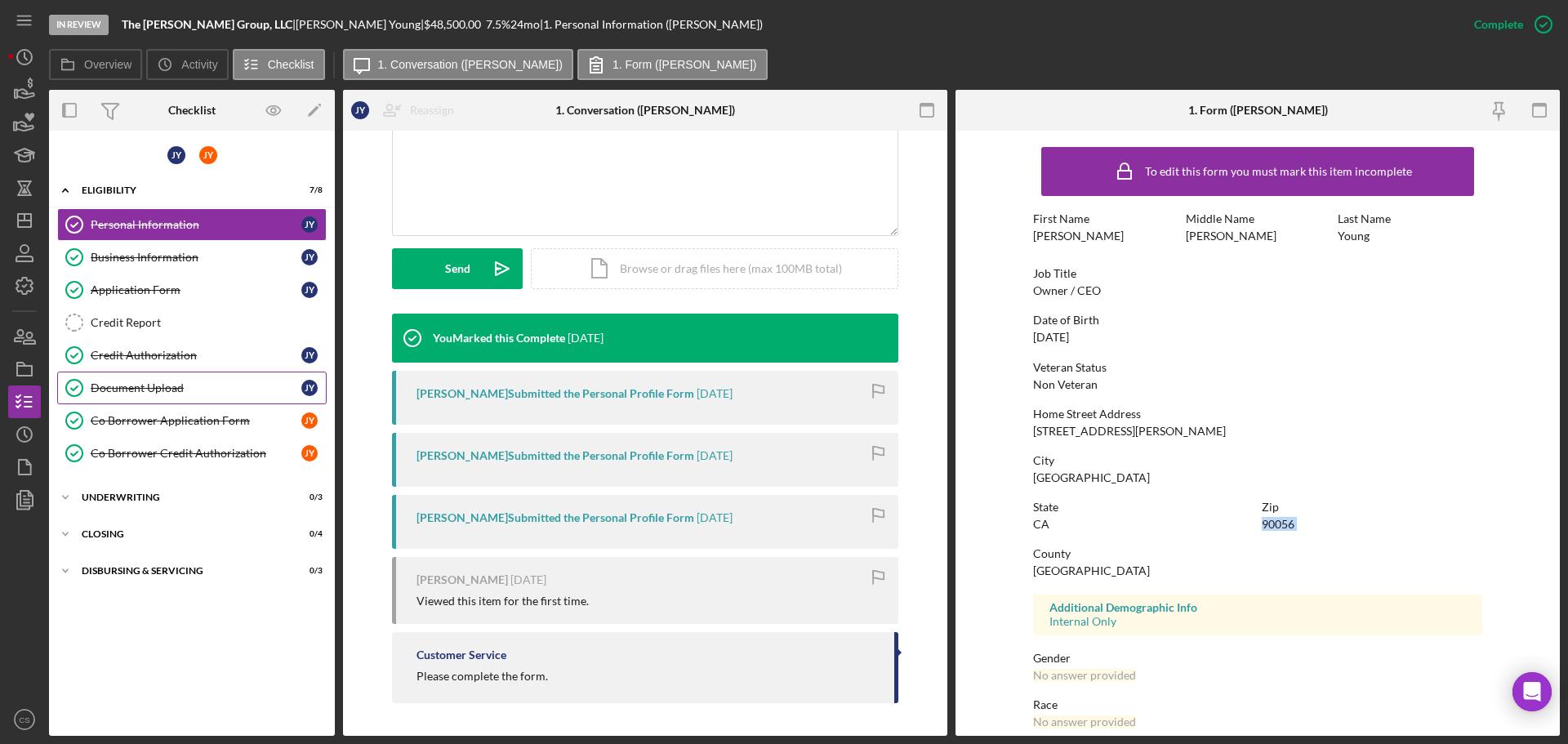
click at [223, 378] on link "Document Upload Document Upload J Y" at bounding box center [192, 389] width 270 height 33
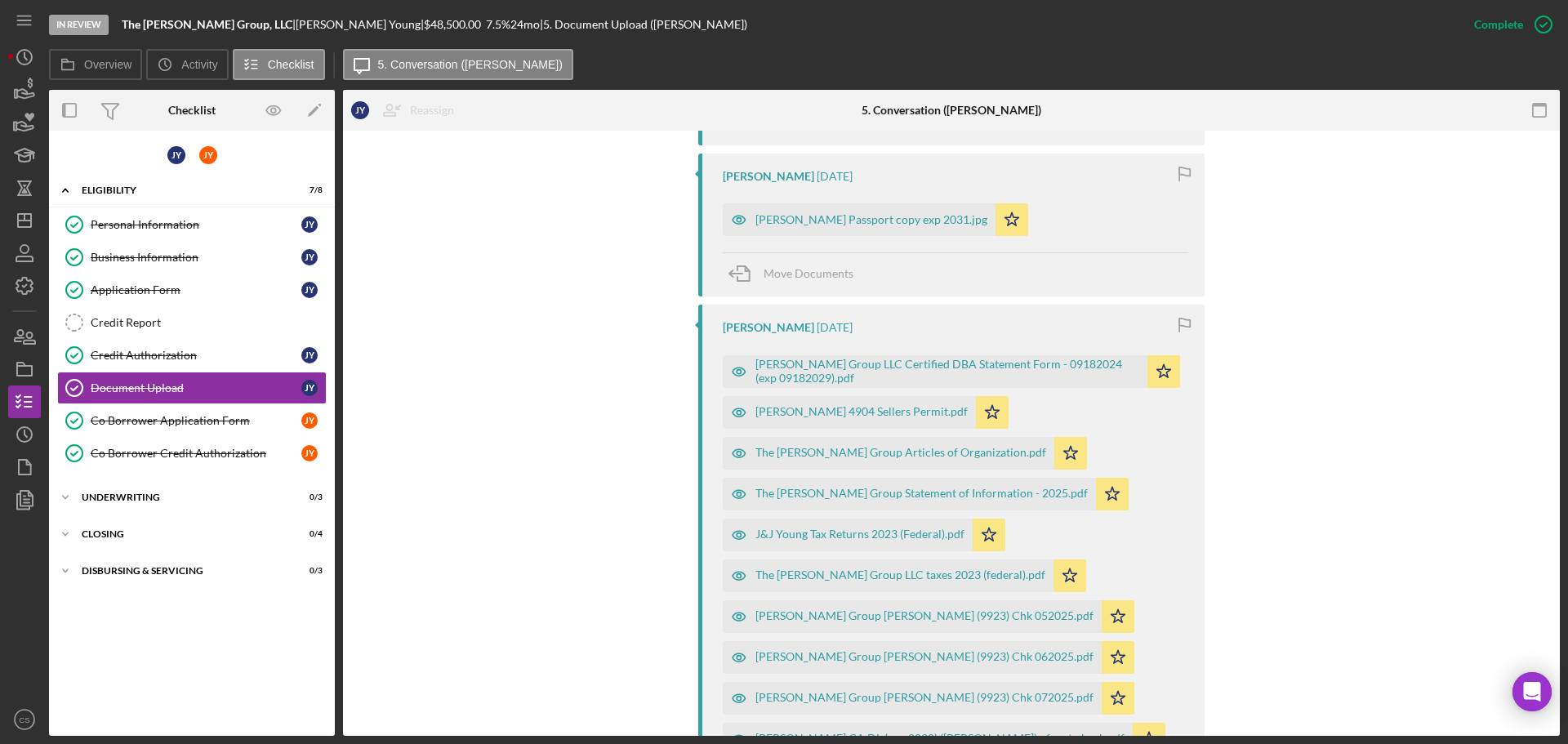
scroll to position [898, 0]
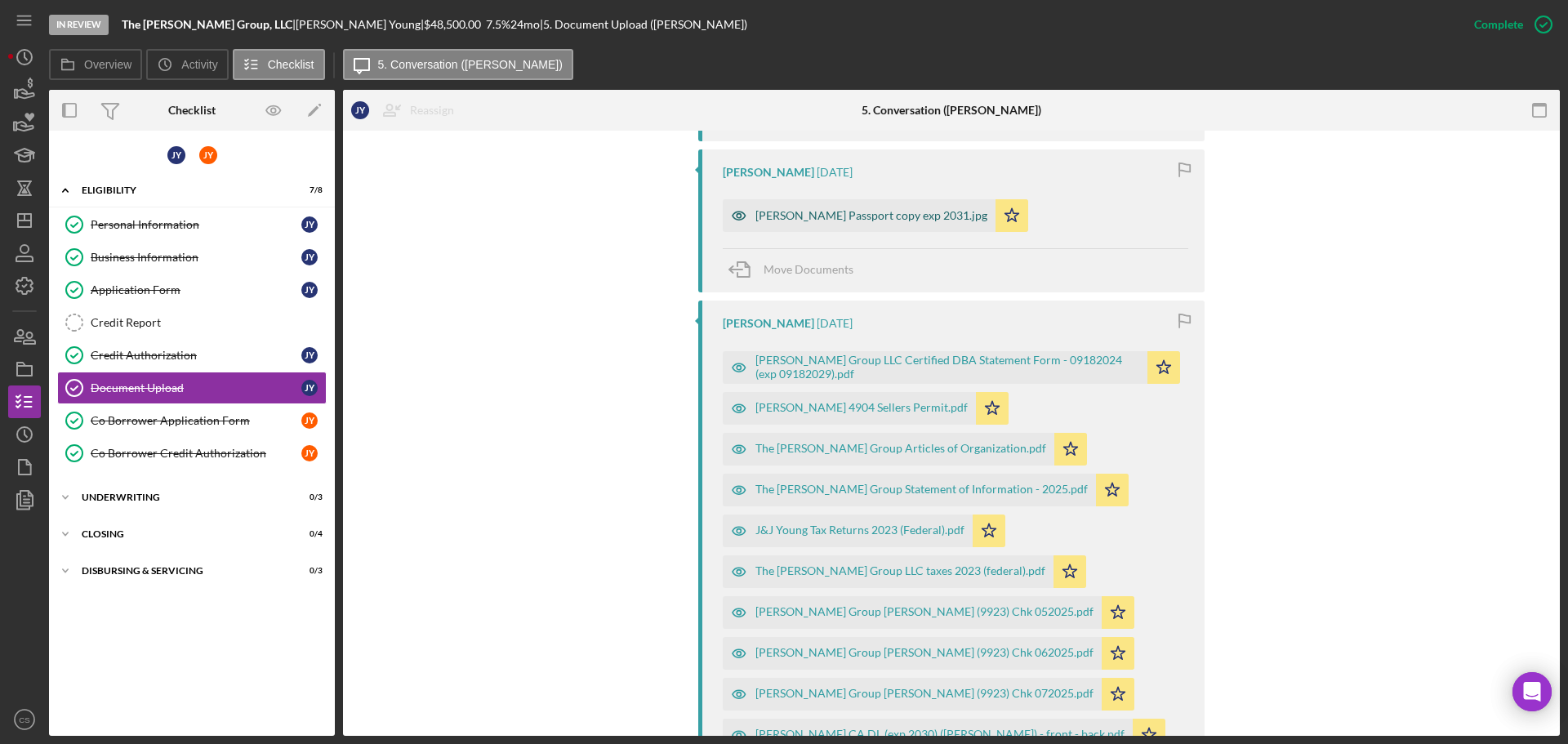
click at [842, 220] on div "[PERSON_NAME] Passport copy exp 2031.jpg" at bounding box center [871, 216] width 232 height 13
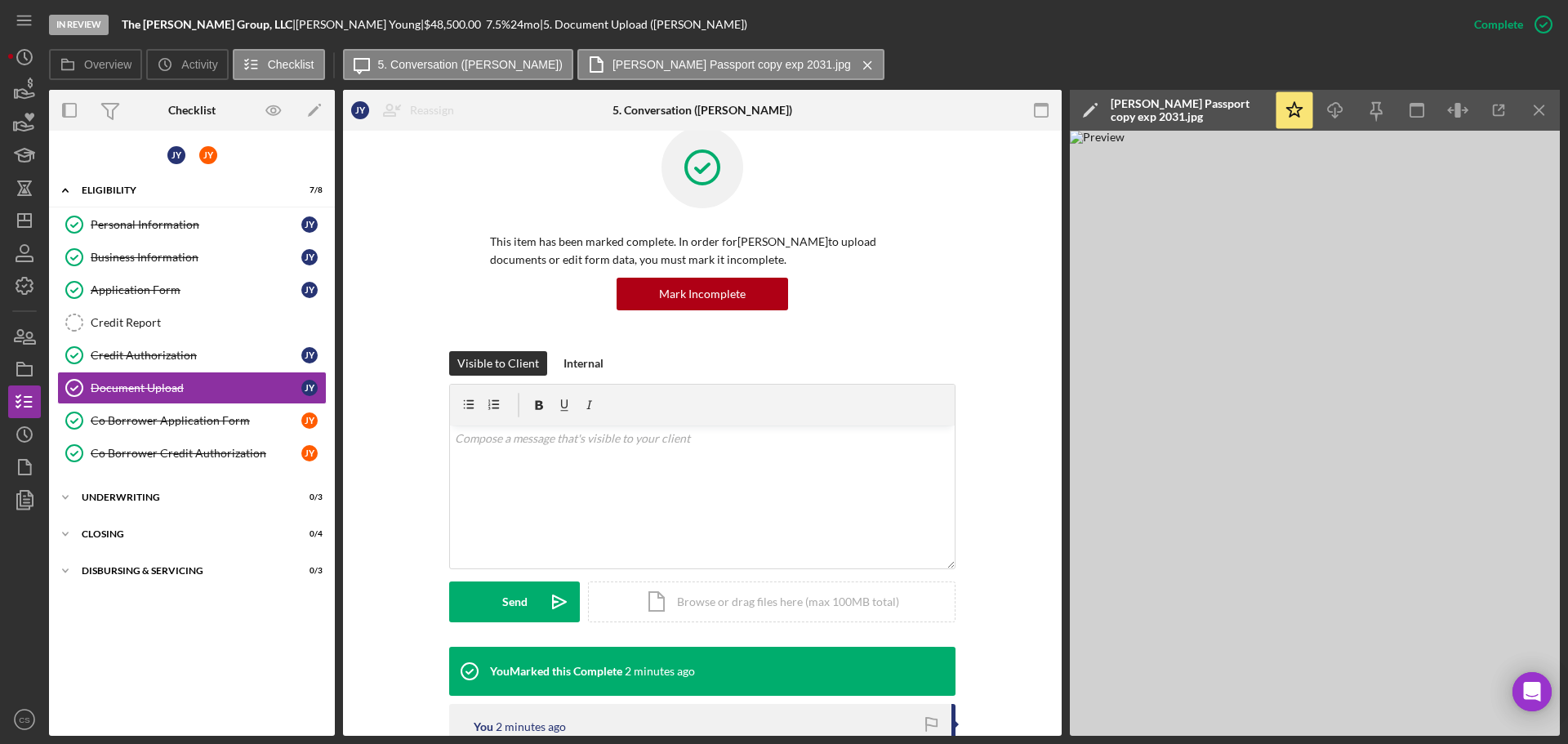
scroll to position [0, 0]
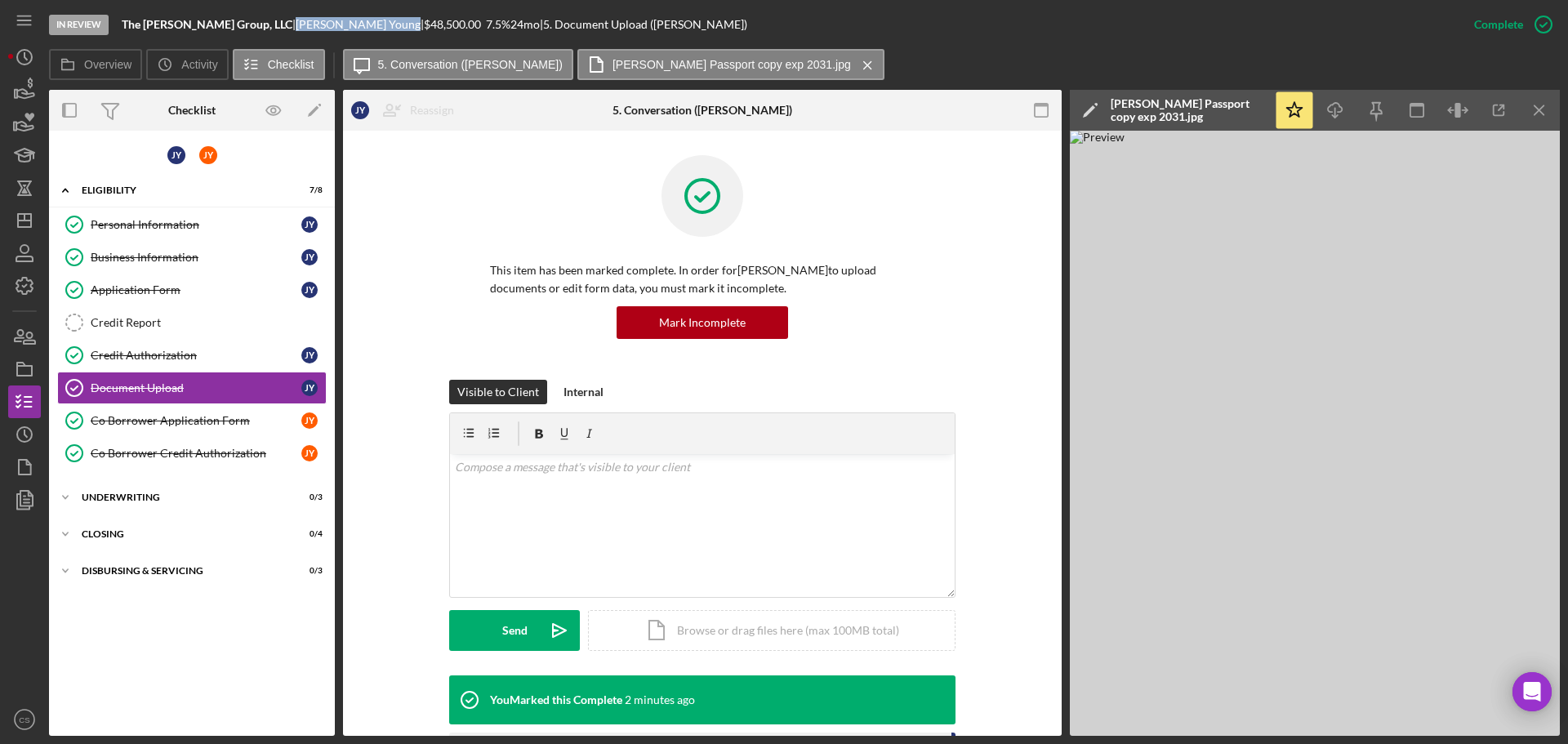
drag, startPoint x: 241, startPoint y: 25, endPoint x: 301, endPoint y: 20, distance: 60.2
click at [301, 20] on div "[PERSON_NAME] |" at bounding box center [360, 25] width 129 height 13
copy div "[PERSON_NAME]"
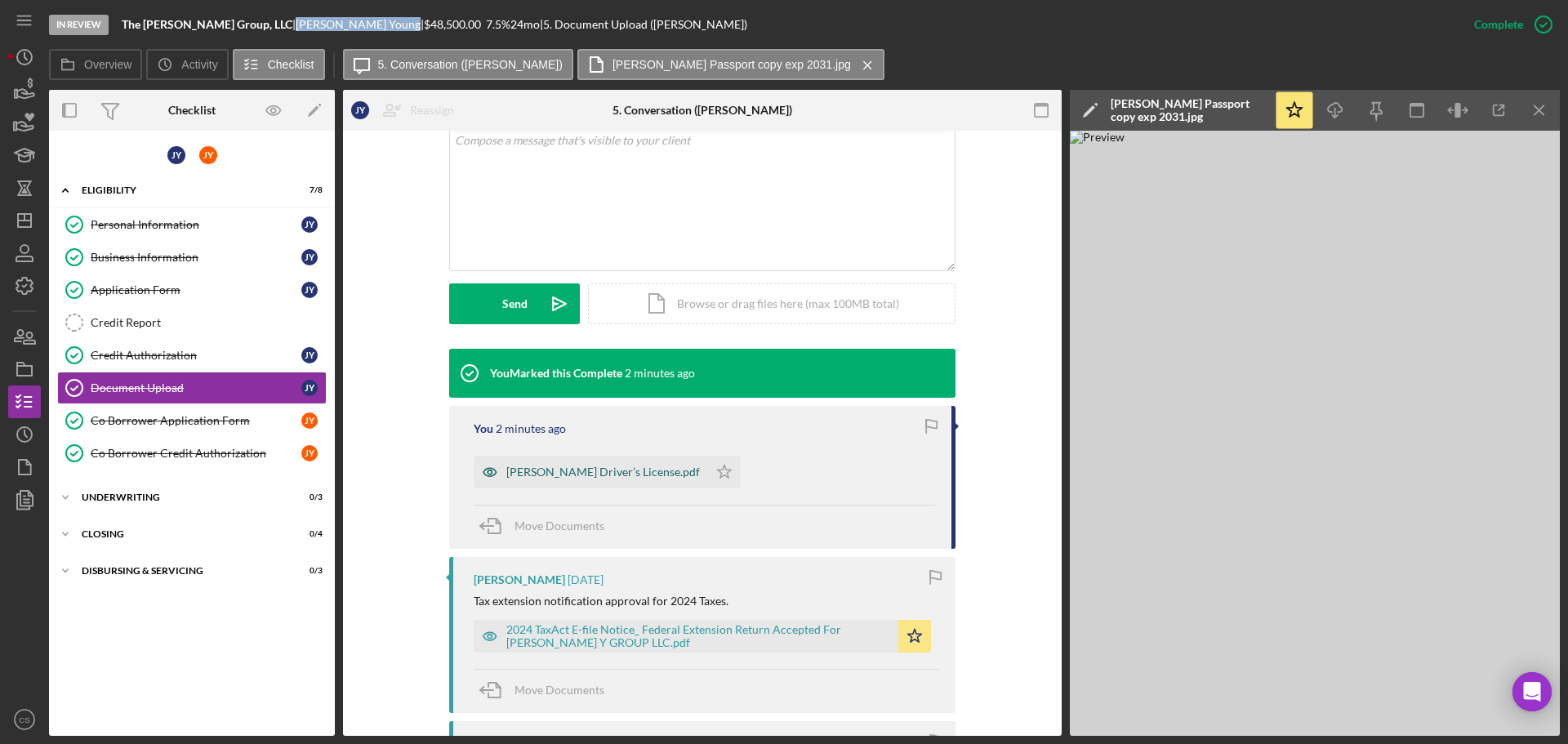
click at [570, 466] on div "[PERSON_NAME] Driver’s License.pdf" at bounding box center [602, 472] width 194 height 13
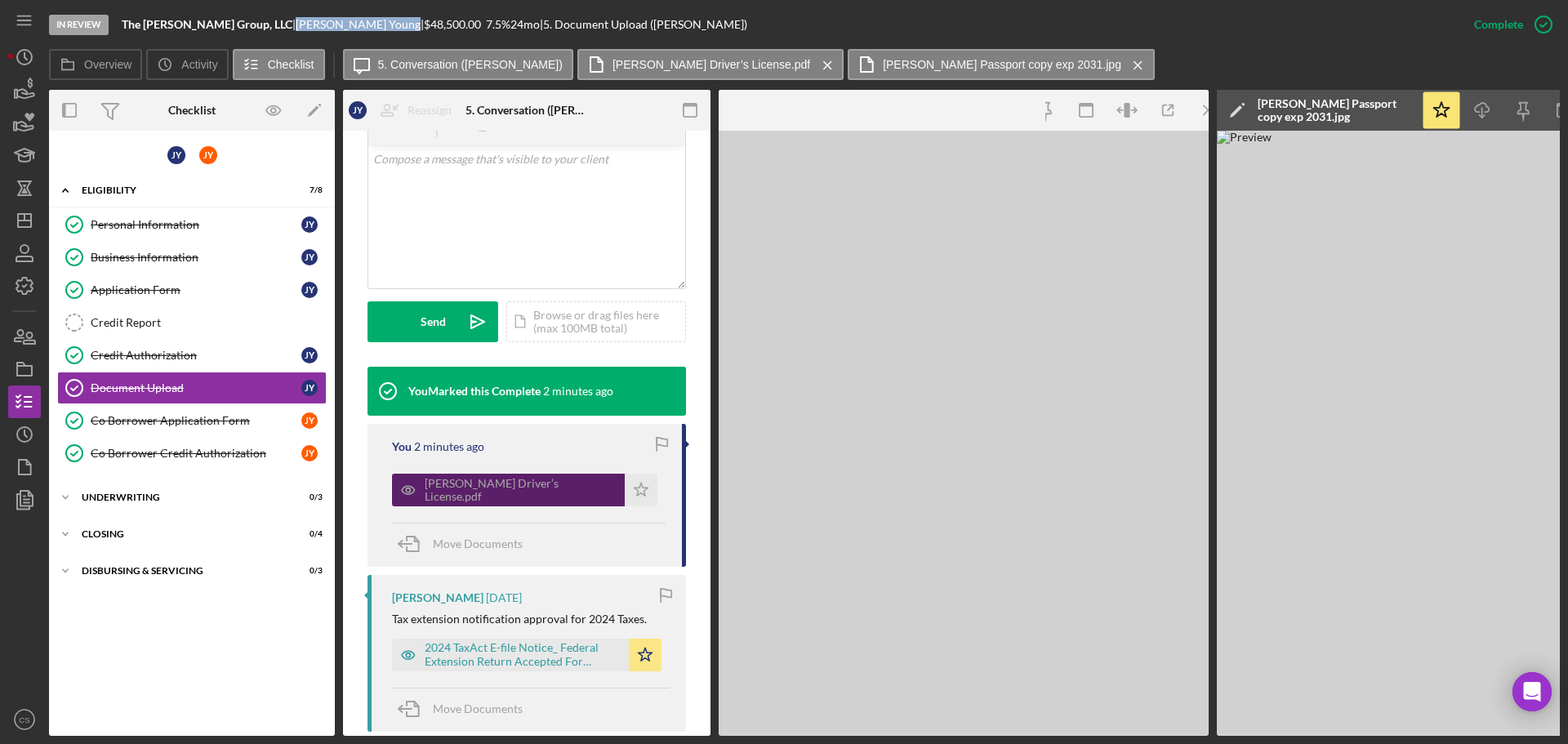
scroll to position [345, 0]
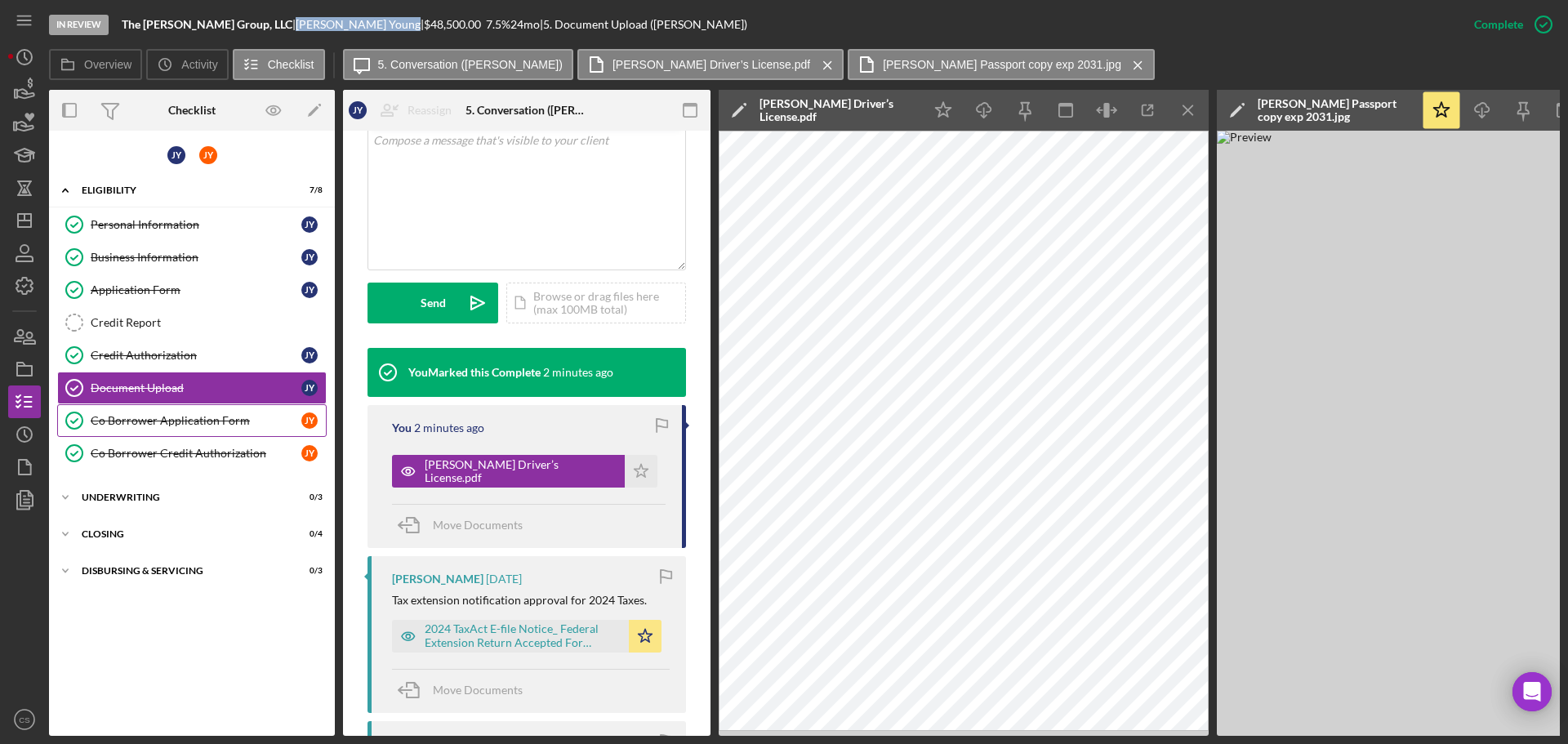
click at [185, 432] on link "Co Borrower Application Form Co Borrower Application Form J Y" at bounding box center [192, 421] width 270 height 33
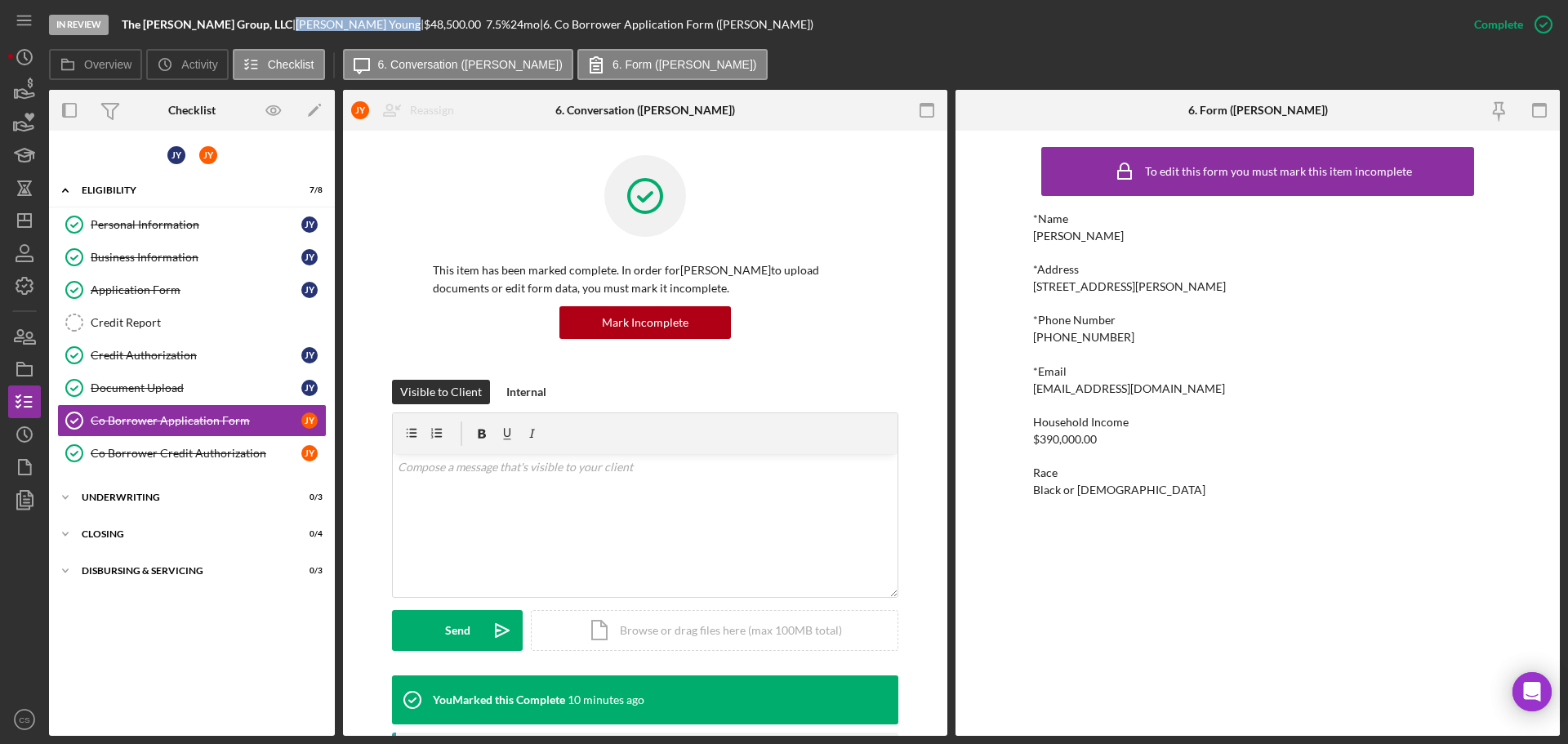
drag, startPoint x: 1266, startPoint y: 285, endPoint x: 1000, endPoint y: 288, distance: 266.0
click at [1000, 288] on div "To edit this form you must mark this item incomplete *Name [PERSON_NAME] *Addre…" at bounding box center [1258, 433] width 604 height 605
copy div "[STREET_ADDRESS][PERSON_NAME]"
click at [217, 227] on div "Personal Information" at bounding box center [196, 224] width 210 height 13
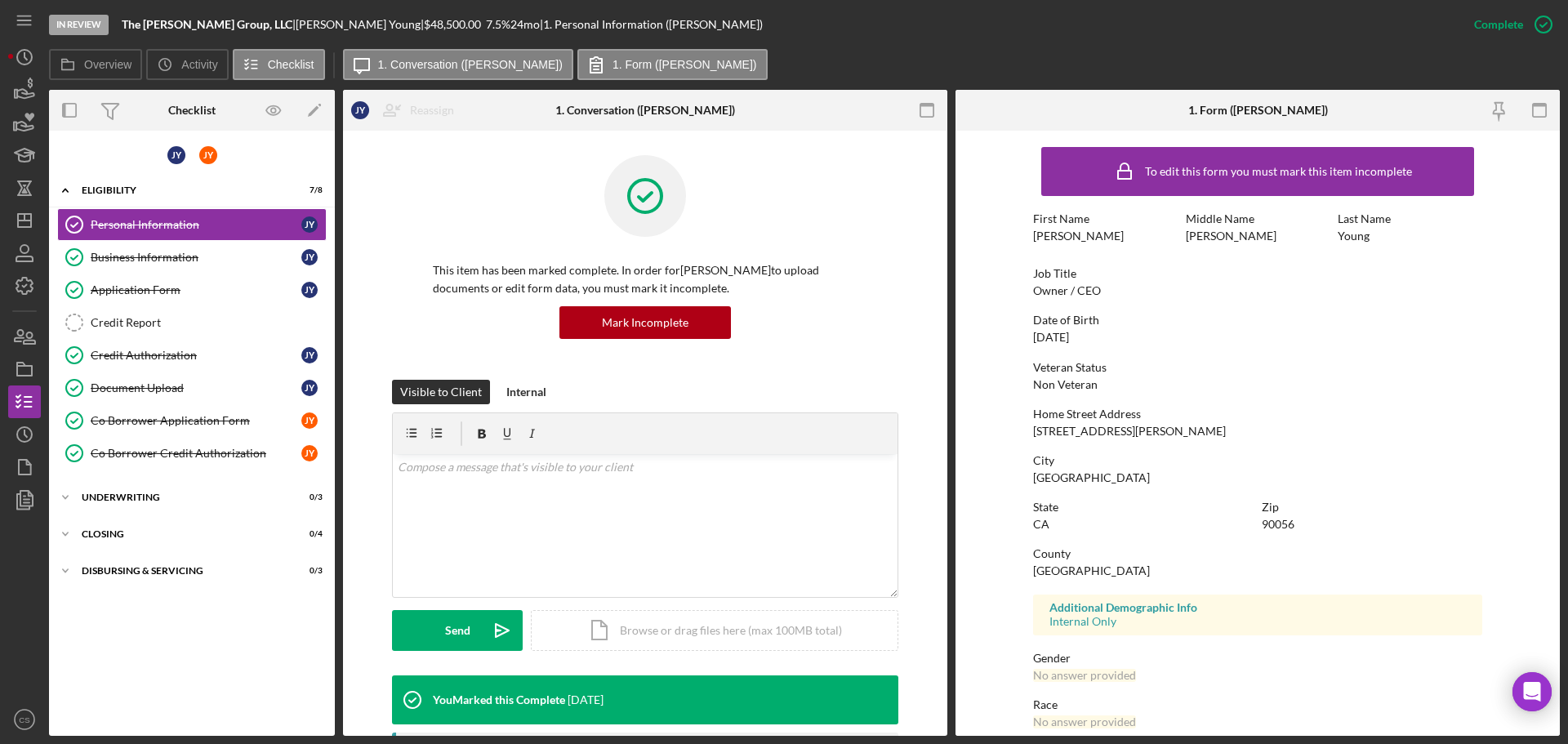
click at [1269, 523] on div "90056" at bounding box center [1278, 524] width 33 height 13
copy div "90056"
click at [174, 445] on link "Co Borrower Credit Authorization Co Borrower Credit Authorization J Y" at bounding box center [192, 454] width 270 height 33
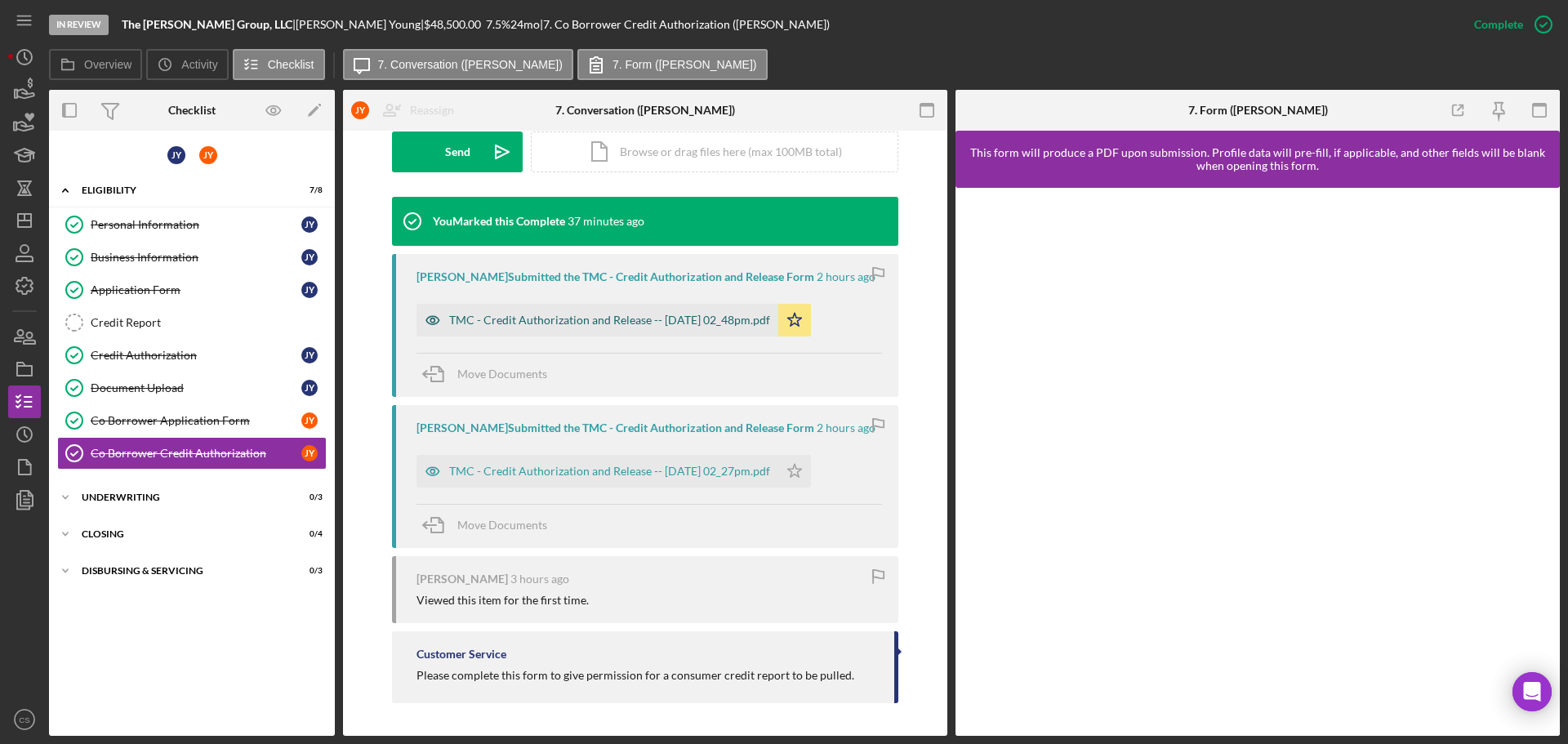
click at [622, 316] on div "TMC - Credit Authorization and Release -- [DATE] 02_48pm.pdf" at bounding box center [610, 321] width 321 height 13
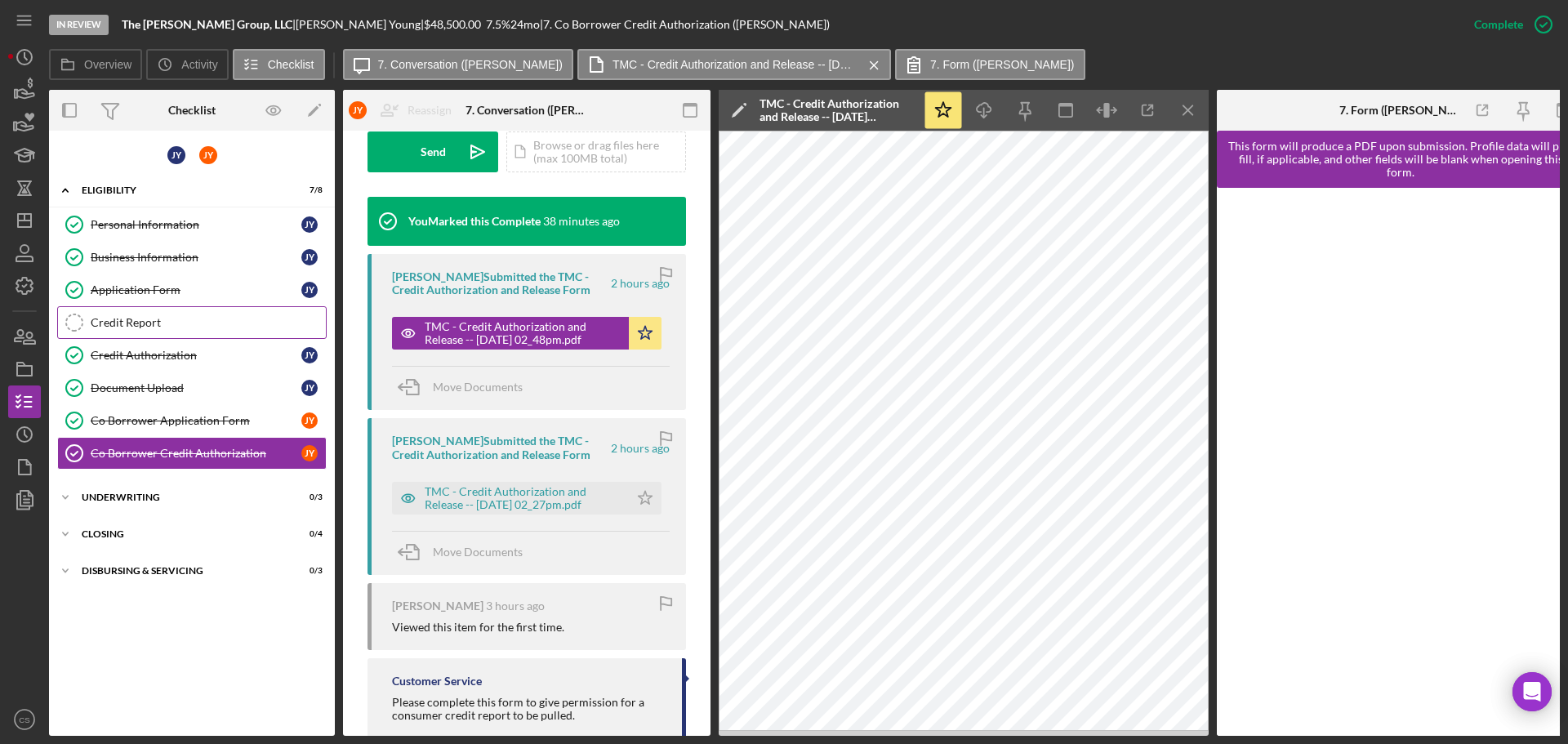
click at [156, 330] on link "Credit Report Credit Report" at bounding box center [192, 323] width 270 height 33
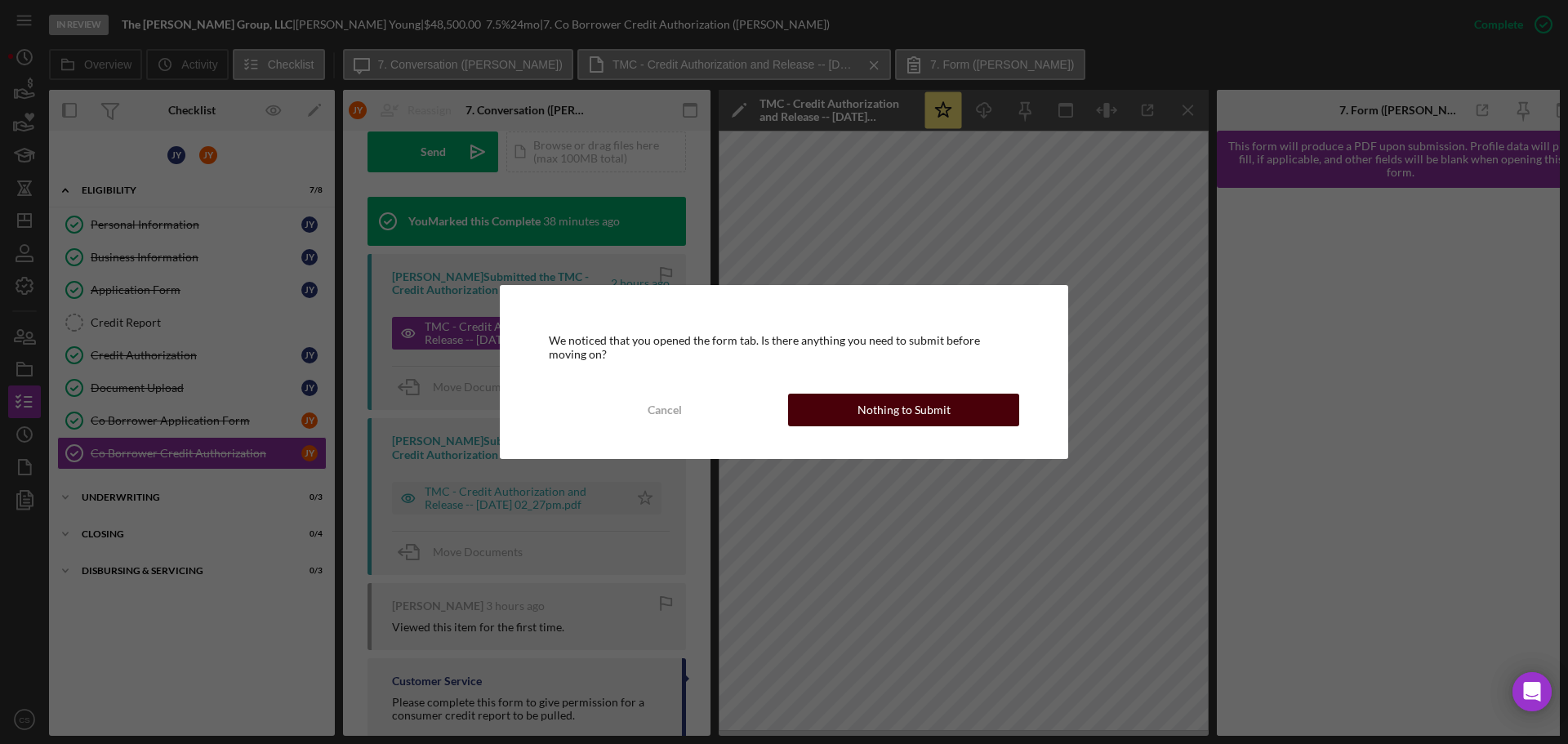
click at [889, 412] on div "Nothing to Submit" at bounding box center [903, 411] width 93 height 33
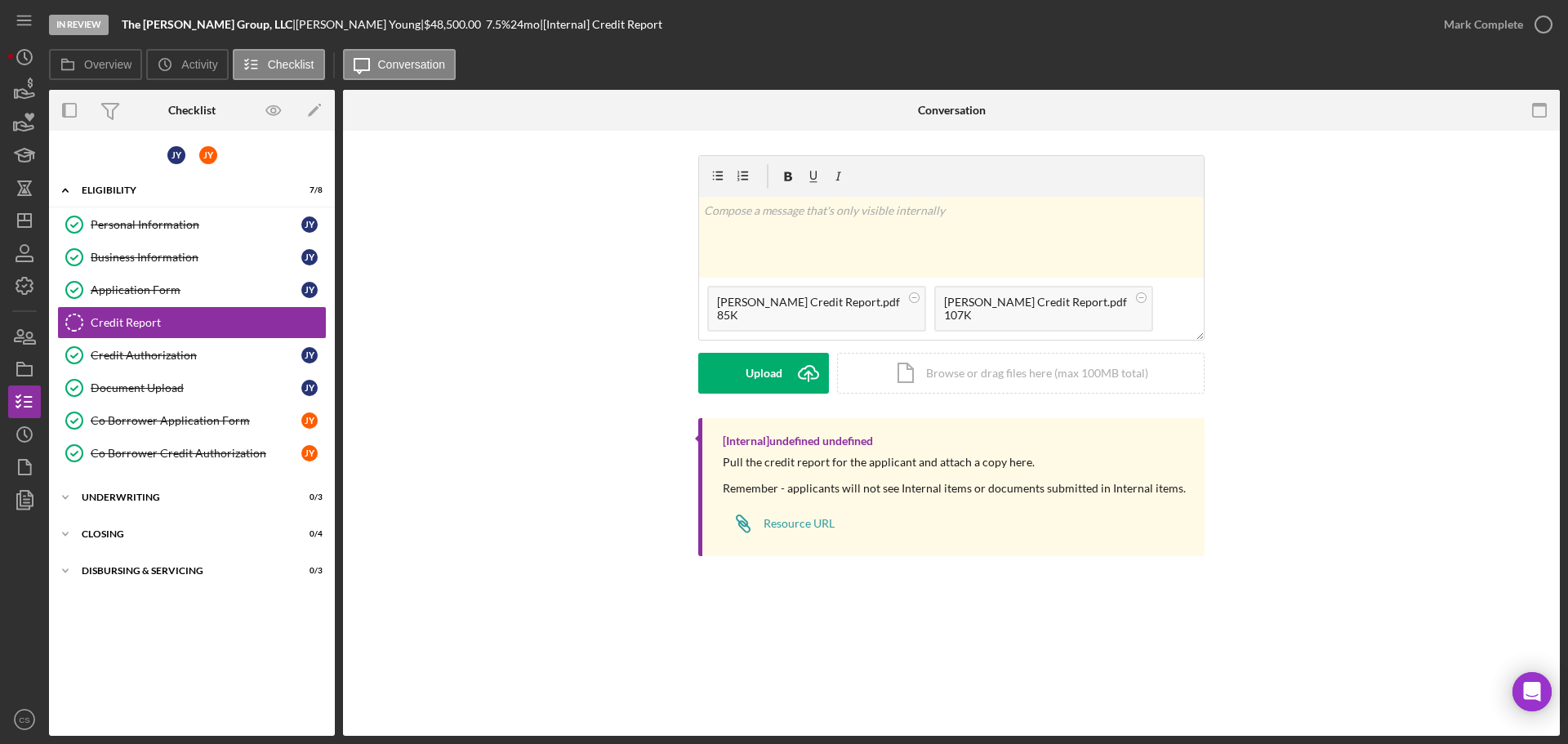
click at [600, 384] on div "v Color teal Color pink Remove color Add row above Add row below Add column bef…" at bounding box center [951, 287] width 1168 height 263
click at [752, 385] on div "Upload" at bounding box center [764, 373] width 37 height 40
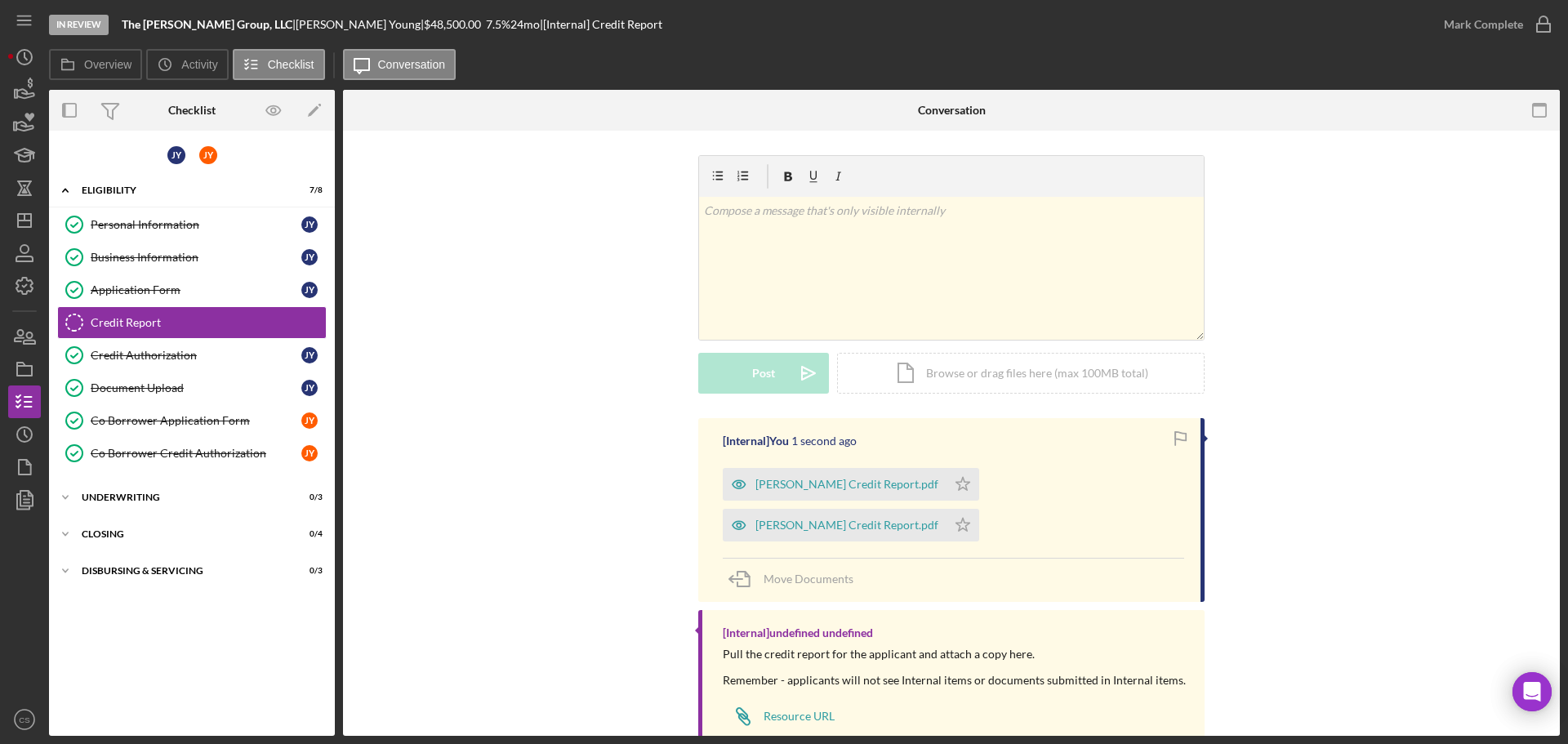
click at [490, 442] on div "[Internal] You 1 second ago [PERSON_NAME] Credit Report.pdf Icon/Star [PERSON_N…" at bounding box center [951, 587] width 1168 height 339
drag, startPoint x: 928, startPoint y: 478, endPoint x: 938, endPoint y: 510, distance: 33.5
click at [946, 480] on icon "Icon/Star" at bounding box center [963, 485] width 33 height 33
click at [956, 521] on polygon "button" at bounding box center [962, 524] width 14 height 13
click at [1540, 18] on icon "button" at bounding box center [1543, 24] width 40 height 40
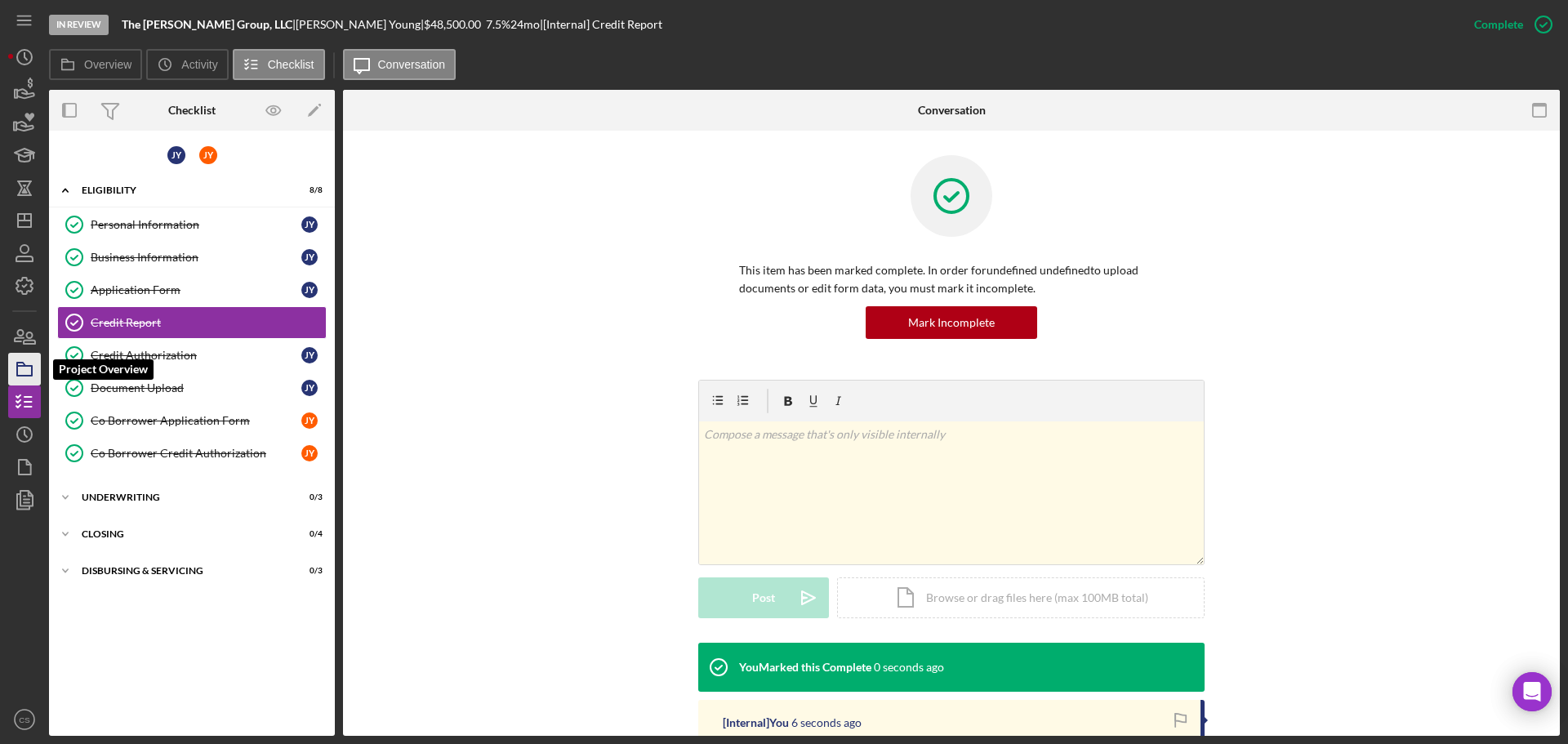
click at [22, 375] on rect "button" at bounding box center [25, 370] width 15 height 10
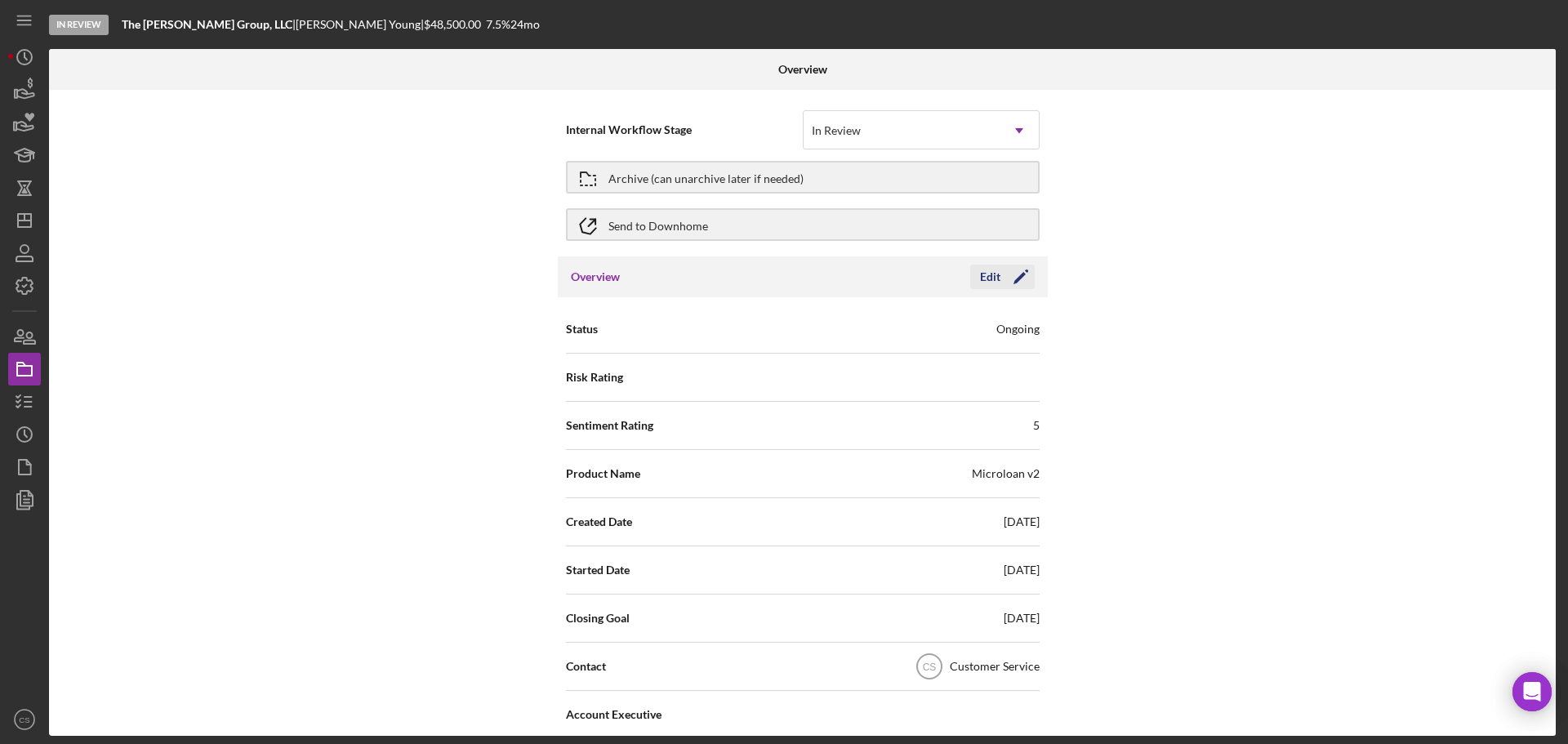
click at [971, 278] on button "Edit Icon/Edit" at bounding box center [1002, 276] width 64 height 25
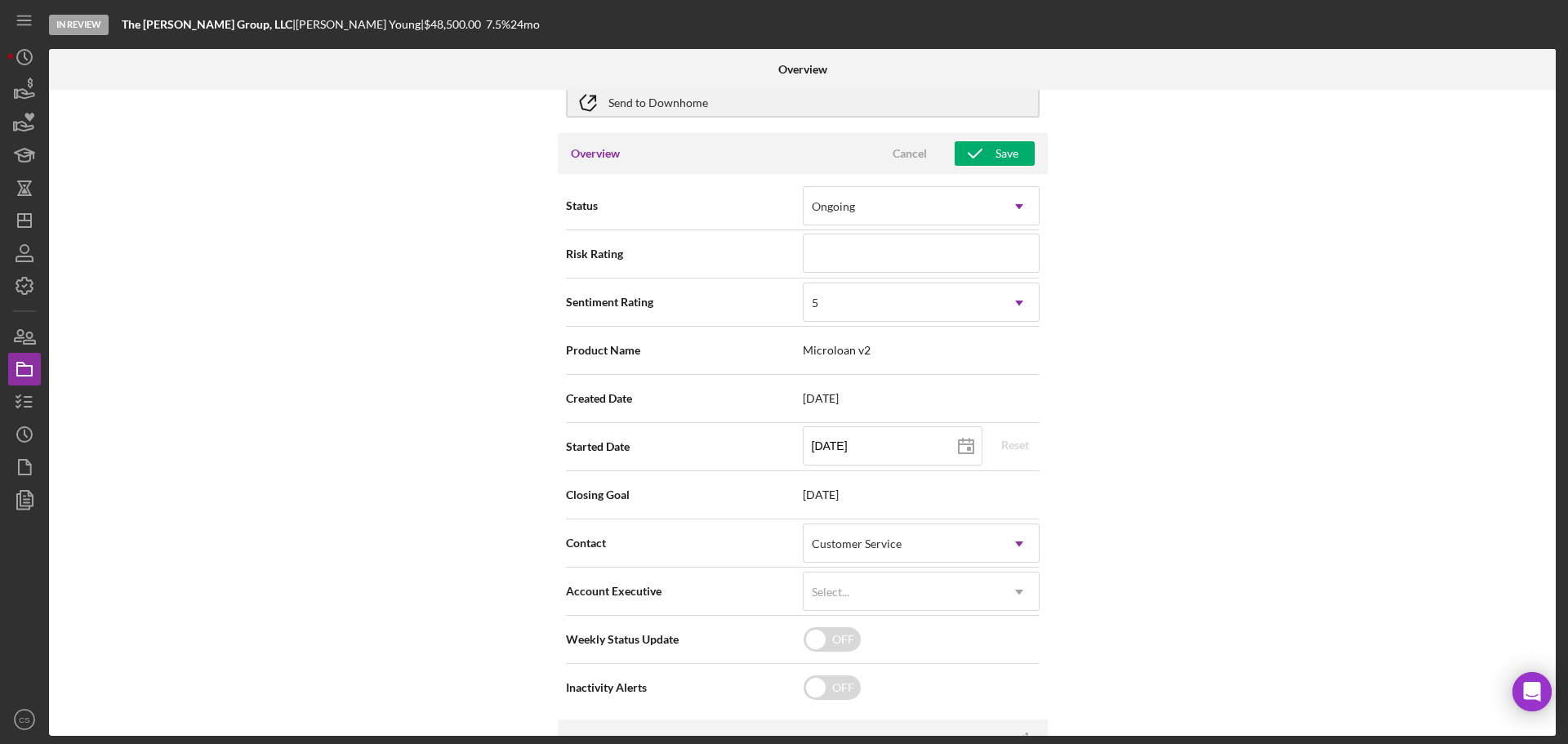
scroll to position [327, 0]
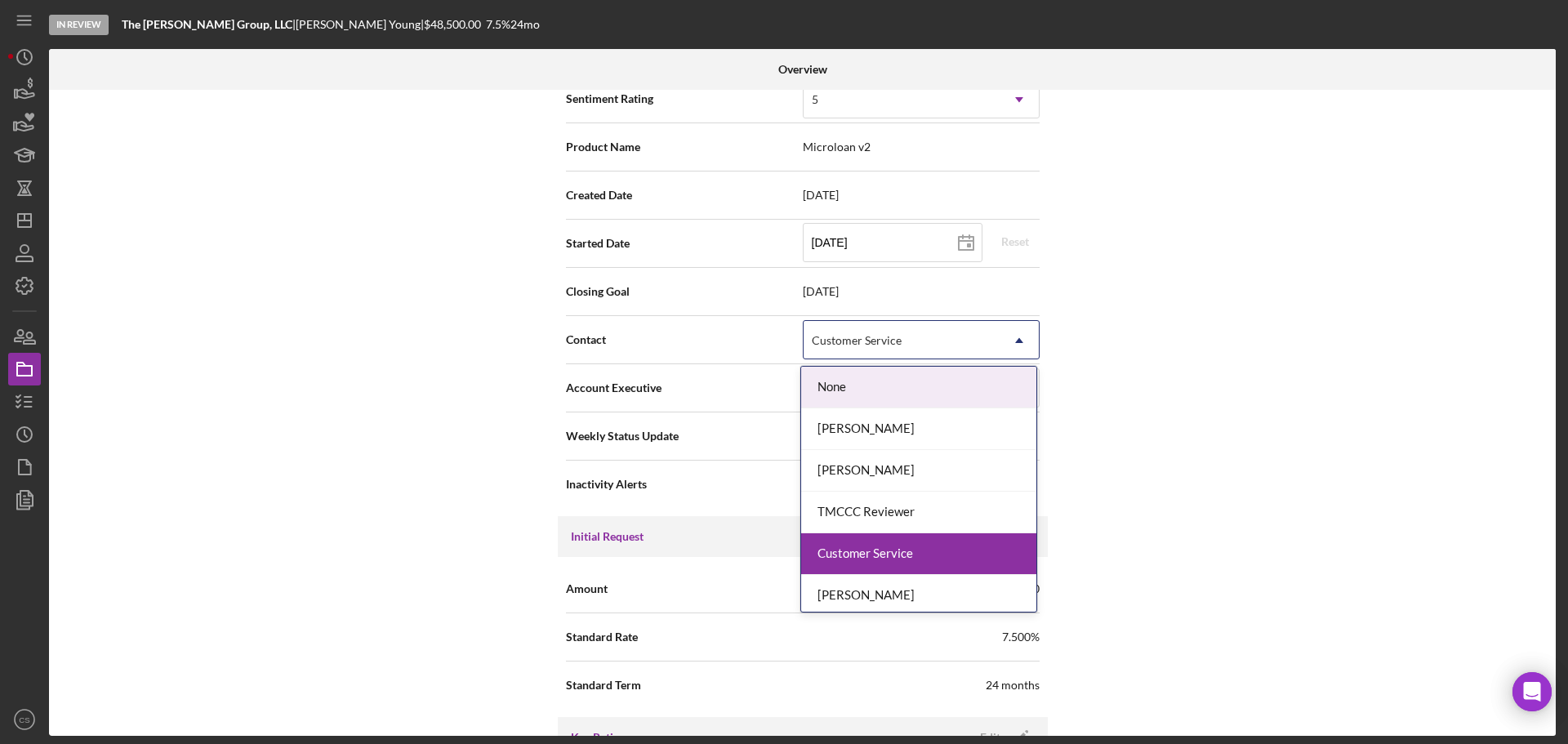
click at [862, 342] on div "Customer Service" at bounding box center [857, 341] width 90 height 13
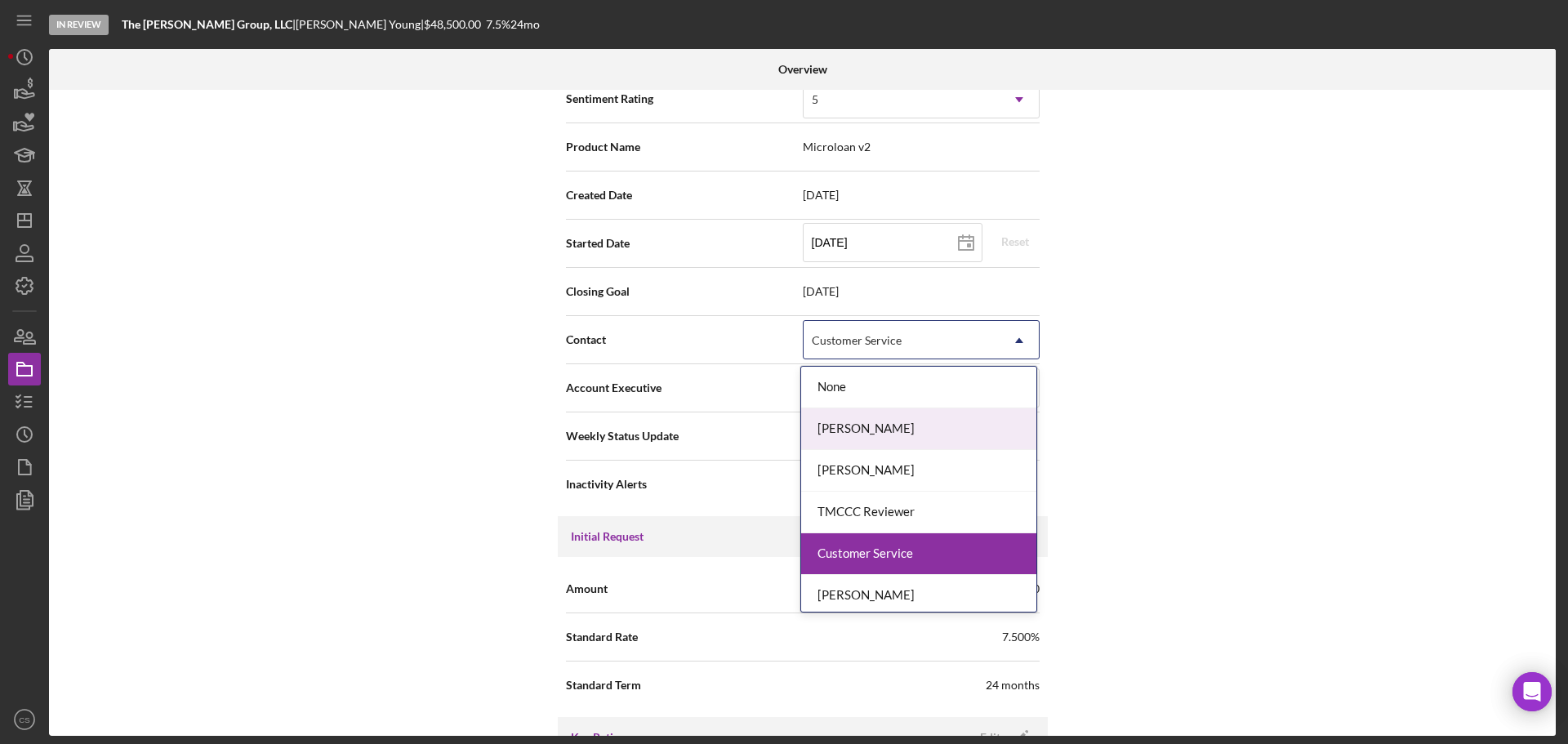
click at [926, 424] on div "[PERSON_NAME]" at bounding box center [919, 429] width 235 height 41
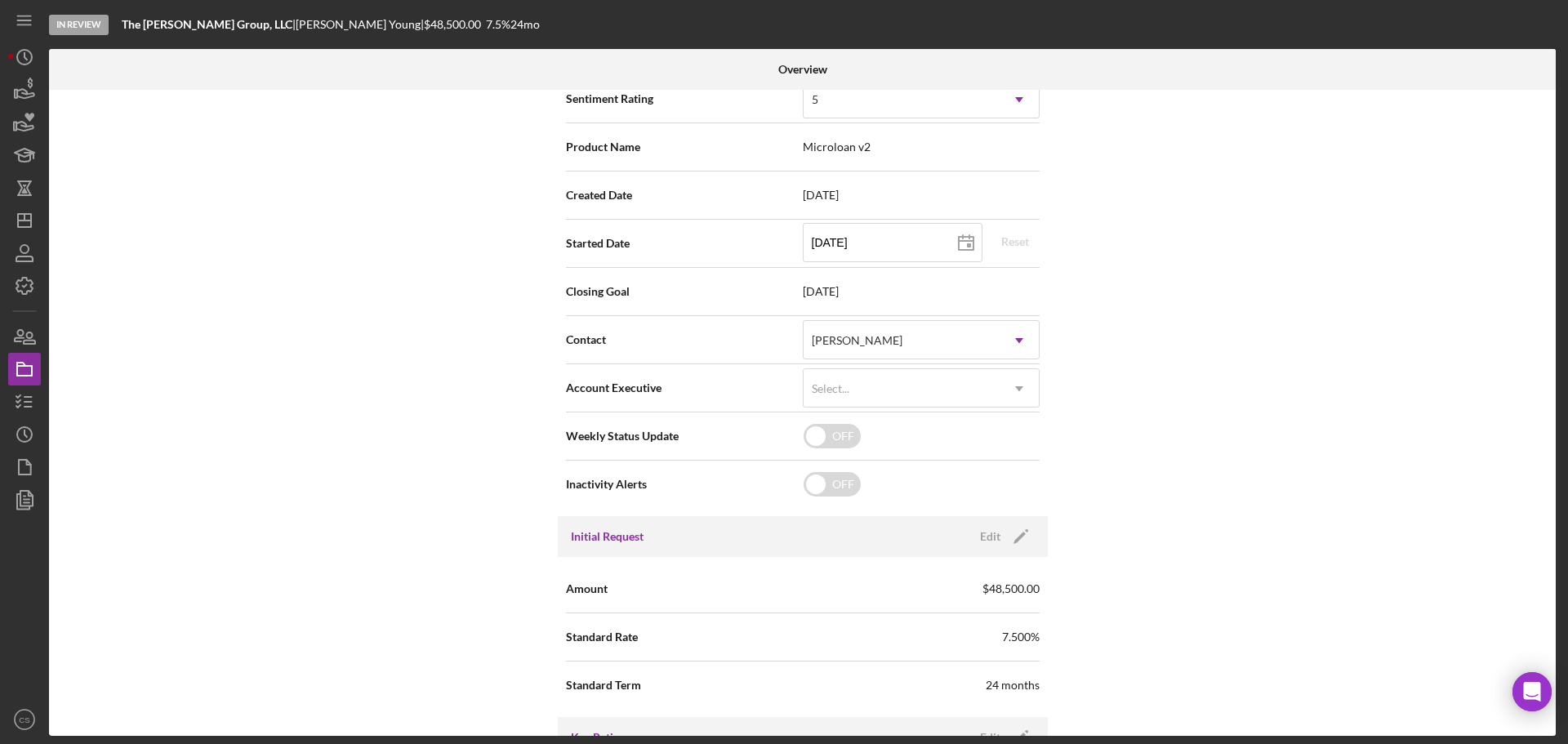
click at [1251, 496] on div "Internal Workflow Stage In Review Icon/Dropdown Arrow Archive (can unarchive la…" at bounding box center [801, 413] width 1506 height 647
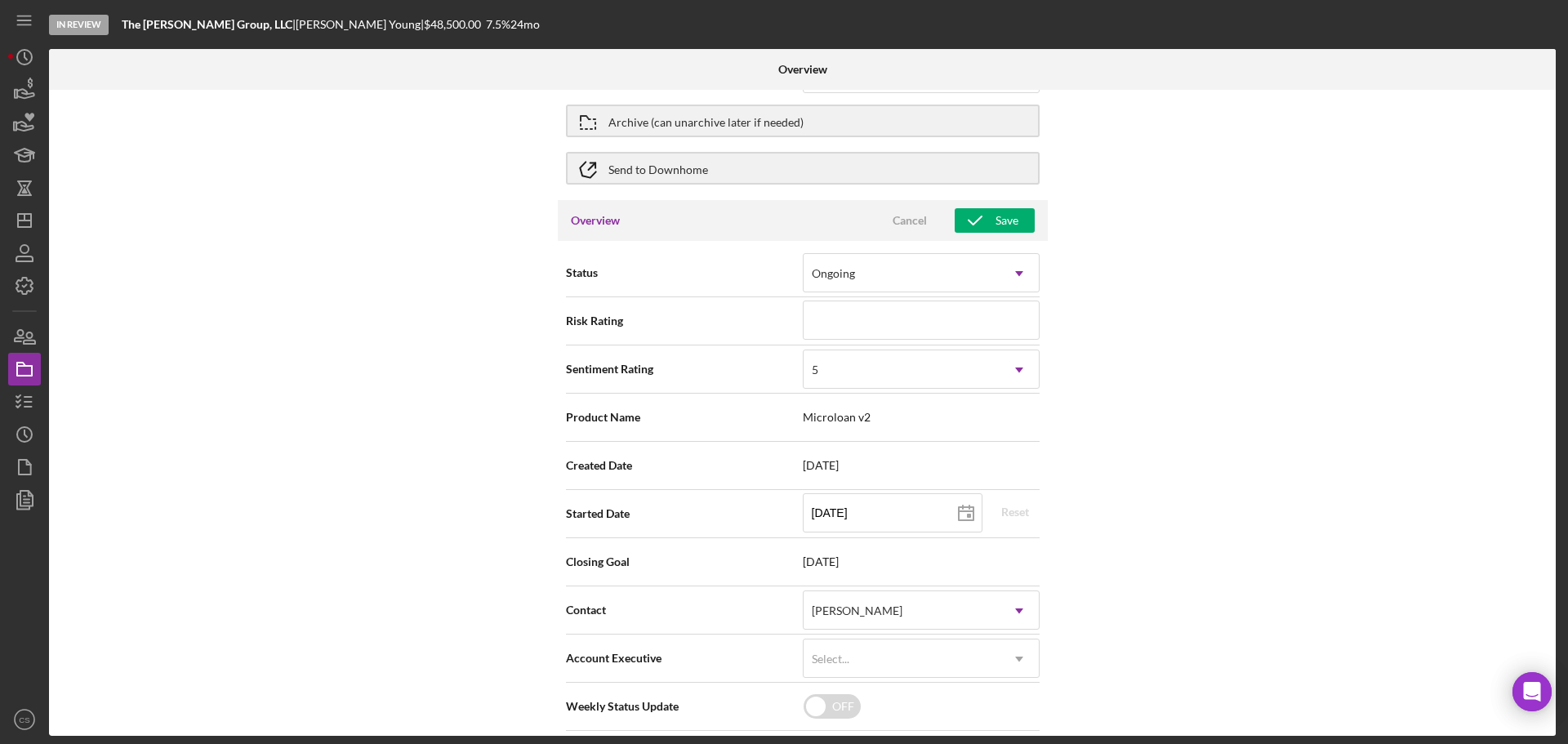
scroll to position [0, 0]
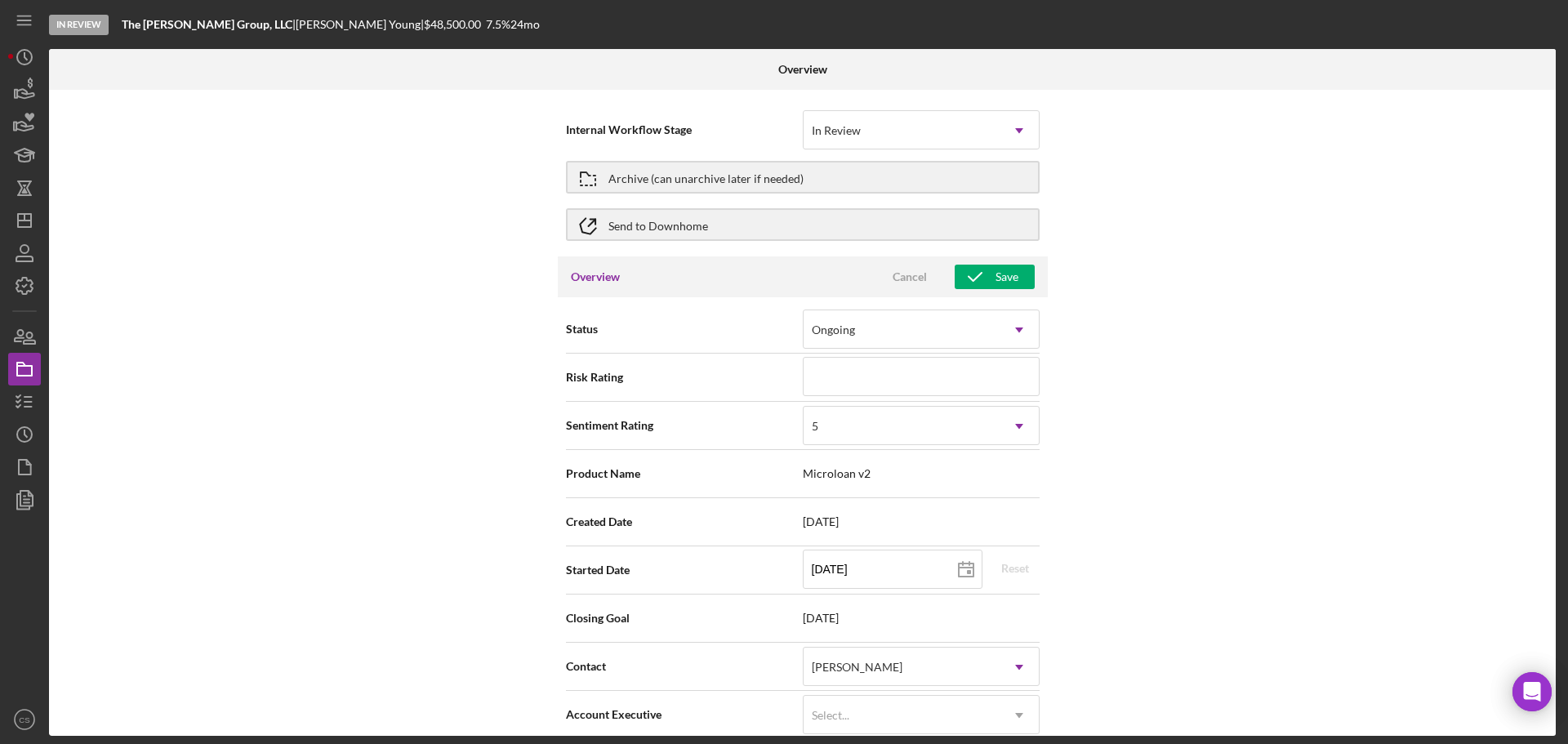
click at [1034, 281] on div "Overview Cancel Save" at bounding box center [802, 276] width 490 height 40
click at [1025, 278] on button "Save" at bounding box center [994, 276] width 80 height 25
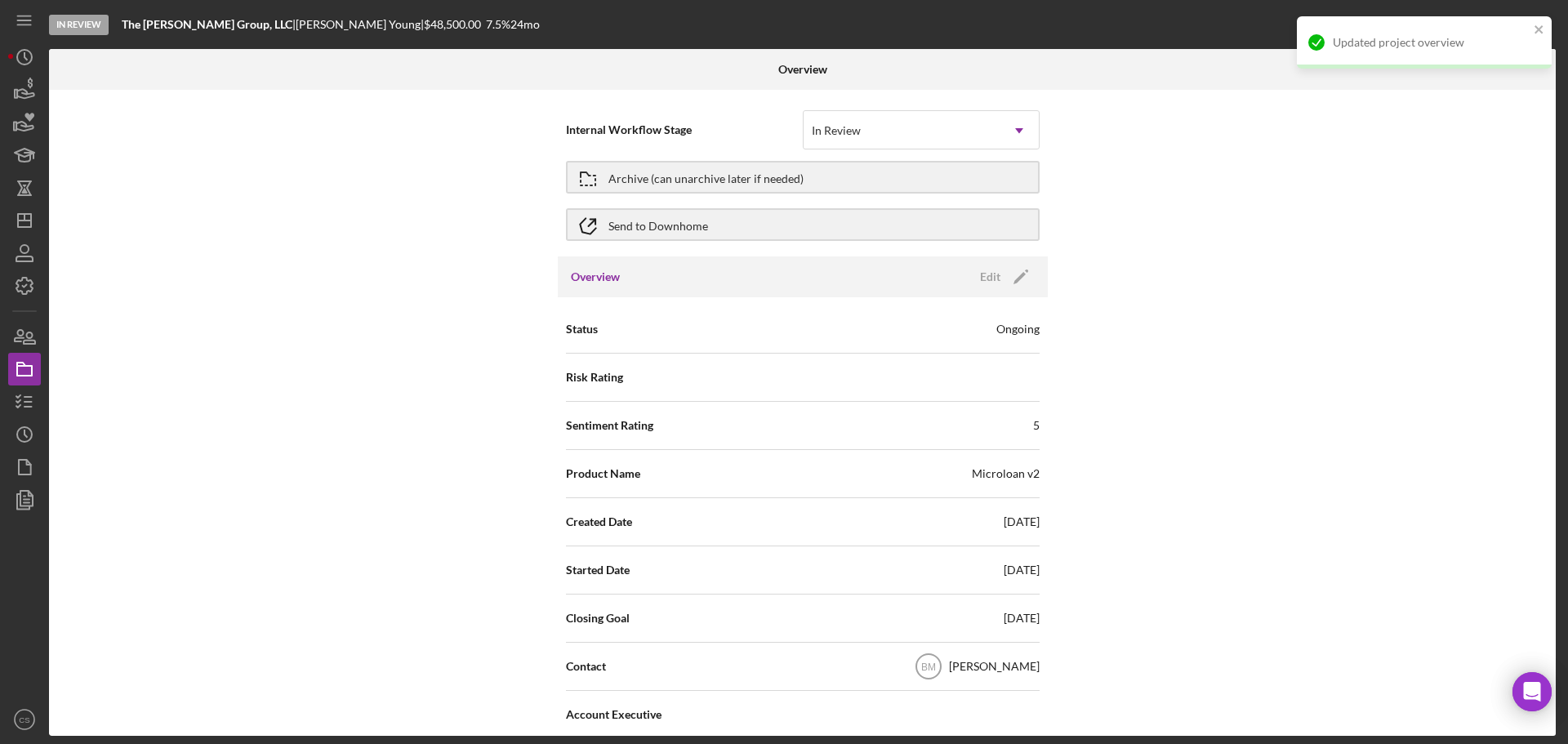
drag, startPoint x: 1263, startPoint y: 346, endPoint x: 1244, endPoint y: 337, distance: 21.0
click at [1263, 346] on div "Internal Workflow Stage In Review Icon/Dropdown Arrow Archive (can unarchive la…" at bounding box center [801, 413] width 1506 height 647
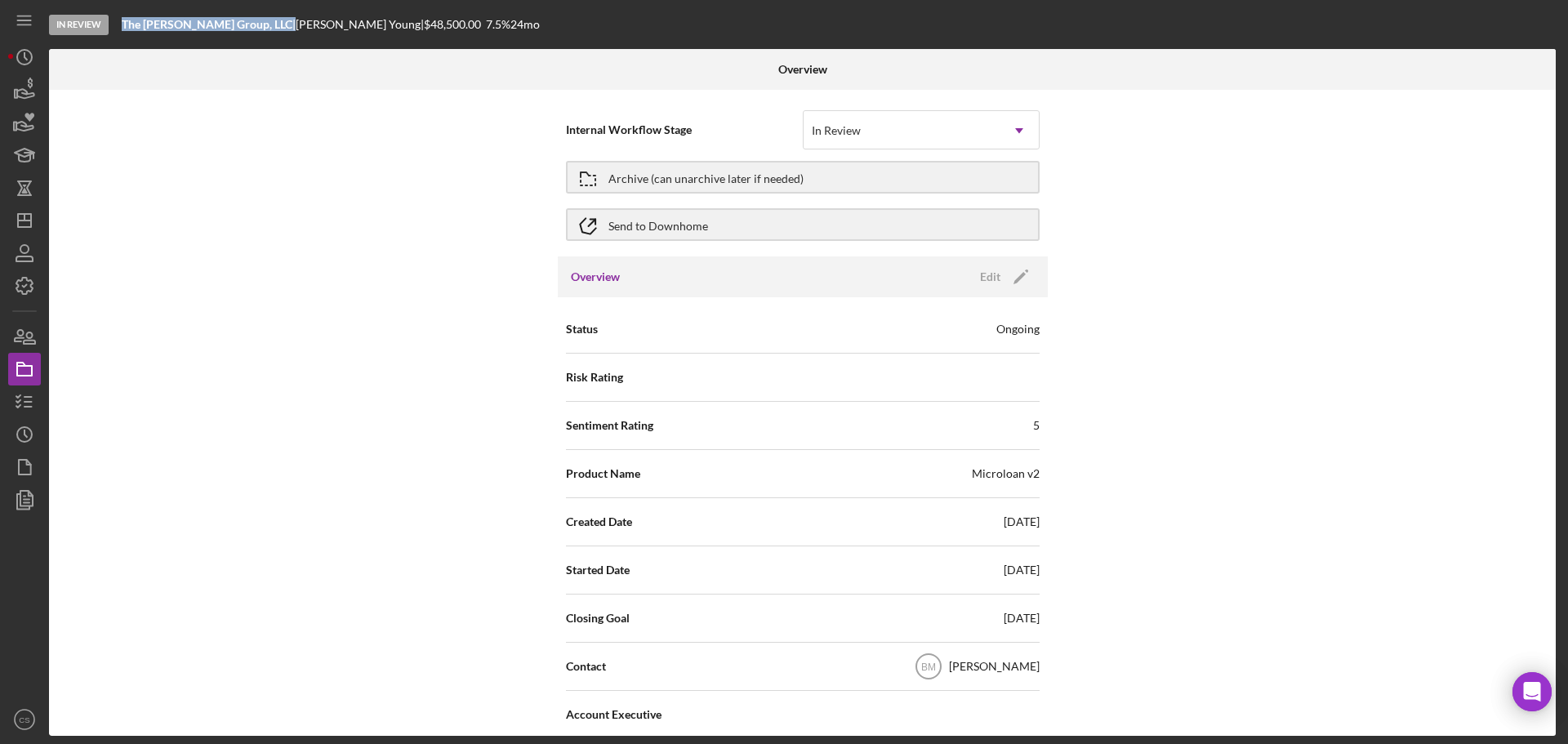
drag, startPoint x: 230, startPoint y: 24, endPoint x: 112, endPoint y: 26, distance: 118.0
click at [112, 26] on div "In Review The [PERSON_NAME] Group, LLC | [PERSON_NAME] | $48,500.00 7.5 % 24 mo" at bounding box center [803, 24] width 1510 height 49
click at [18, 397] on polyline "button" at bounding box center [18, 396] width 4 height 3
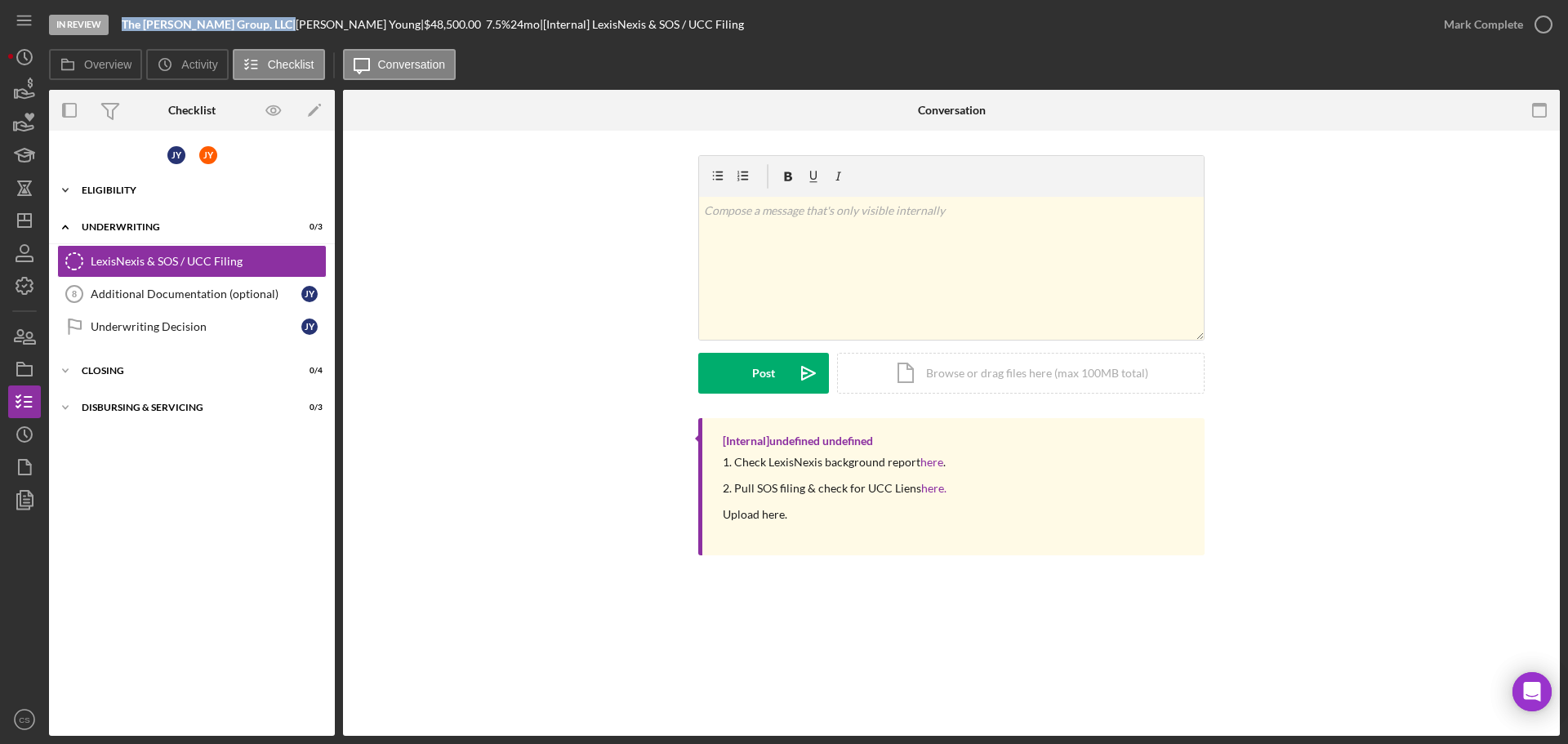
click at [197, 191] on div "Eligibility" at bounding box center [197, 190] width 232 height 10
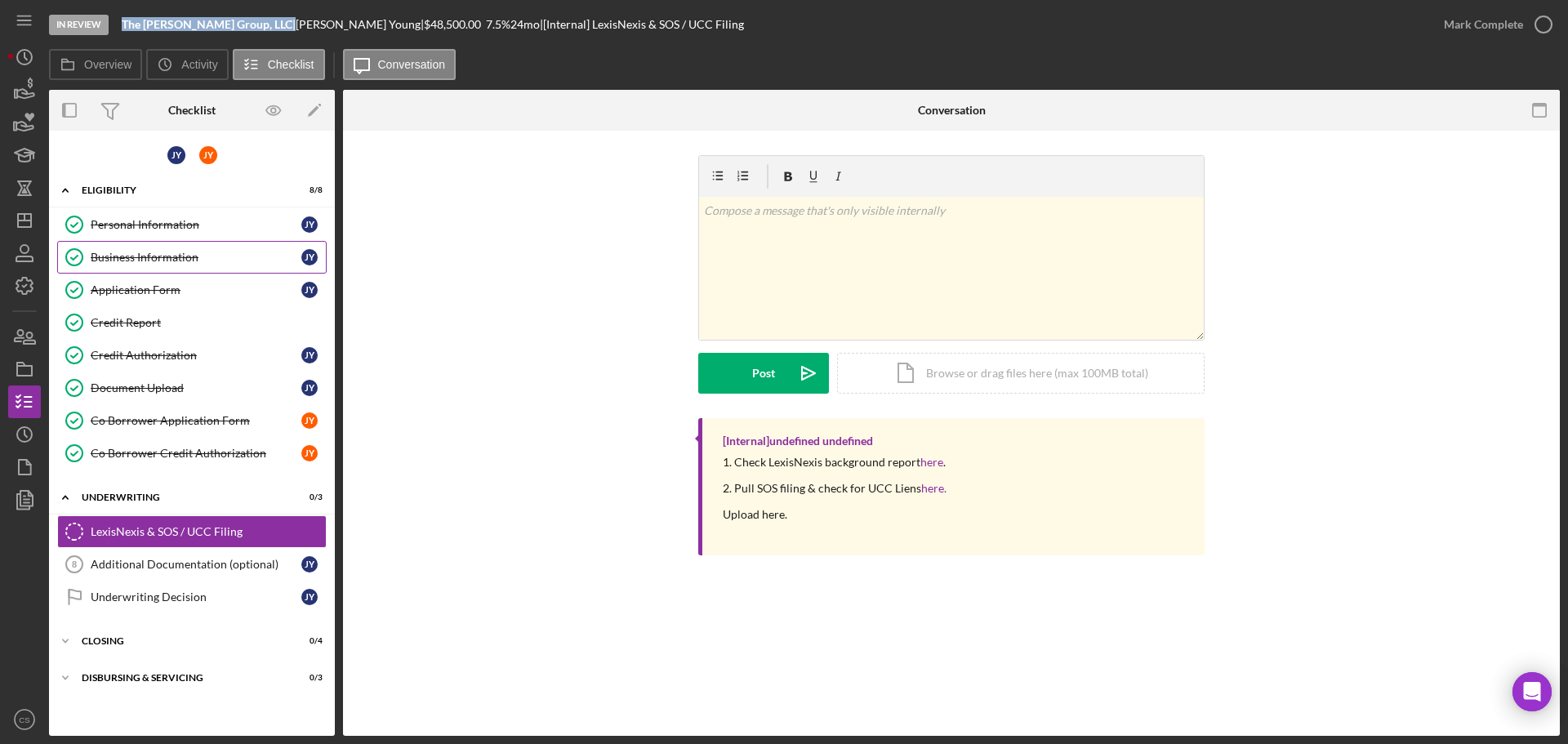
click at [195, 242] on link "Business Information Business Information J Y" at bounding box center [192, 257] width 270 height 33
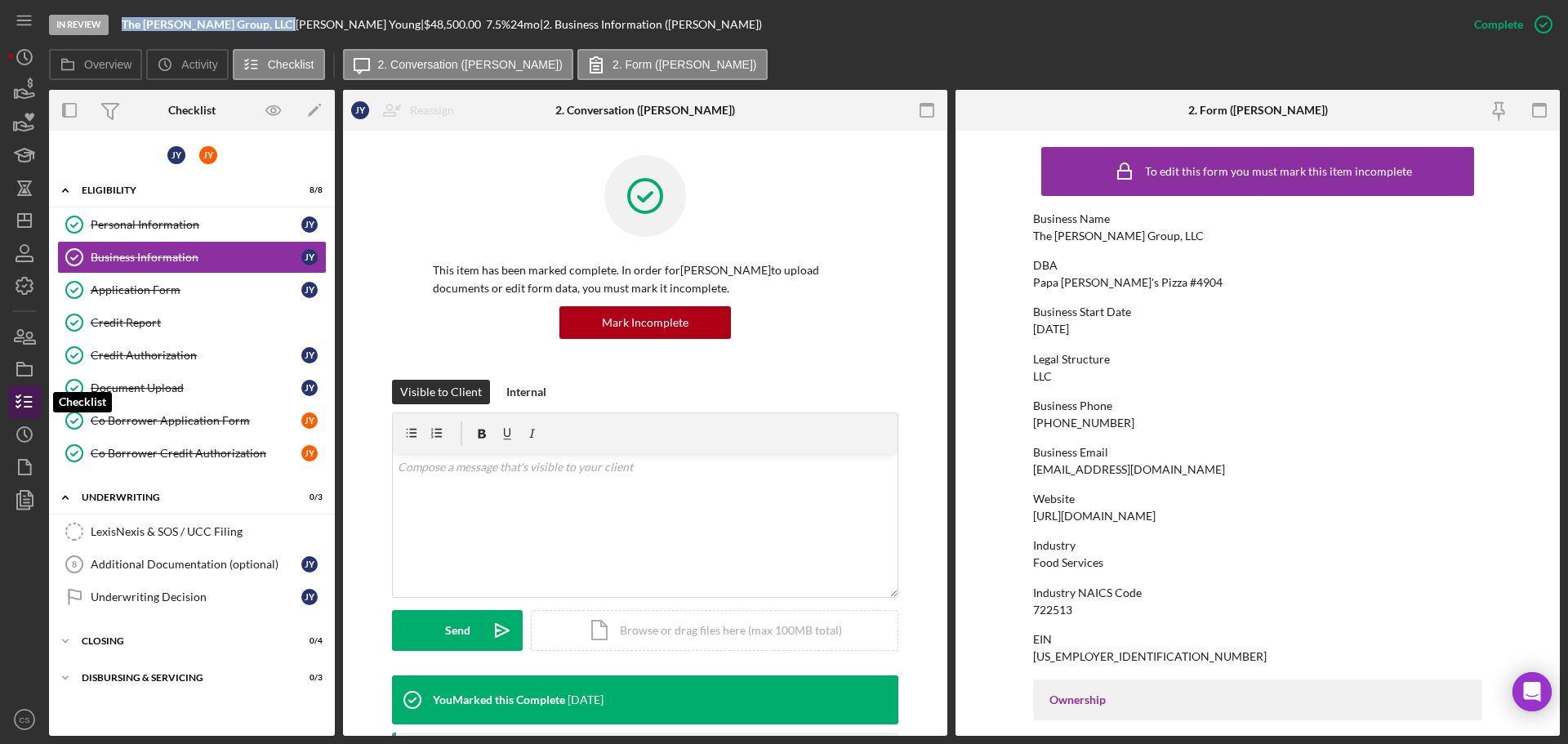
click at [30, 399] on icon "button" at bounding box center [24, 401] width 40 height 40
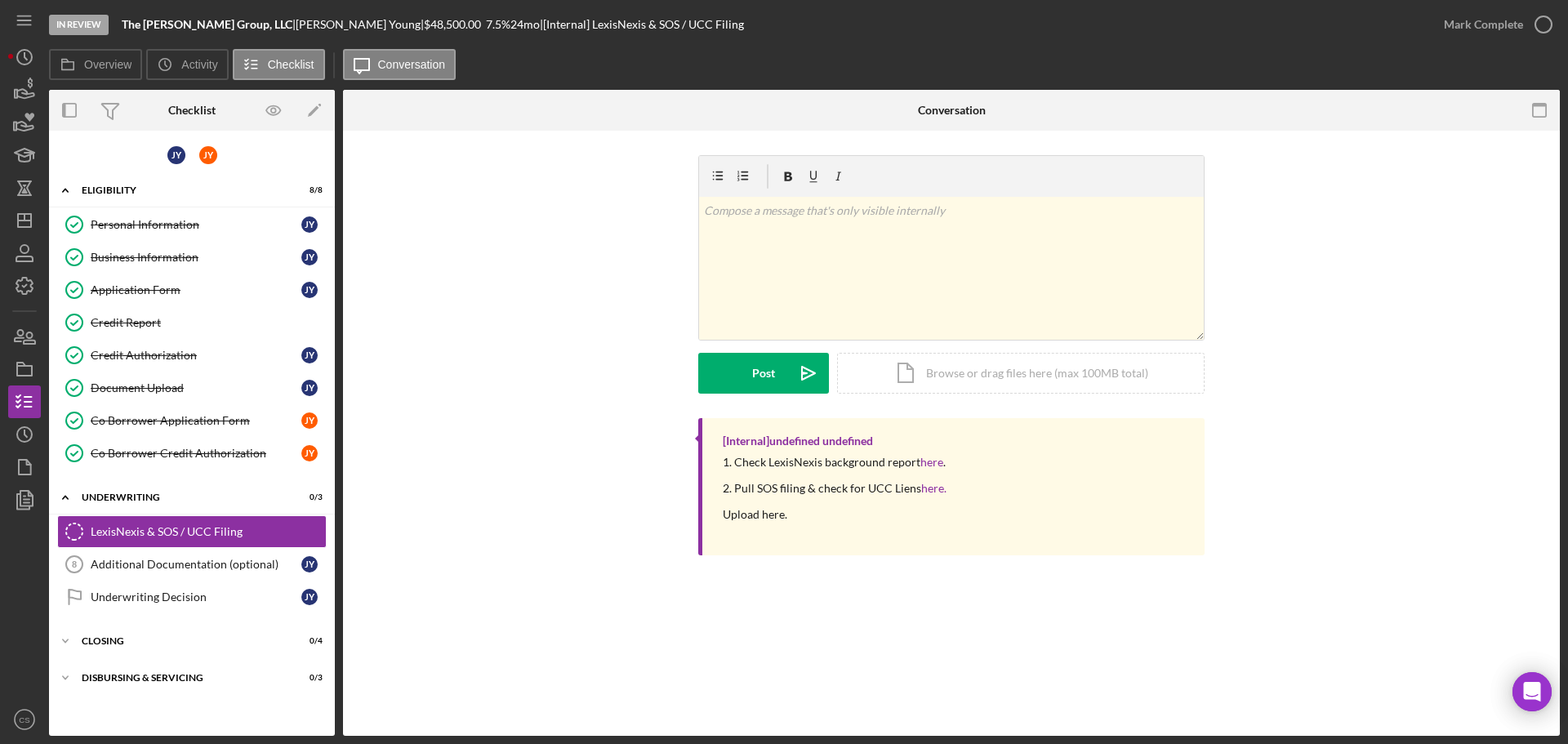
click at [582, 333] on div "v Color teal Color pink Remove color Add row above Add row below Add column bef…" at bounding box center [951, 287] width 1168 height 263
click at [29, 220] on line "button" at bounding box center [25, 220] width 13 height 0
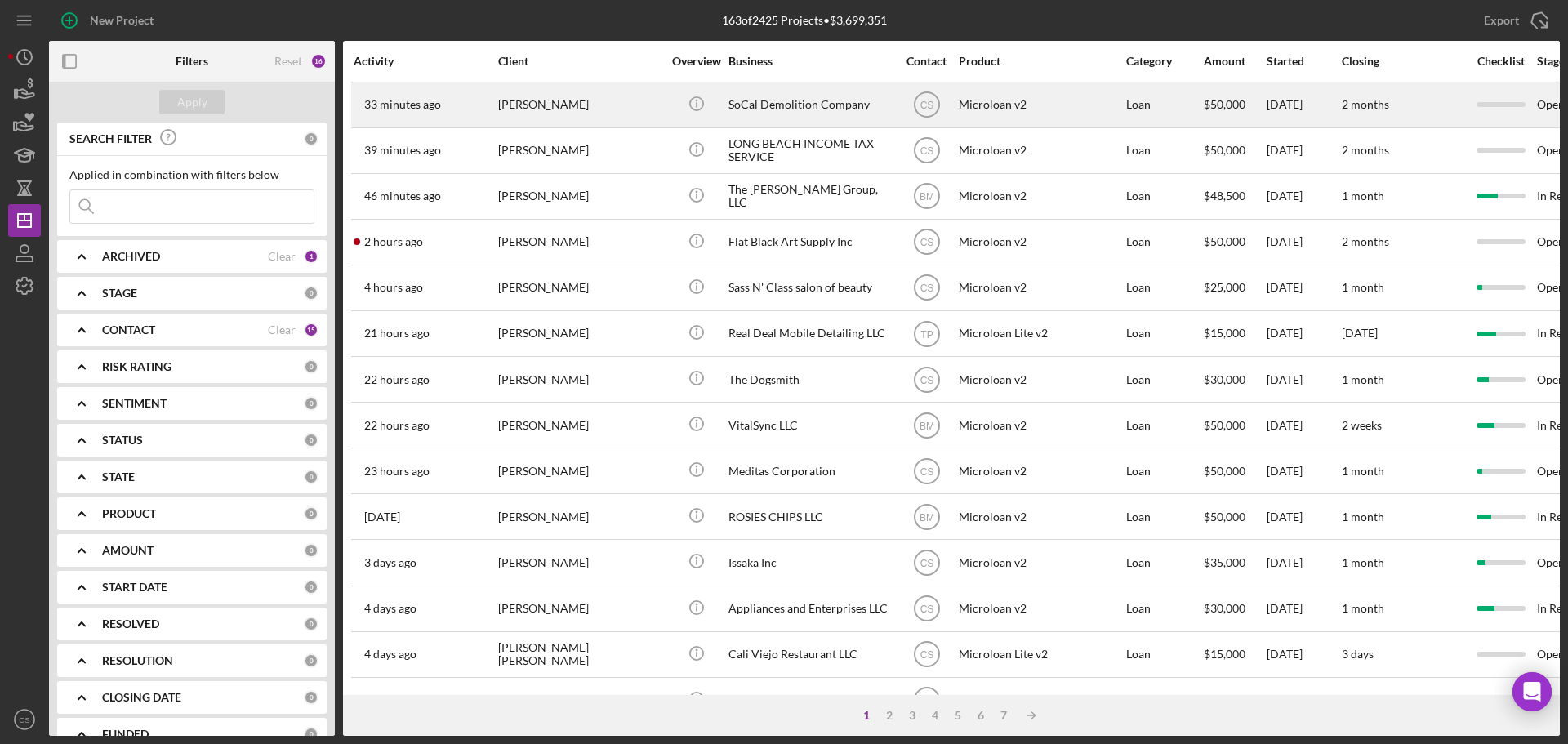
click at [631, 101] on div "[PERSON_NAME]" at bounding box center [580, 105] width 163 height 43
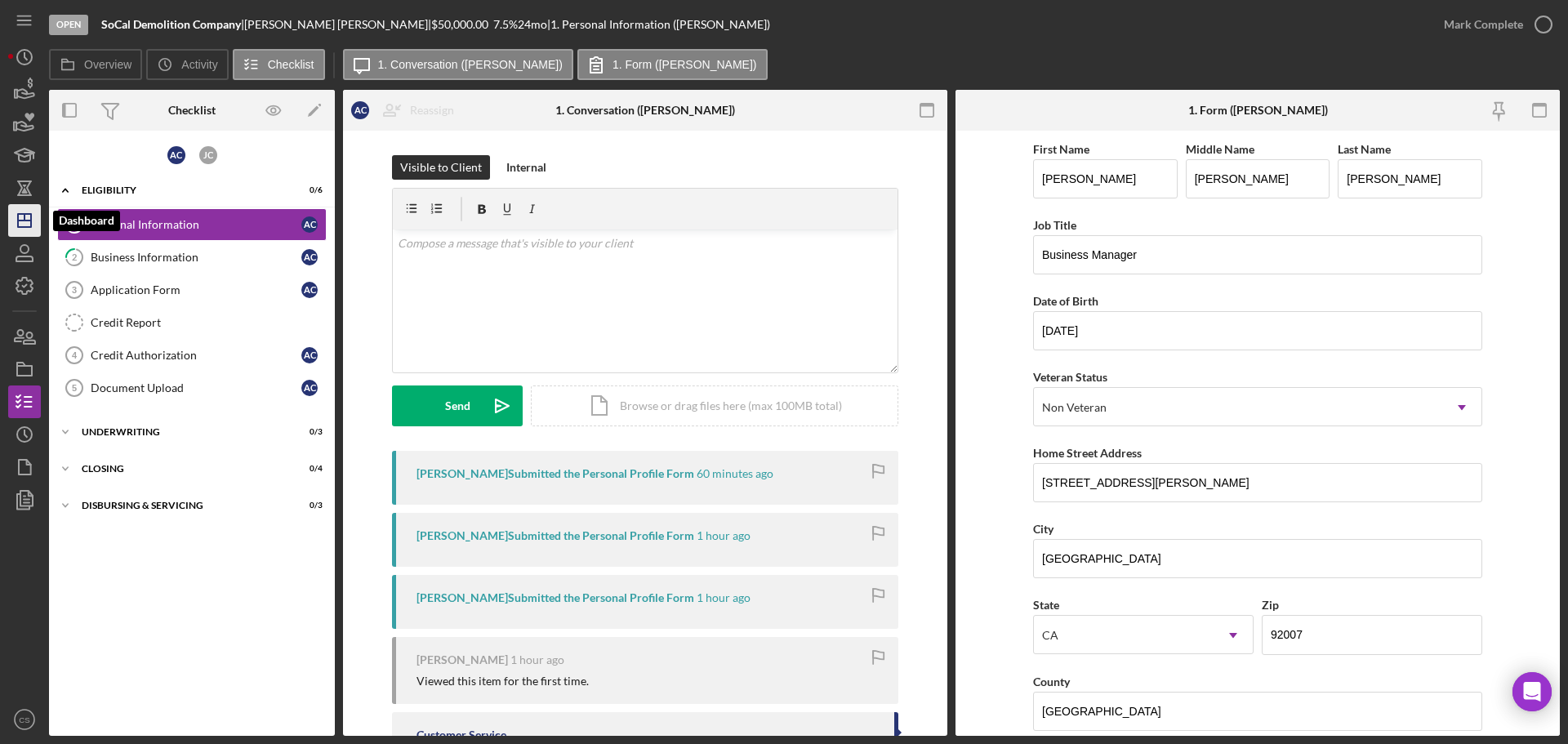
click at [17, 230] on icon "Icon/Dashboard" at bounding box center [24, 220] width 40 height 40
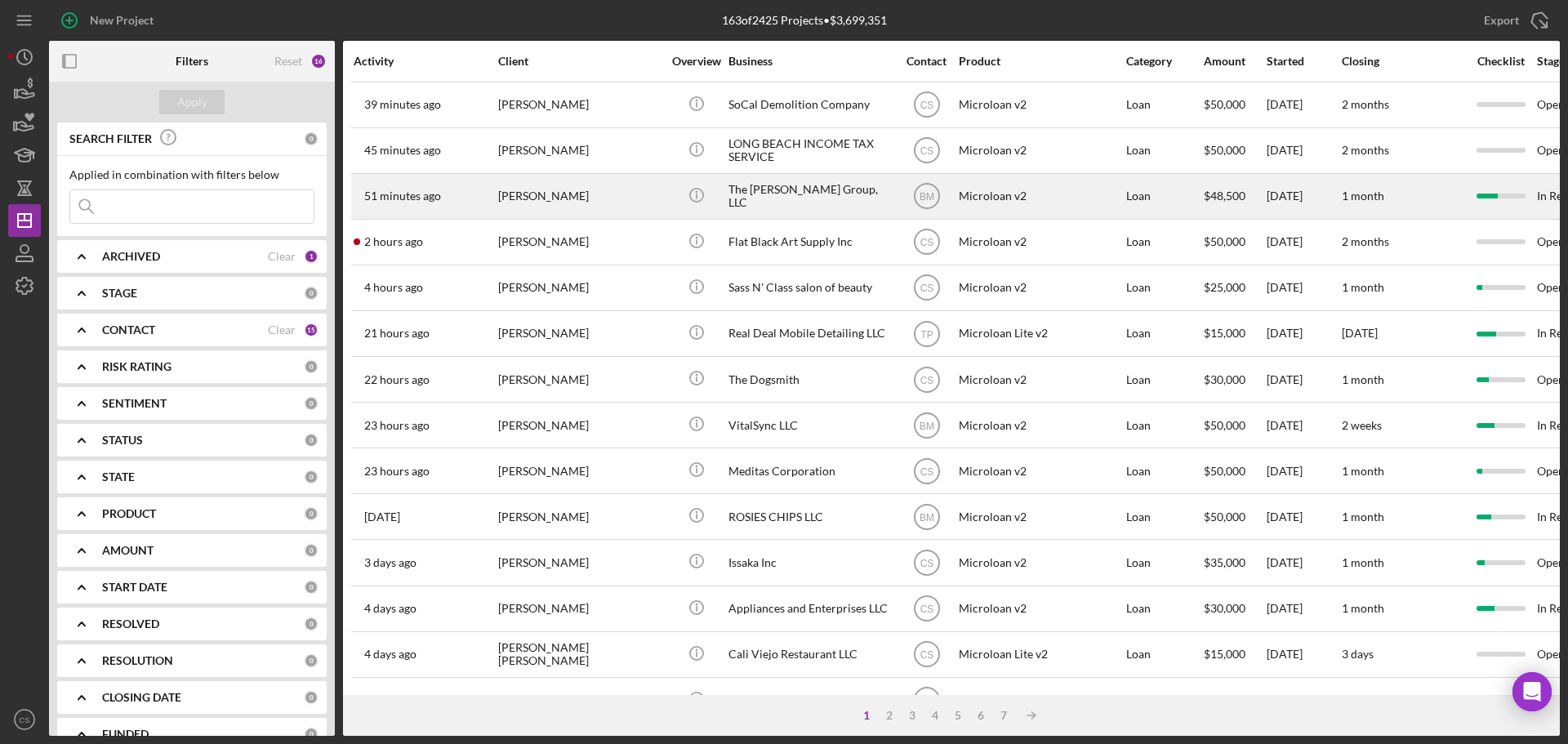
click at [633, 197] on div "[PERSON_NAME]" at bounding box center [580, 196] width 163 height 43
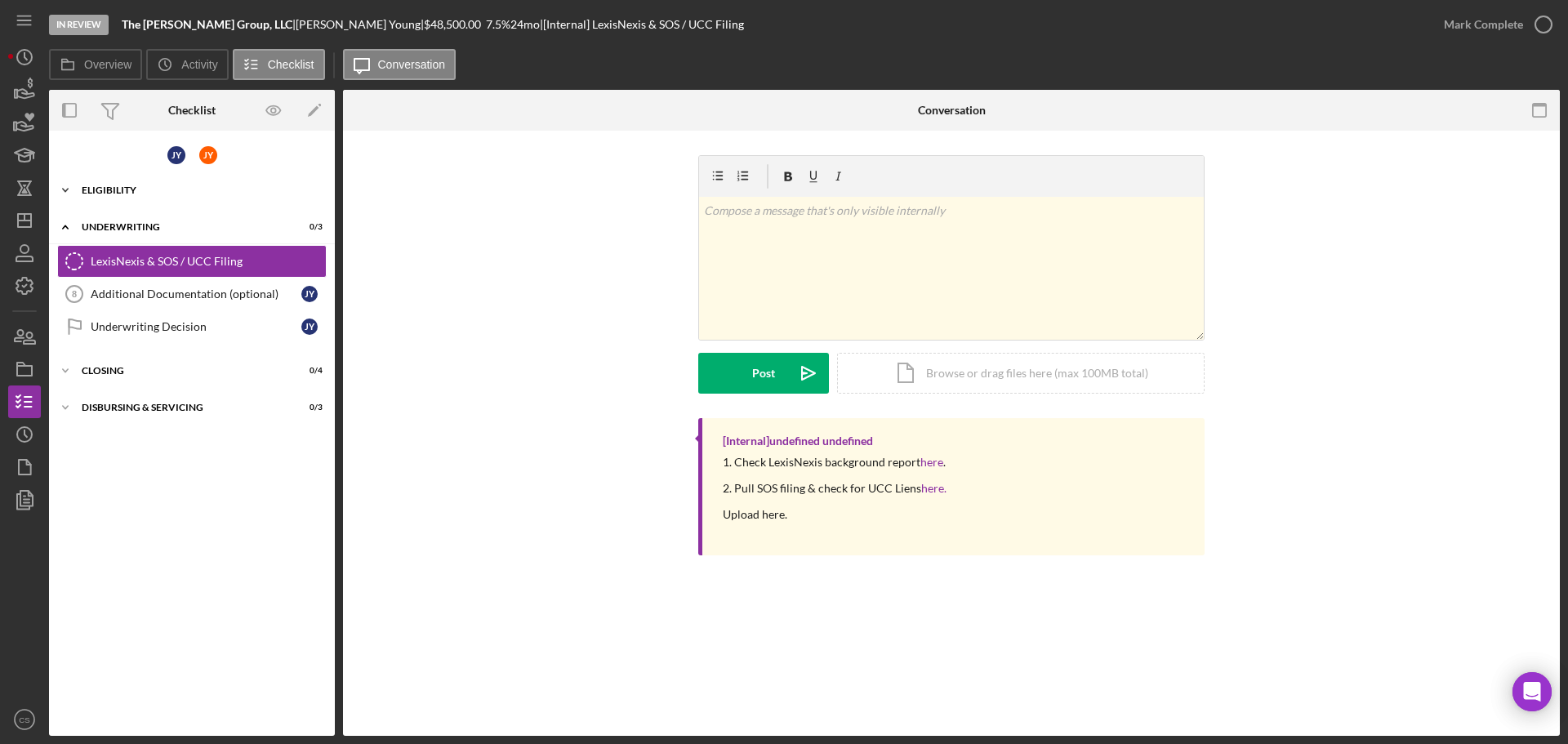
click at [162, 195] on div "Eligibility" at bounding box center [197, 190] width 232 height 10
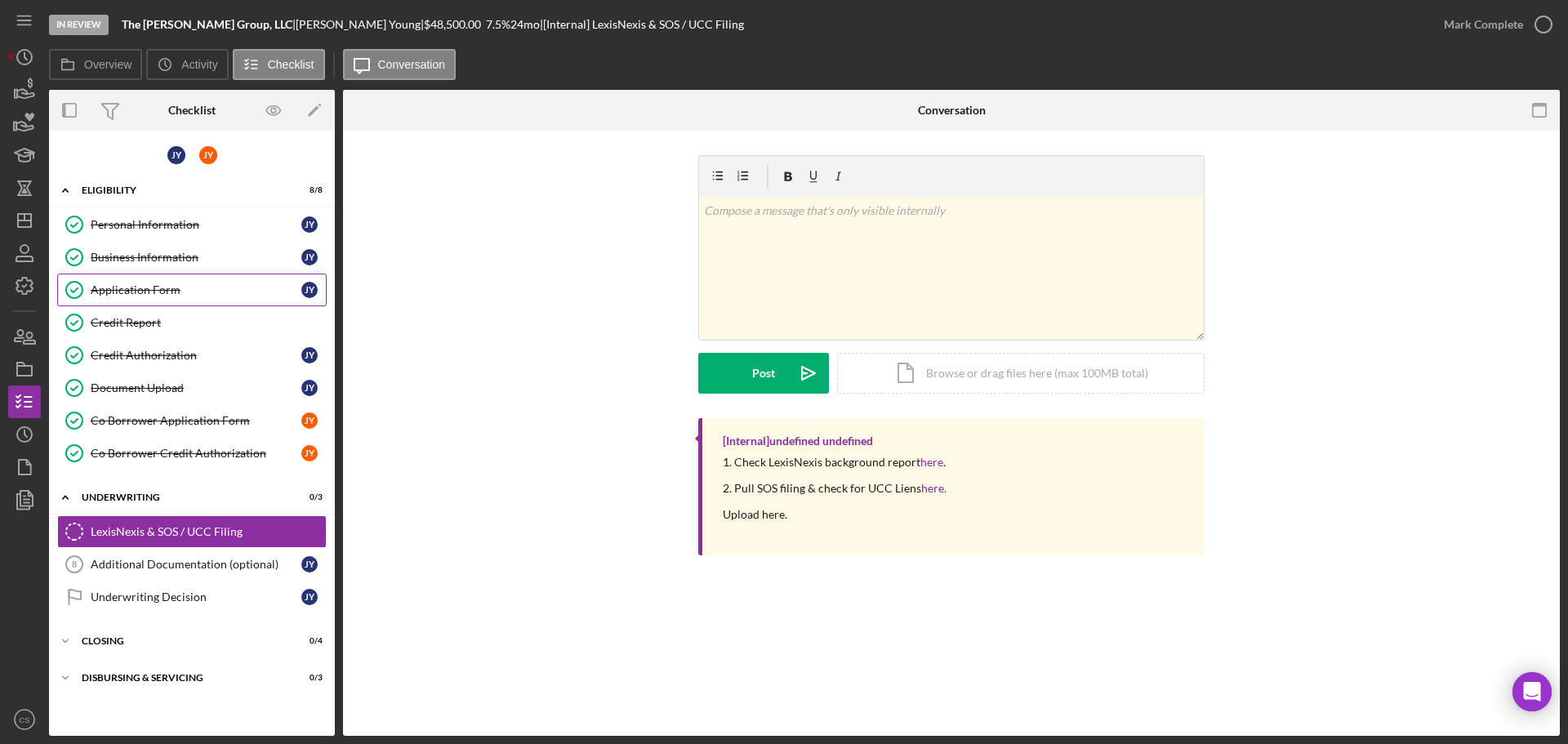
click at [183, 275] on link "Application Form Application Form J Y" at bounding box center [192, 290] width 270 height 33
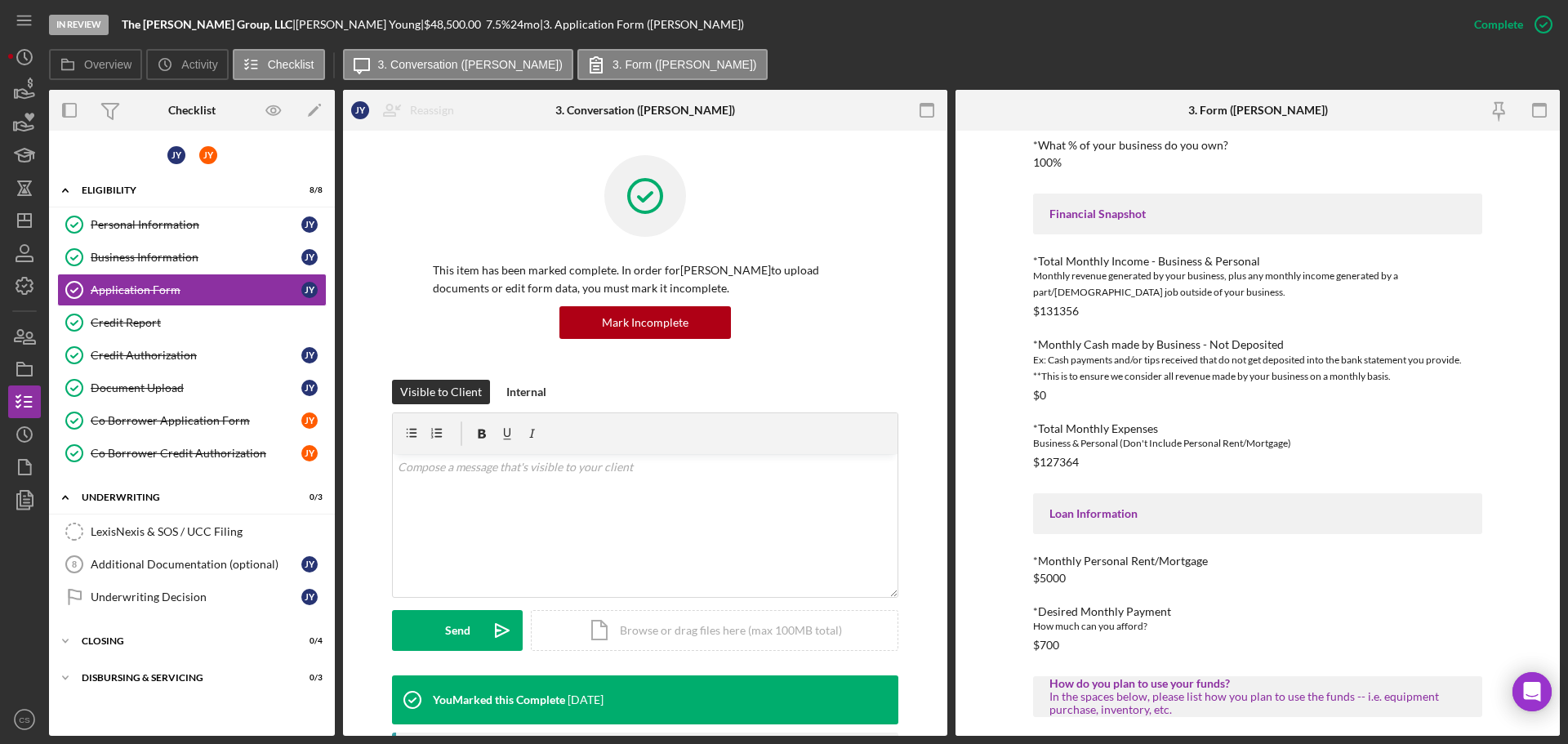
scroll to position [614, 0]
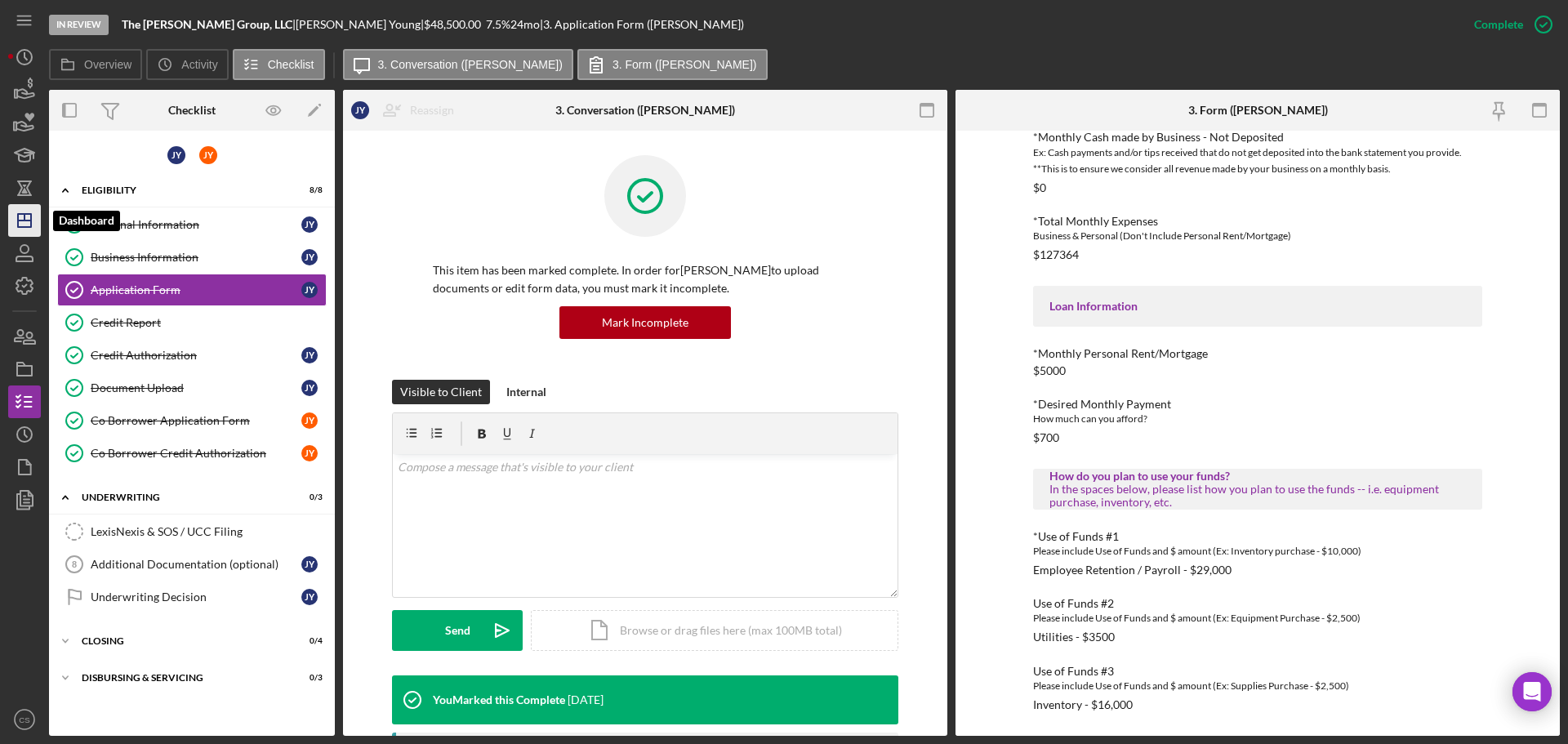
click at [29, 222] on icon "Icon/Dashboard" at bounding box center [24, 220] width 40 height 40
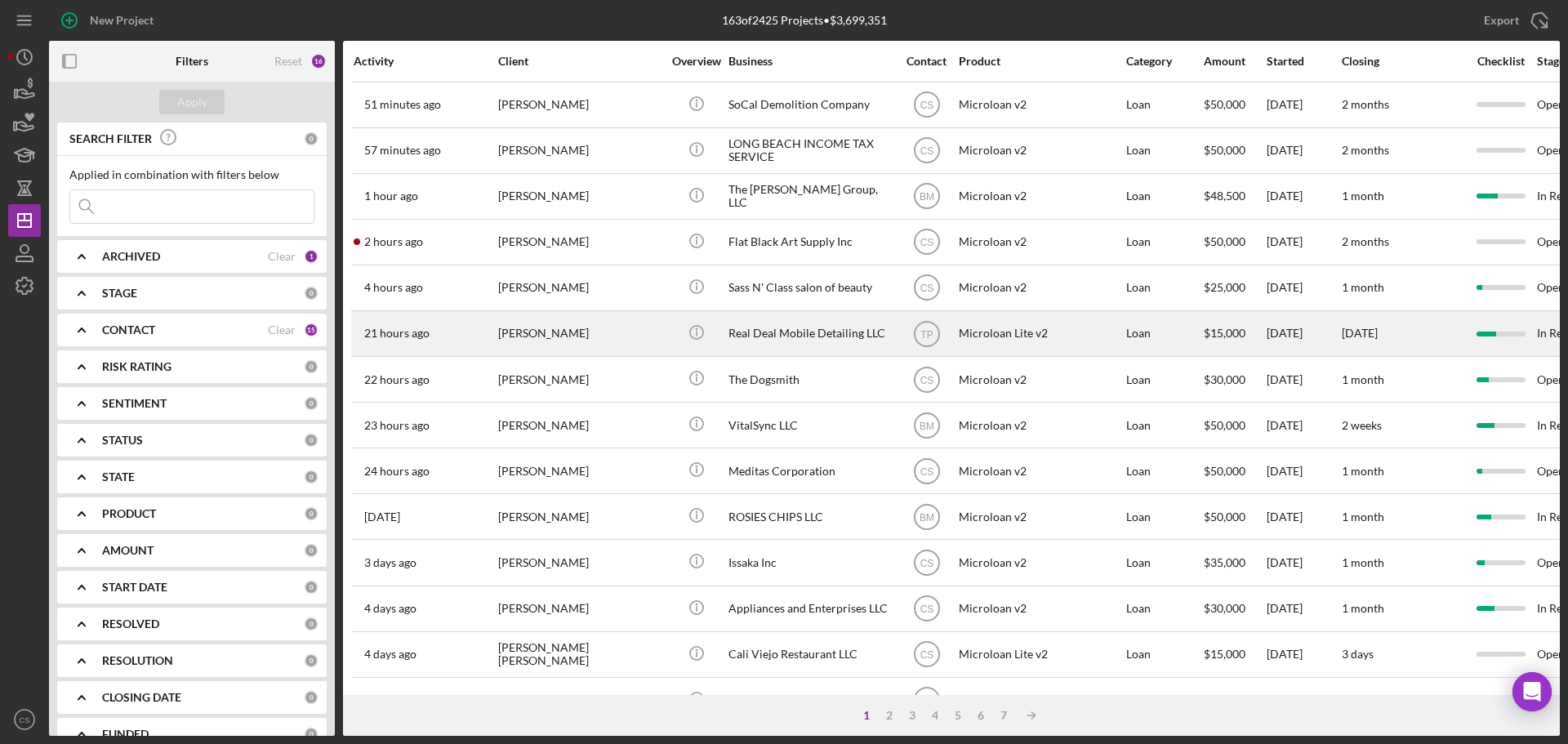
click at [583, 332] on div "[PERSON_NAME]" at bounding box center [580, 333] width 163 height 43
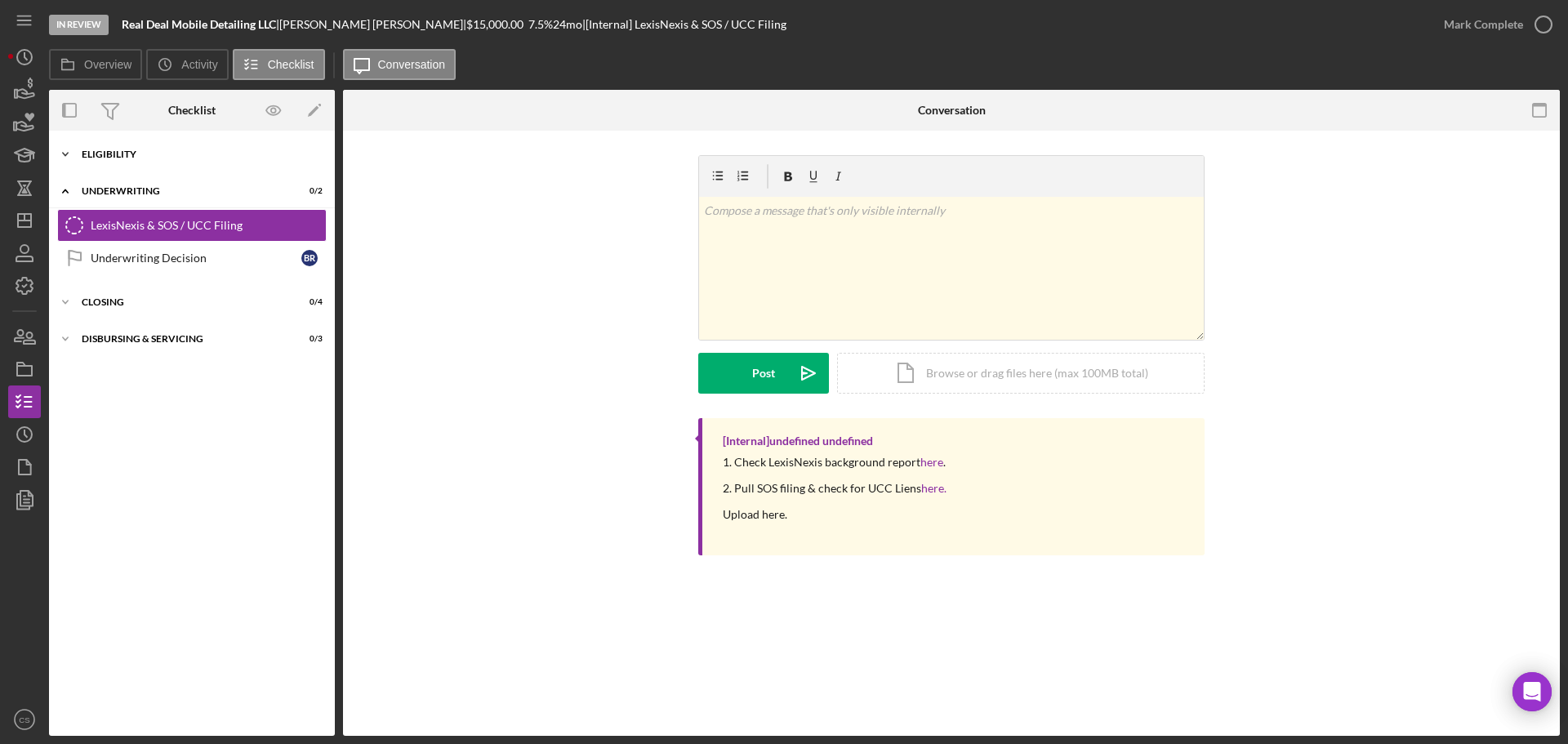
click at [207, 152] on div "Eligibility" at bounding box center [197, 154] width 232 height 10
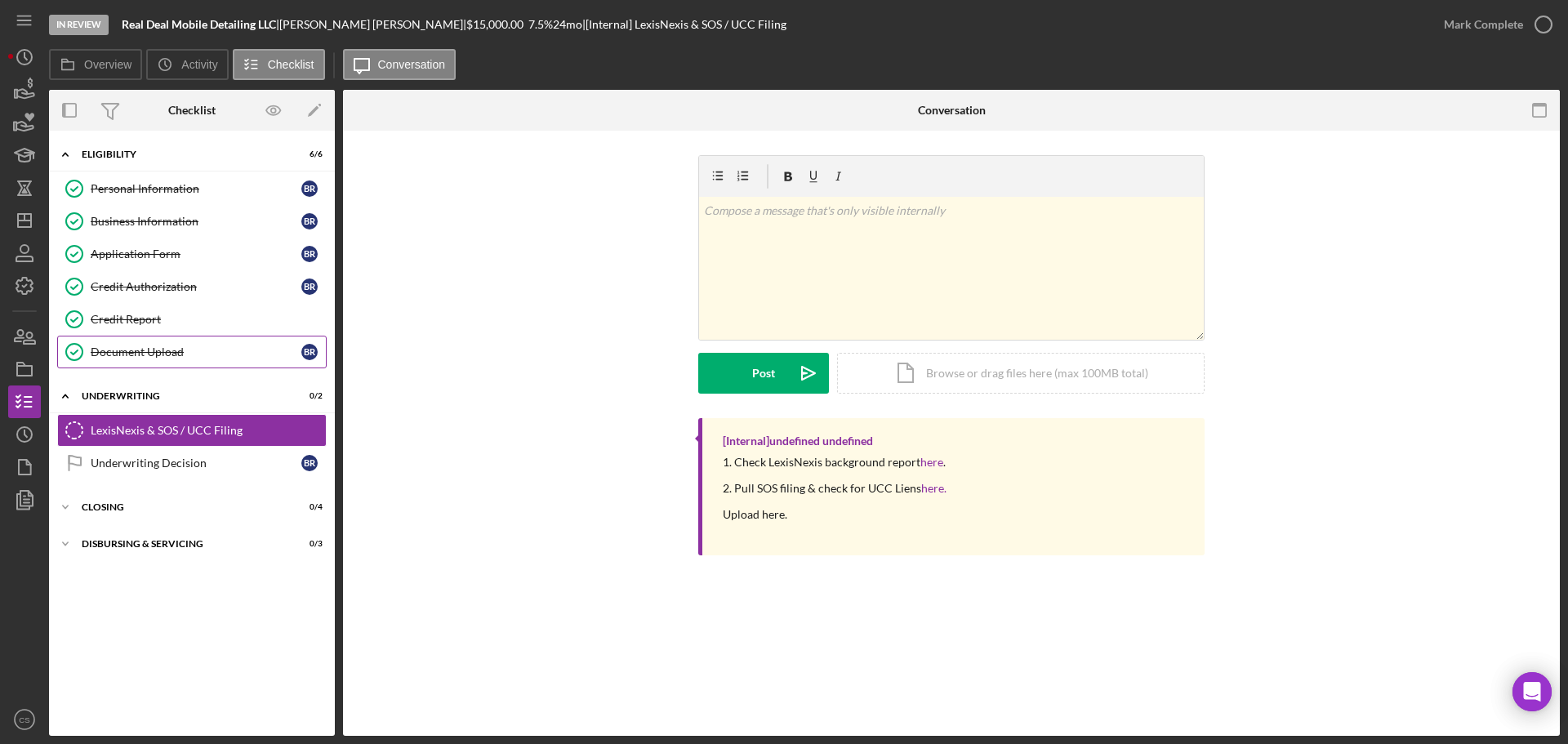
click at [204, 344] on link "Document Upload Document Upload B R" at bounding box center [192, 353] width 270 height 33
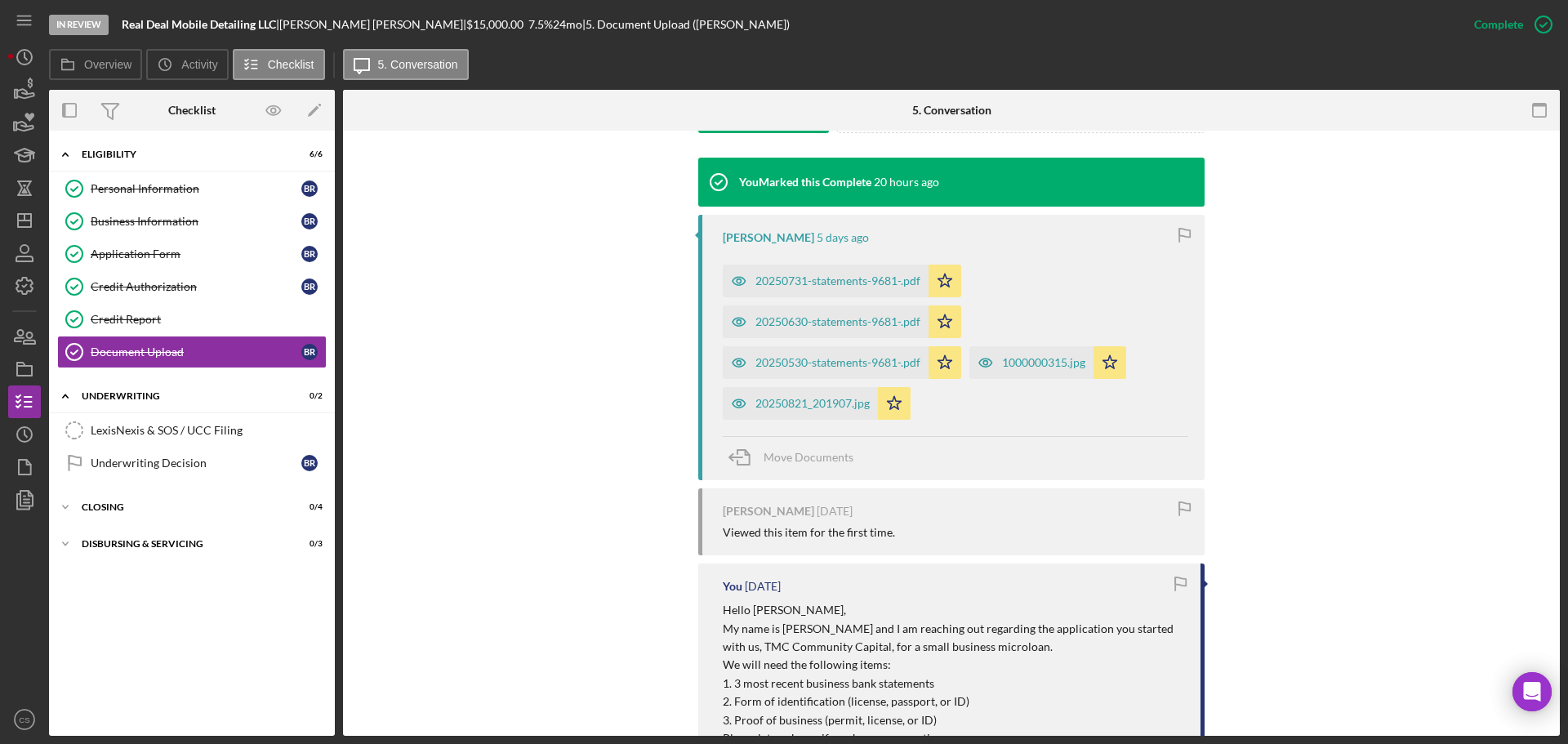
scroll to position [490, 0]
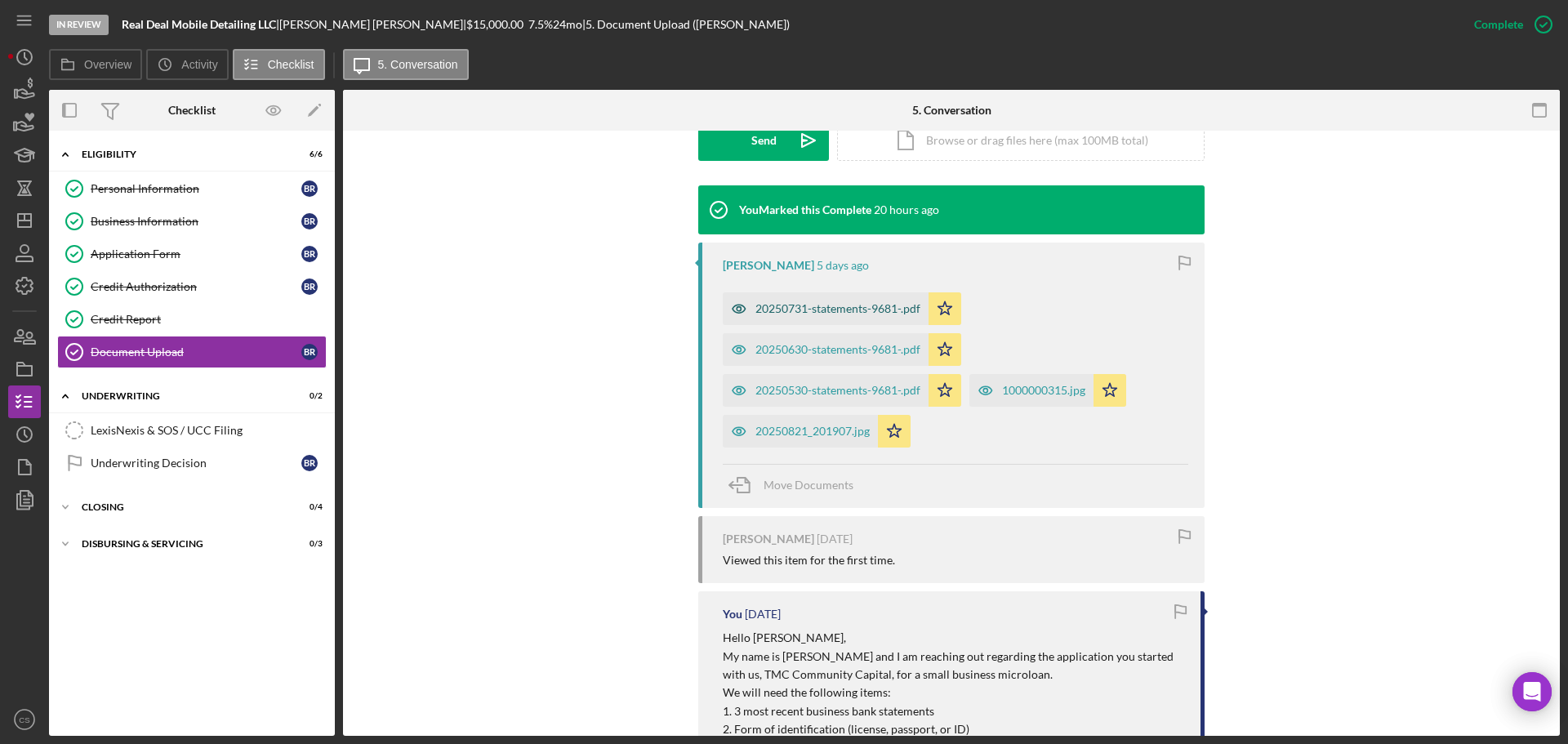
click at [823, 311] on div "20250731-statements-9681-.pdf" at bounding box center [838, 309] width 165 height 13
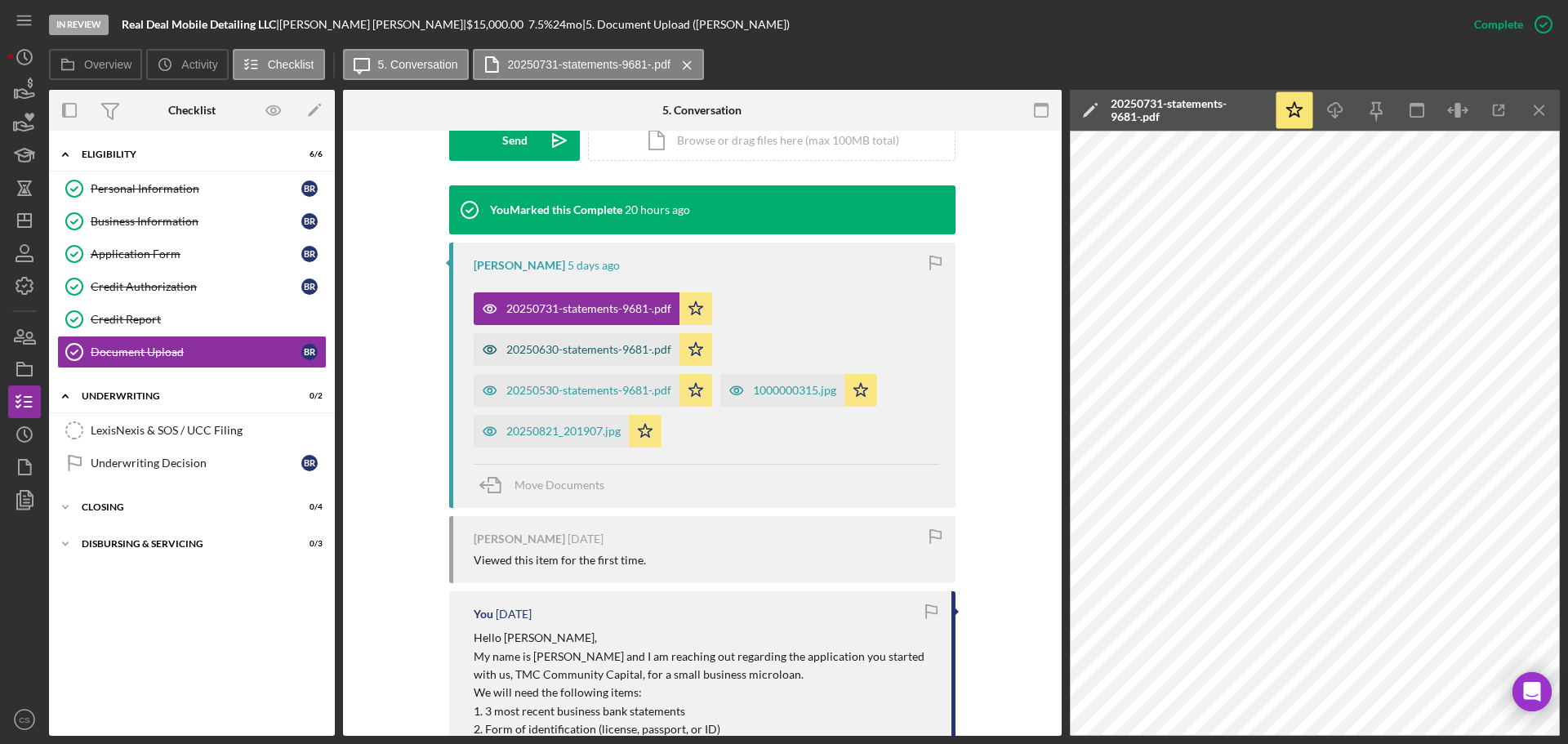
click at [611, 355] on div "20250630-statements-9681-.pdf" at bounding box center [588, 350] width 165 height 13
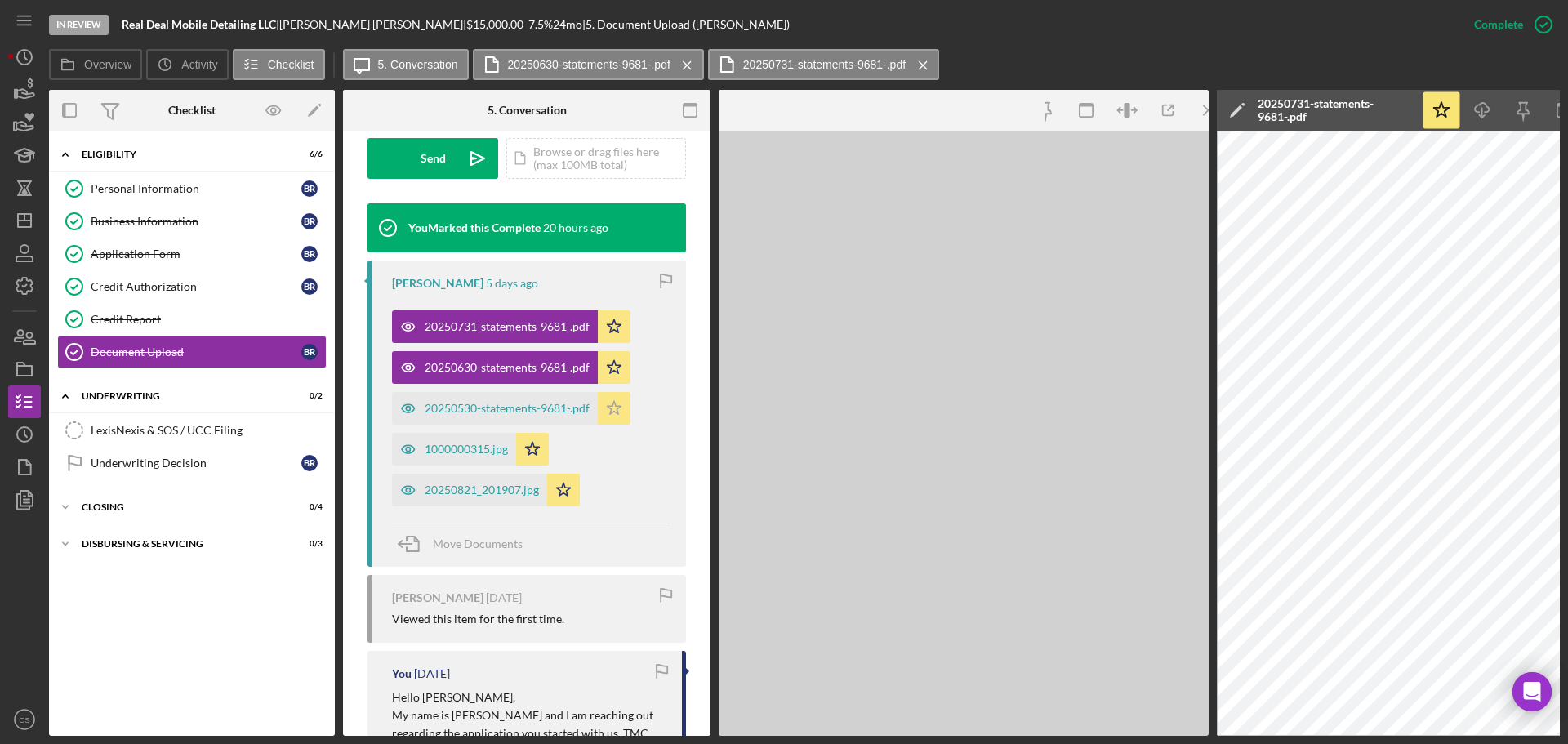
scroll to position [508, 0]
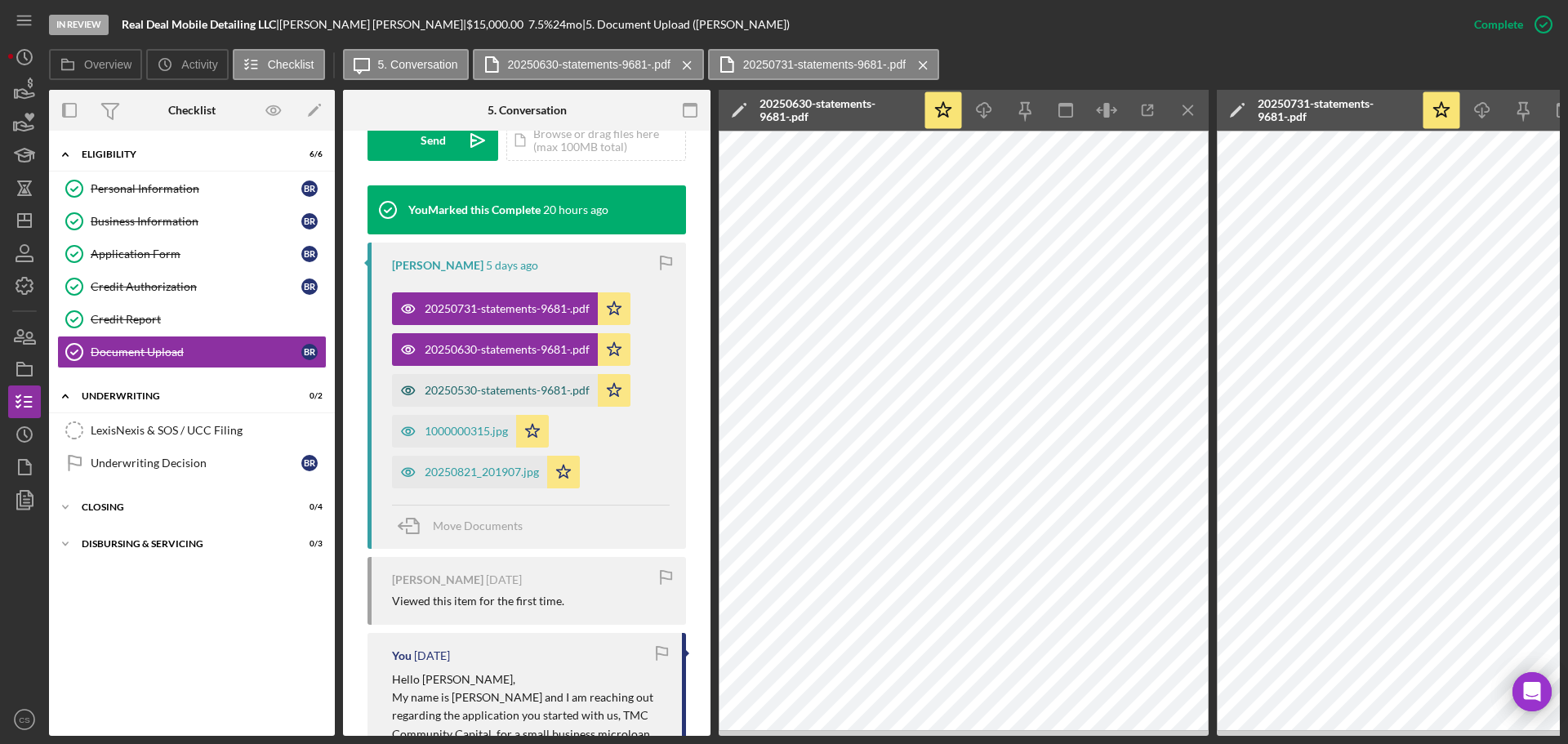
click at [501, 395] on div "20250530-statements-9681-.pdf" at bounding box center [507, 390] width 165 height 13
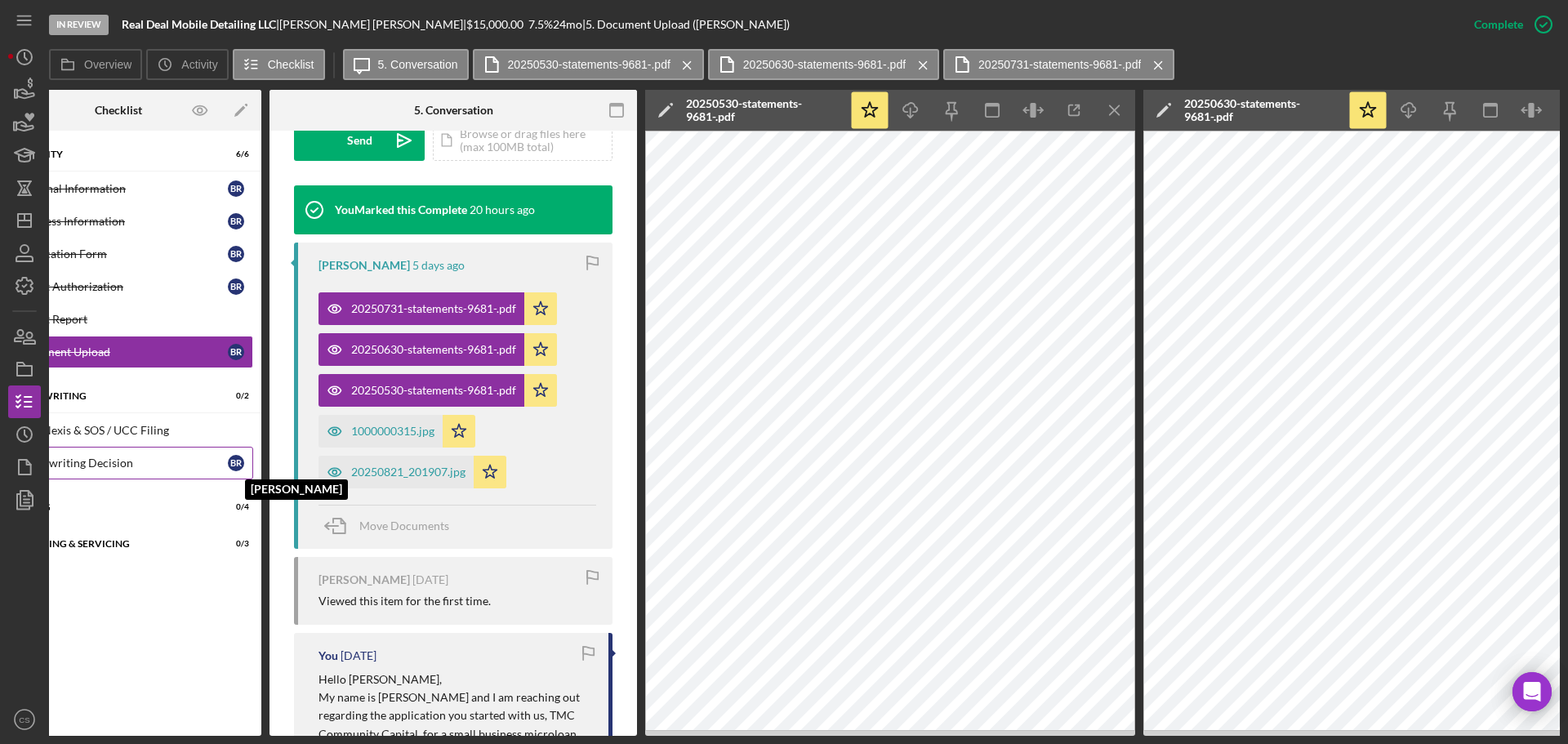
scroll to position [0, 0]
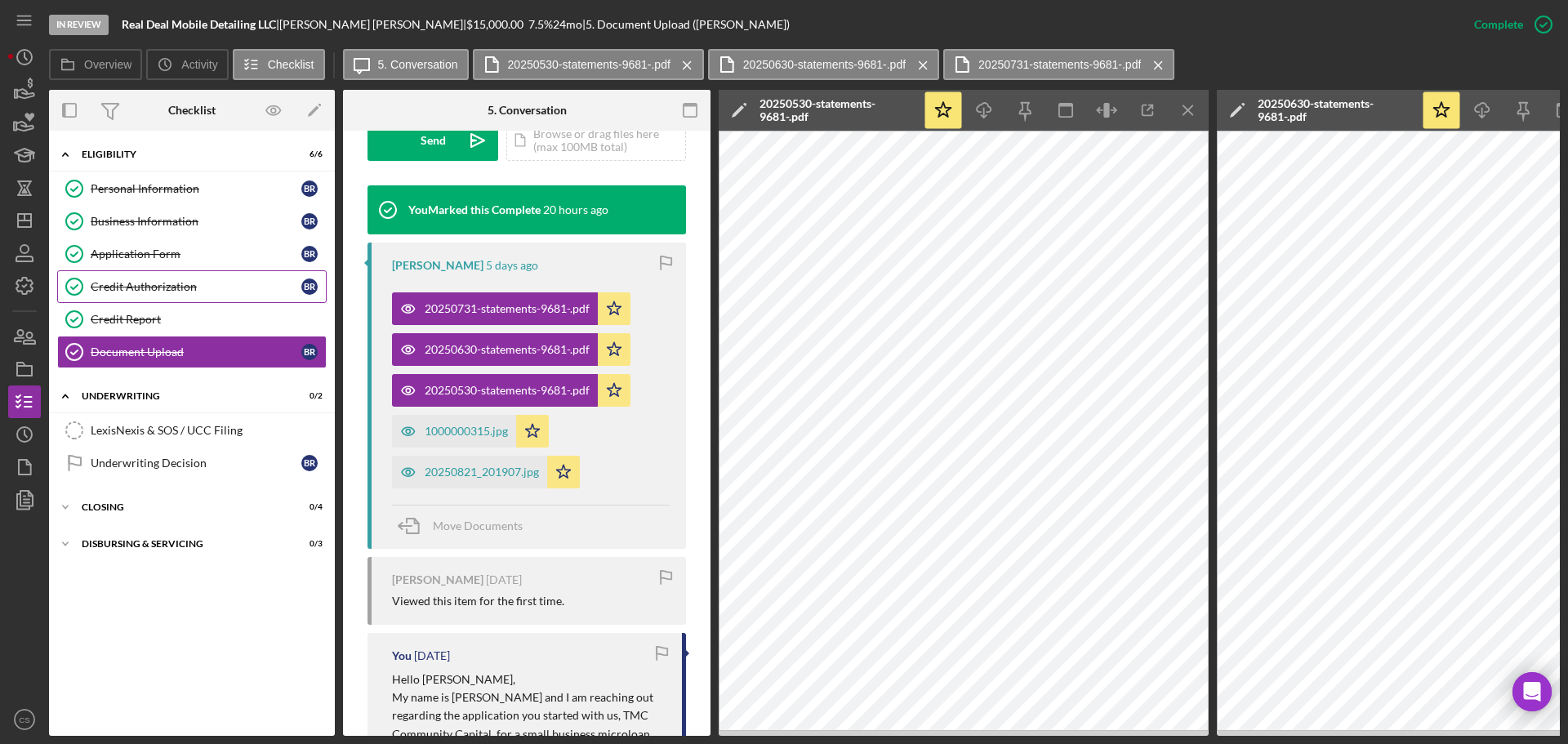
click at [189, 288] on div "Credit Authorization" at bounding box center [196, 287] width 210 height 13
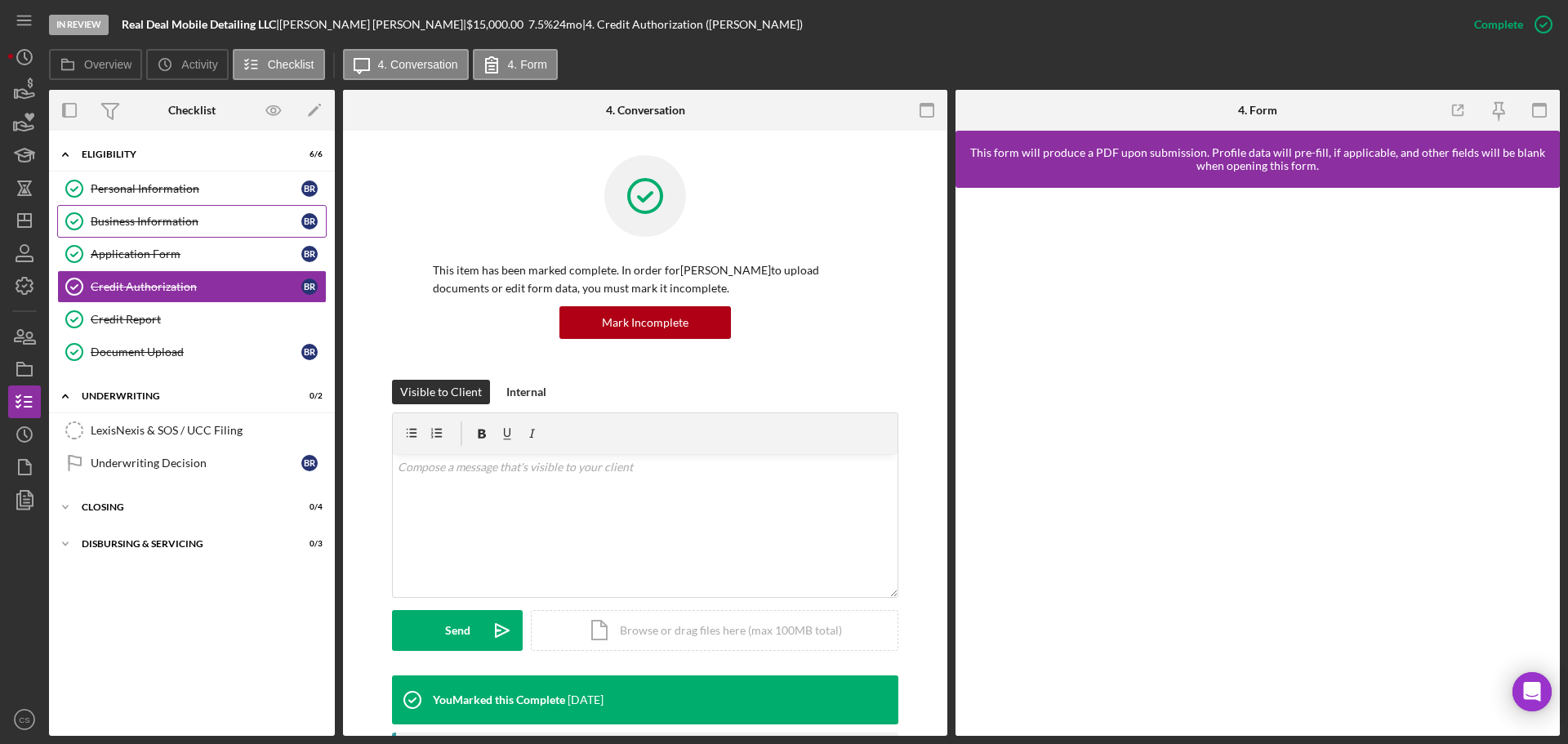
click at [222, 225] on div "Business Information" at bounding box center [196, 221] width 210 height 13
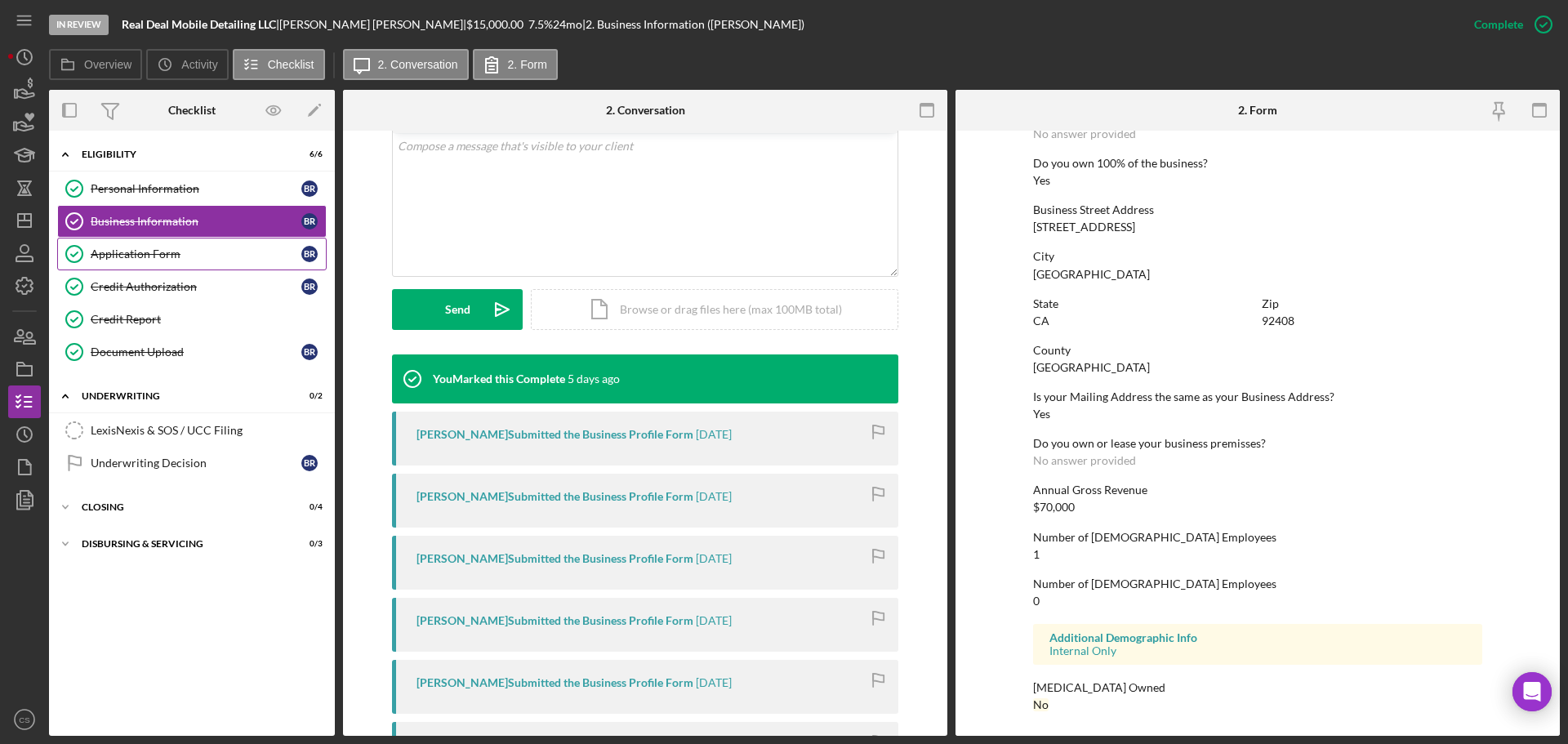
scroll to position [549, 0]
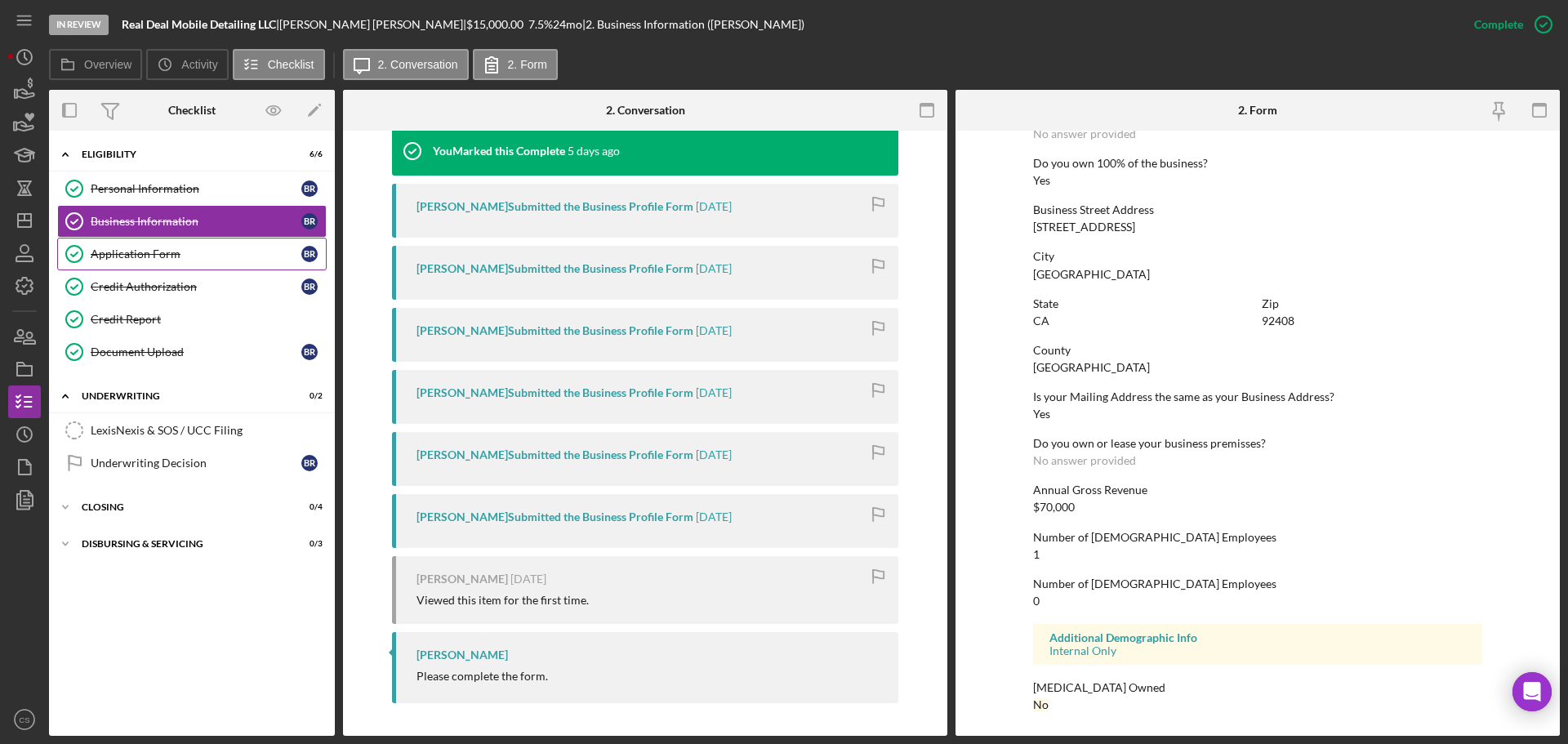
click at [231, 256] on div "Application Form" at bounding box center [196, 254] width 210 height 13
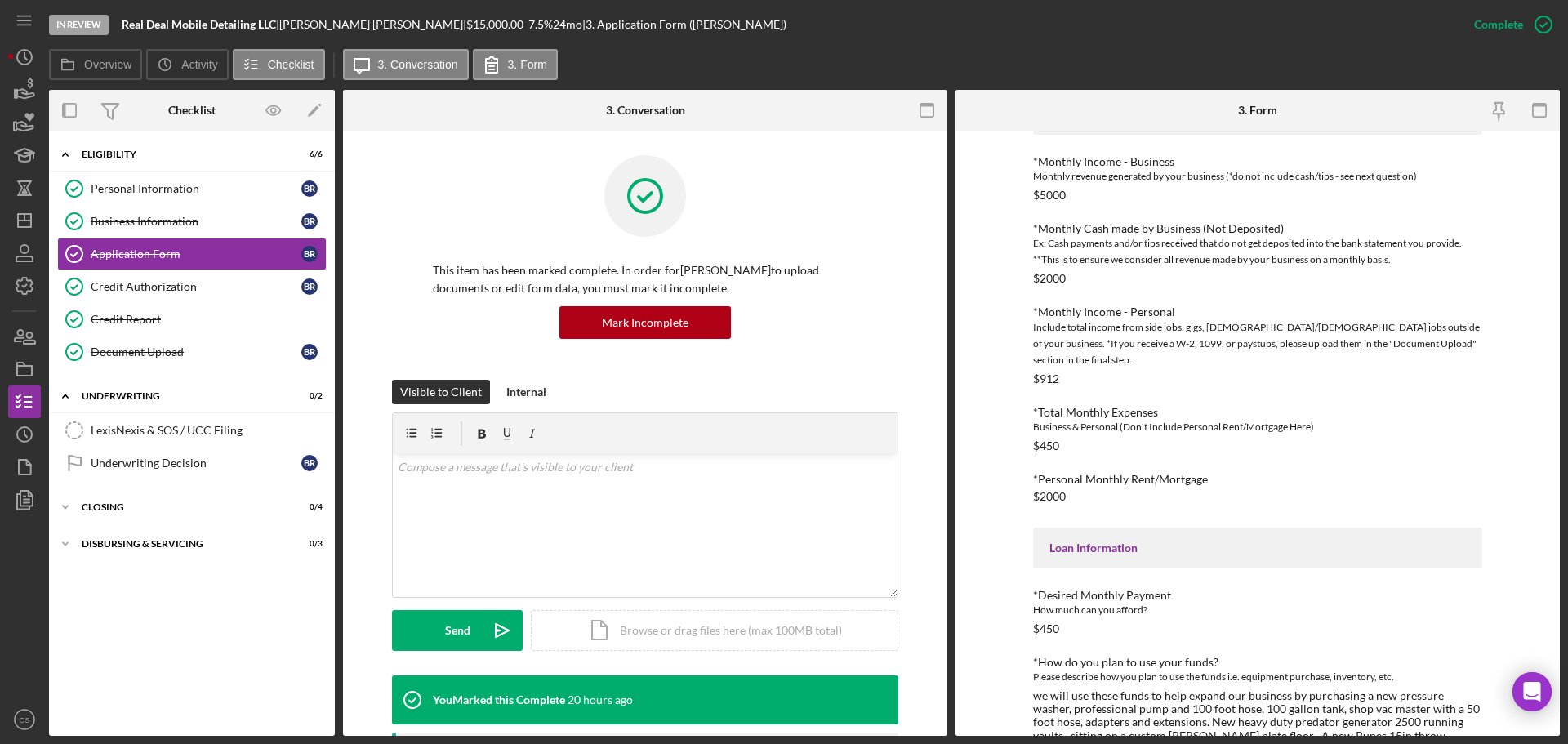
scroll to position [503, 0]
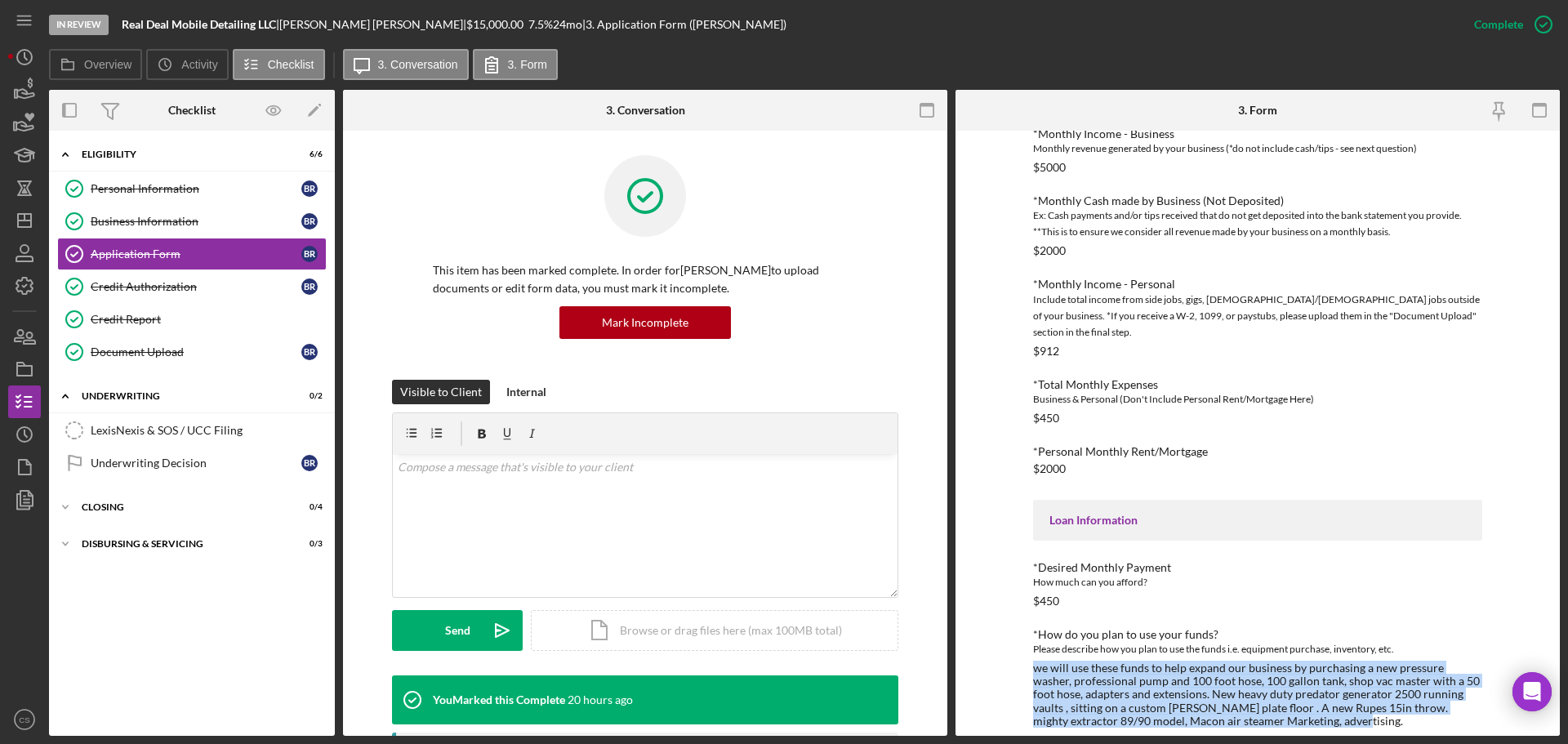
drag, startPoint x: 1308, startPoint y: 707, endPoint x: 1013, endPoint y: 648, distance: 300.8
click at [1013, 648] on div "To edit this form you must mark this item incomplete TMC Community Capital Loan…" at bounding box center [1258, 433] width 604 height 605
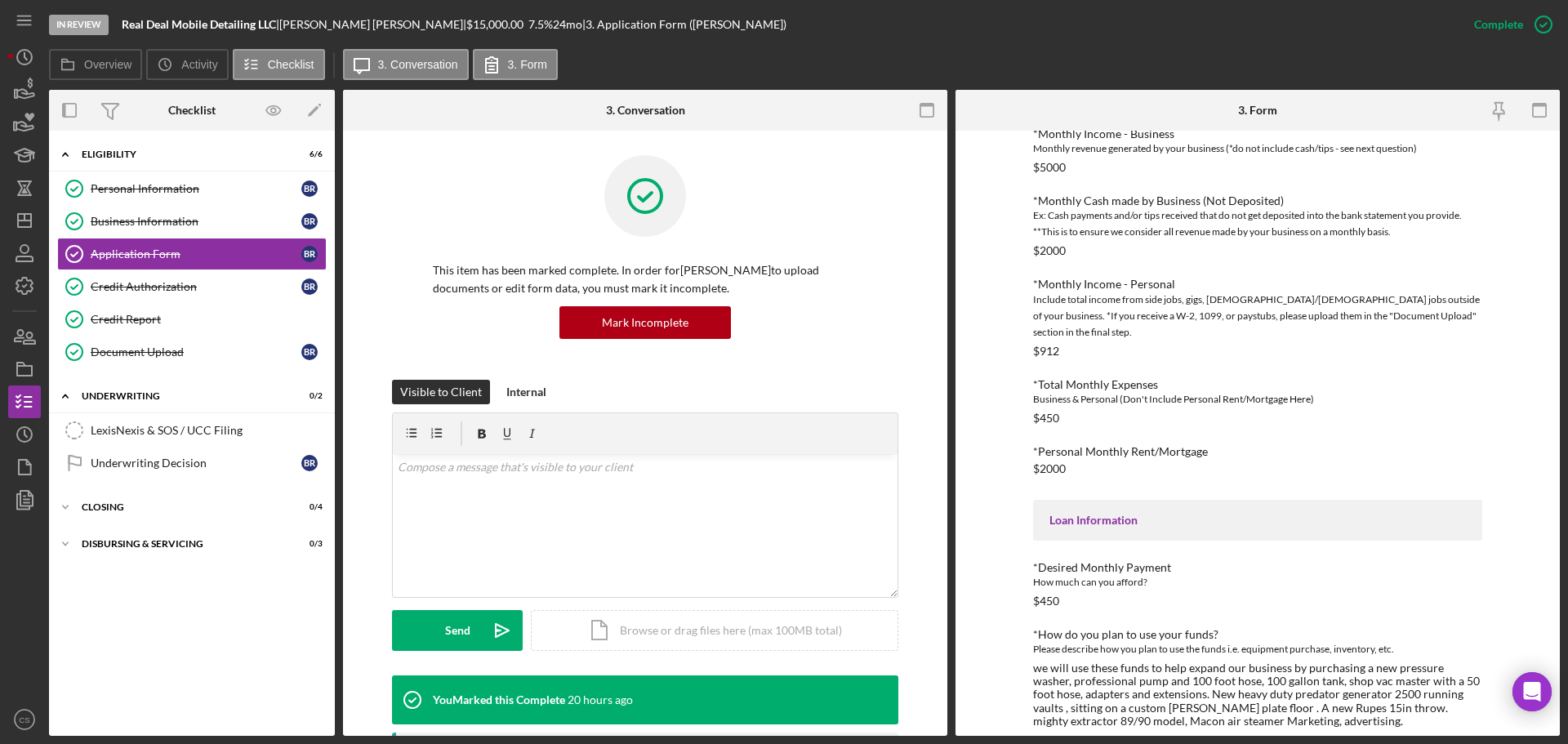
click at [1012, 639] on div "To edit this form you must mark this item incomplete TMC Community Capital Loan…" at bounding box center [1258, 433] width 604 height 605
click at [31, 225] on polygon "button" at bounding box center [25, 220] width 13 height 13
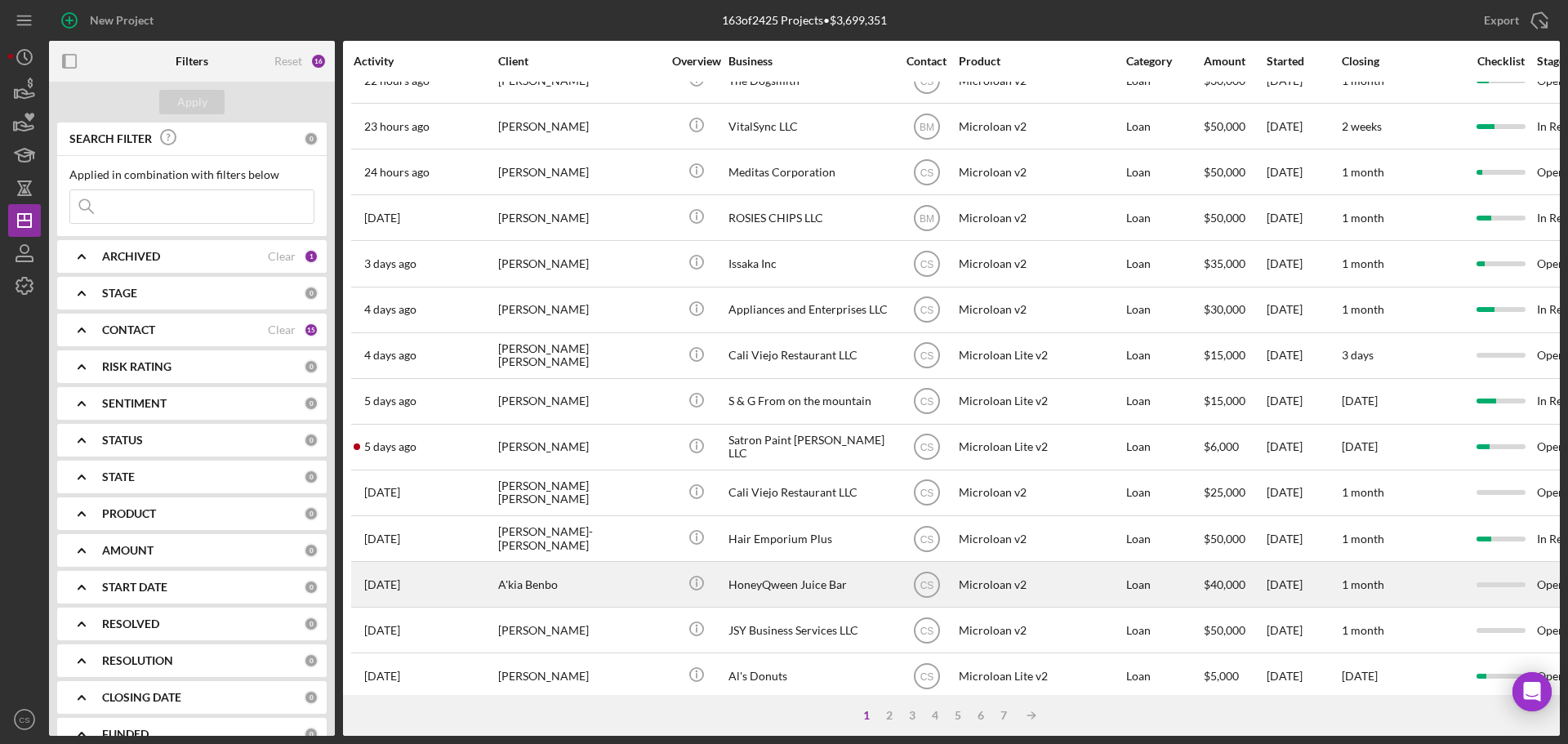
scroll to position [327, 0]
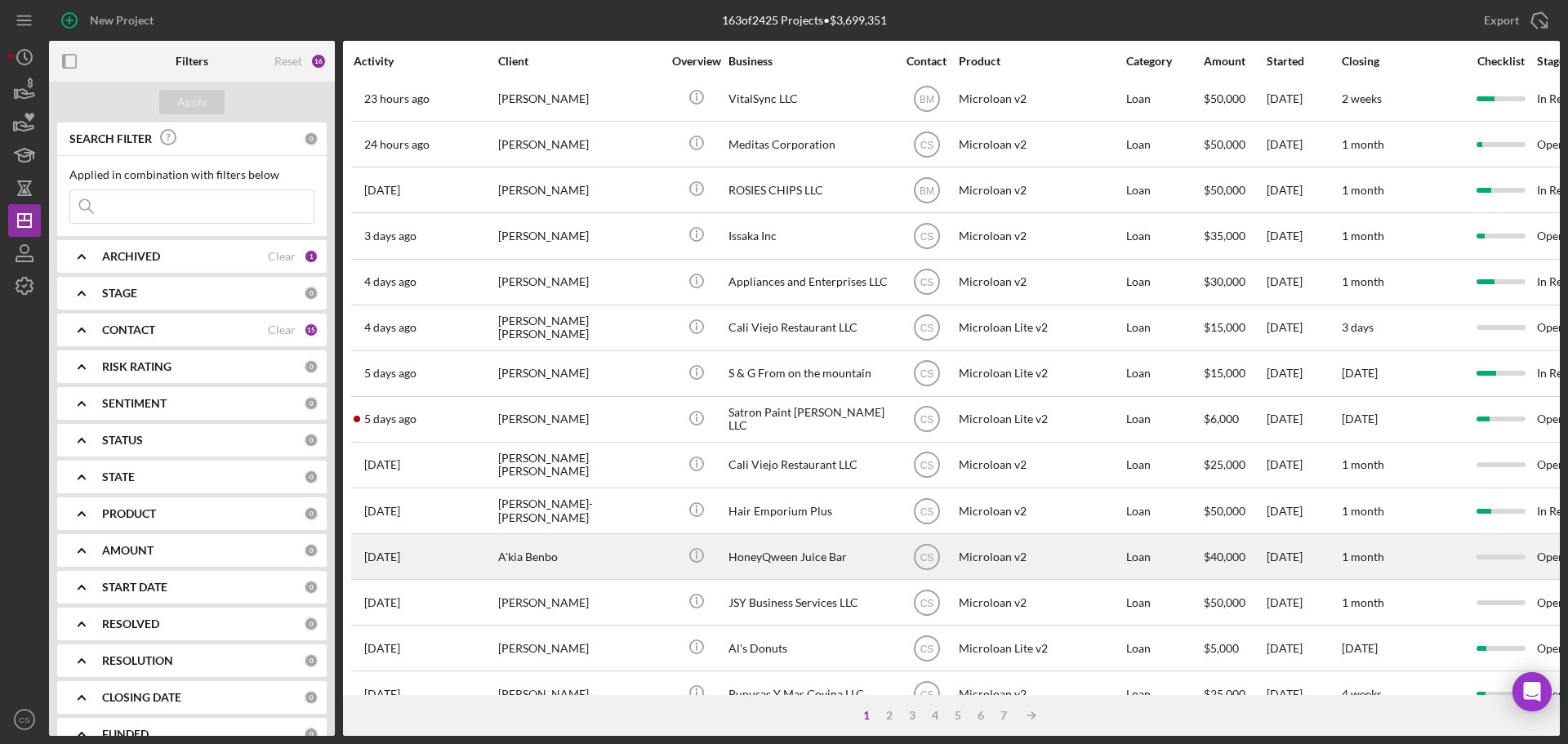
click at [638, 555] on div "A'kia Benbo" at bounding box center [580, 557] width 163 height 43
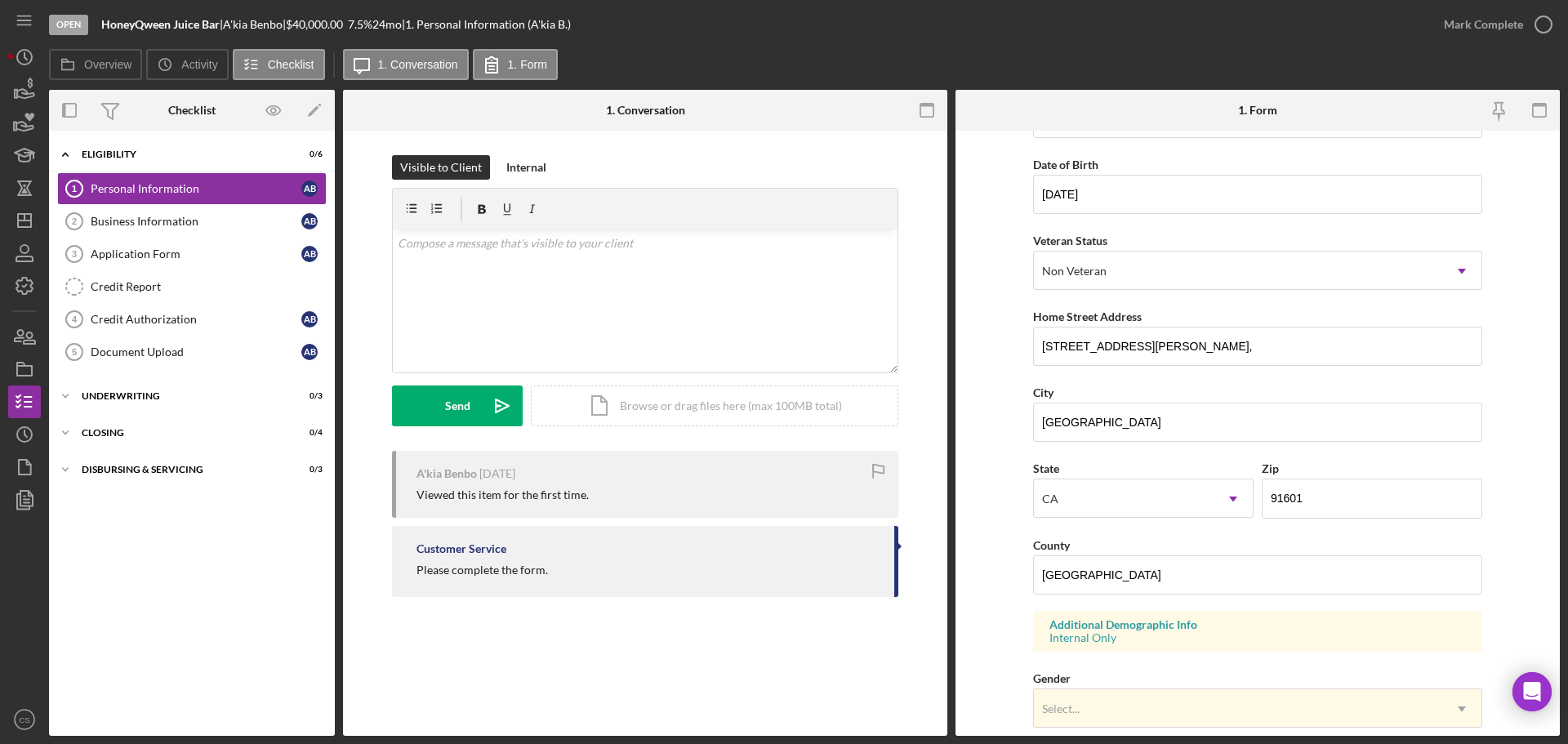
scroll to position [163, 0]
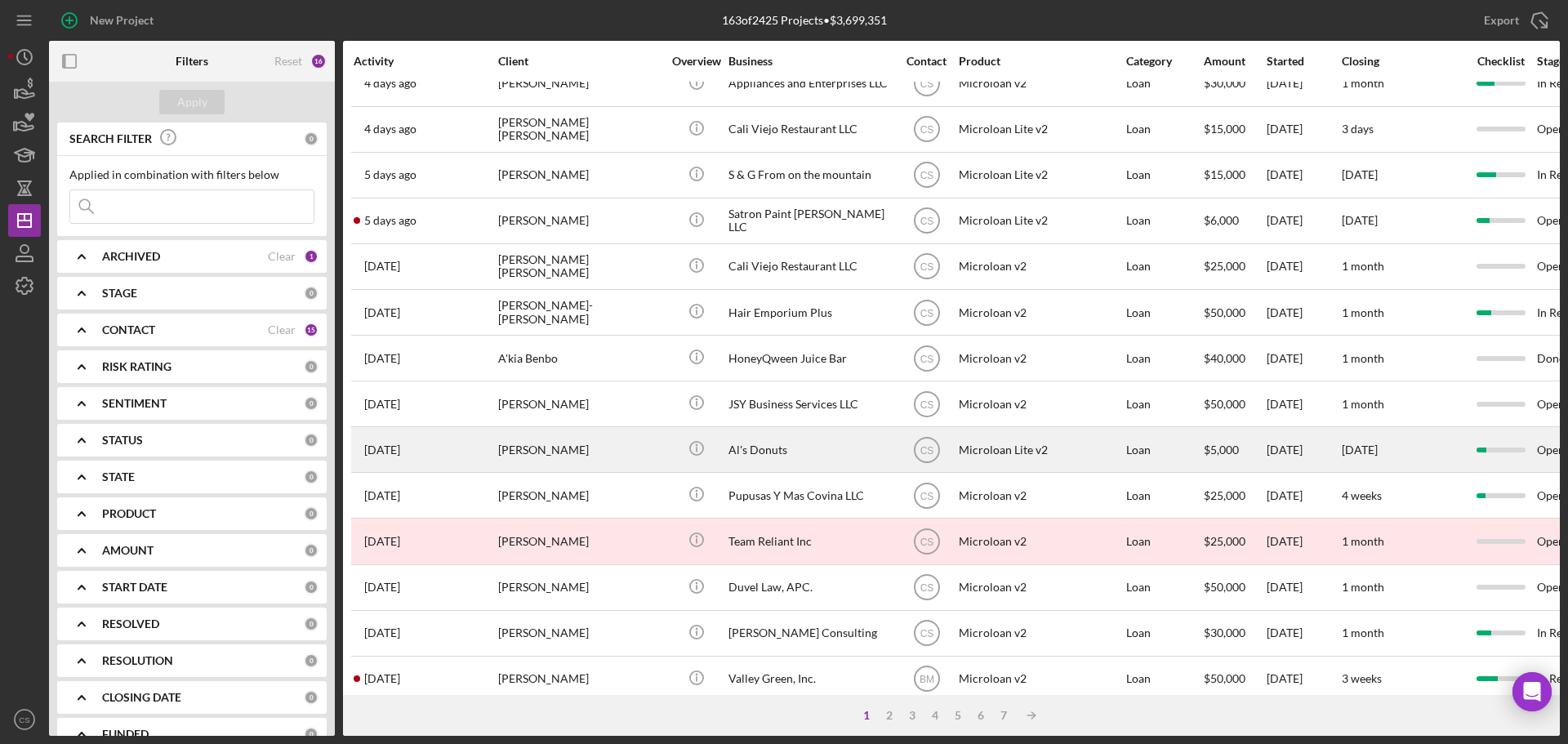
scroll to position [553, 0]
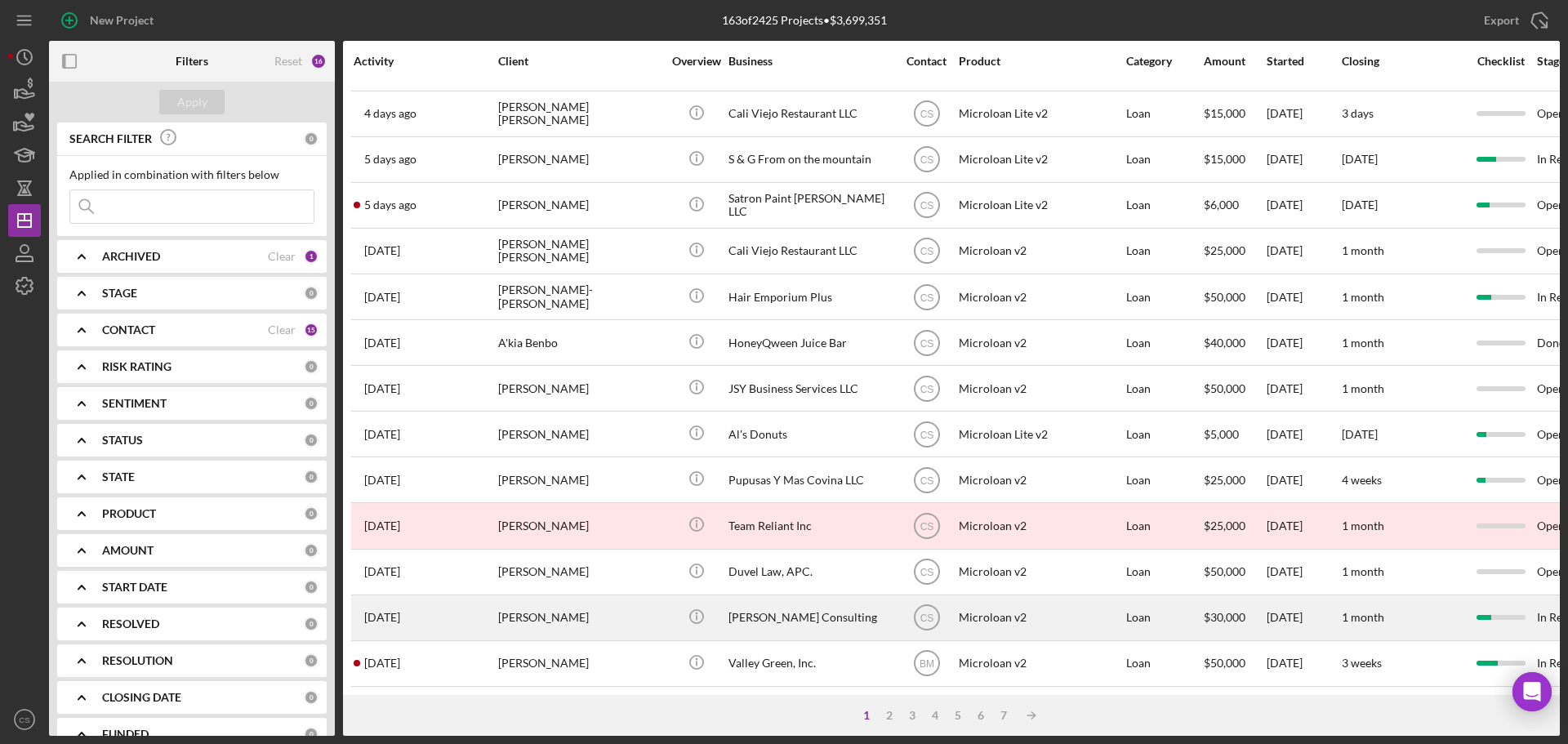
click at [648, 596] on div "[PERSON_NAME]" at bounding box center [580, 617] width 163 height 43
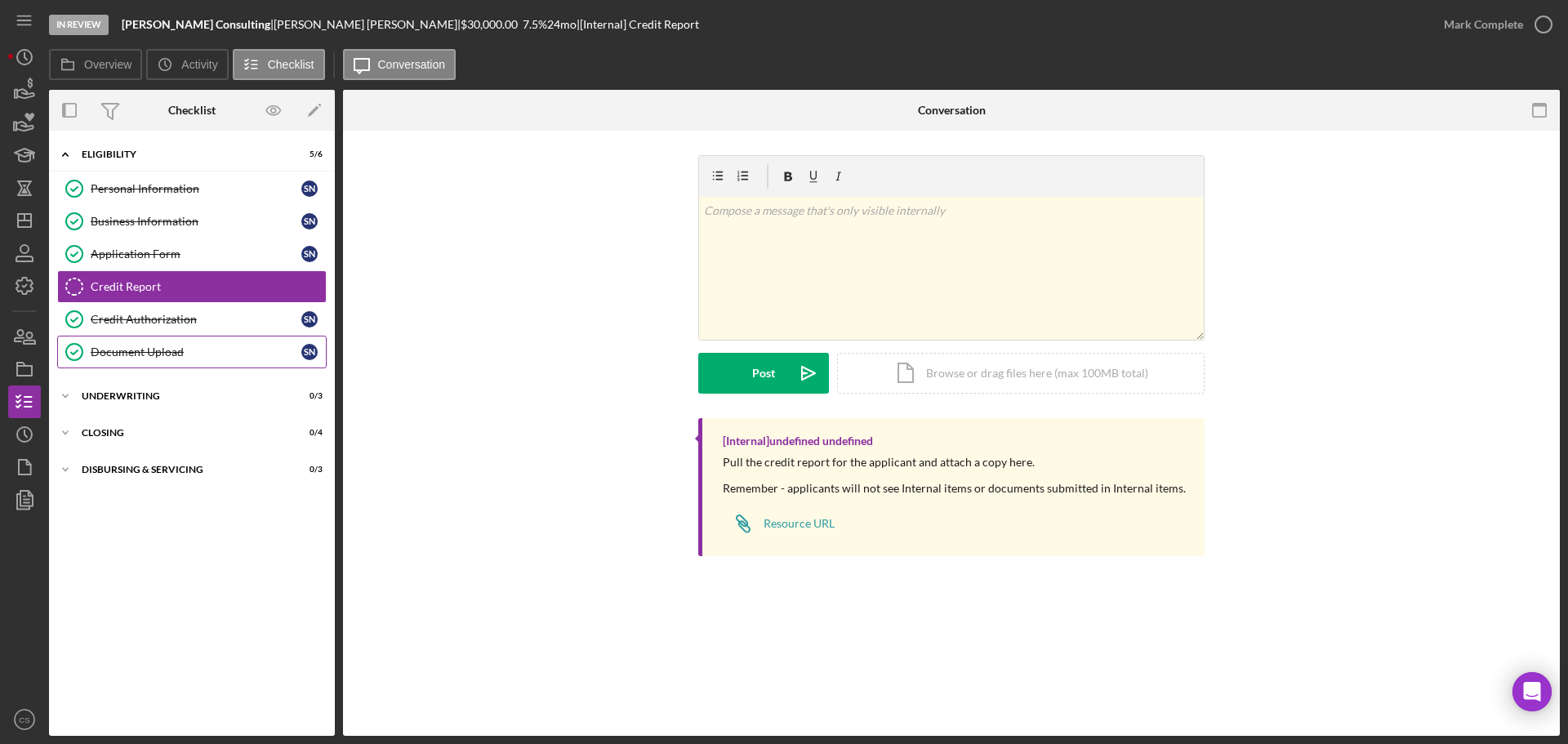
click at [196, 361] on link "Document Upload Document Upload s n" at bounding box center [192, 353] width 270 height 33
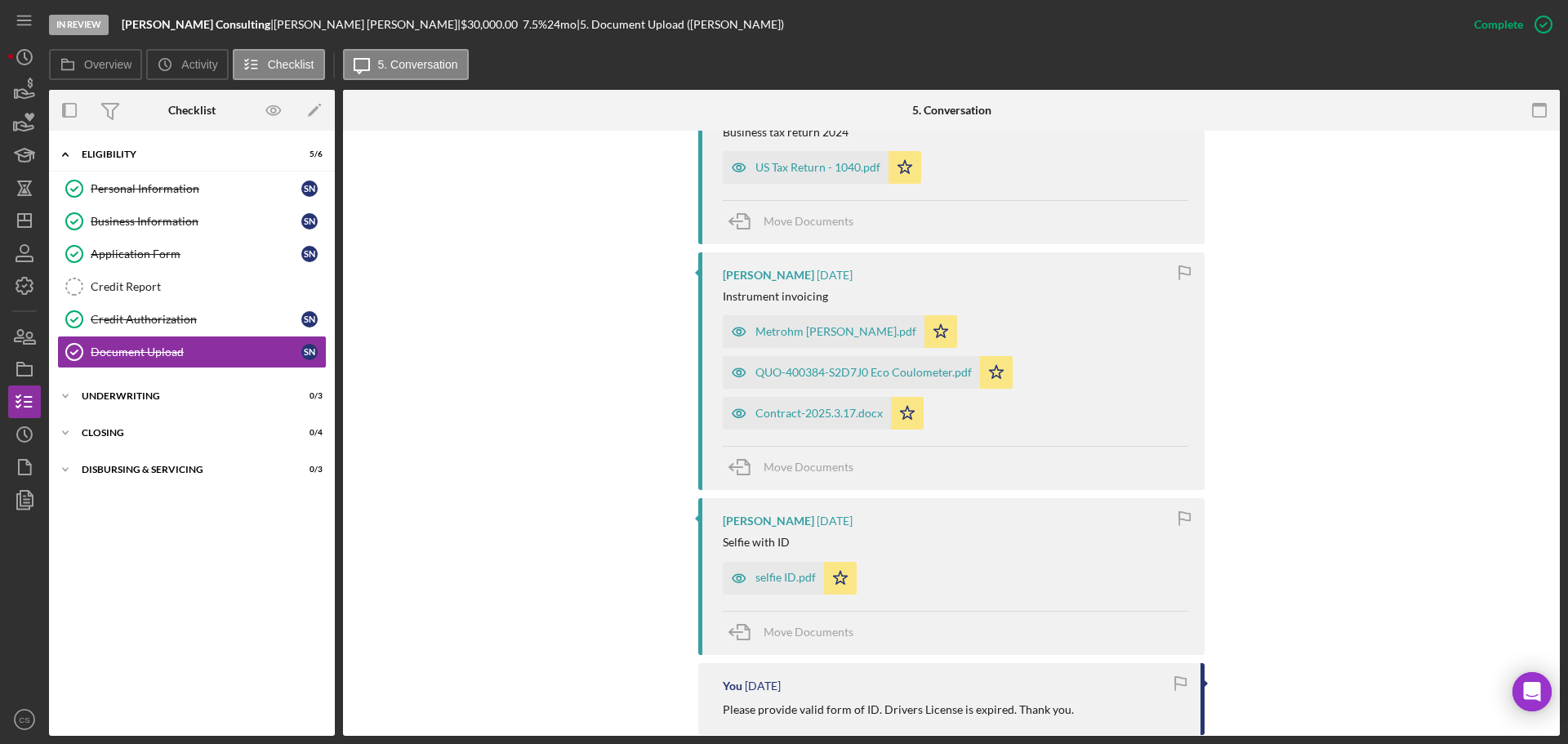
scroll to position [654, 0]
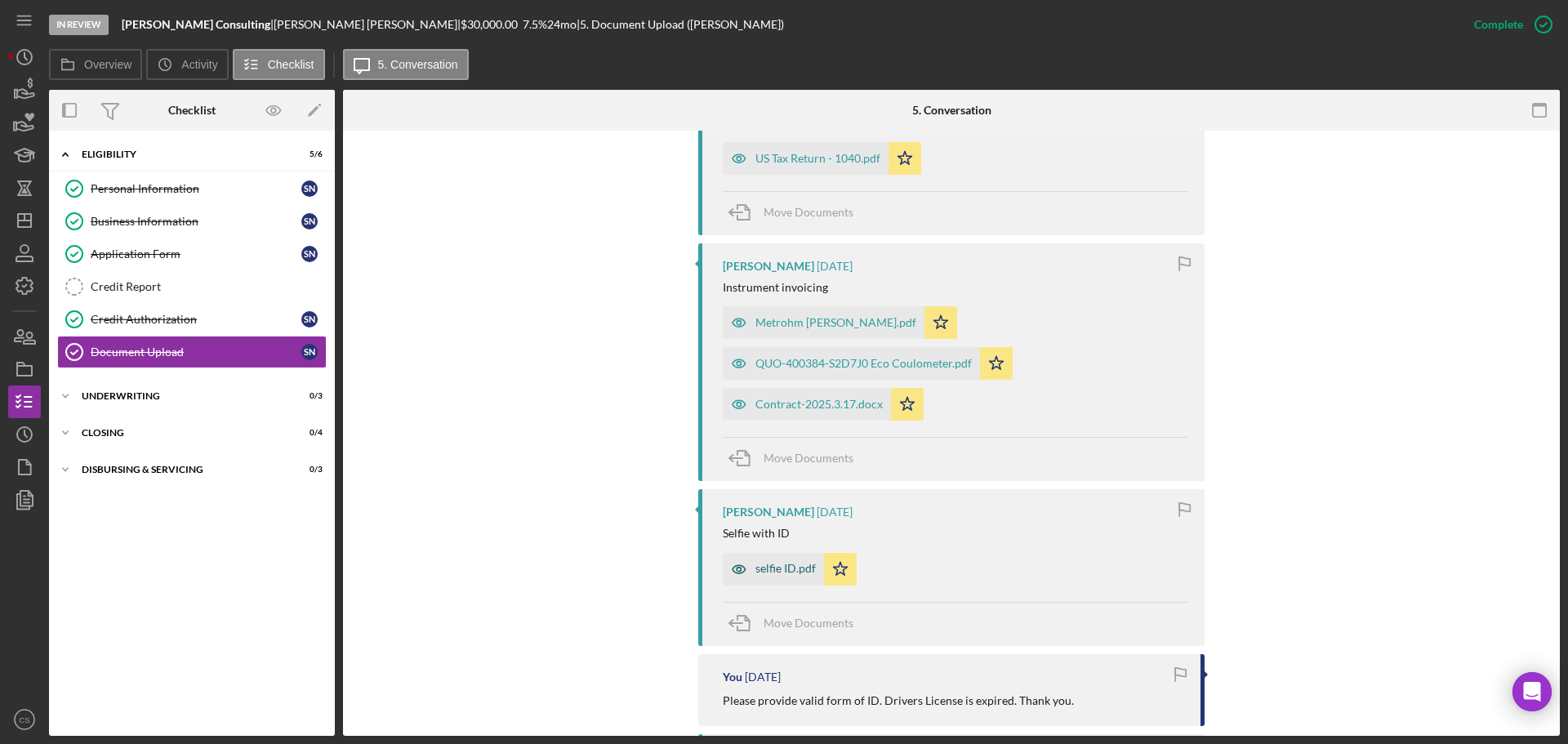
click at [780, 576] on div "selfie ID.pdf" at bounding box center [773, 569] width 101 height 33
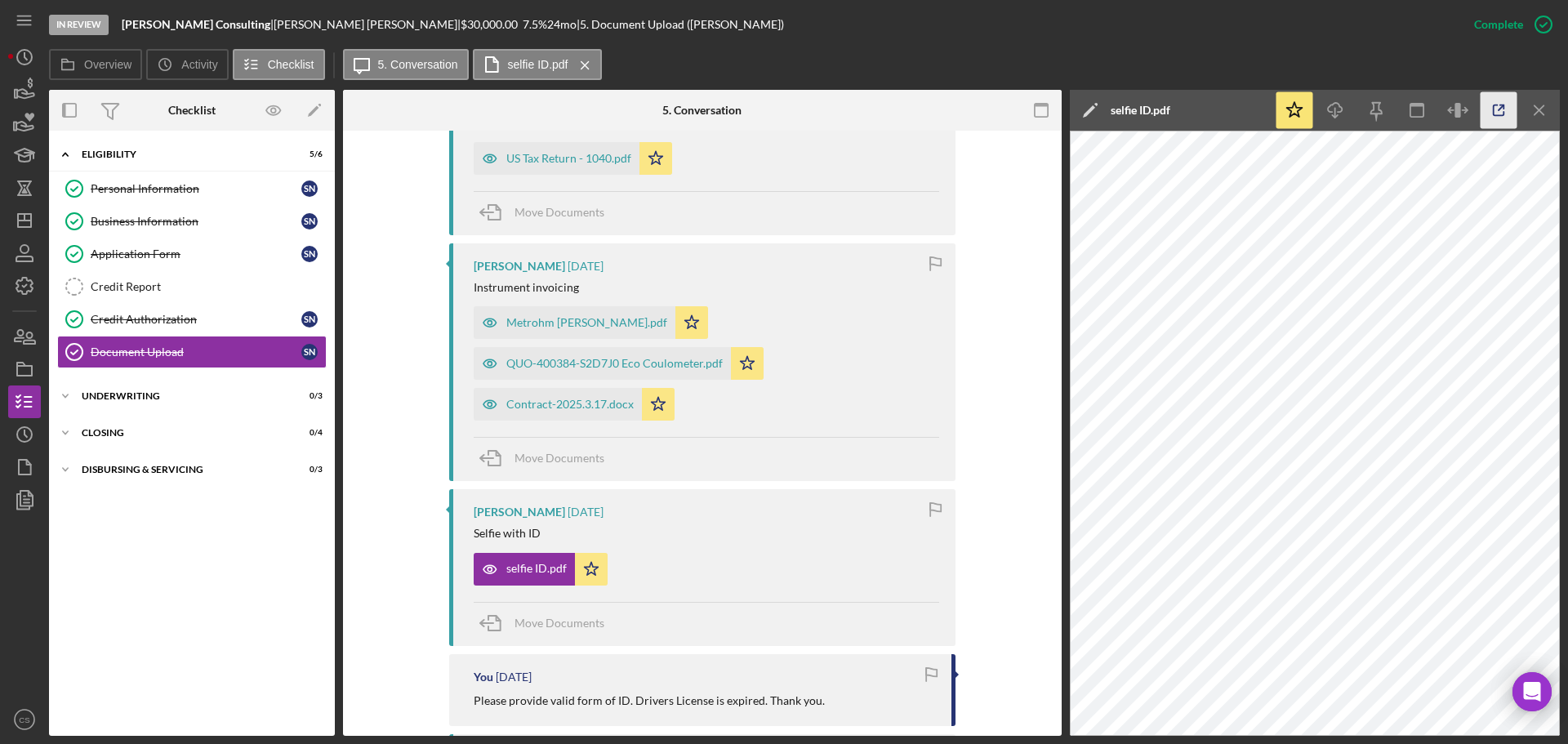
click at [1495, 107] on icon "button" at bounding box center [1498, 111] width 37 height 37
click at [215, 230] on link "Business Information Business Information s n" at bounding box center [192, 221] width 270 height 33
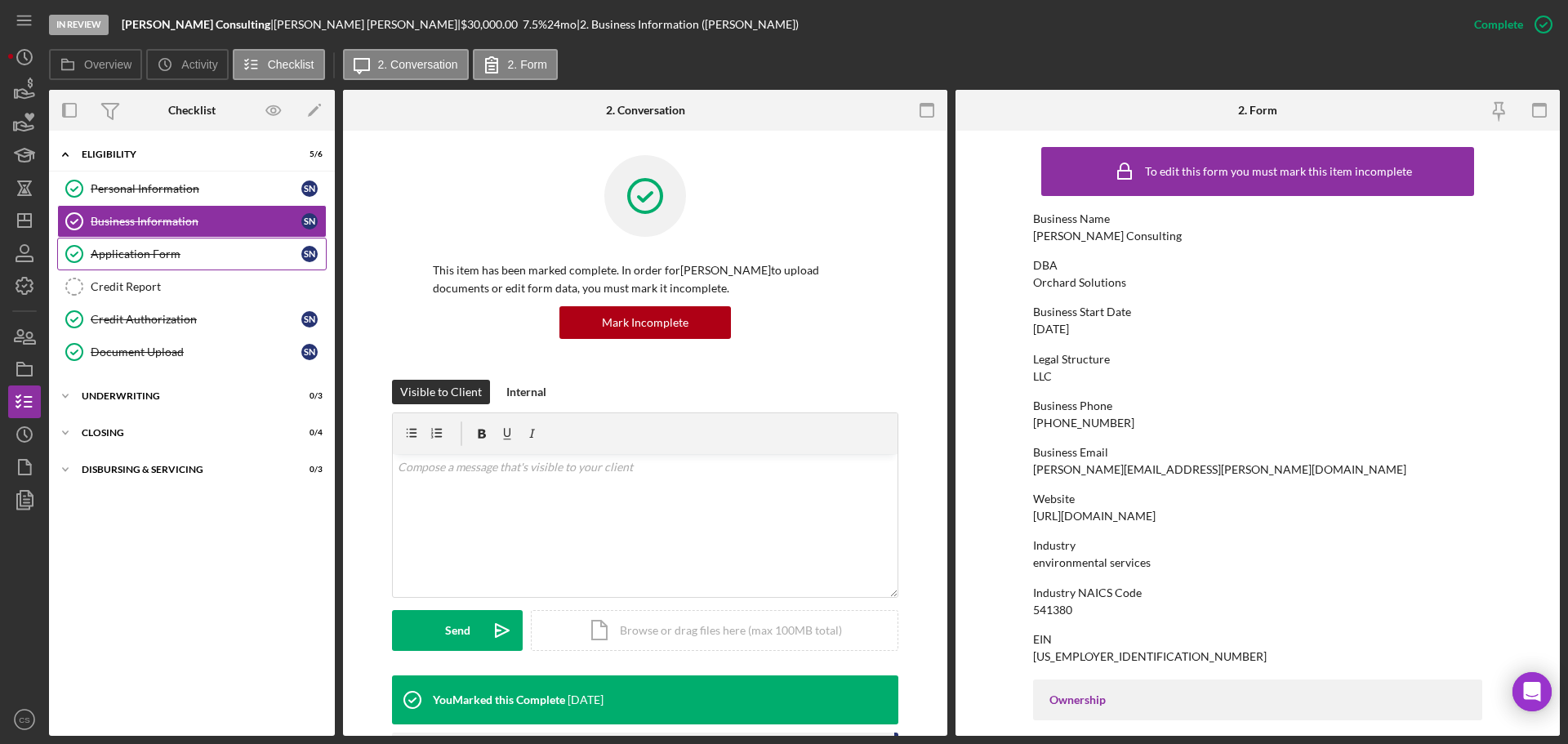
click at [231, 257] on div "Application Form" at bounding box center [196, 254] width 210 height 13
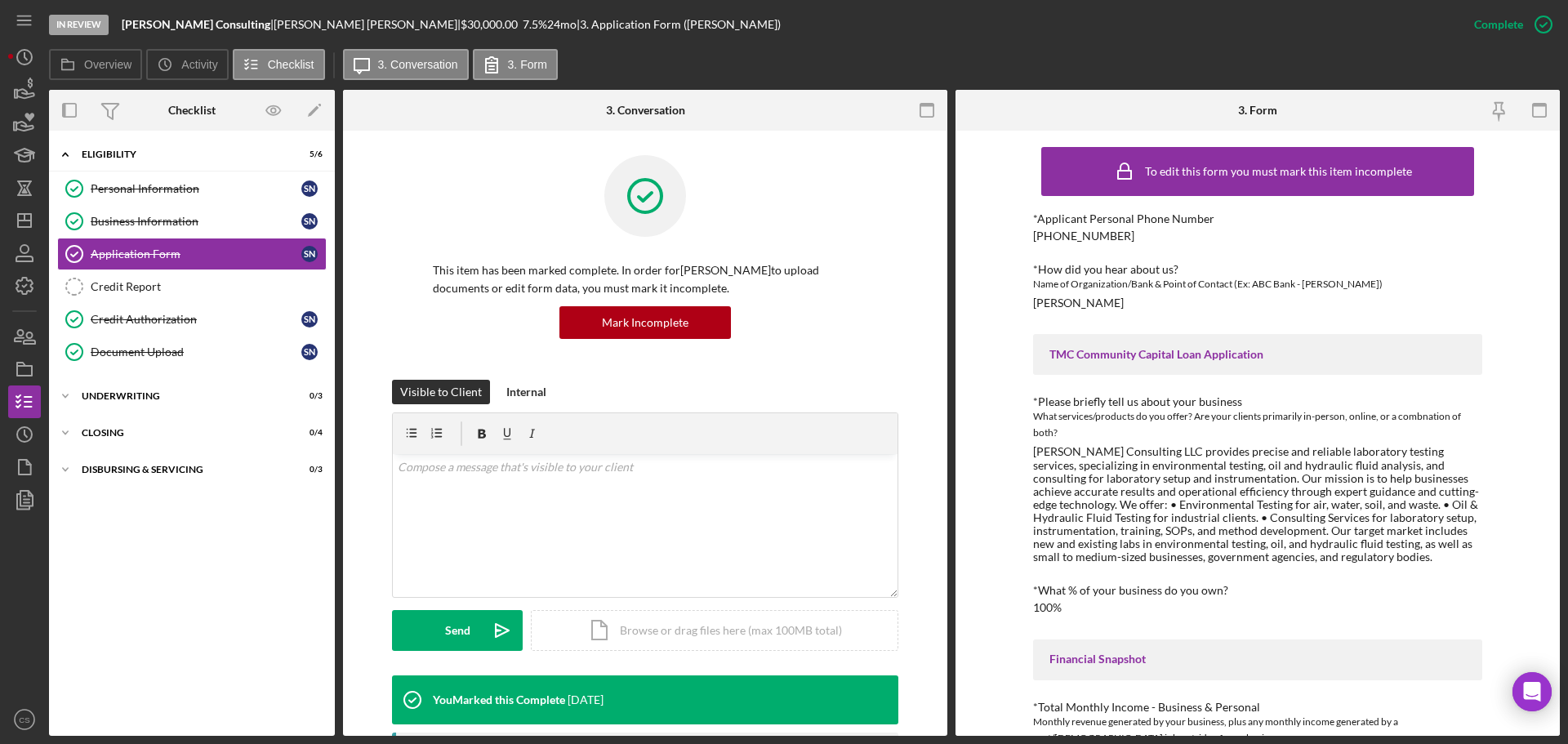
drag, startPoint x: 1129, startPoint y: 302, endPoint x: 963, endPoint y: 308, distance: 166.1
click at [963, 308] on div "To edit this form you must mark this item incomplete *Applicant Personal Phone …" at bounding box center [1258, 433] width 604 height 605
click at [251, 354] on div "Document Upload" at bounding box center [196, 352] width 210 height 13
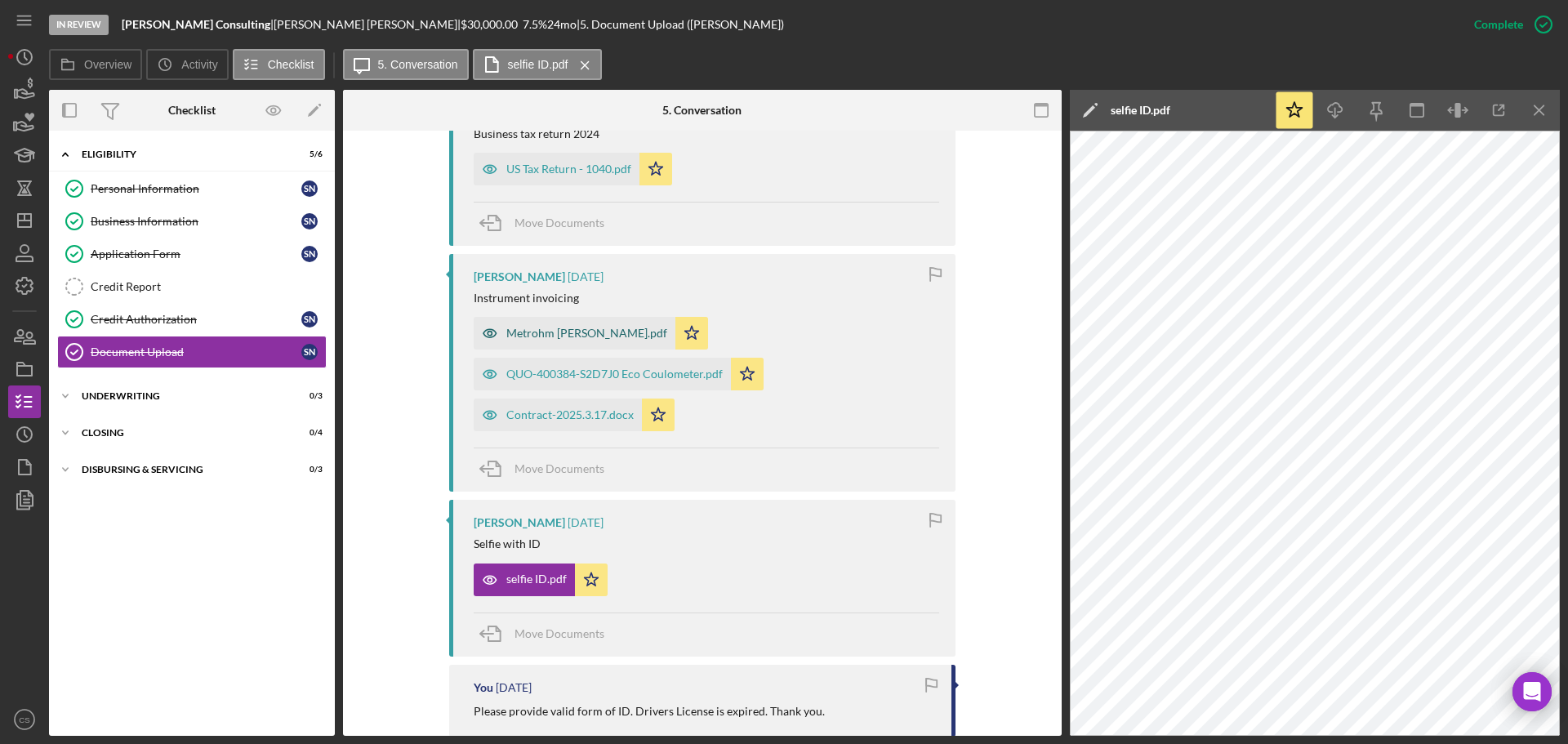
scroll to position [654, 0]
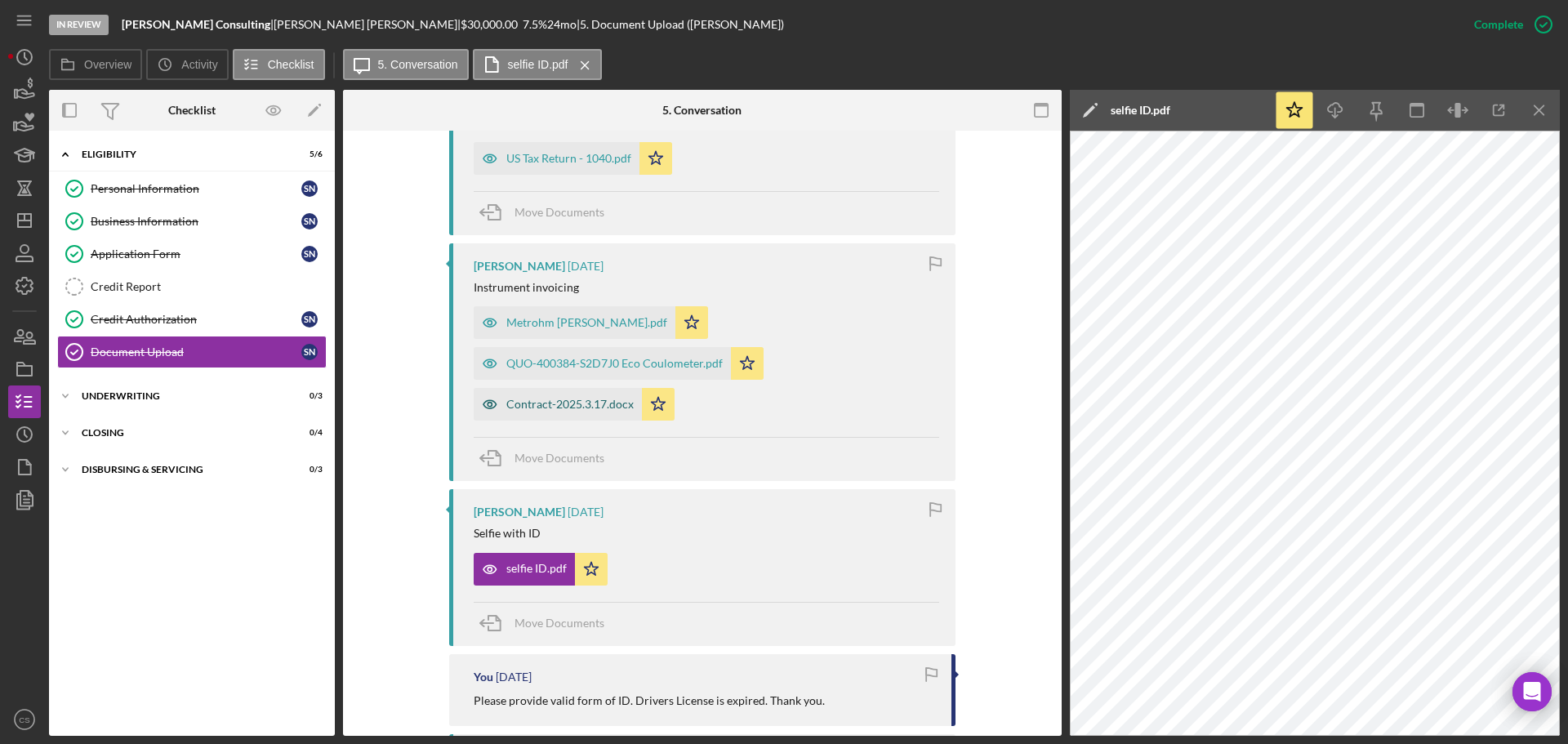
click at [543, 410] on div "Contract-2025.3.17.docx" at bounding box center [569, 404] width 128 height 13
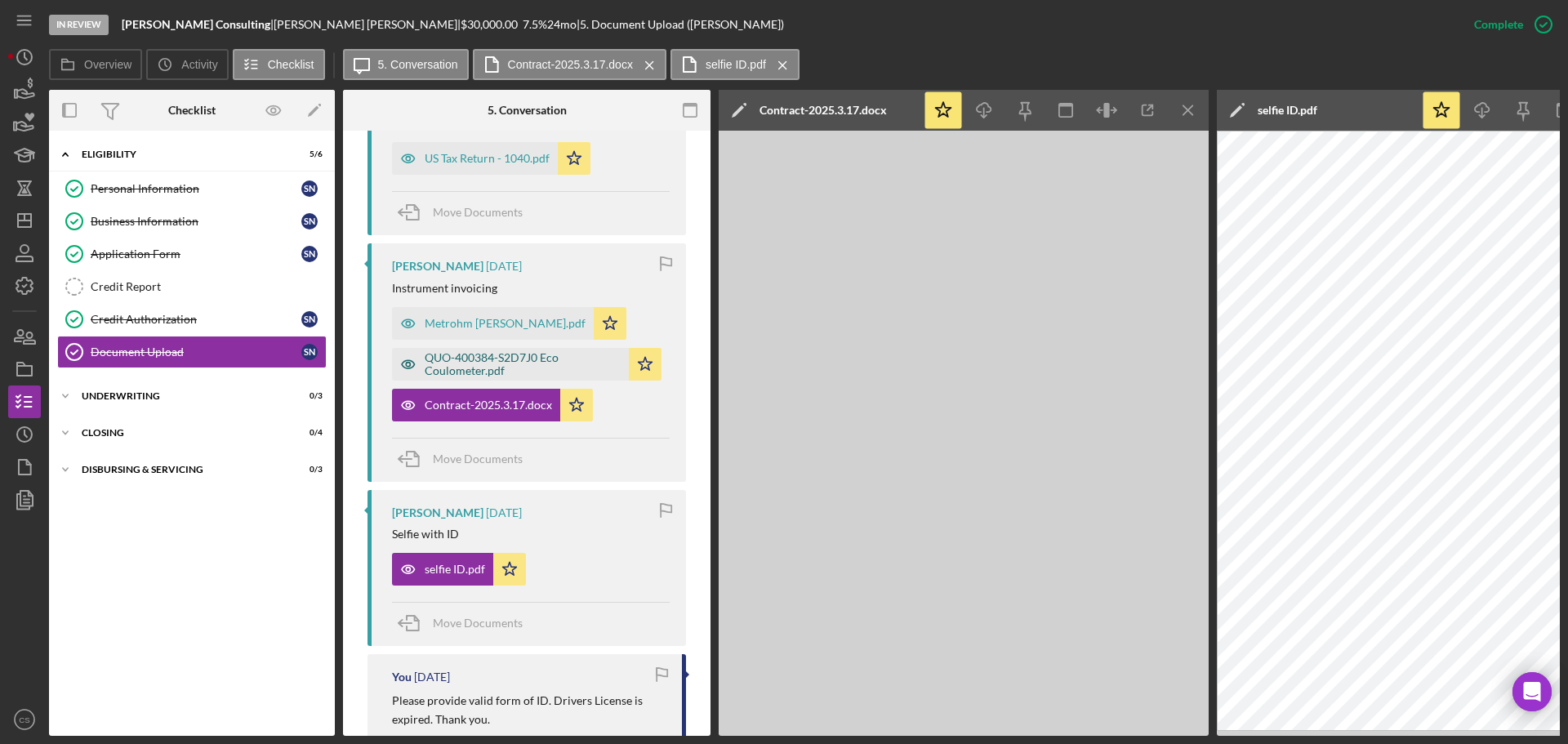
click at [463, 358] on div "QUO-400384-S2D7J0 Eco Coulometer.pdf" at bounding box center [521, 364] width 196 height 26
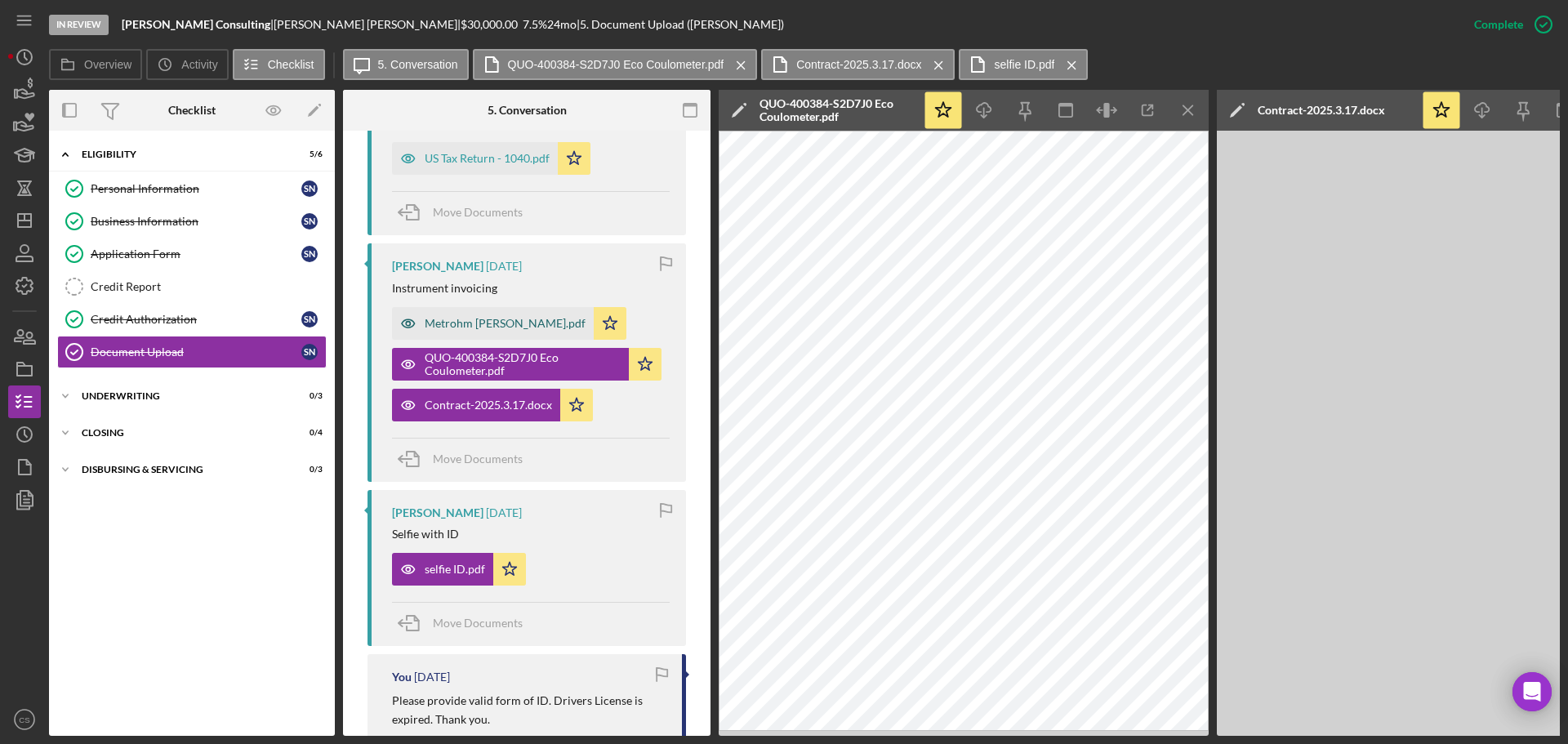
click at [467, 311] on div "Metrohm [PERSON_NAME].pdf" at bounding box center [493, 323] width 202 height 33
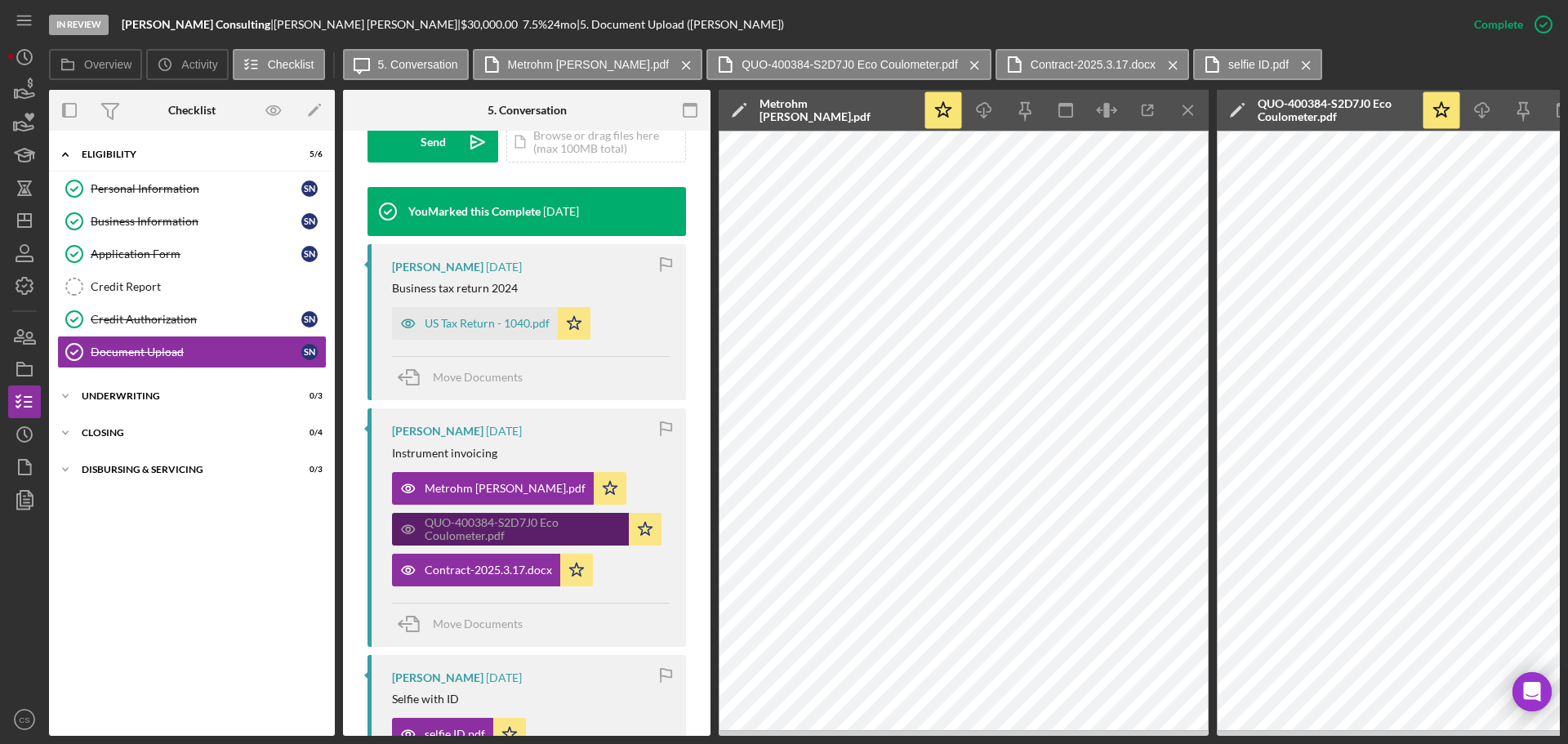
scroll to position [344, 0]
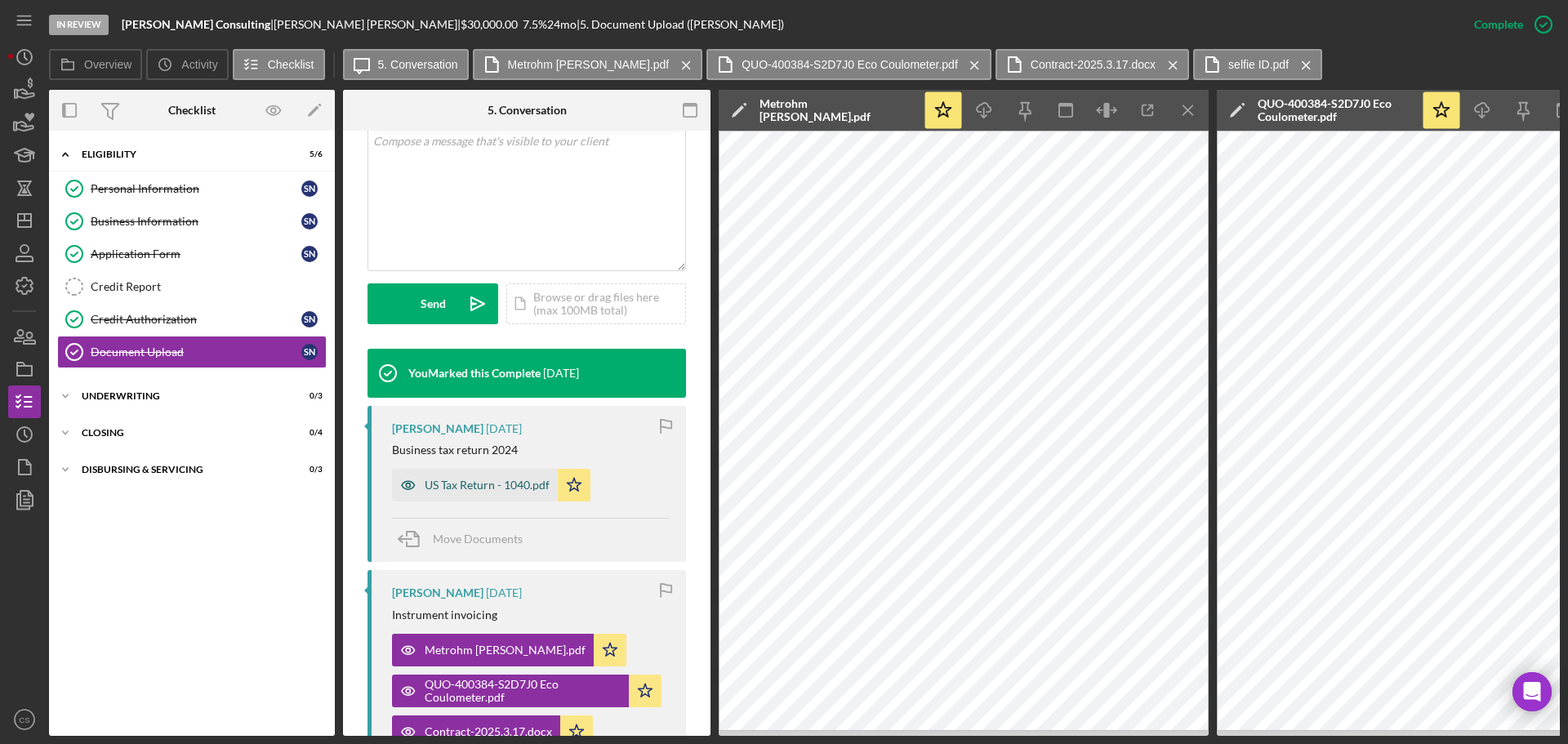
click at [476, 483] on div "US Tax Return - 1040.pdf" at bounding box center [487, 485] width 125 height 13
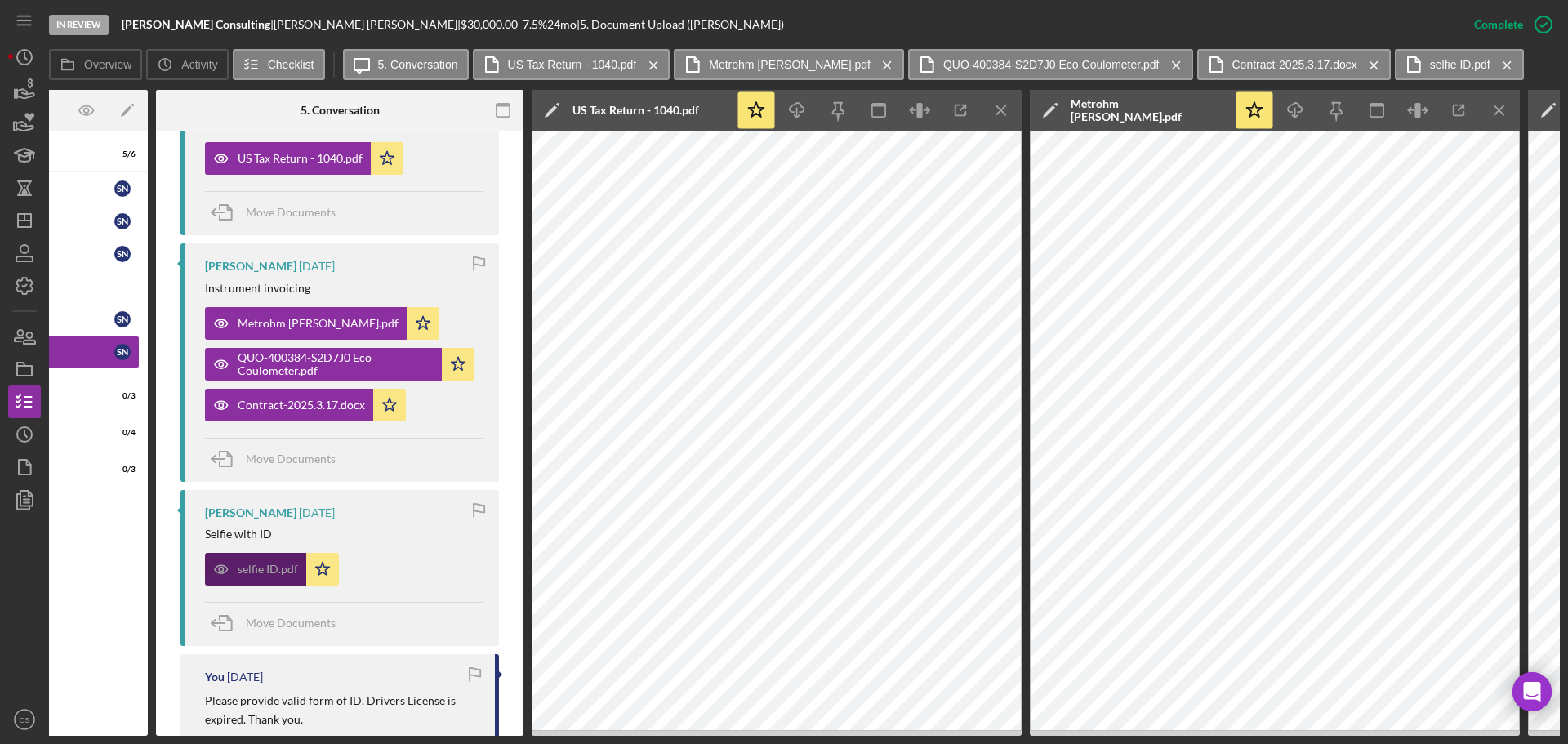
scroll to position [0, 0]
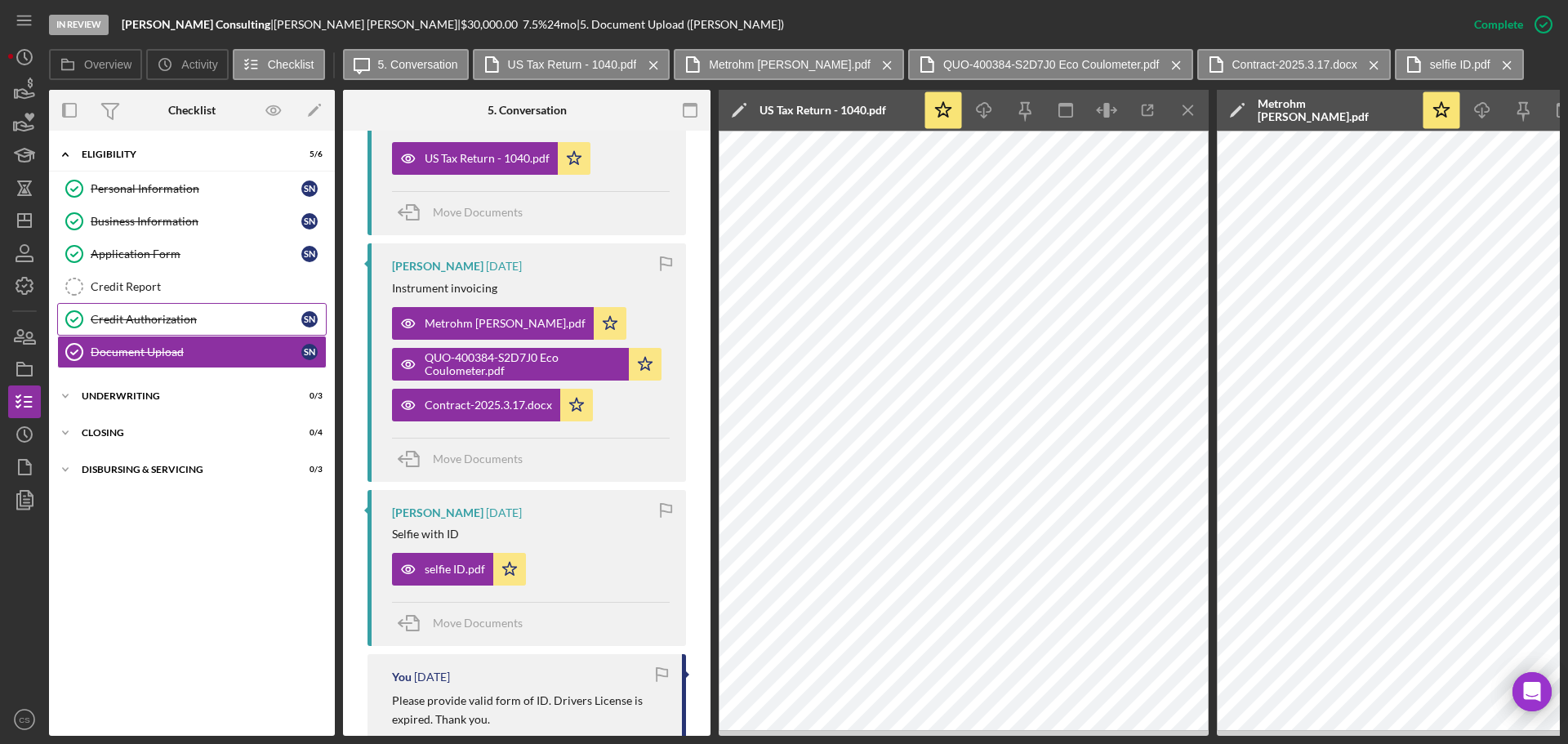
click at [186, 320] on div "Credit Authorization" at bounding box center [196, 320] width 210 height 13
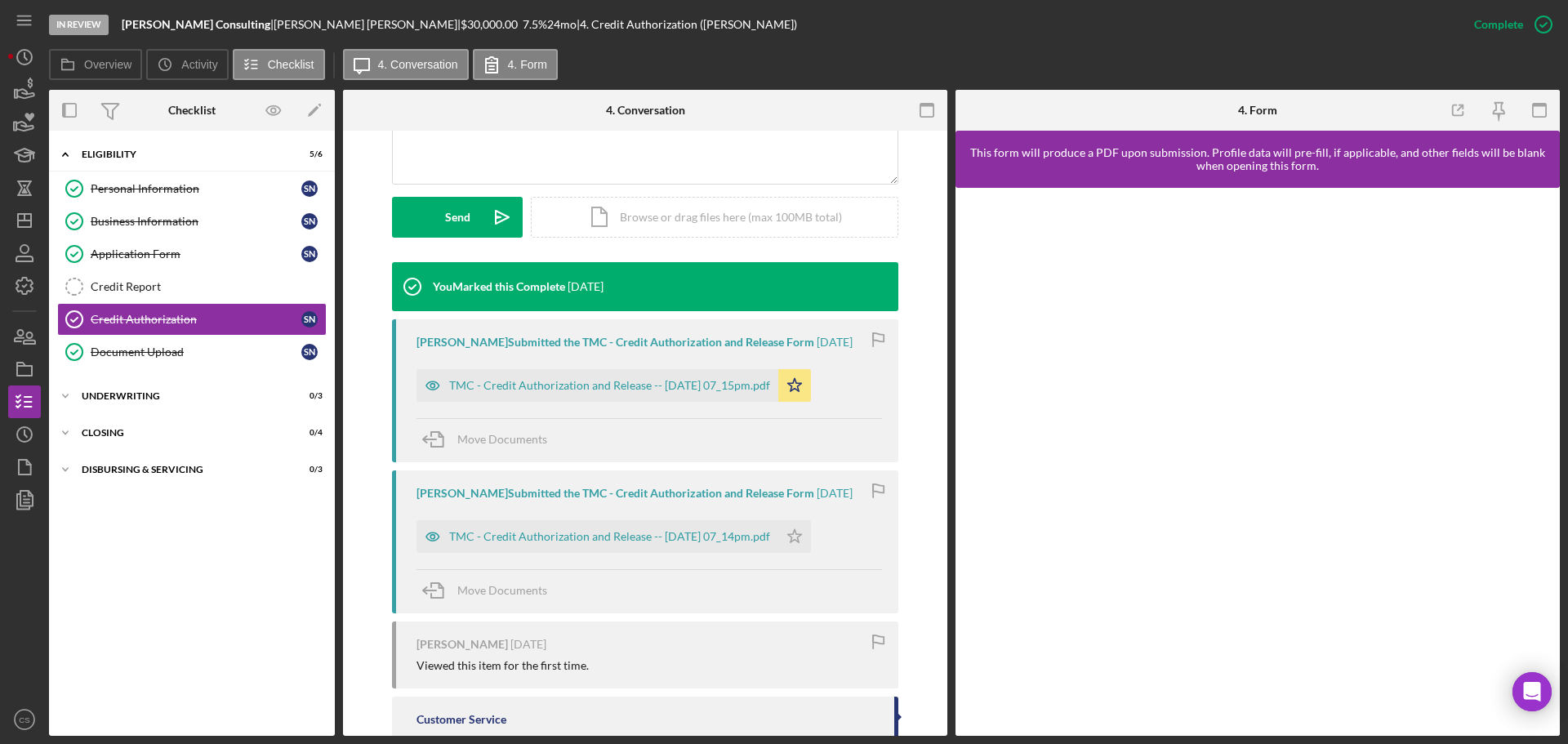
scroll to position [479, 0]
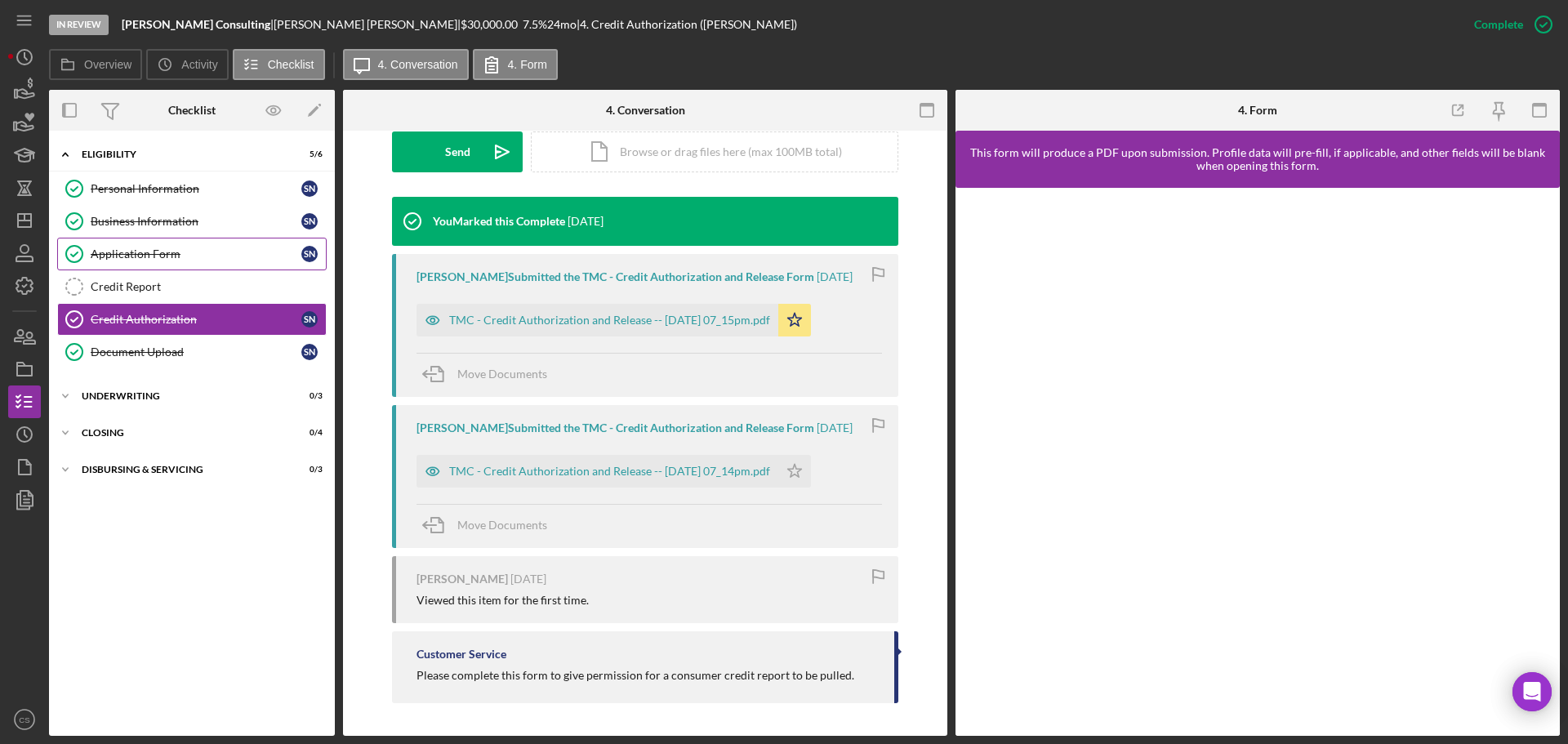
click at [247, 245] on link "Application Form Application Form s n" at bounding box center [192, 254] width 270 height 33
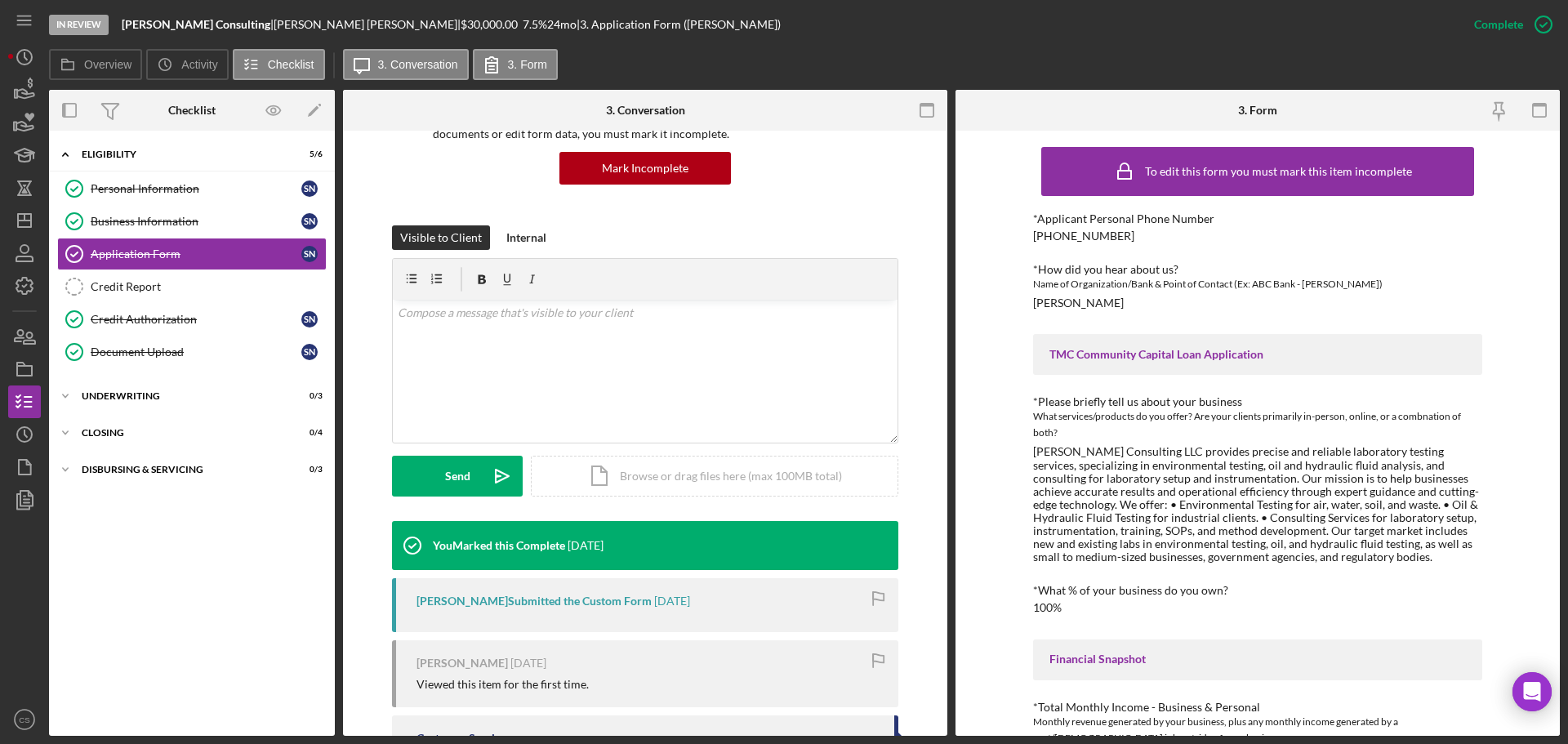
scroll to position [238, 0]
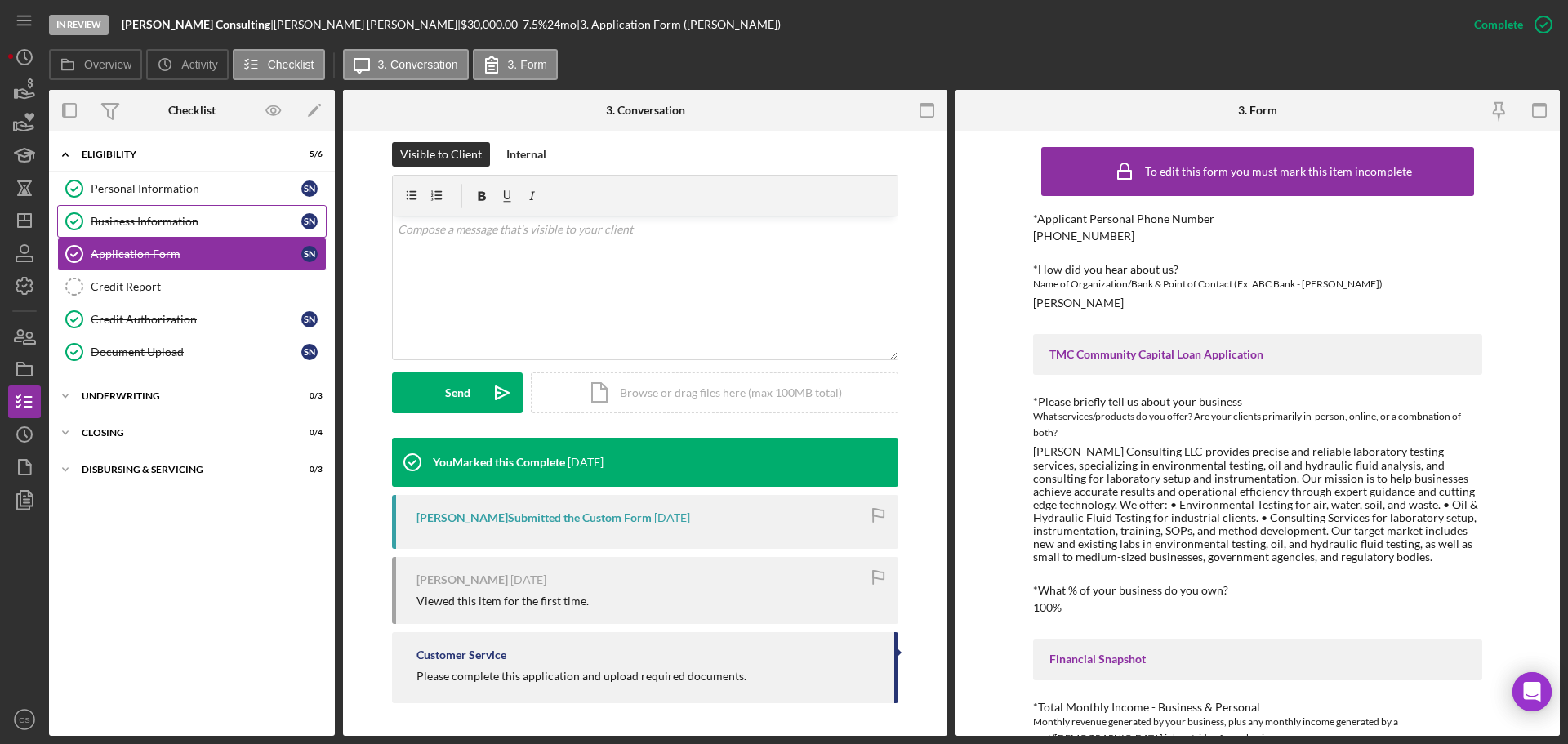
click at [196, 218] on div "Business Information" at bounding box center [196, 221] width 210 height 13
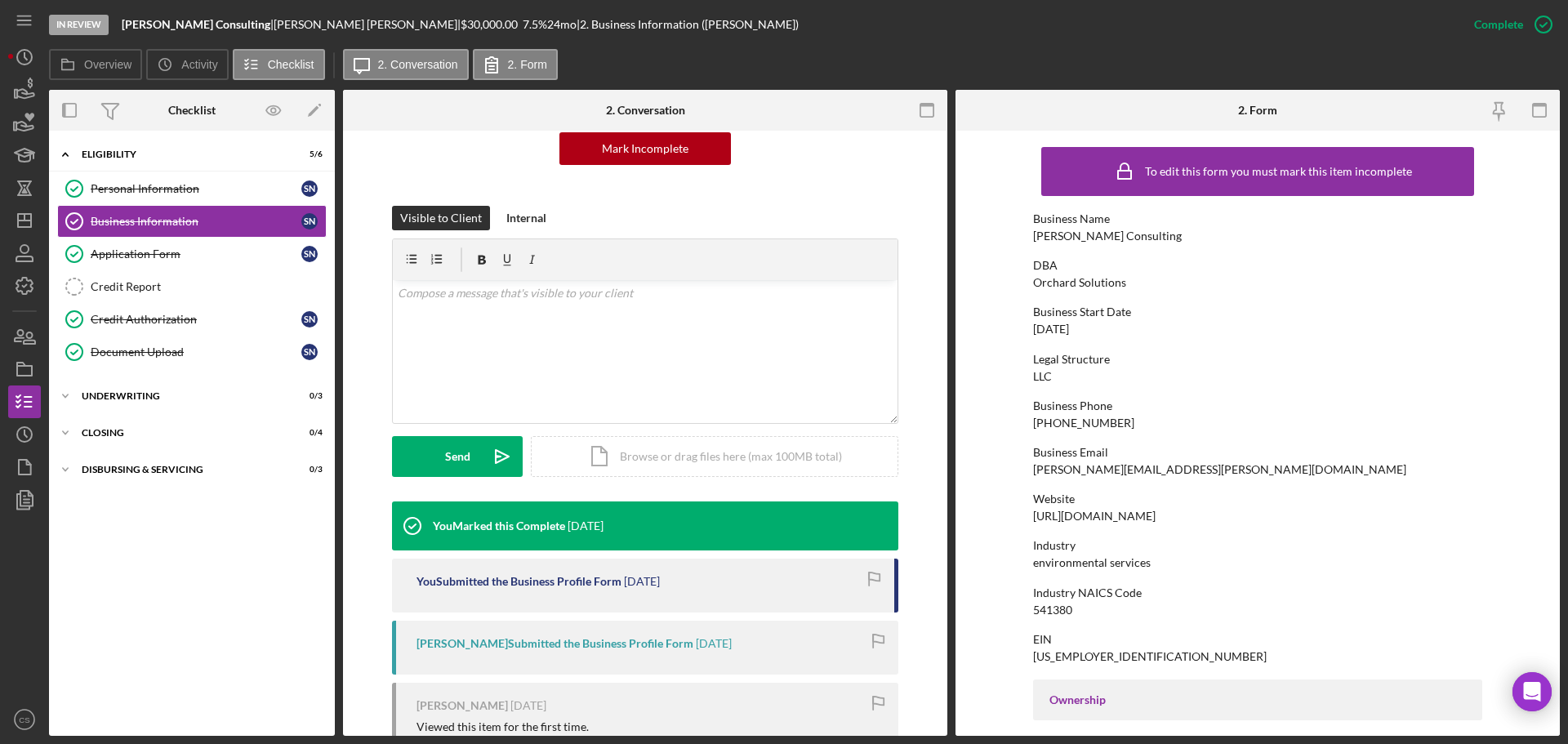
scroll to position [299, 0]
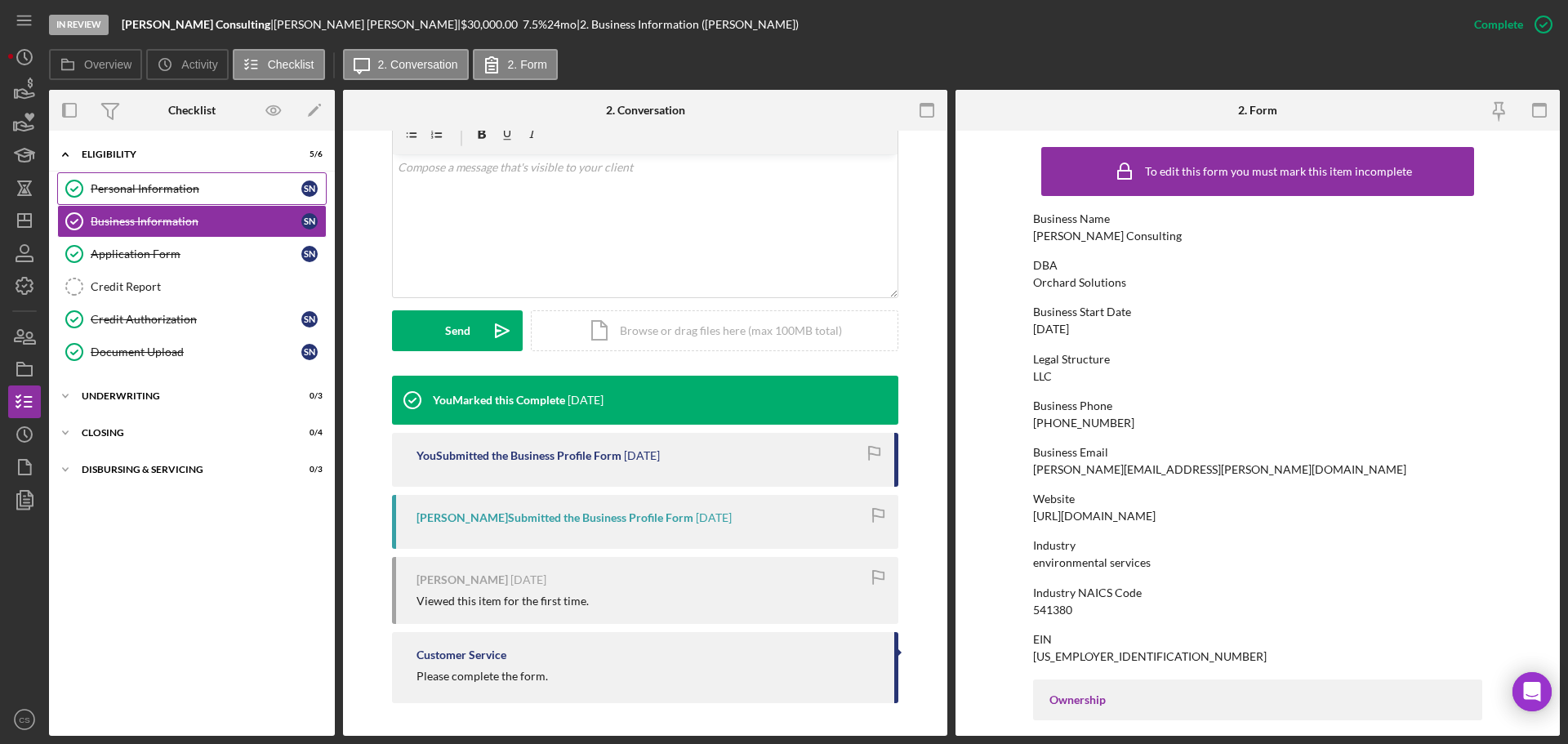
click at [203, 183] on div "Personal Information" at bounding box center [196, 188] width 210 height 13
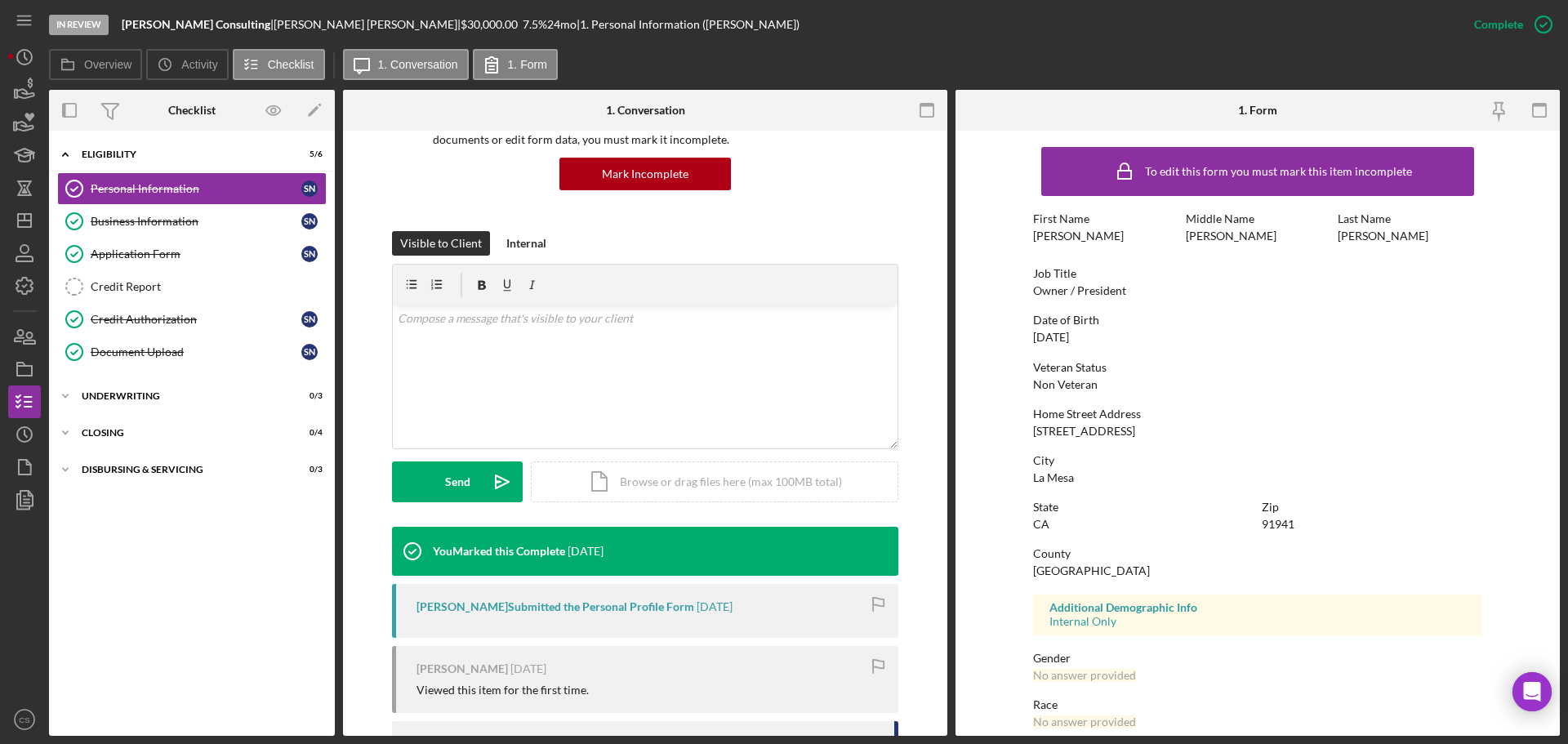
scroll to position [238, 0]
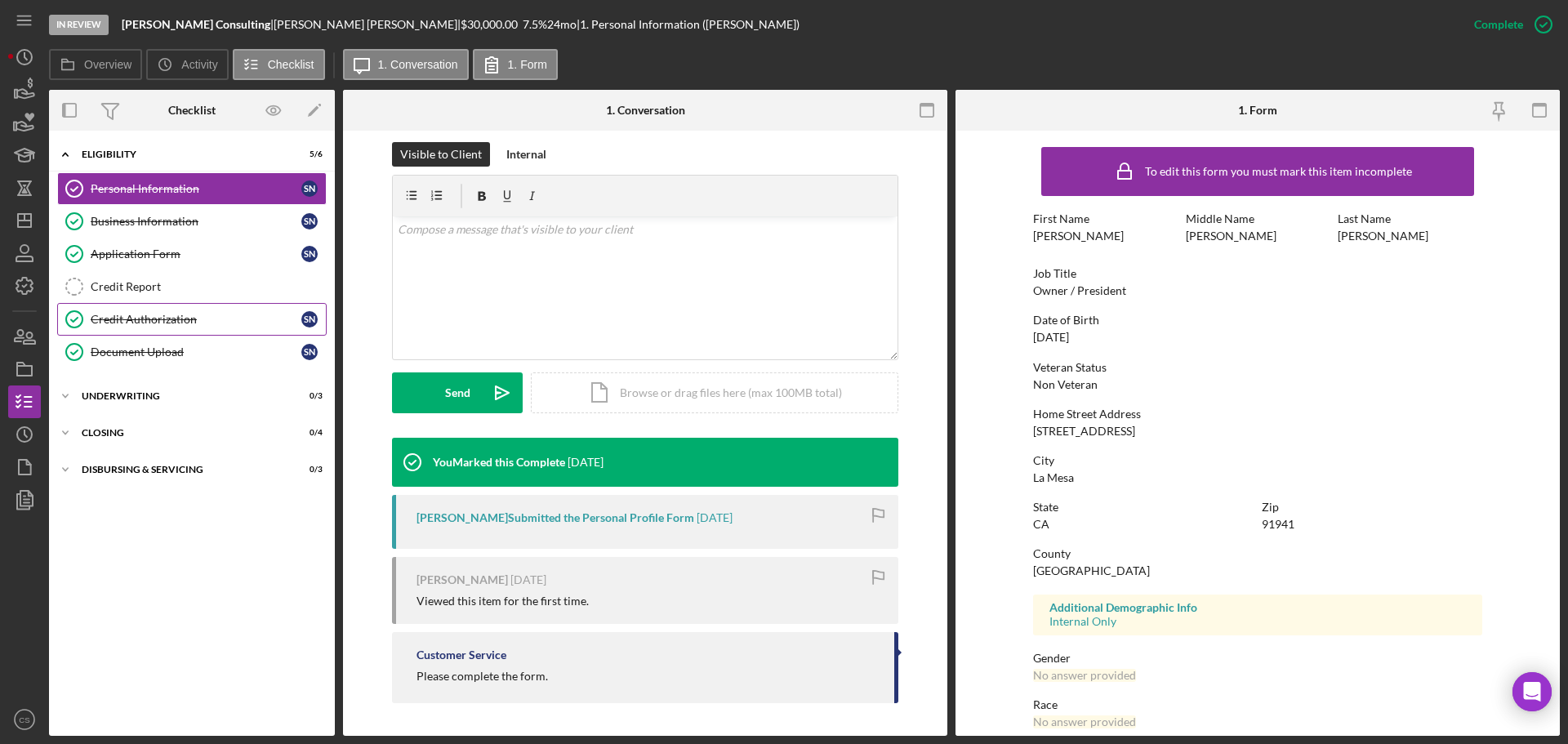
click at [194, 321] on div "Credit Authorization" at bounding box center [196, 320] width 210 height 13
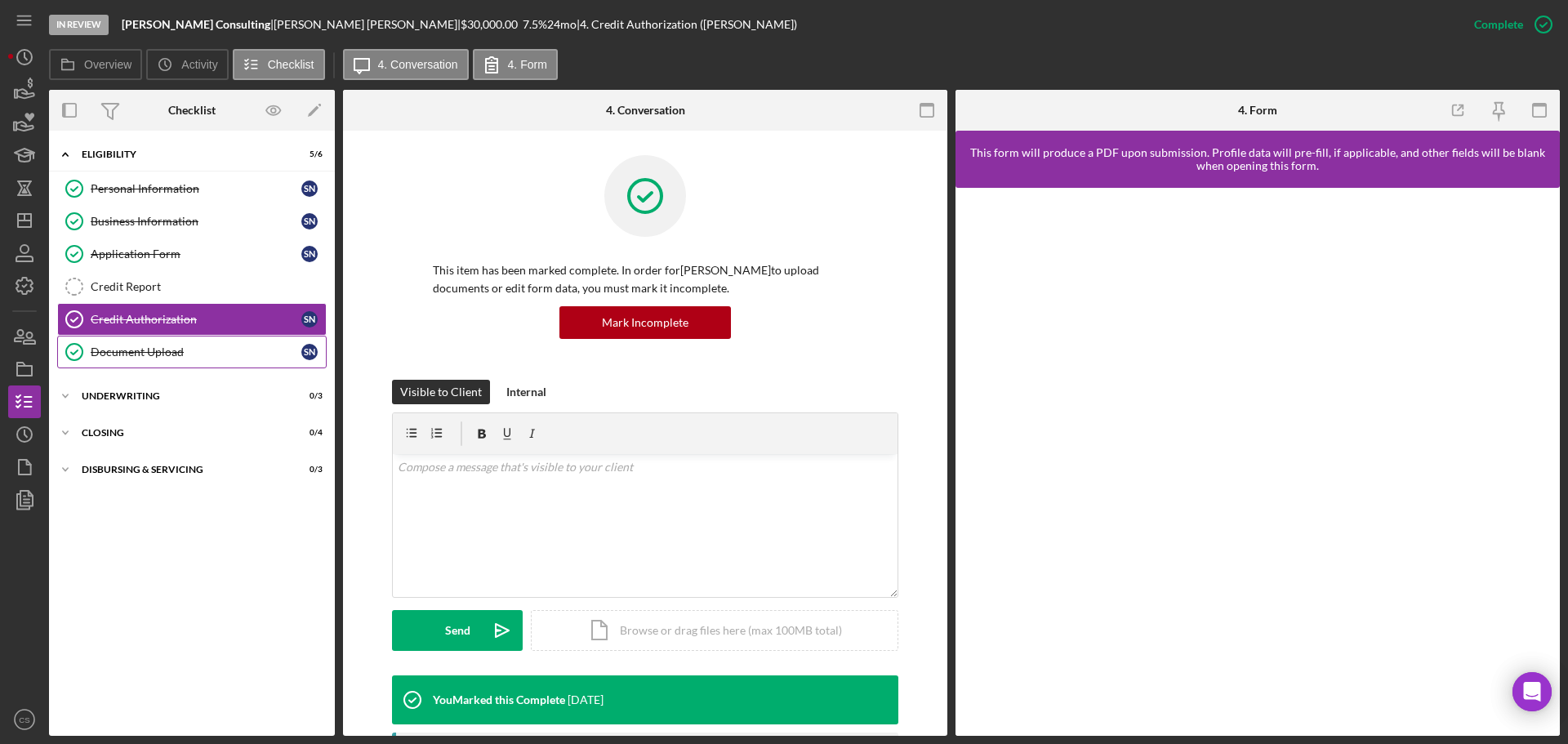
click at [210, 355] on div "Document Upload" at bounding box center [196, 352] width 210 height 13
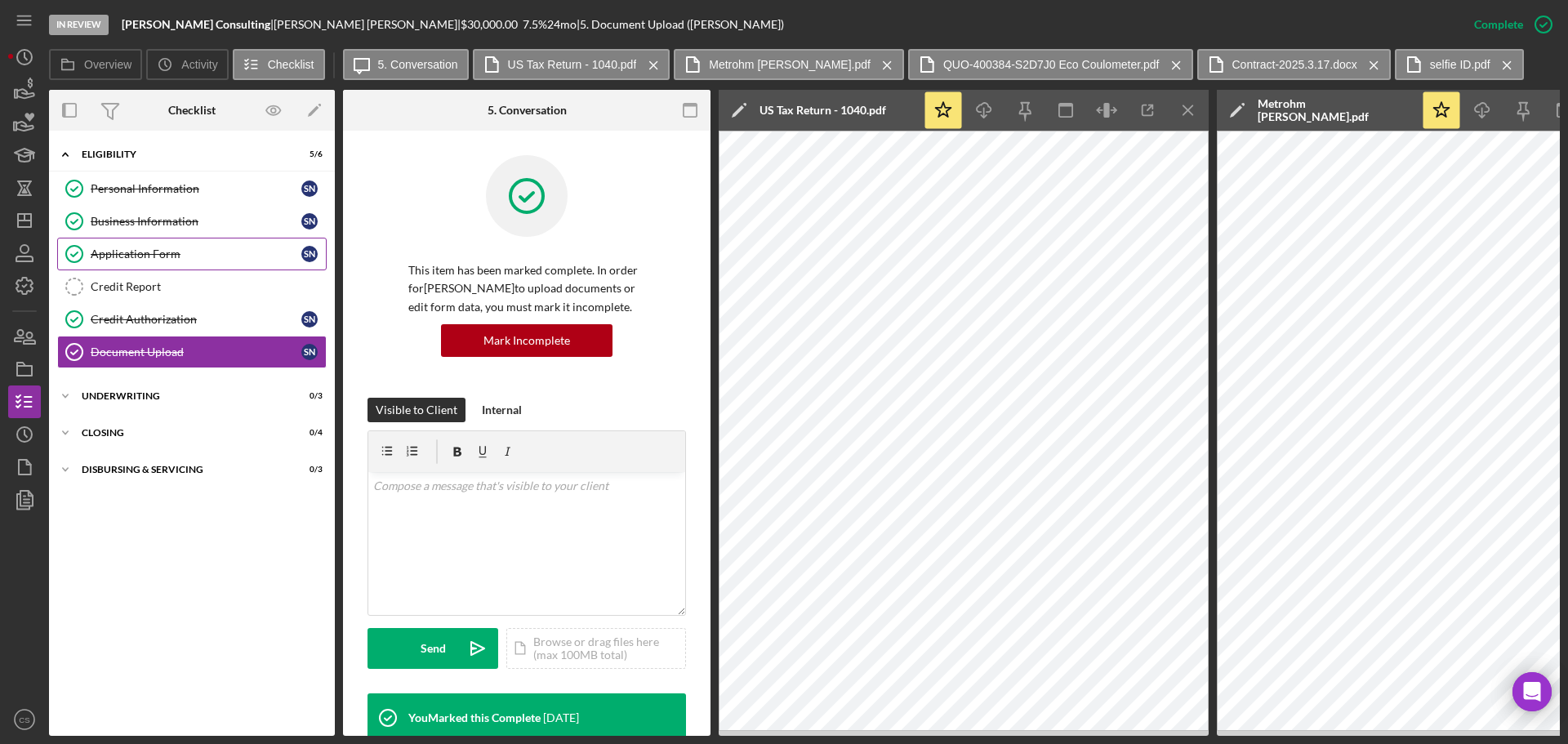
click at [187, 254] on div "Application Form" at bounding box center [196, 254] width 210 height 13
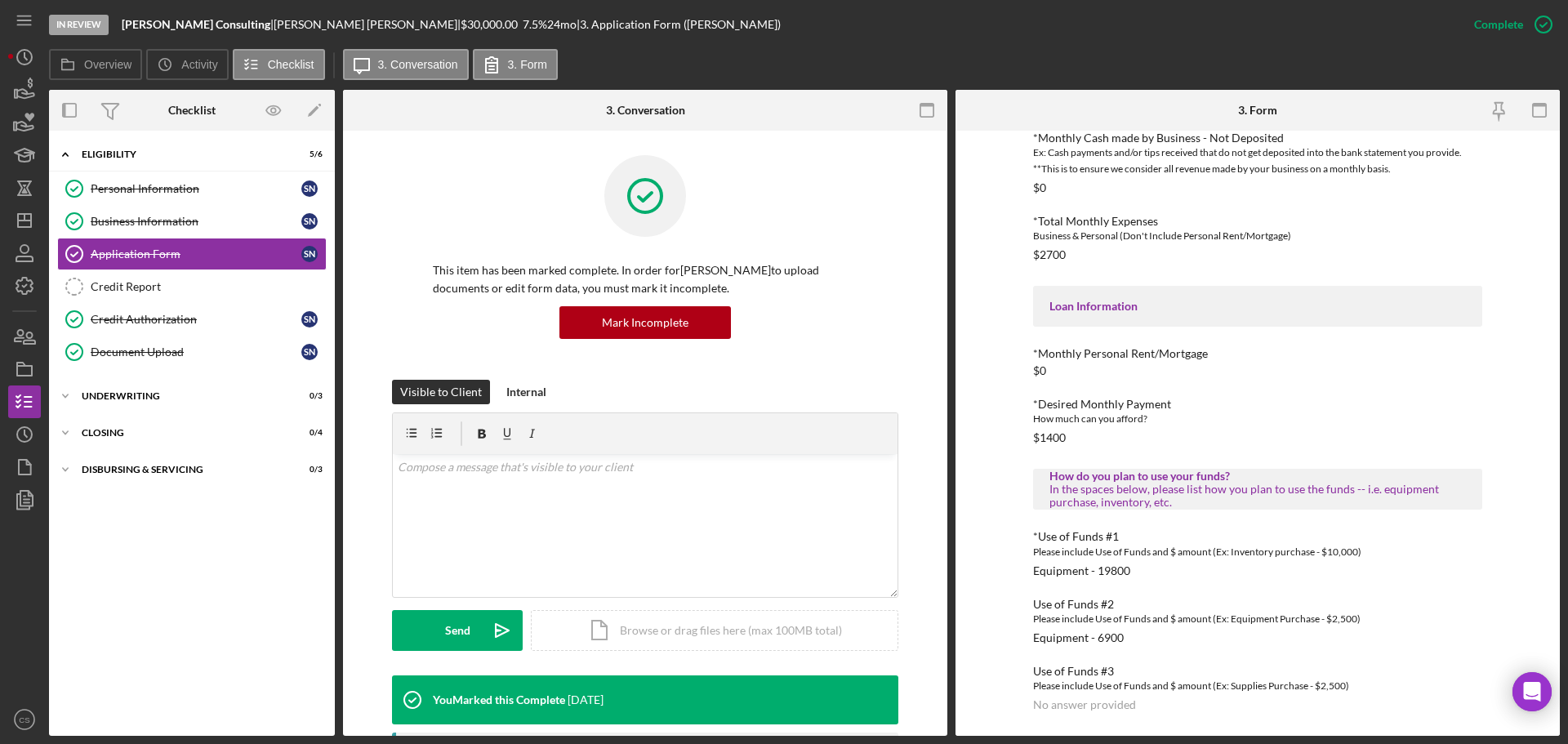
scroll to position [490, 0]
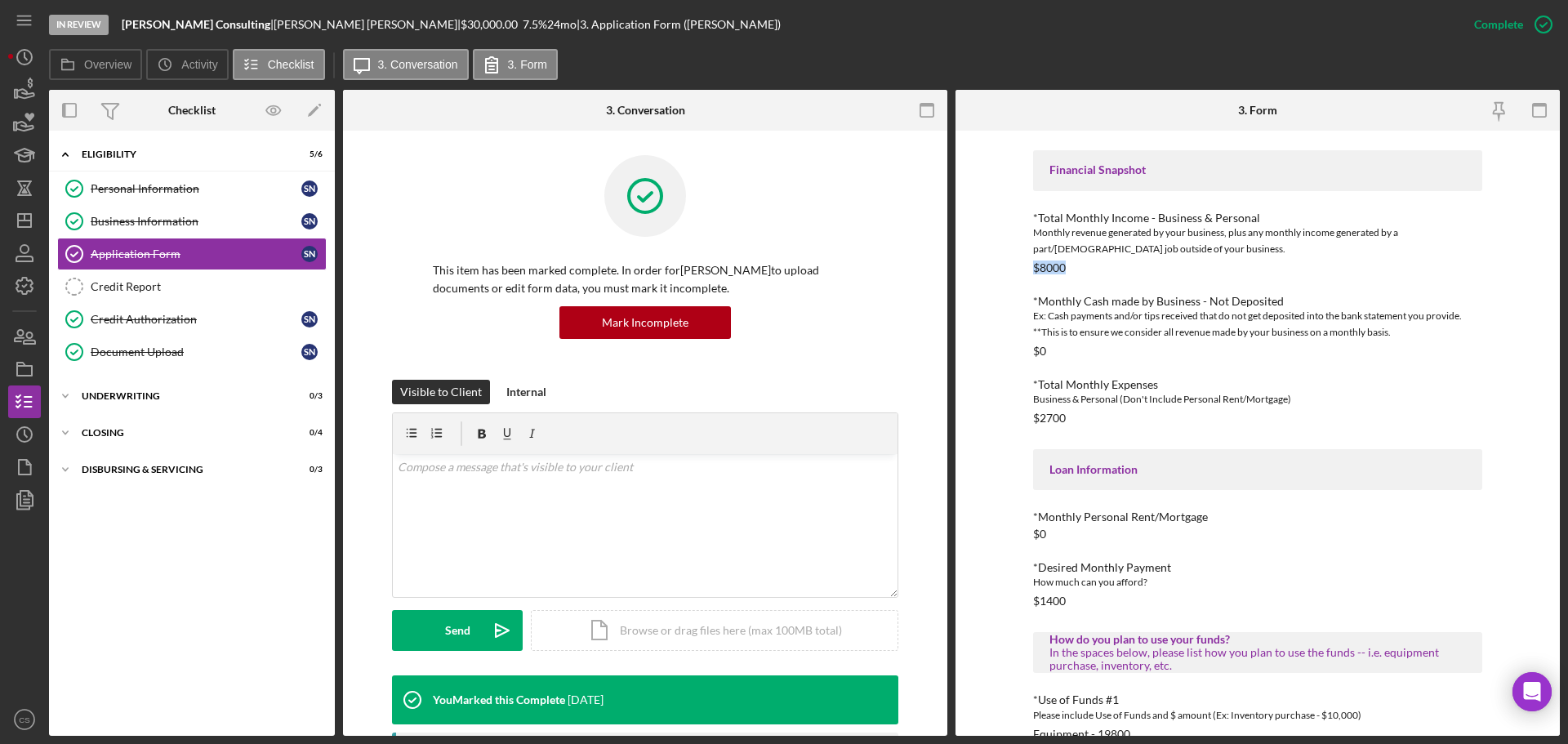
drag, startPoint x: 1071, startPoint y: 264, endPoint x: 986, endPoint y: 263, distance: 85.0
click at [986, 263] on div "To edit this form you must mark this item incomplete *Applicant Personal Phone …" at bounding box center [1258, 433] width 604 height 605
click at [974, 275] on div "To edit this form you must mark this item incomplete *Applicant Personal Phone …" at bounding box center [1258, 433] width 604 height 605
click at [196, 347] on div "Document Upload" at bounding box center [196, 352] width 210 height 13
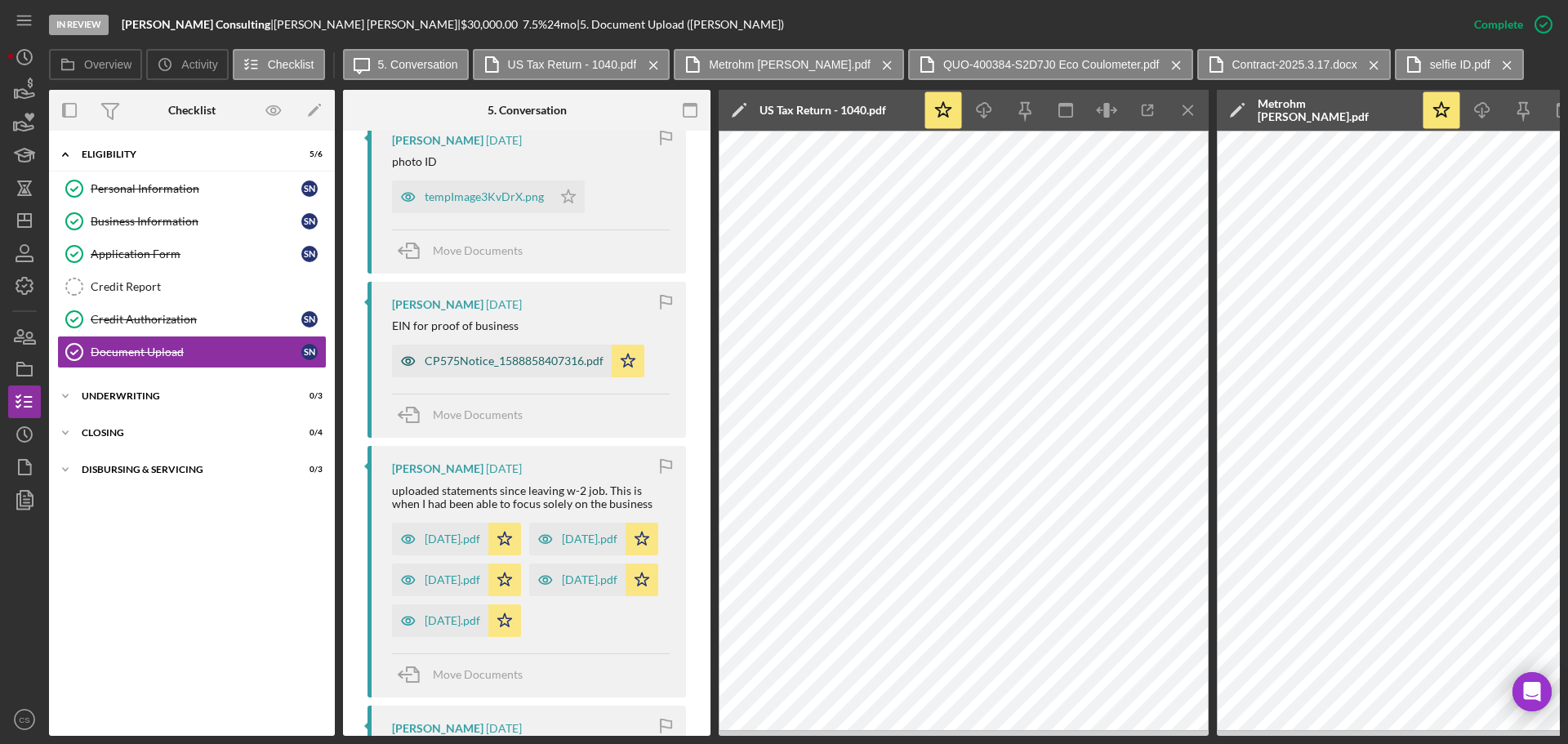
scroll to position [1471, 0]
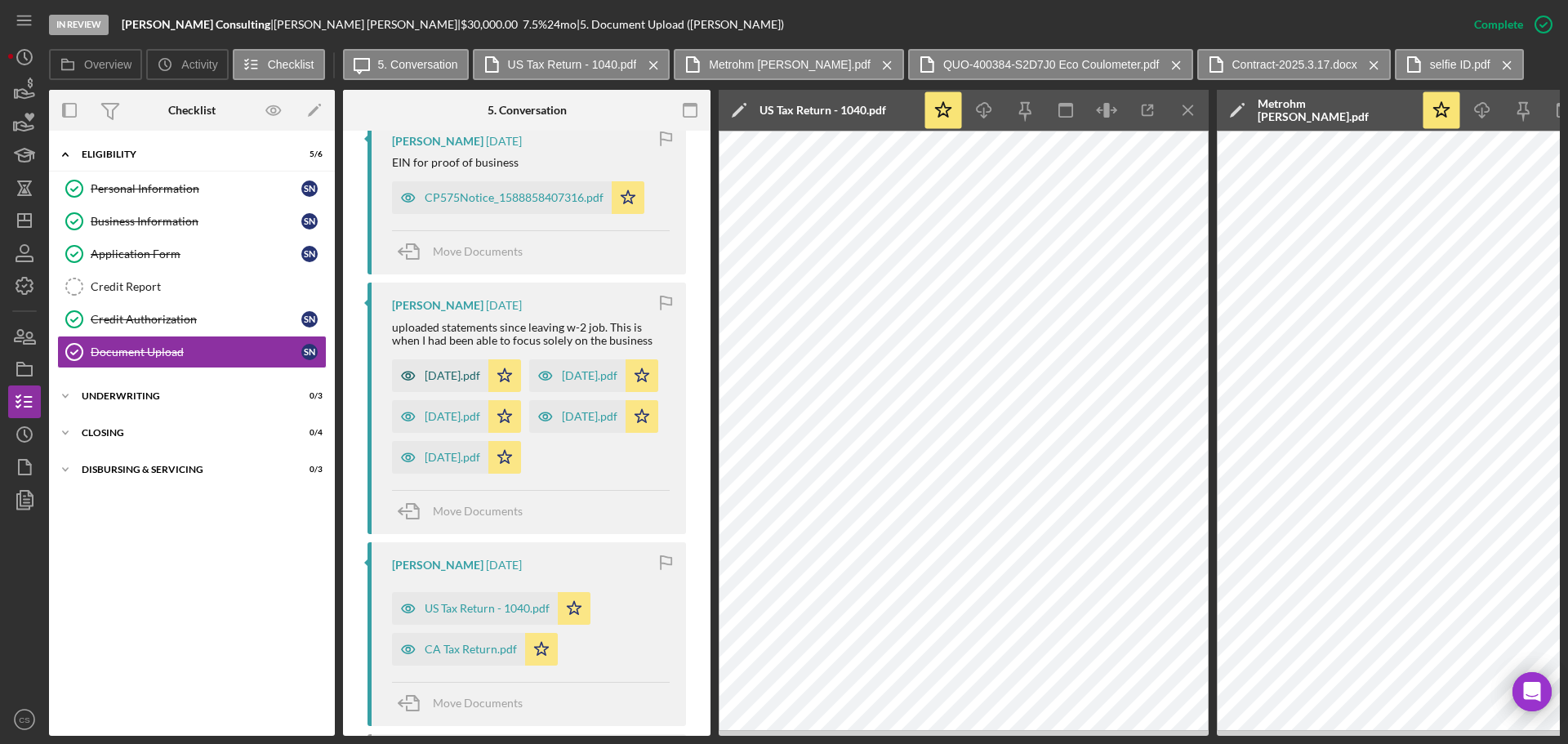
click at [441, 381] on div "[DATE].pdf" at bounding box center [452, 376] width 55 height 13
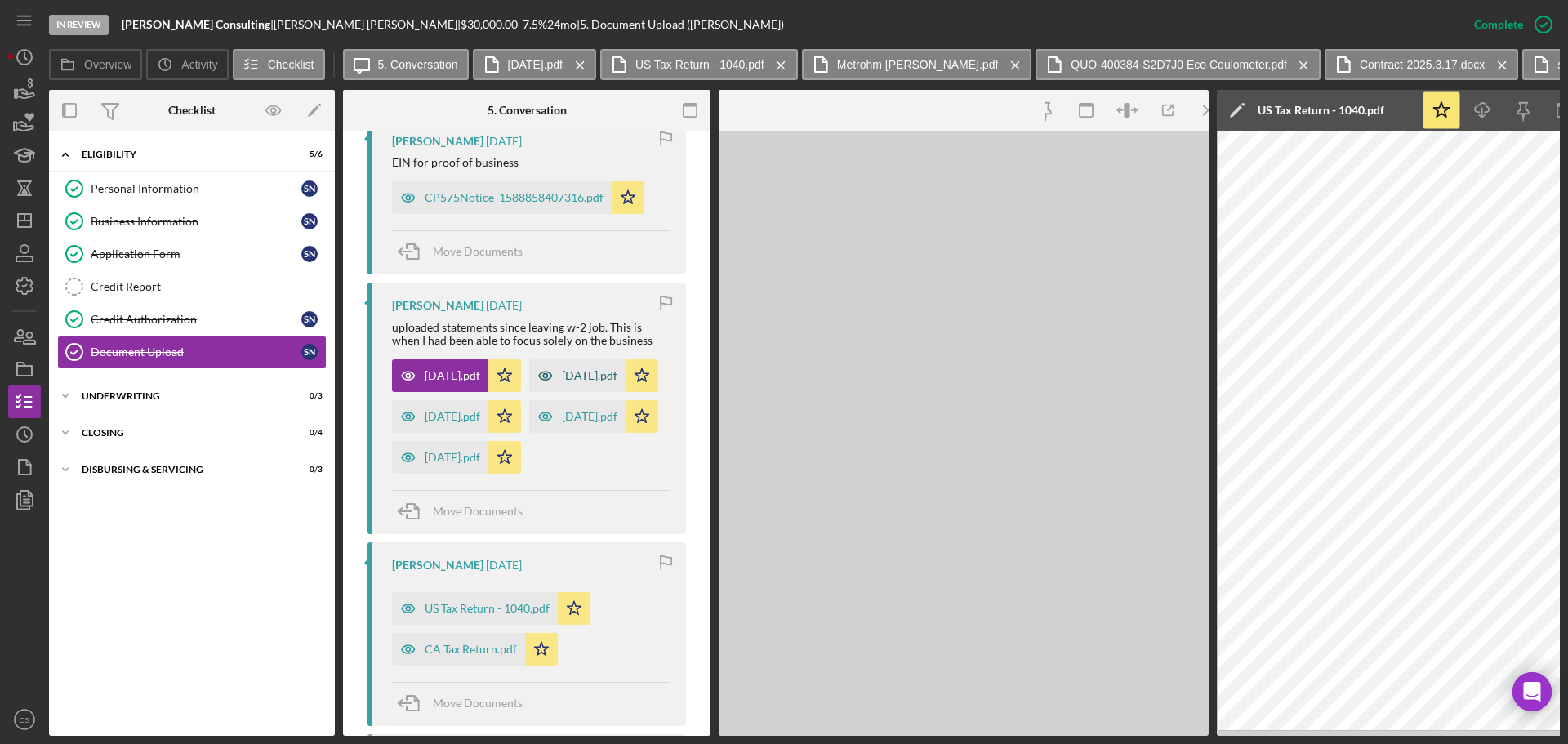
click at [529, 392] on div "[DATE].pdf" at bounding box center [577, 376] width 96 height 33
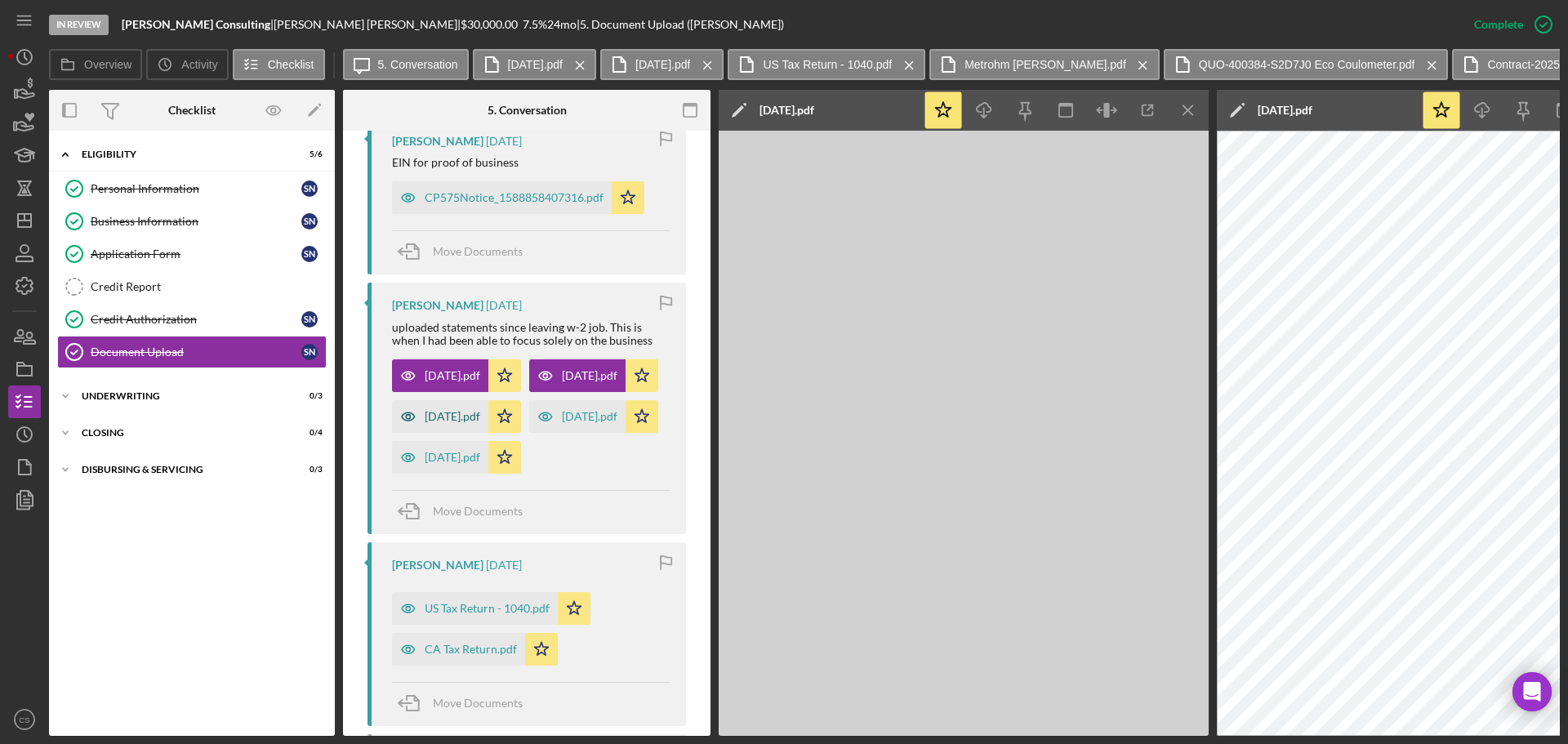
click at [414, 433] on icon "button" at bounding box center [409, 417] width 33 height 33
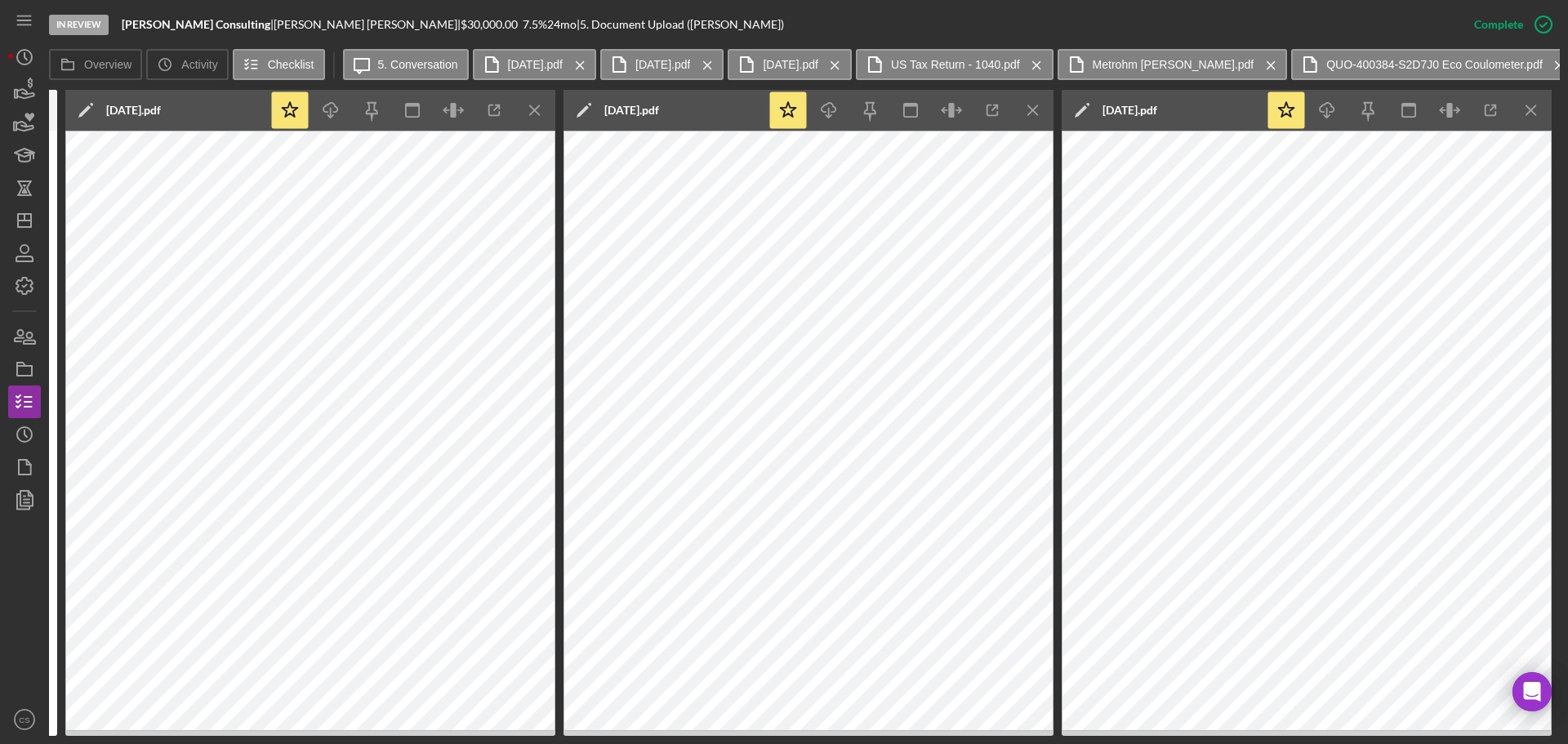
scroll to position [0, 245]
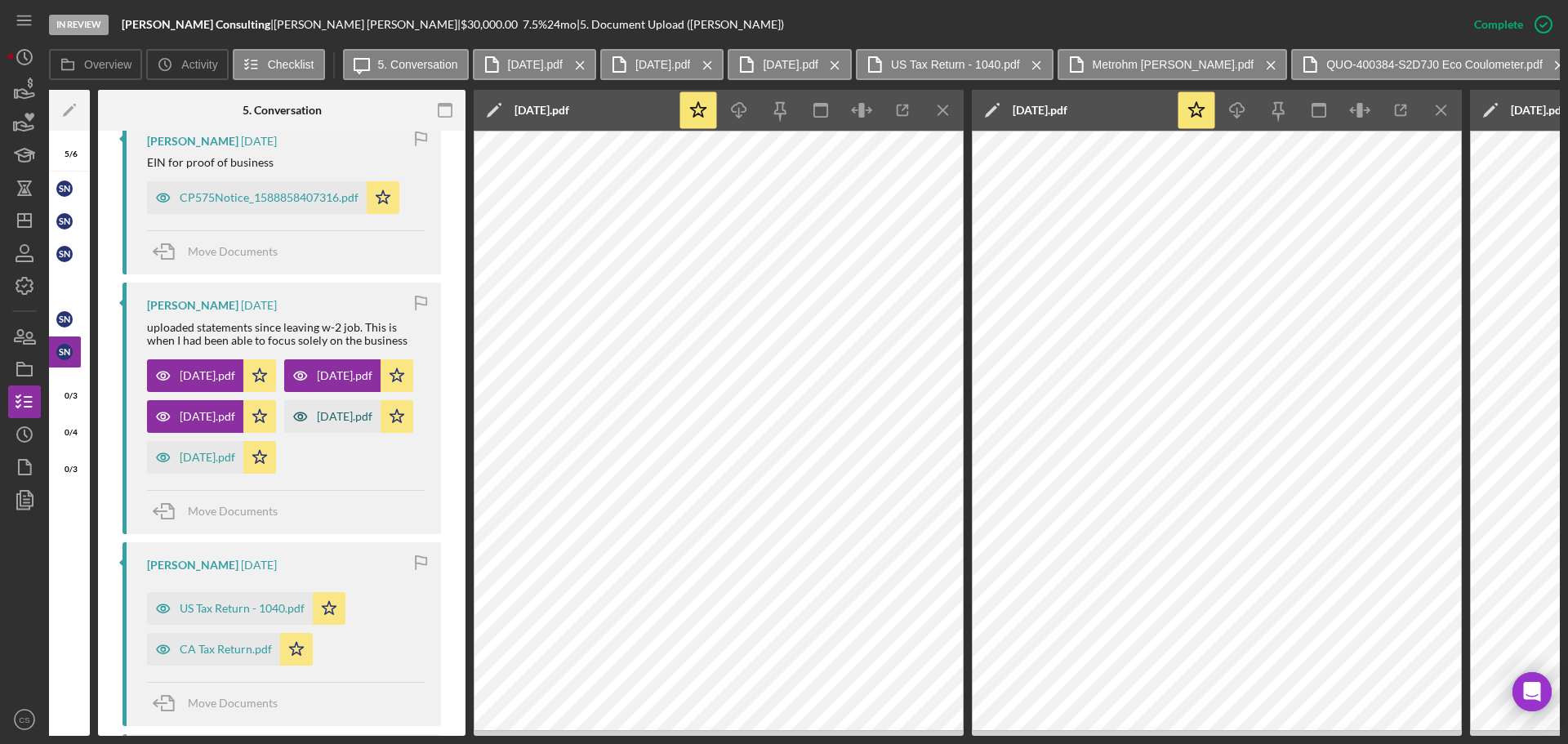
click at [317, 423] on div "[DATE].pdf" at bounding box center [344, 416] width 55 height 13
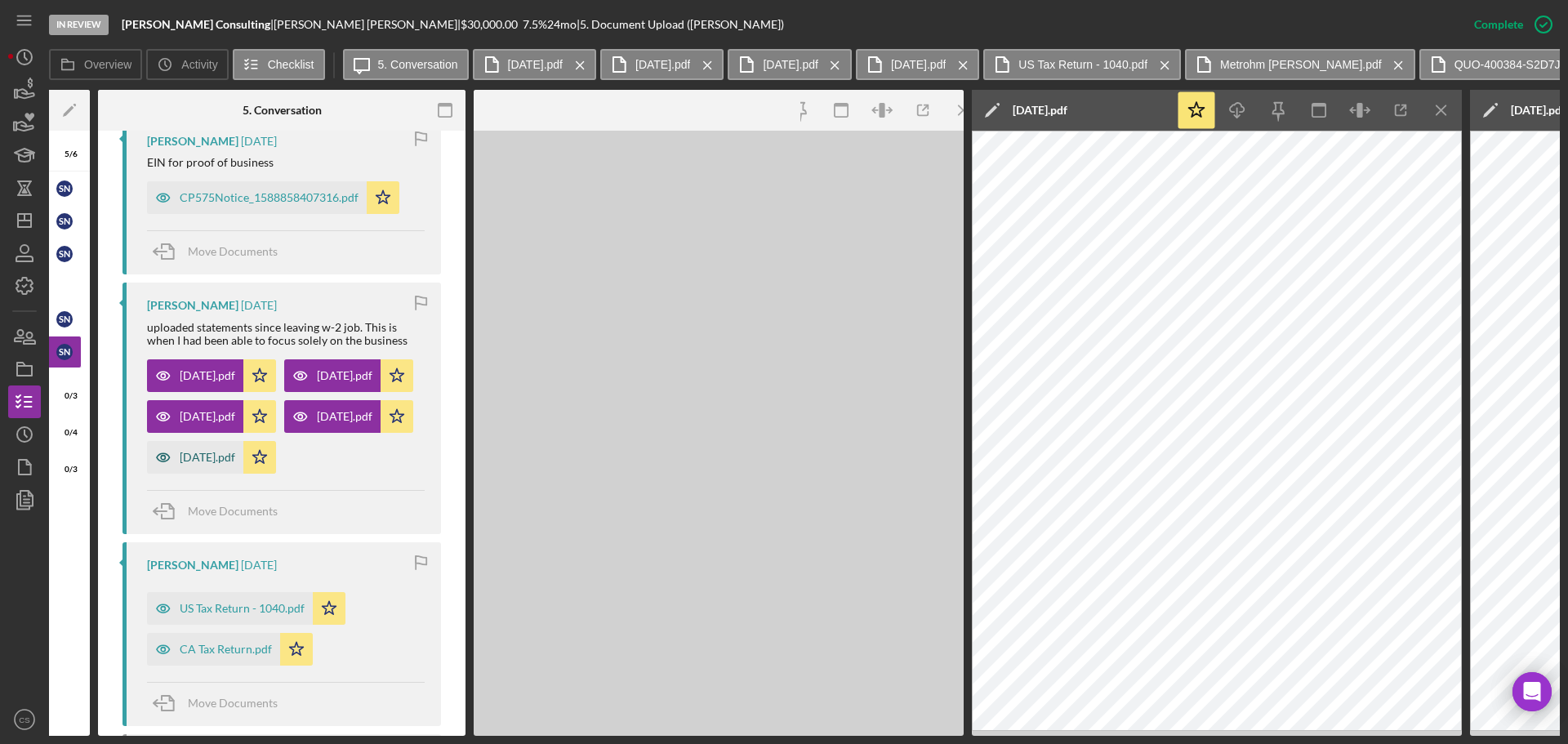
click at [203, 464] on div "[DATE].pdf" at bounding box center [207, 457] width 55 height 13
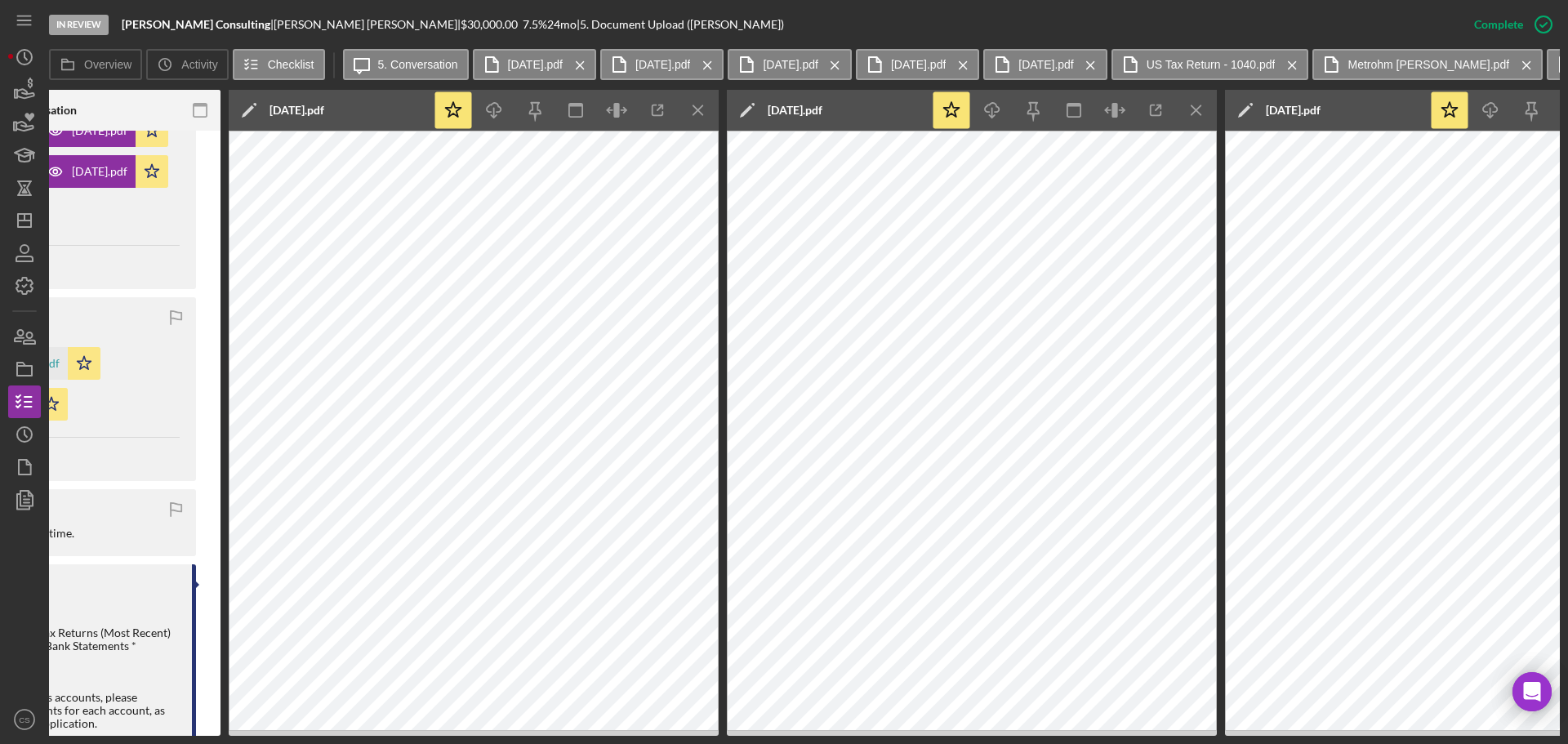
scroll to position [0, 0]
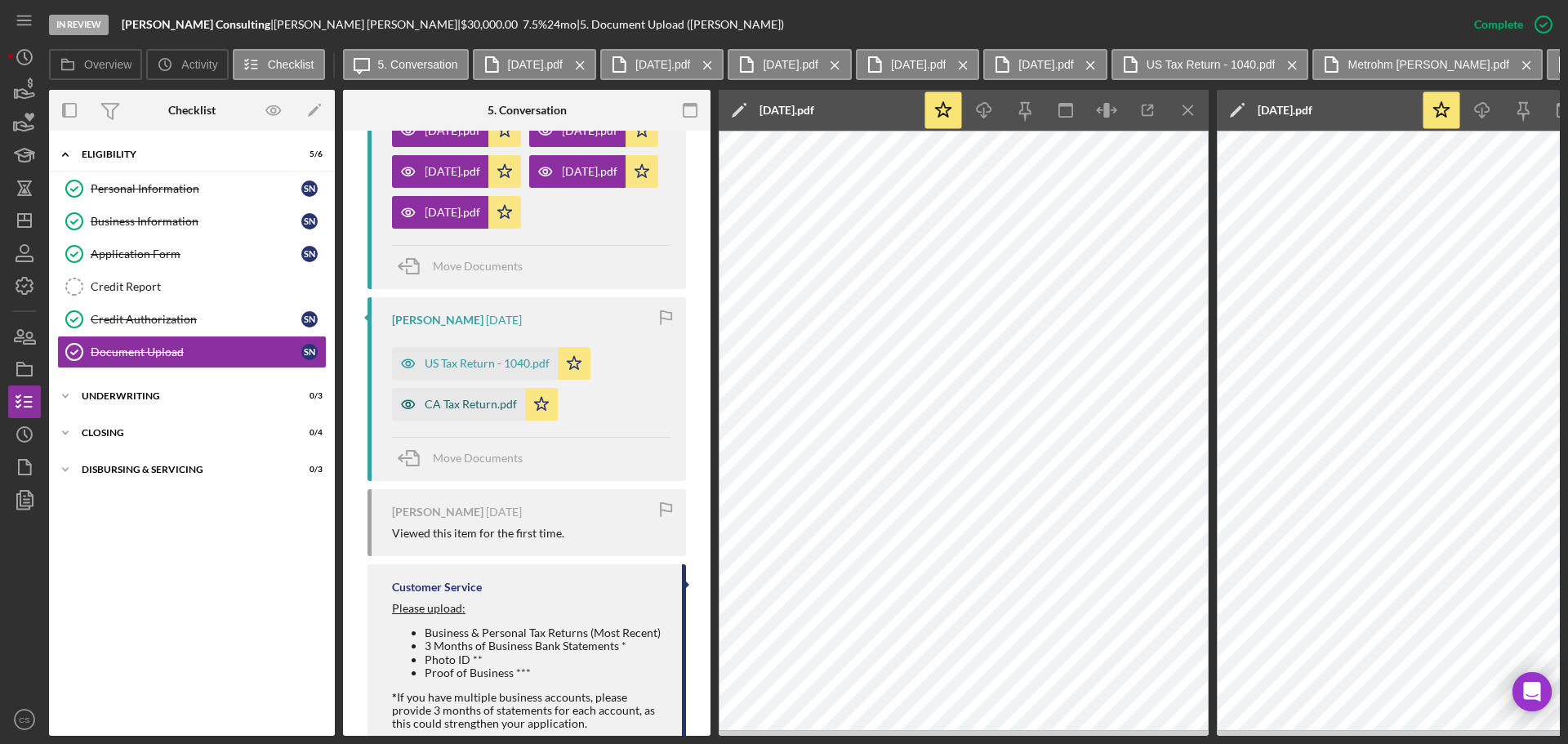
click at [439, 421] on div "CA Tax Return.pdf" at bounding box center [458, 404] width 133 height 33
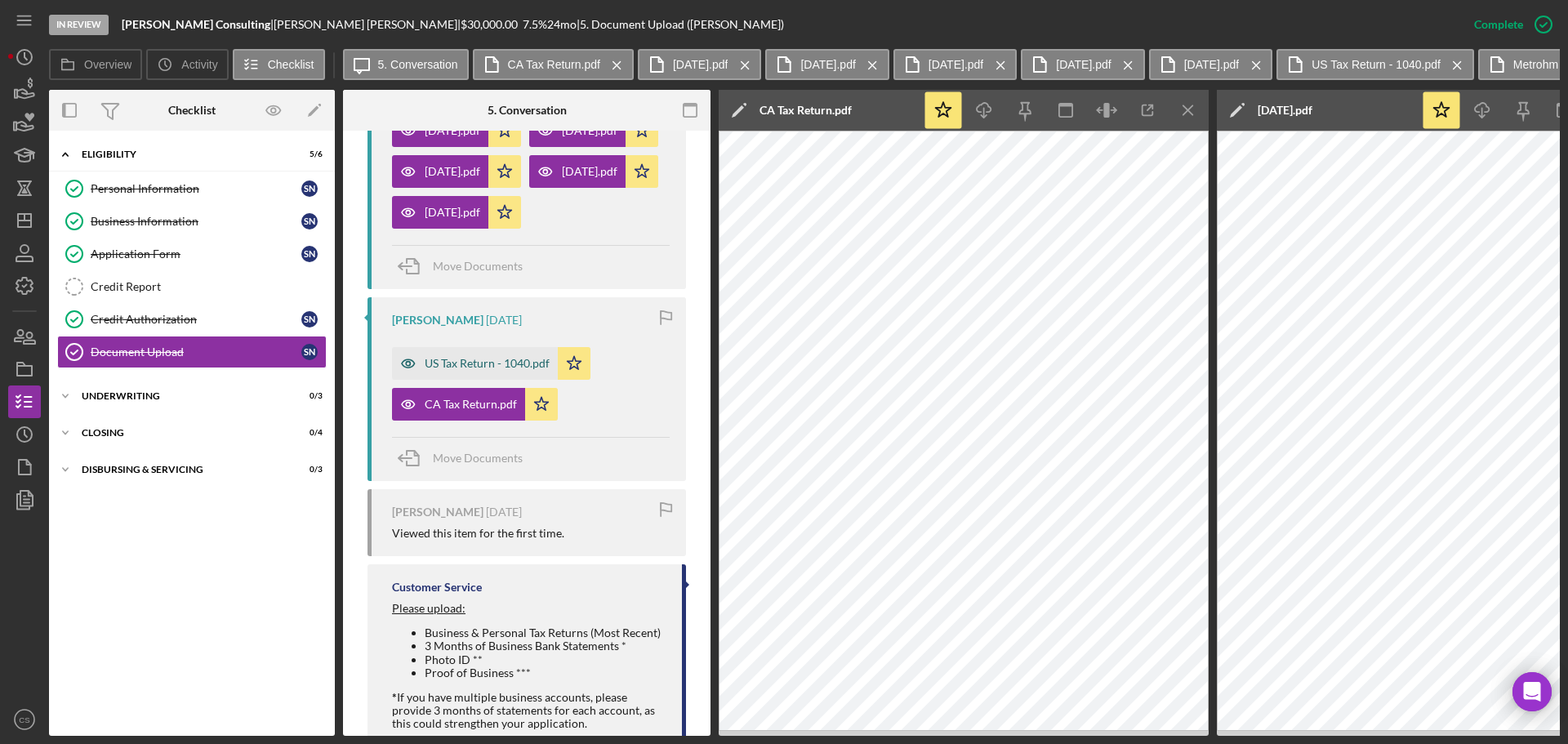
click at [465, 370] on div "US Tax Return - 1040.pdf" at bounding box center [487, 364] width 125 height 13
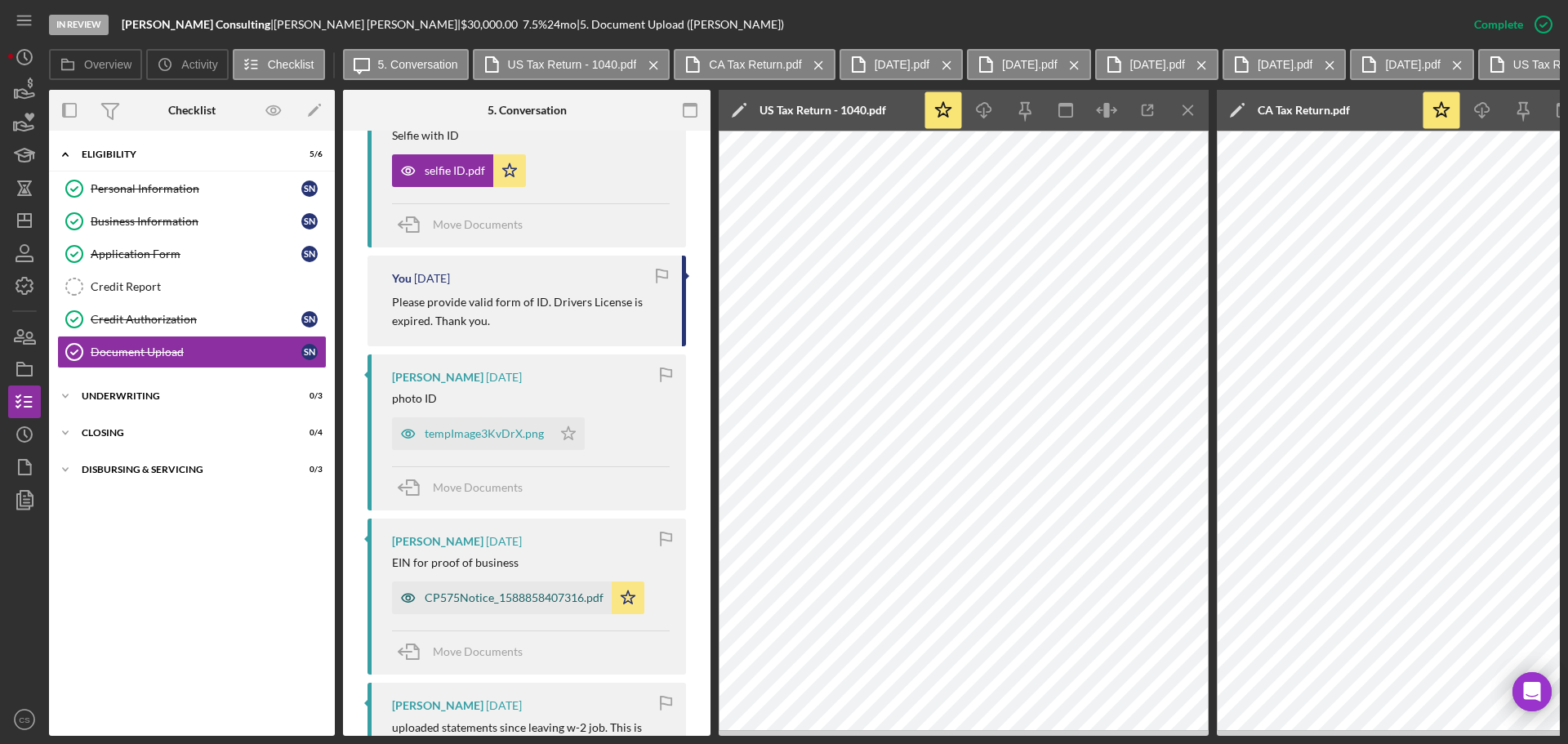
scroll to position [1069, 0]
click at [491, 422] on div "tempImage3KvDrX.png" at bounding box center [472, 434] width 160 height 33
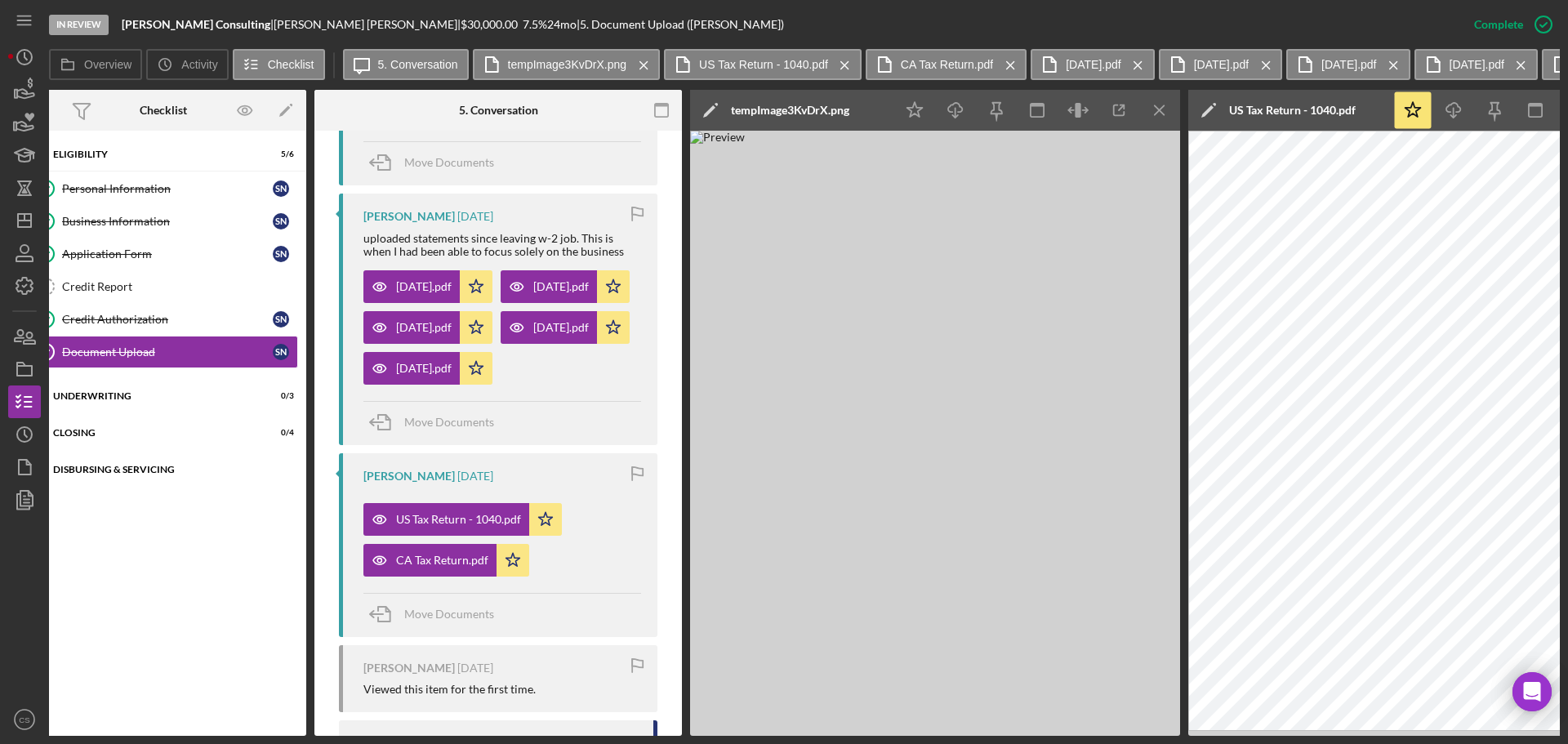
scroll to position [0, 0]
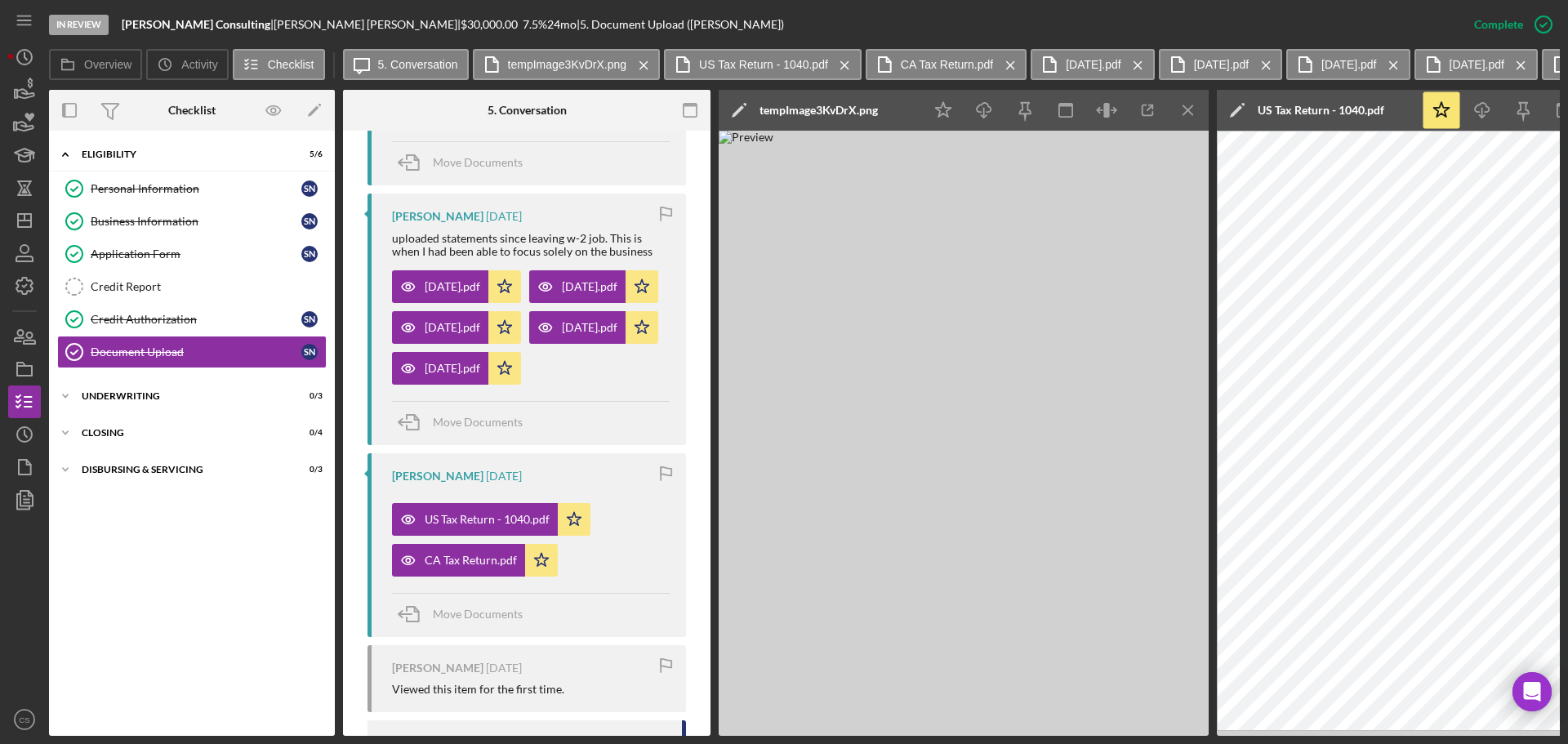
drag, startPoint x: 232, startPoint y: 309, endPoint x: 737, endPoint y: 431, distance: 519.5
click at [232, 309] on link "Credit Authorization Credit Authorization s n" at bounding box center [192, 320] width 270 height 33
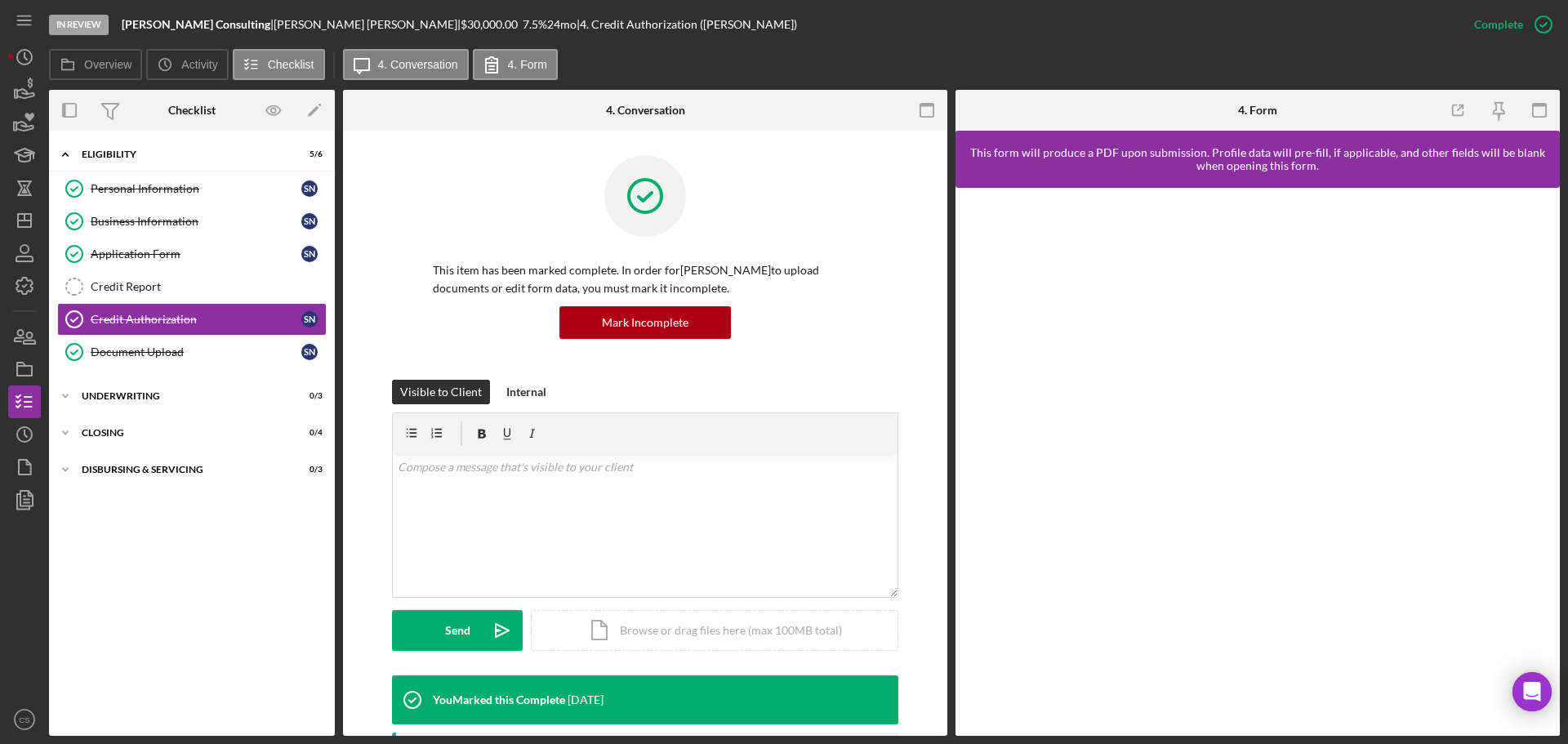
scroll to position [327, 0]
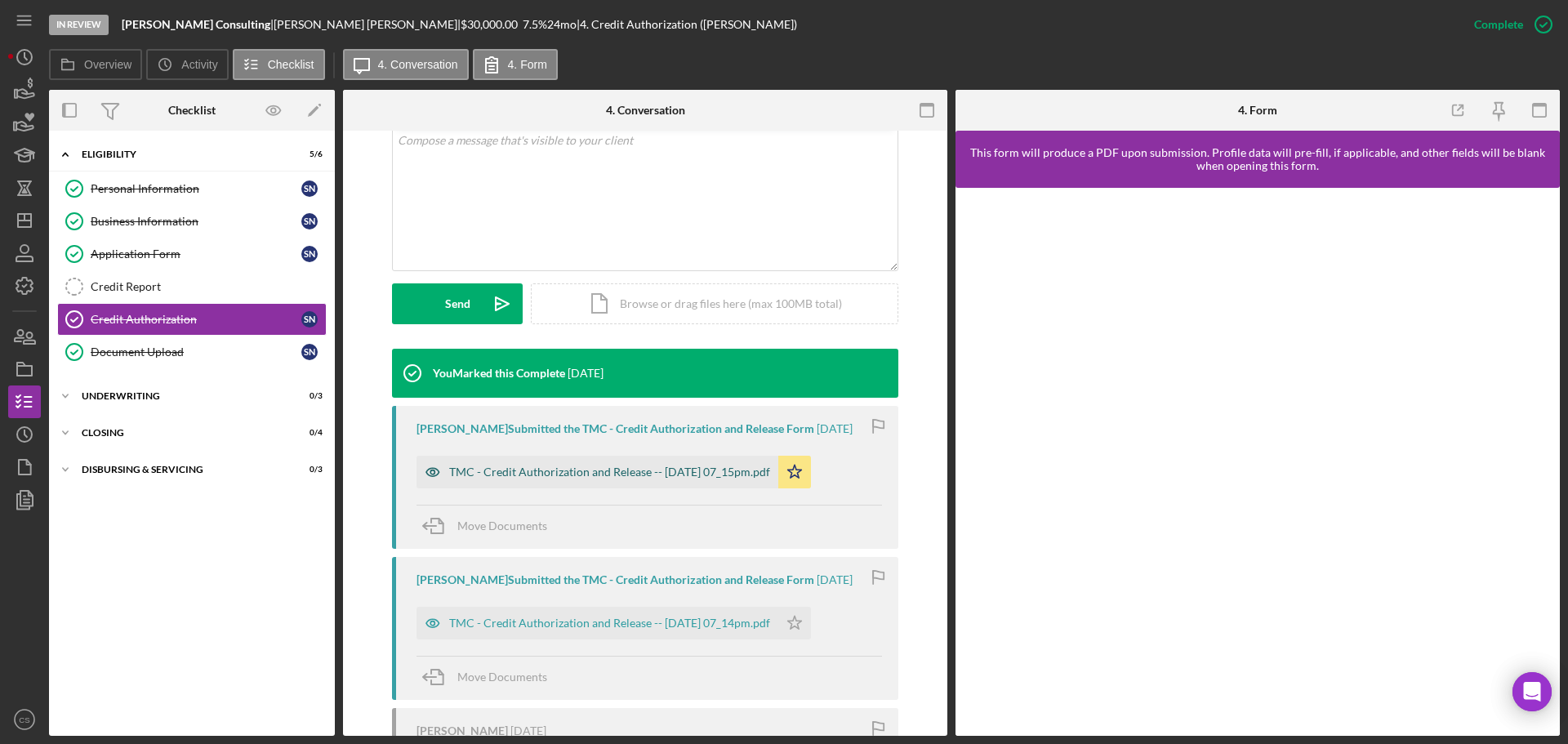
click at [593, 471] on div "TMC - Credit Authorization and Release -- [DATE] 07_15pm.pdf" at bounding box center [610, 472] width 321 height 13
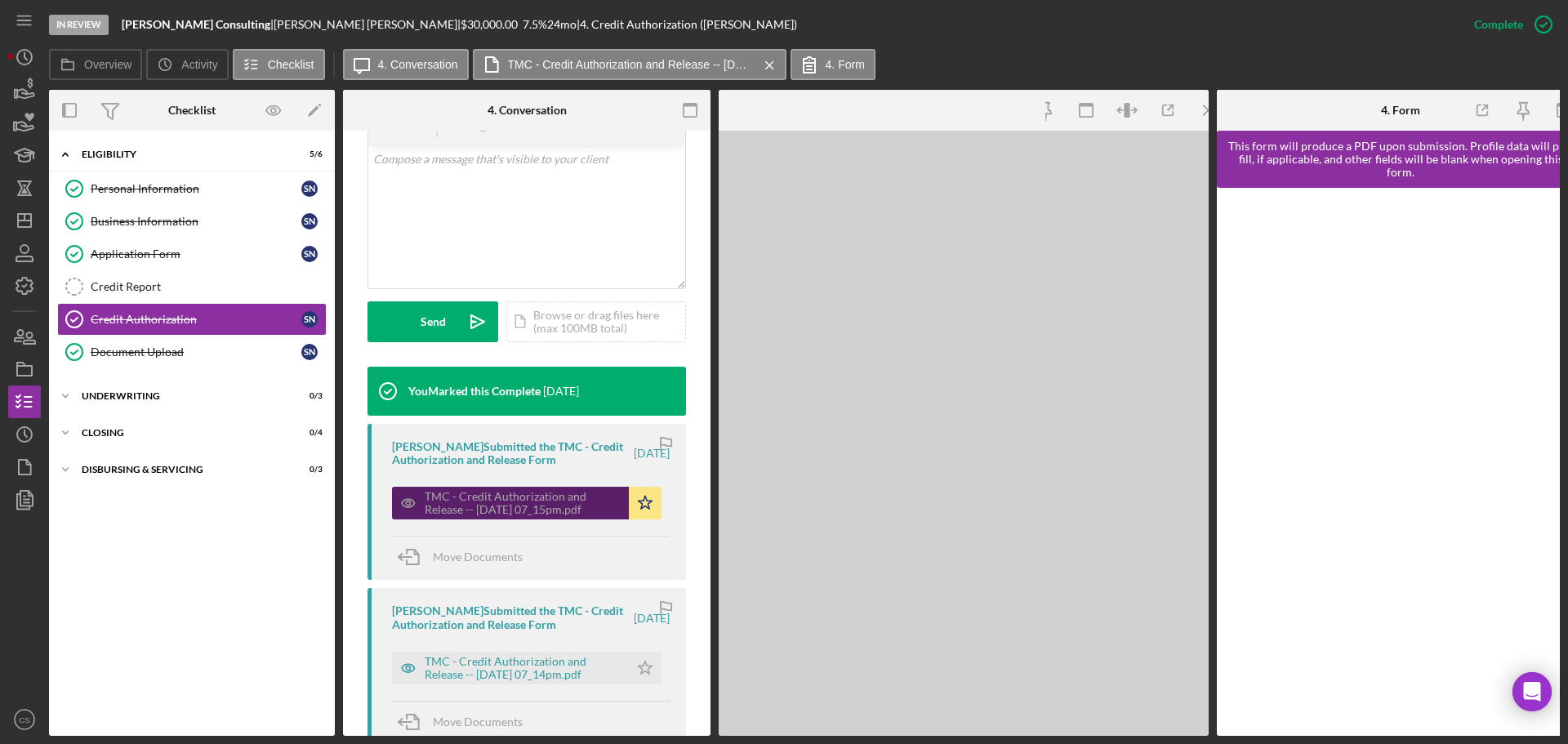
scroll to position [345, 0]
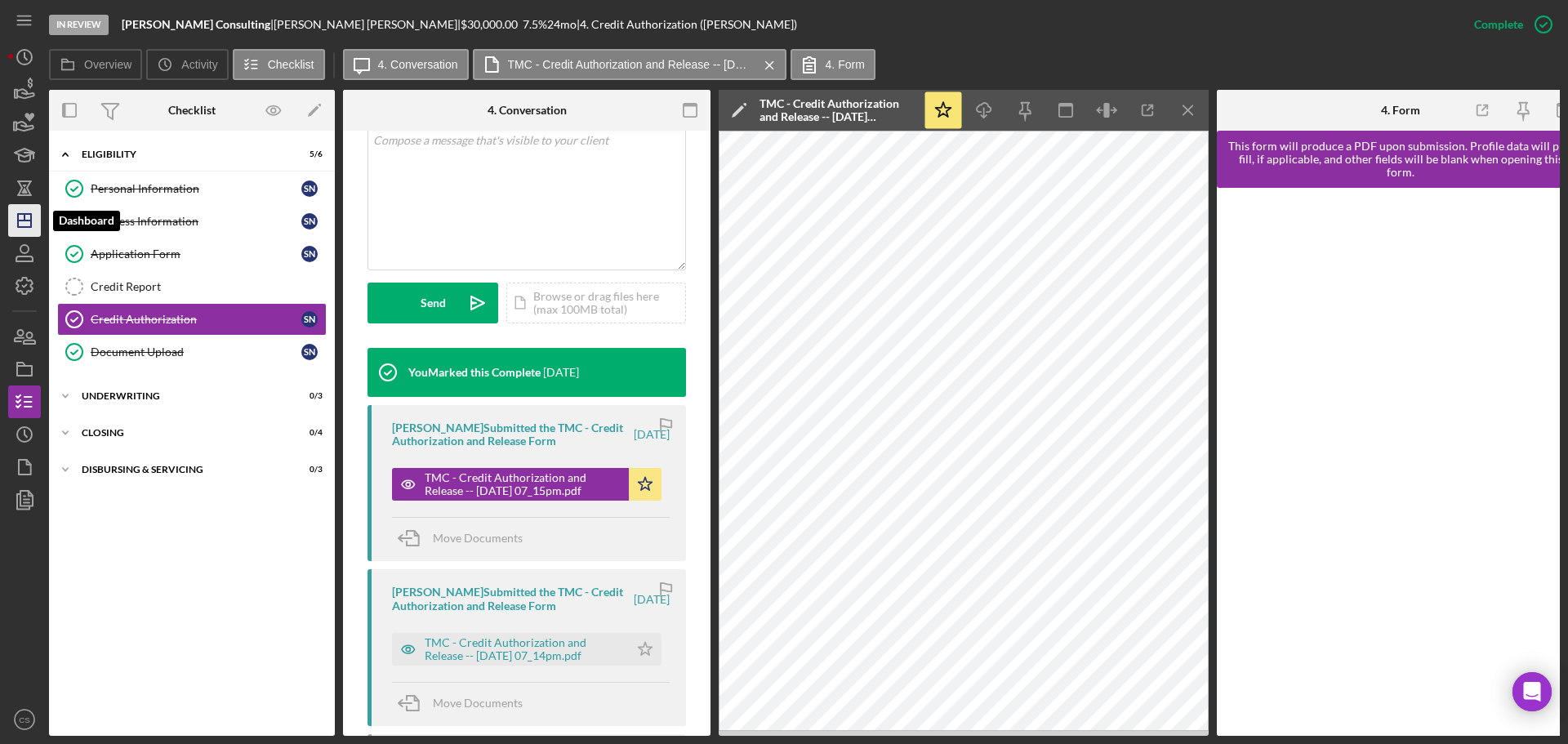
click at [38, 218] on icon "Icon/Dashboard" at bounding box center [24, 220] width 40 height 40
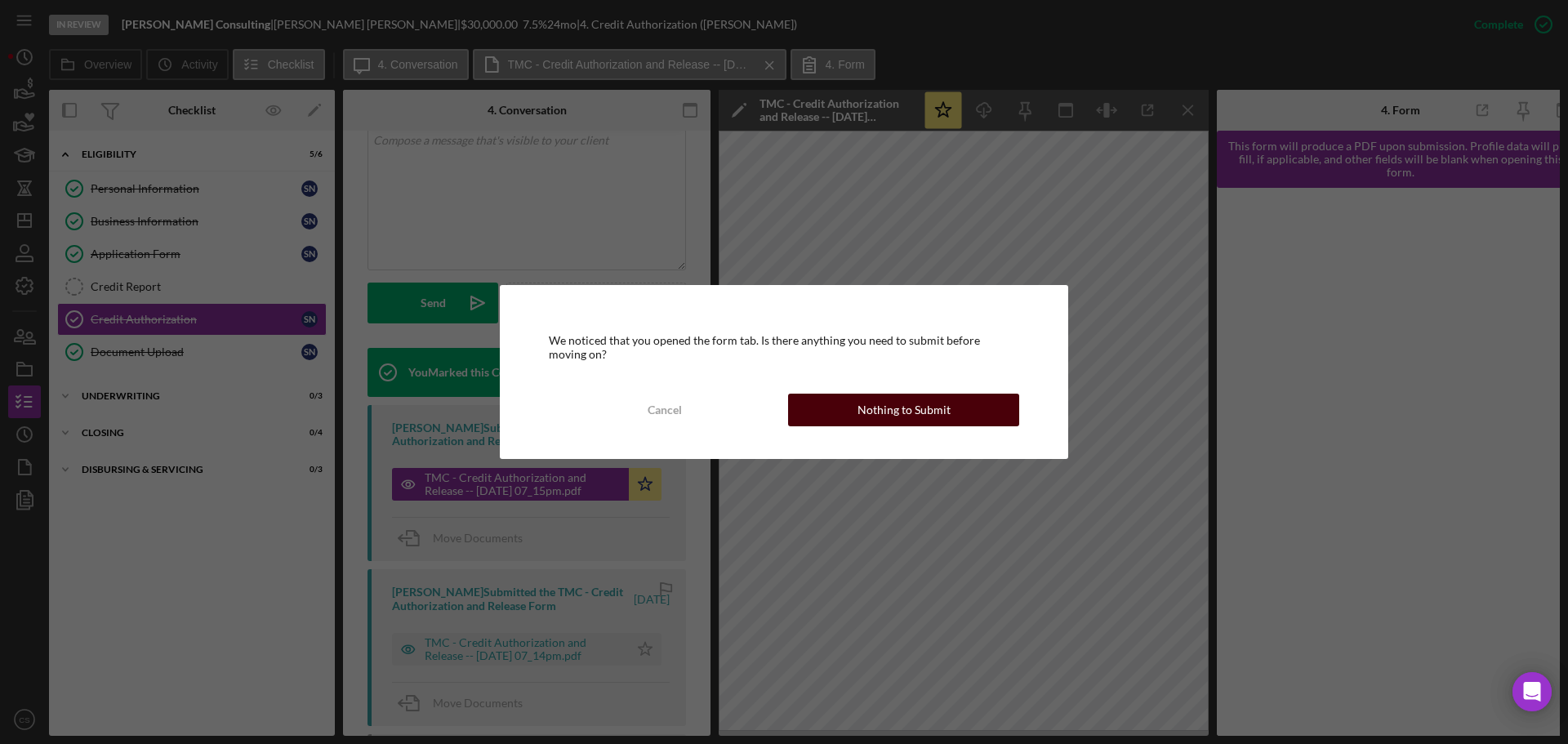
click at [934, 401] on div "Nothing to Submit" at bounding box center [903, 411] width 93 height 33
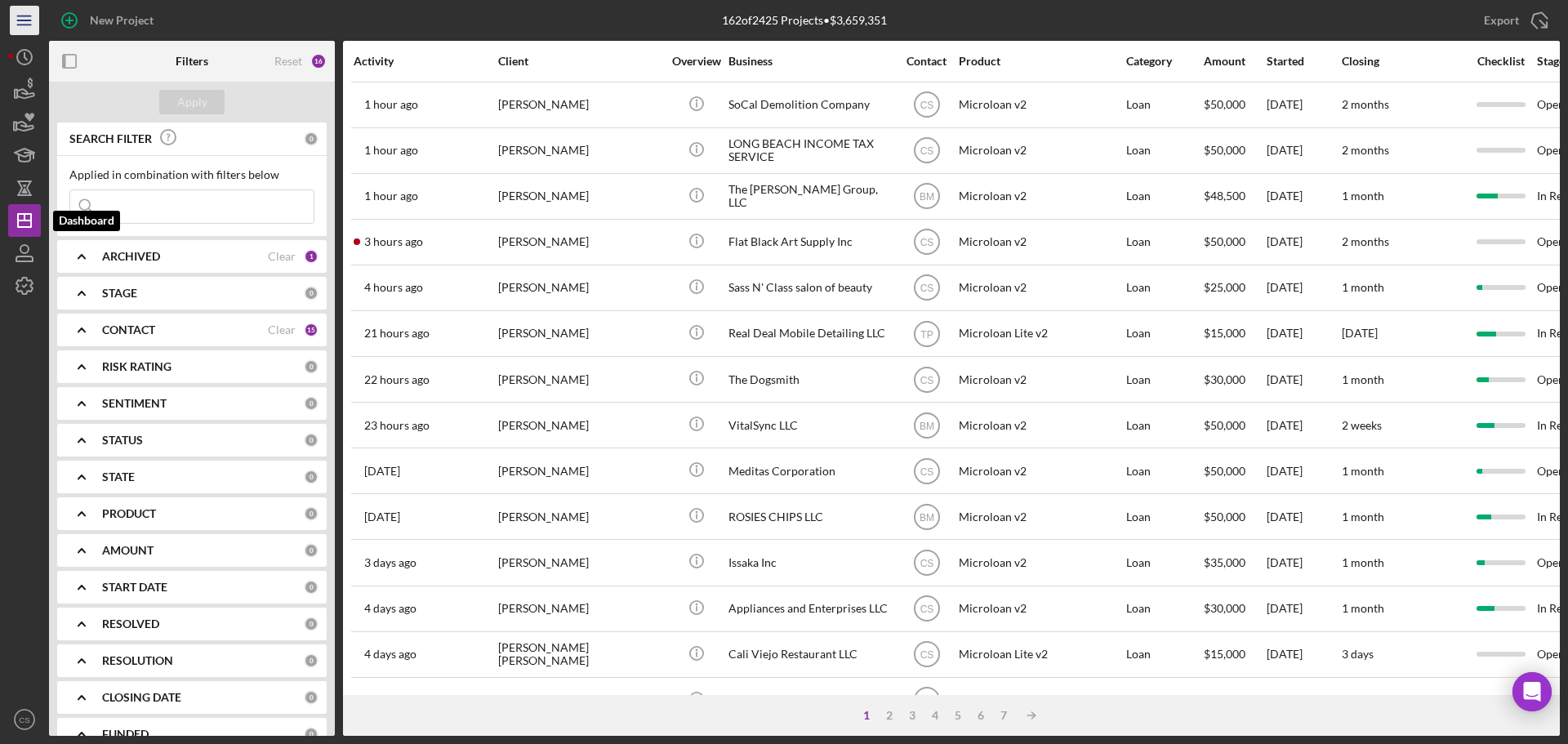
drag, startPoint x: 23, startPoint y: 220, endPoint x: 23, endPoint y: 7, distance: 213.0
click at [23, 220] on line "button" at bounding box center [25, 220] width 13 height 0
click at [31, 187] on icon "button" at bounding box center [24, 187] width 40 height 40
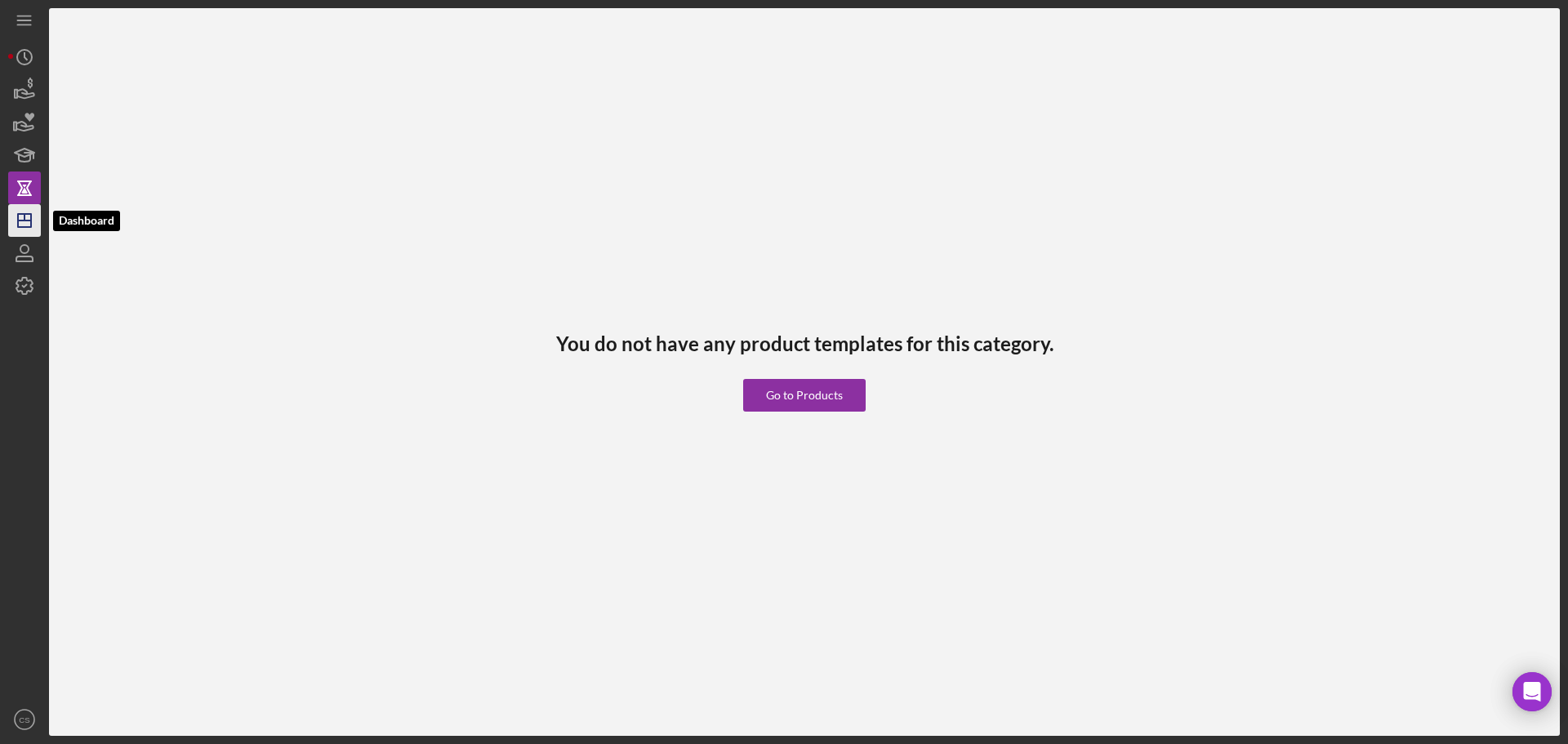
click at [29, 217] on icon "Icon/Dashboard" at bounding box center [24, 220] width 40 height 40
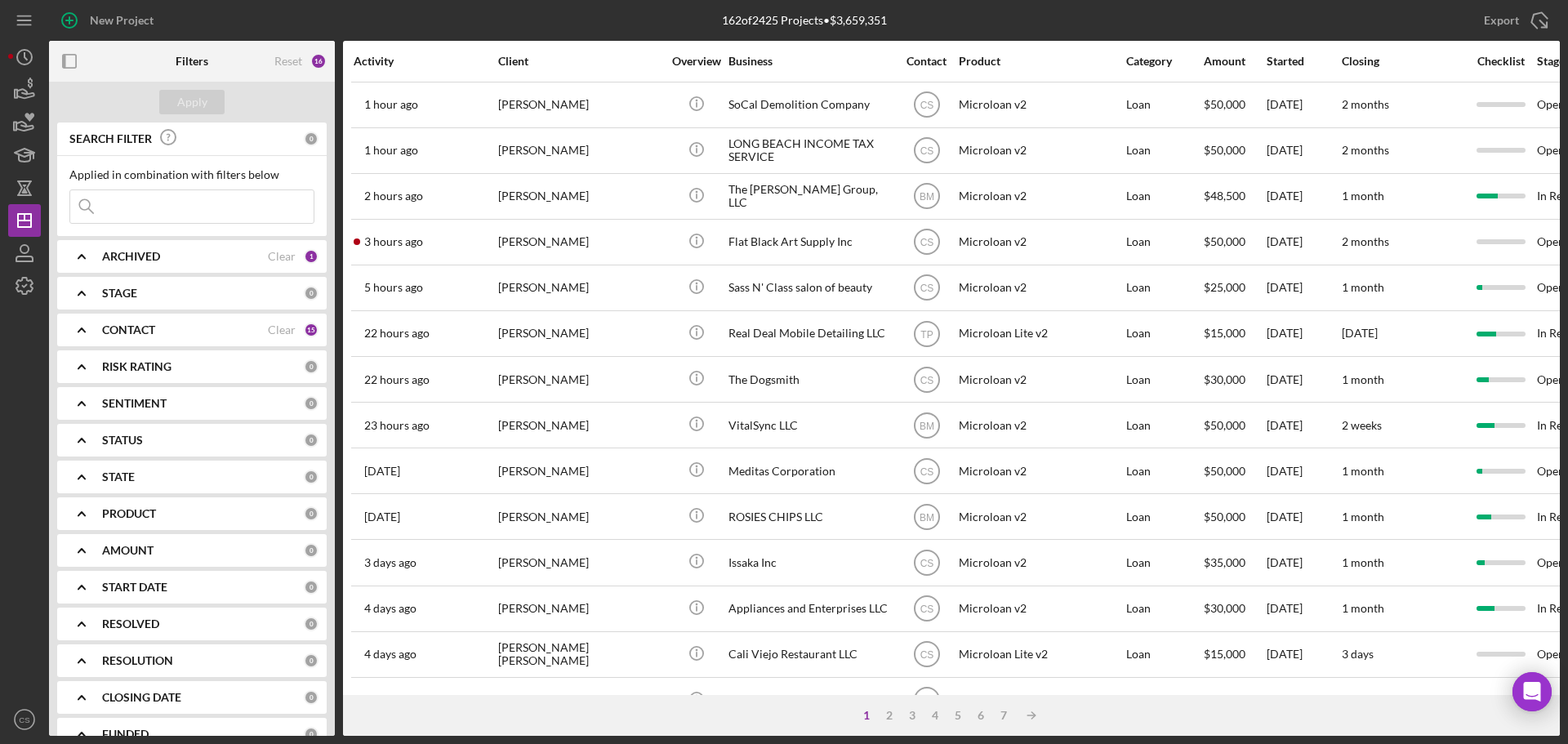
click at [9, 560] on div at bounding box center [25, 502] width 33 height 401
